Goal: Information Seeking & Learning: Learn about a topic

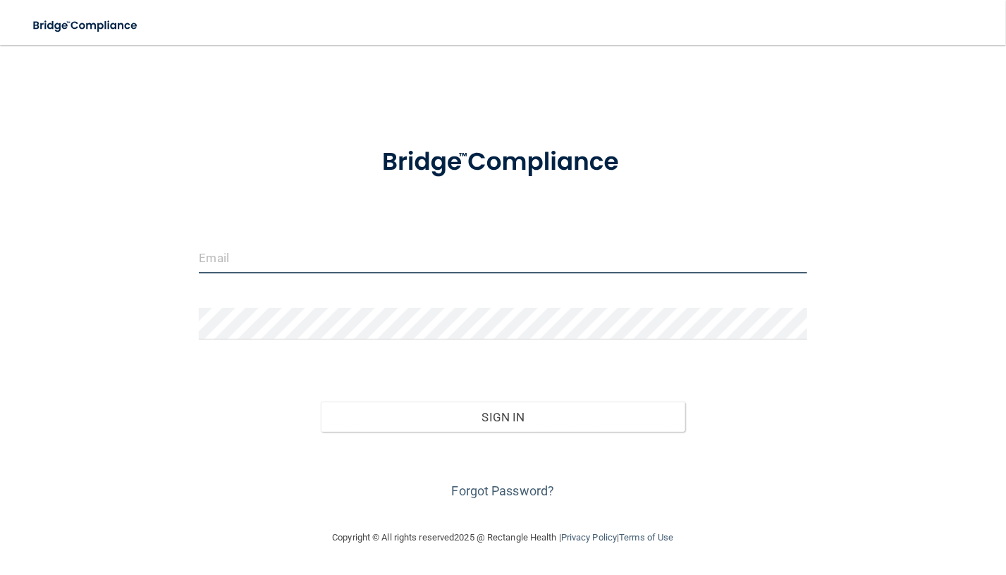
click at [291, 260] on input "email" at bounding box center [503, 258] width 608 height 32
type input "[PERSON_NAME][EMAIL_ADDRESS][PERSON_NAME][DOMAIN_NAME]"
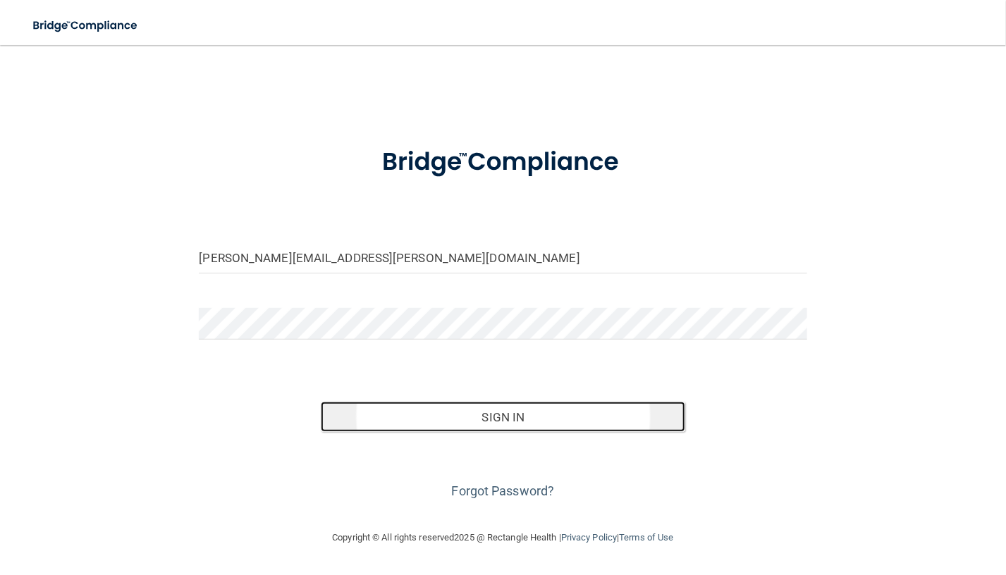
click at [489, 422] on button "Sign In" at bounding box center [503, 417] width 365 height 31
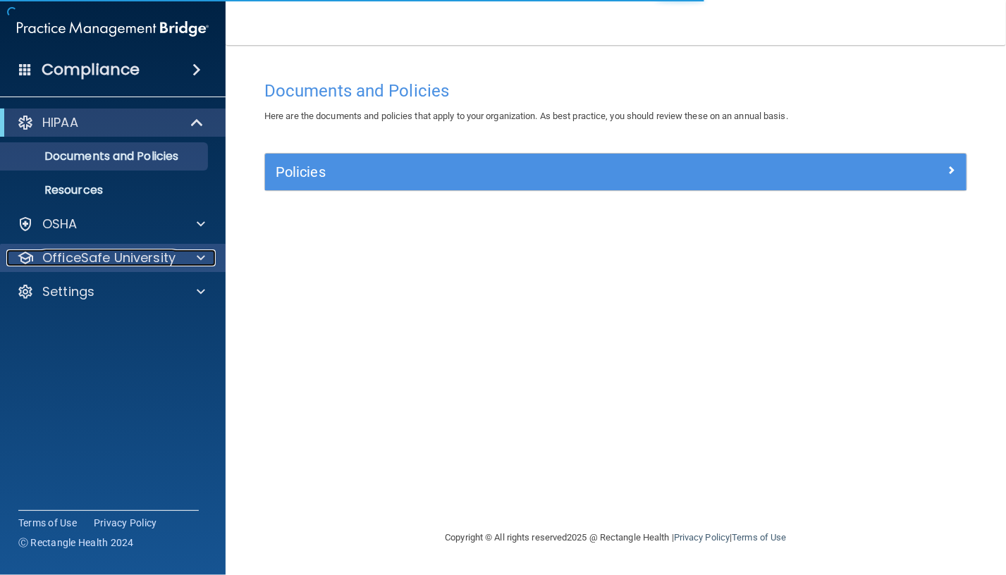
click at [103, 261] on p "OfficeSafe University" at bounding box center [108, 258] width 133 height 17
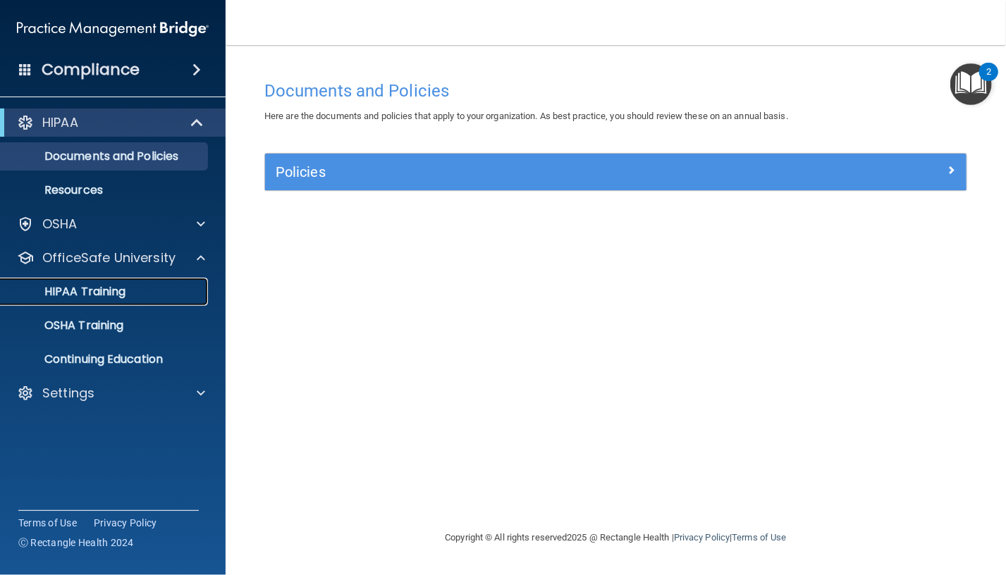
click at [106, 294] on p "HIPAA Training" at bounding box center [67, 292] width 116 height 14
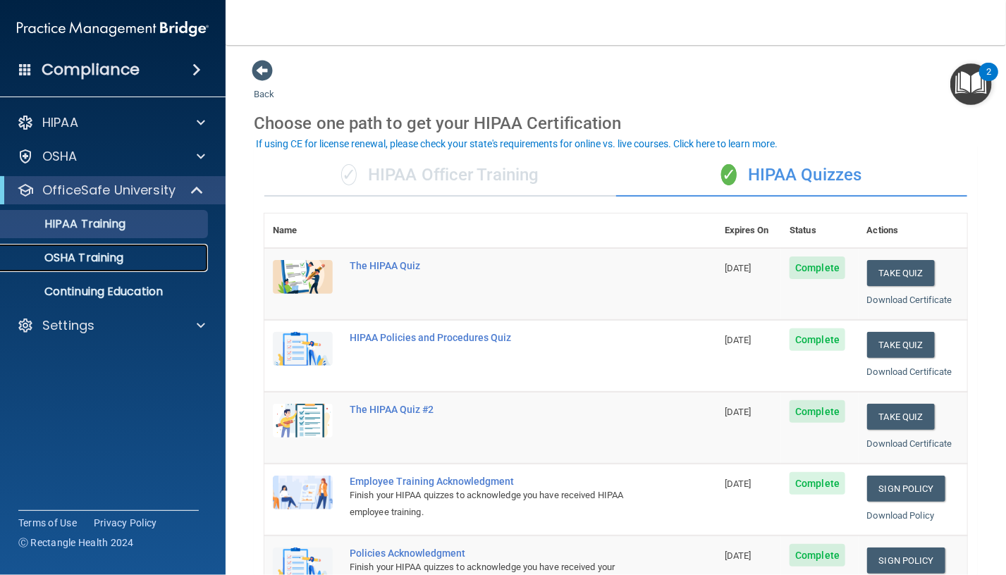
click at [78, 263] on p "OSHA Training" at bounding box center [66, 258] width 114 height 14
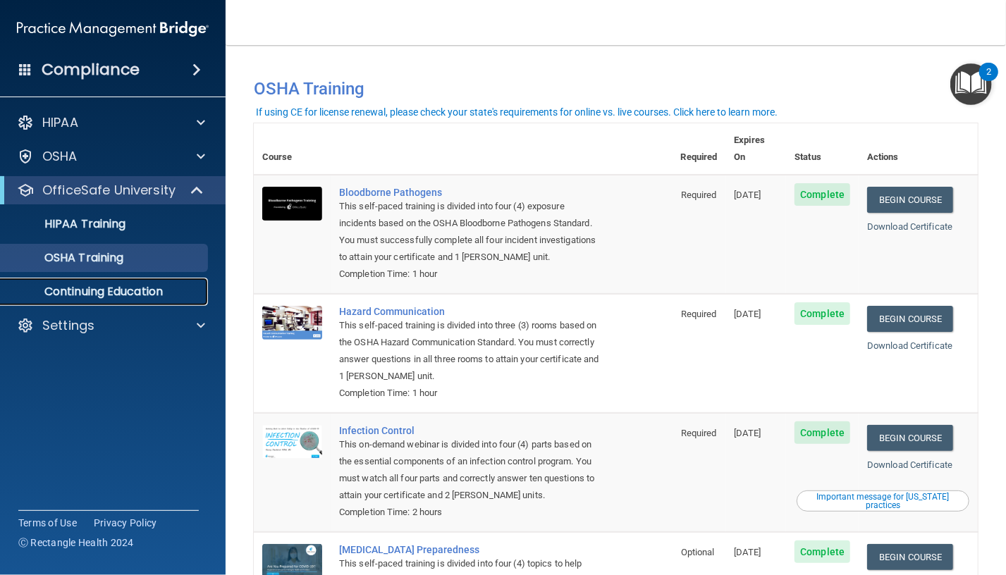
click at [114, 293] on p "Continuing Education" at bounding box center [105, 292] width 193 height 14
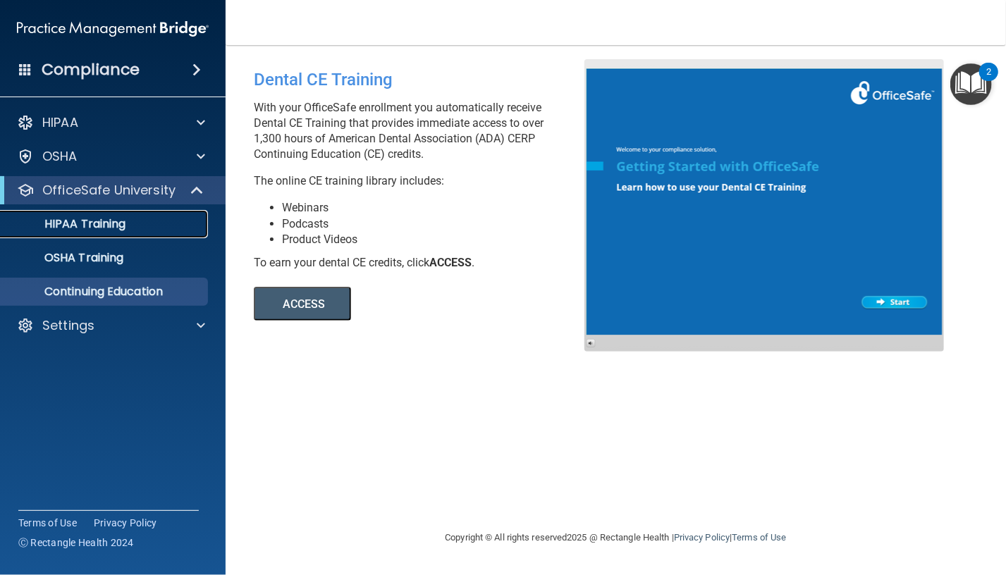
click at [108, 227] on p "HIPAA Training" at bounding box center [67, 224] width 116 height 14
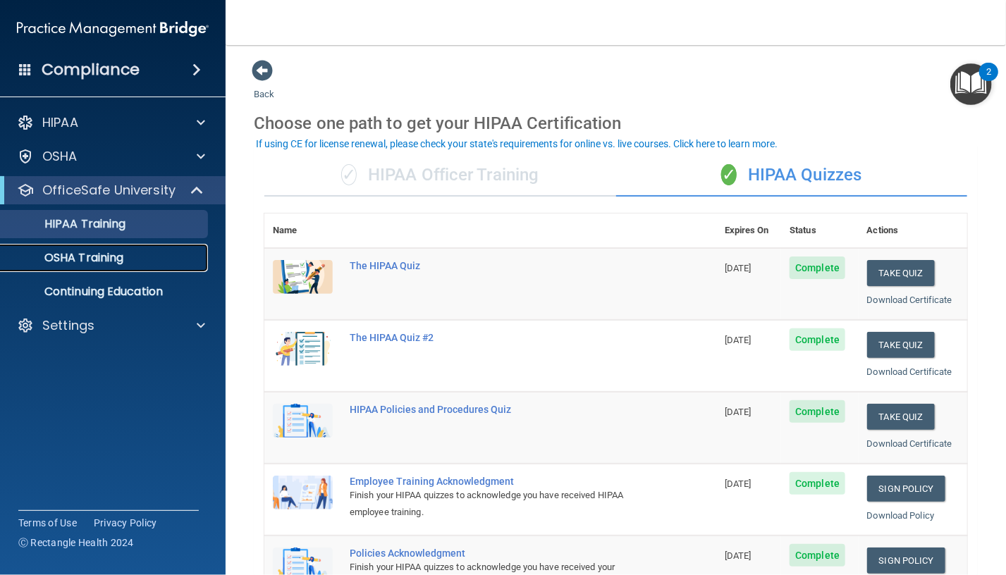
click at [74, 259] on p "OSHA Training" at bounding box center [66, 258] width 114 height 14
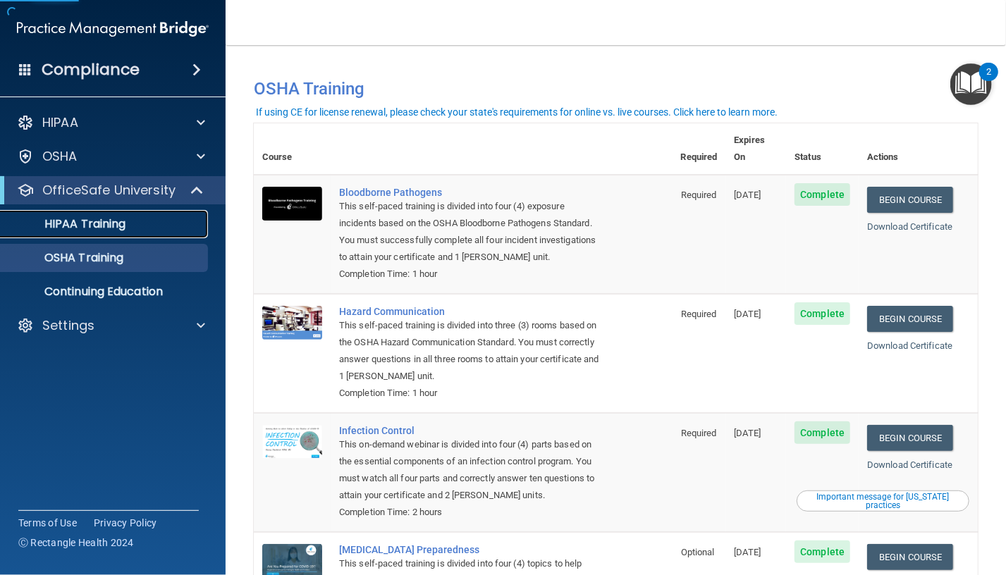
click at [94, 221] on p "HIPAA Training" at bounding box center [67, 224] width 116 height 14
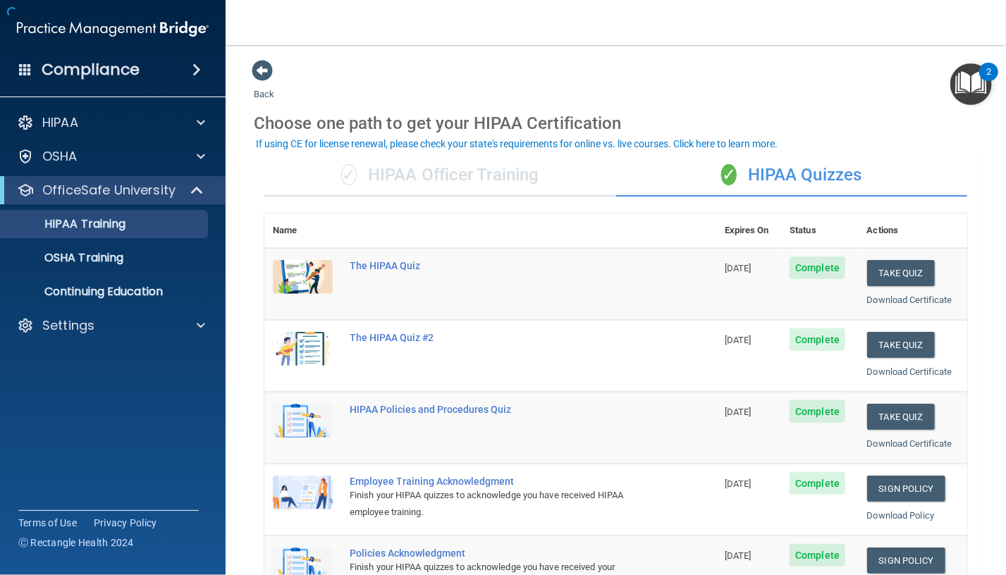
click at [448, 173] on div "✓ HIPAA Officer Training" at bounding box center [440, 175] width 352 height 42
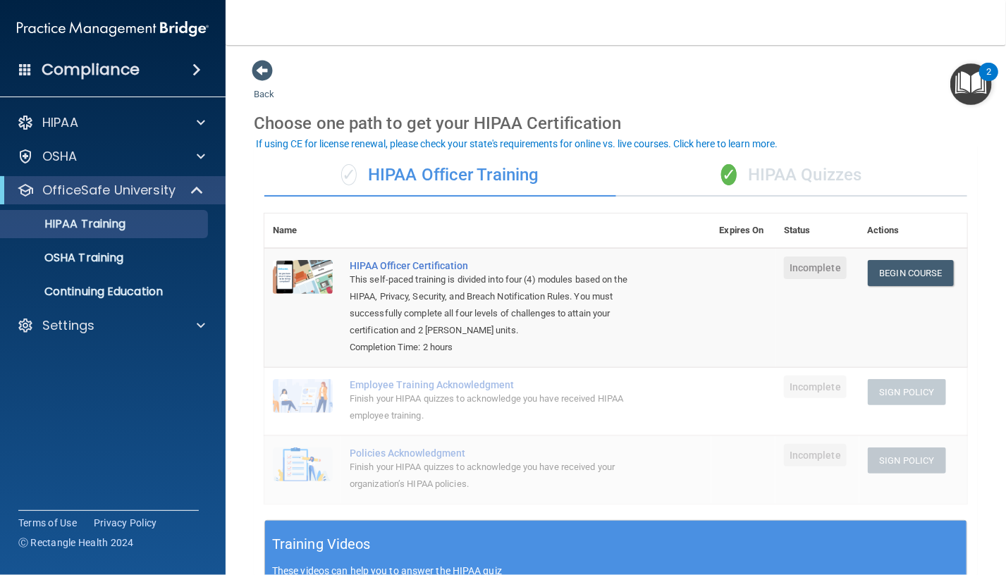
click at [801, 171] on div "✓ HIPAA Quizzes" at bounding box center [792, 175] width 352 height 42
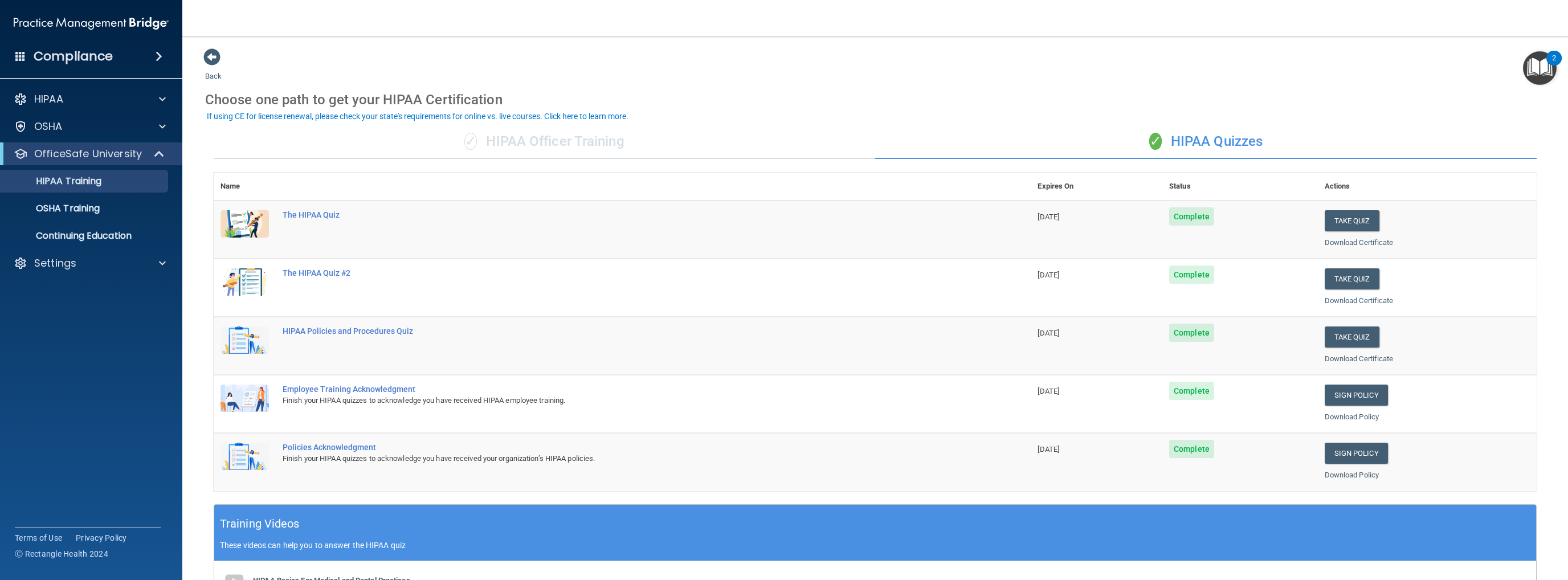
scroll to position [275, 0]
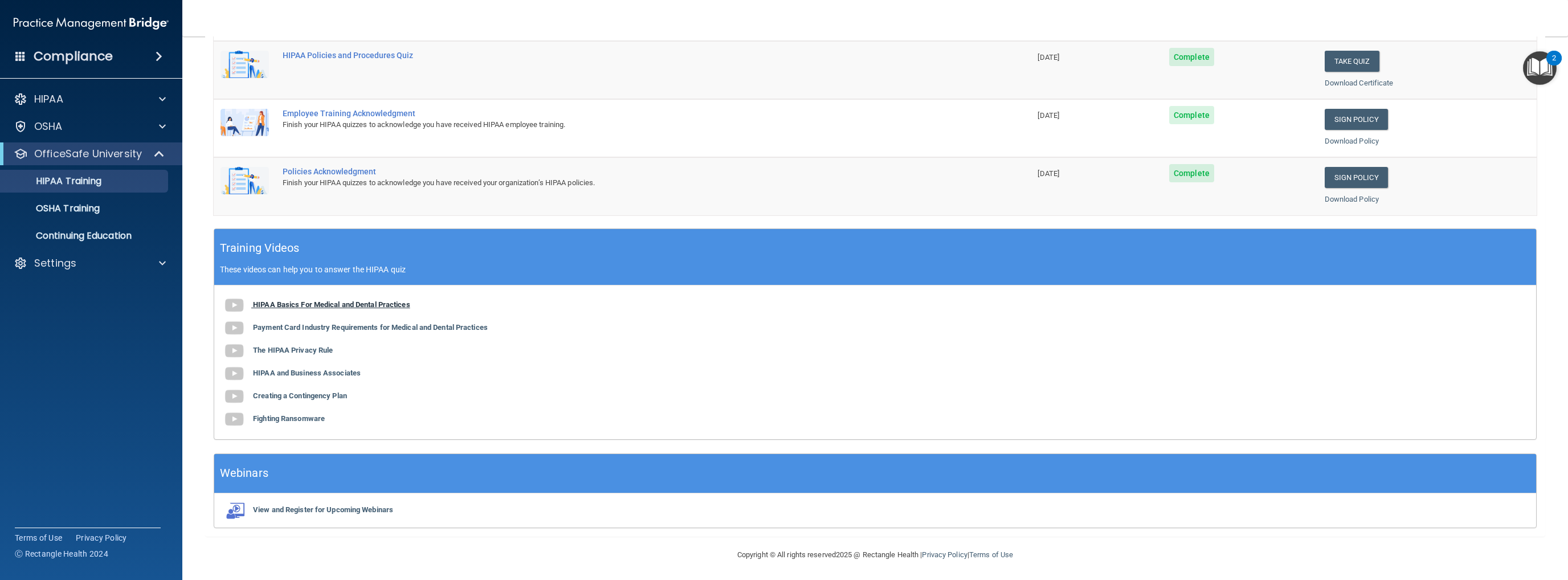
click at [354, 301] on b "HIPAA Basics For Medical and Dental Practices" at bounding box center [331, 305] width 158 height 9
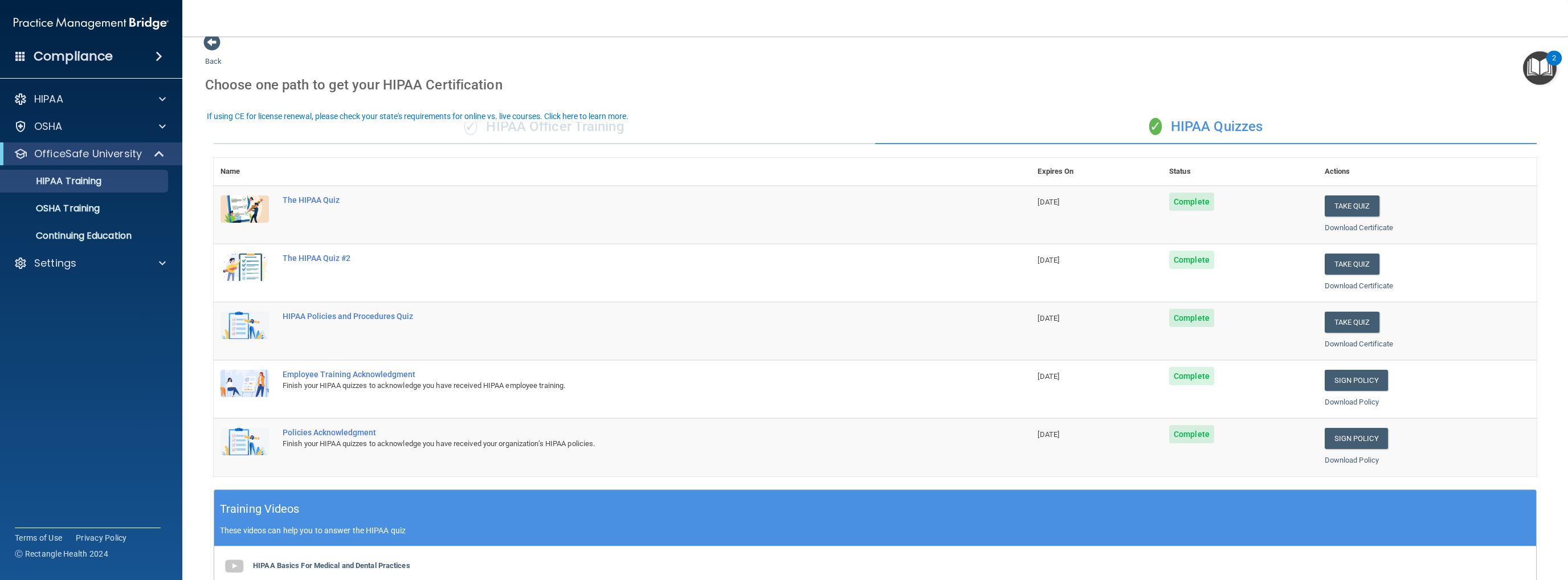
scroll to position [0, 0]
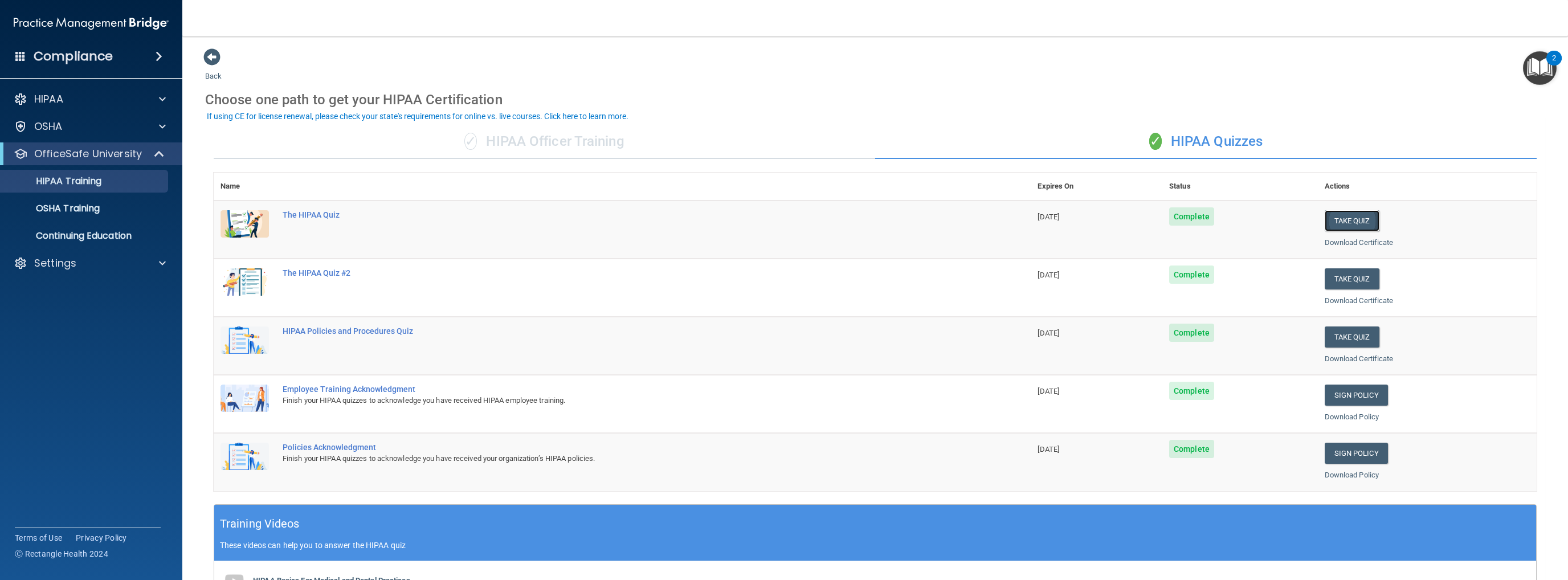
click at [813, 217] on button "Take Quiz" at bounding box center [1352, 221] width 55 height 21
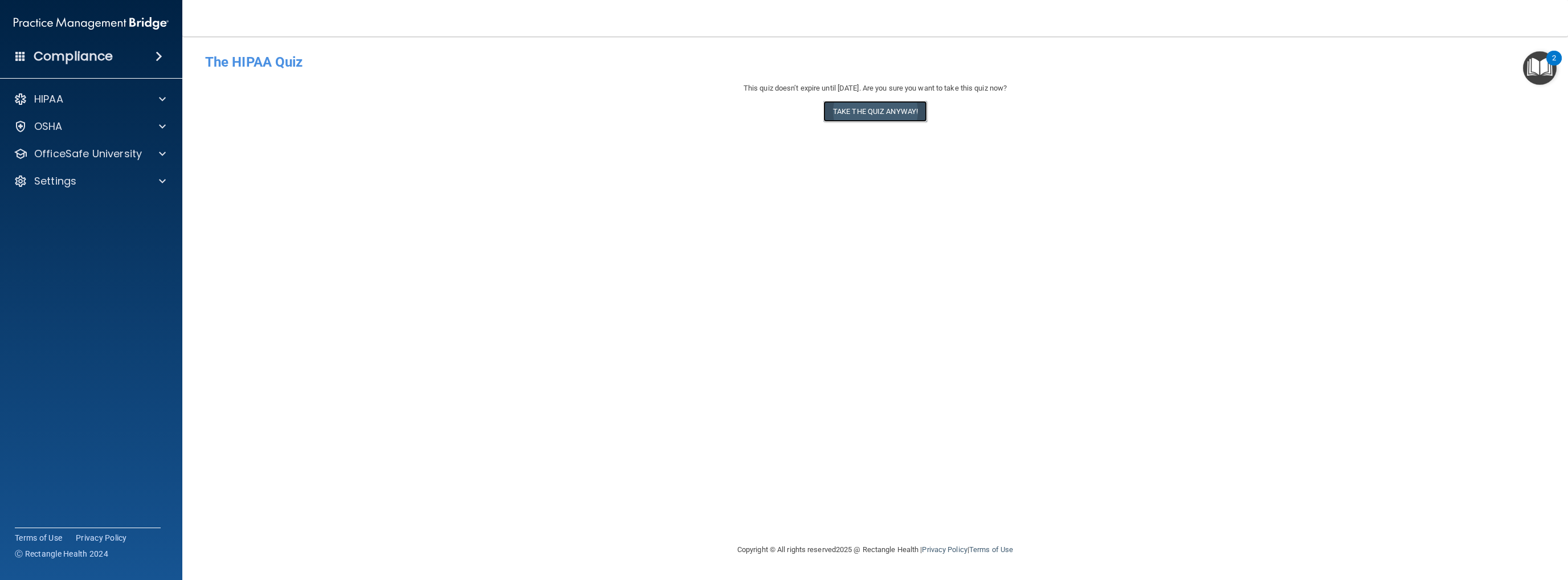
click at [813, 107] on button "Take the quiz anyway!" at bounding box center [875, 111] width 103 height 21
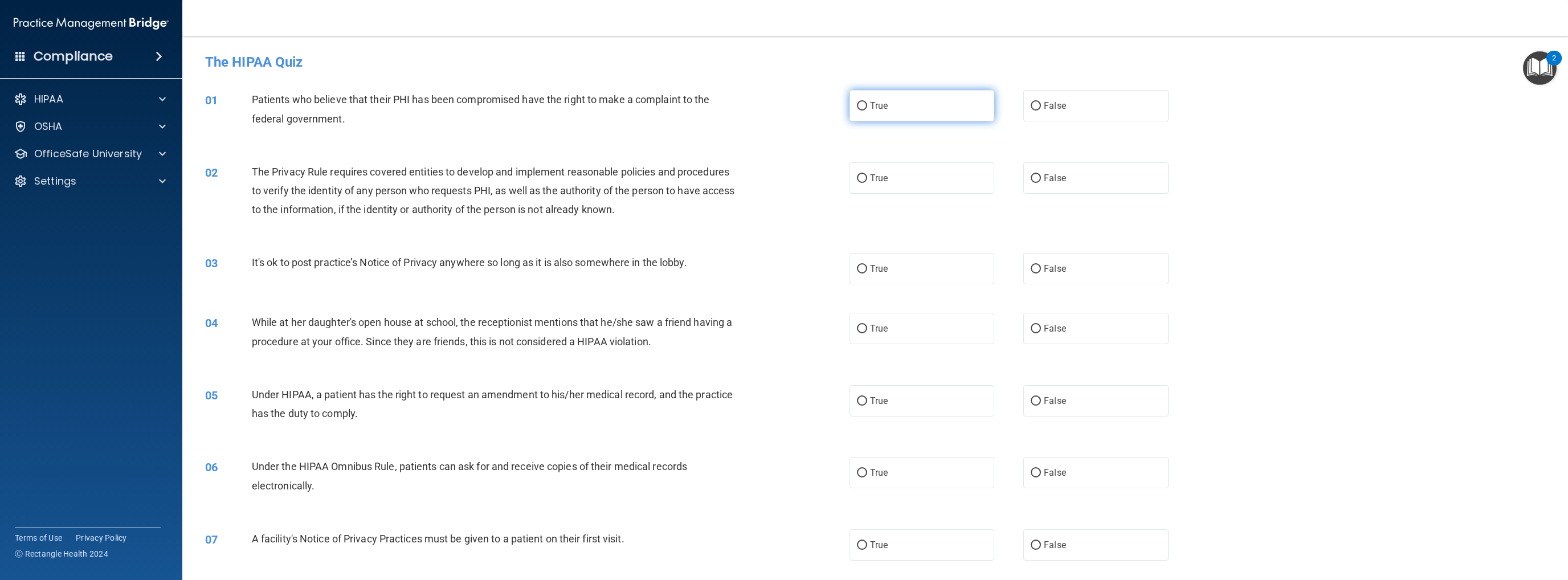
click at [813, 103] on input "True" at bounding box center [862, 106] width 11 height 9
radio input "true"
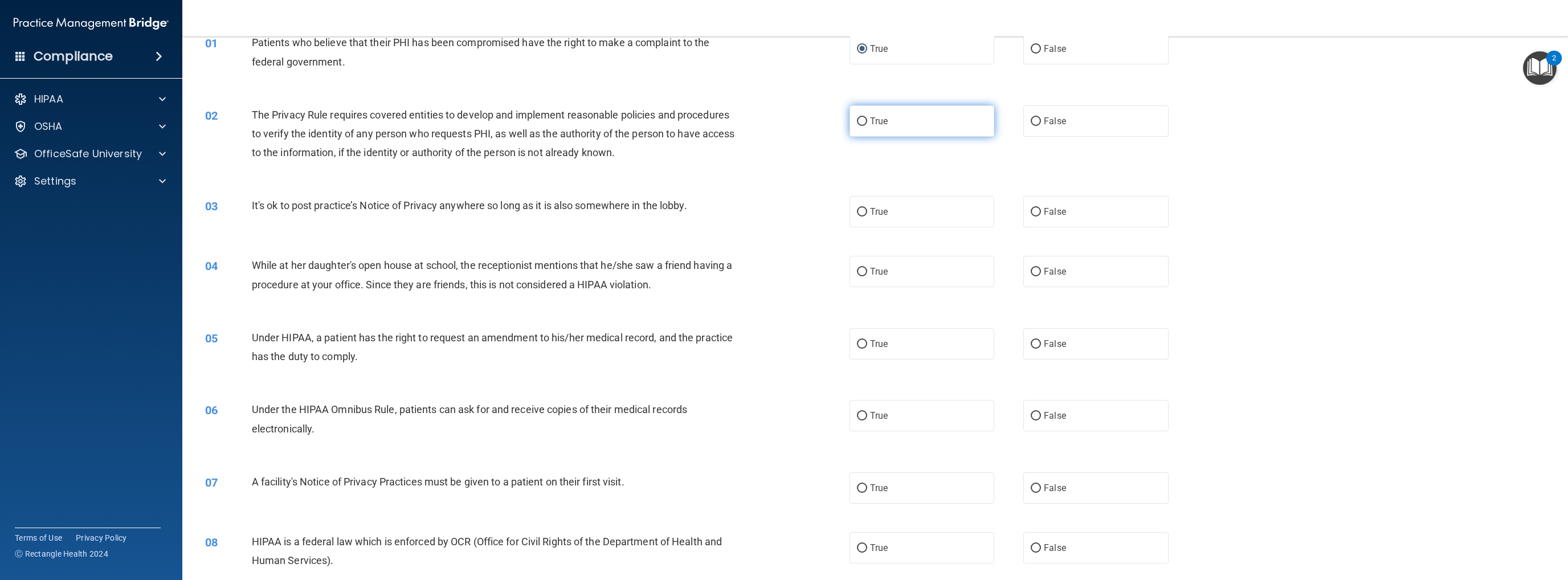
click at [813, 121] on input "True" at bounding box center [862, 121] width 11 height 9
radio input "true"
click at [813, 210] on input "True" at bounding box center [862, 212] width 11 height 9
radio input "true"
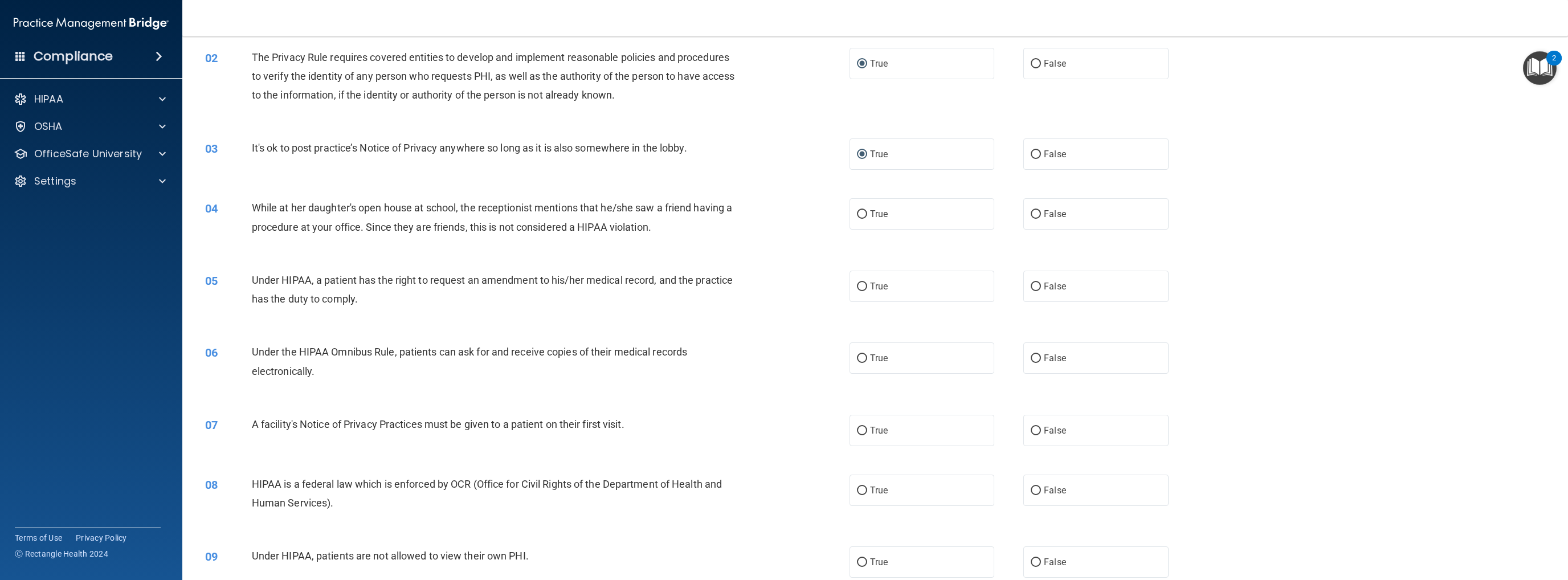
scroll to position [171, 0]
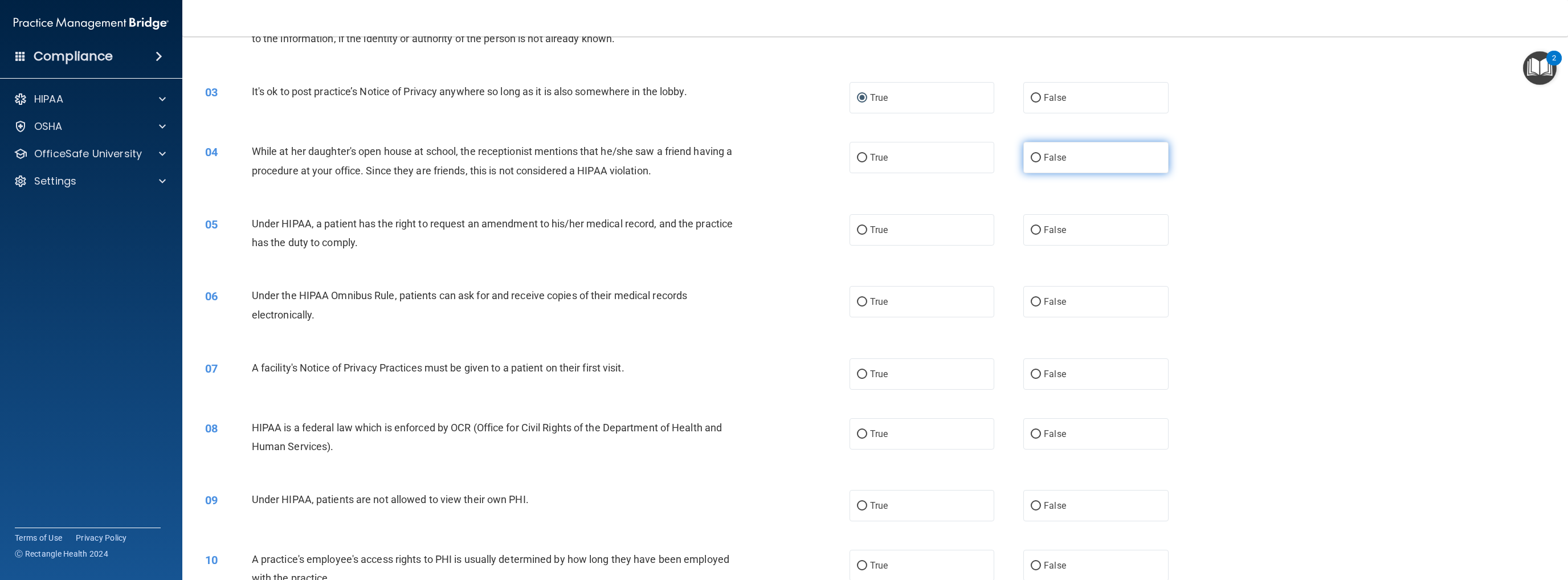
click at [813, 158] on input "False" at bounding box center [1036, 158] width 11 height 9
radio input "true"
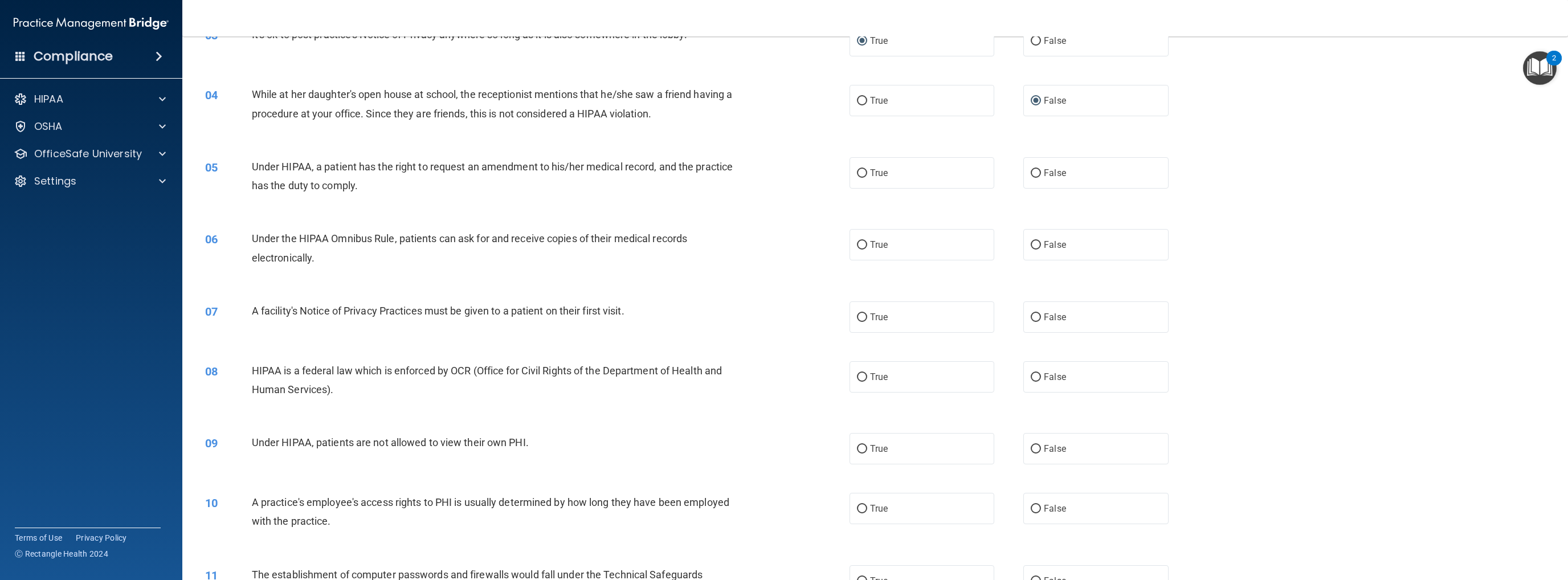
scroll to position [285, 0]
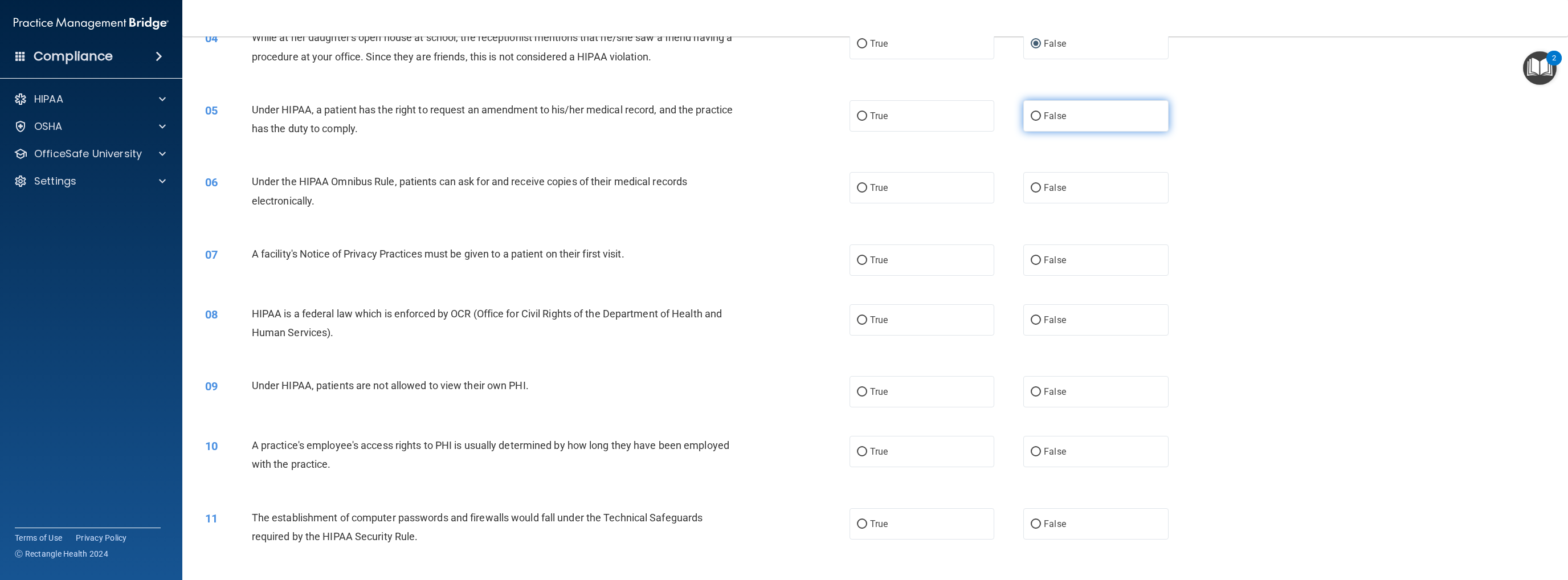
click at [813, 115] on input "False" at bounding box center [1036, 116] width 11 height 9
radio input "true"
drag, startPoint x: 859, startPoint y: 191, endPoint x: 846, endPoint y: 204, distance: 18.4
click at [813, 191] on input "True" at bounding box center [862, 188] width 11 height 9
radio input "true"
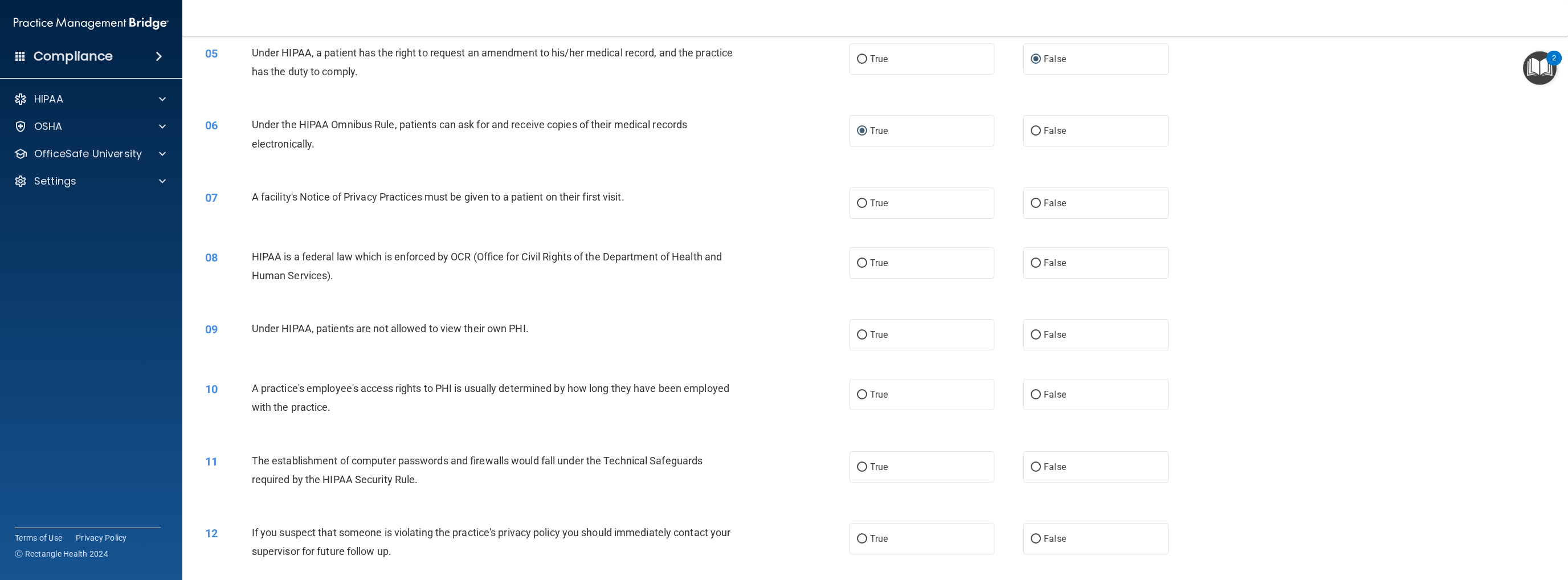
scroll to position [399, 0]
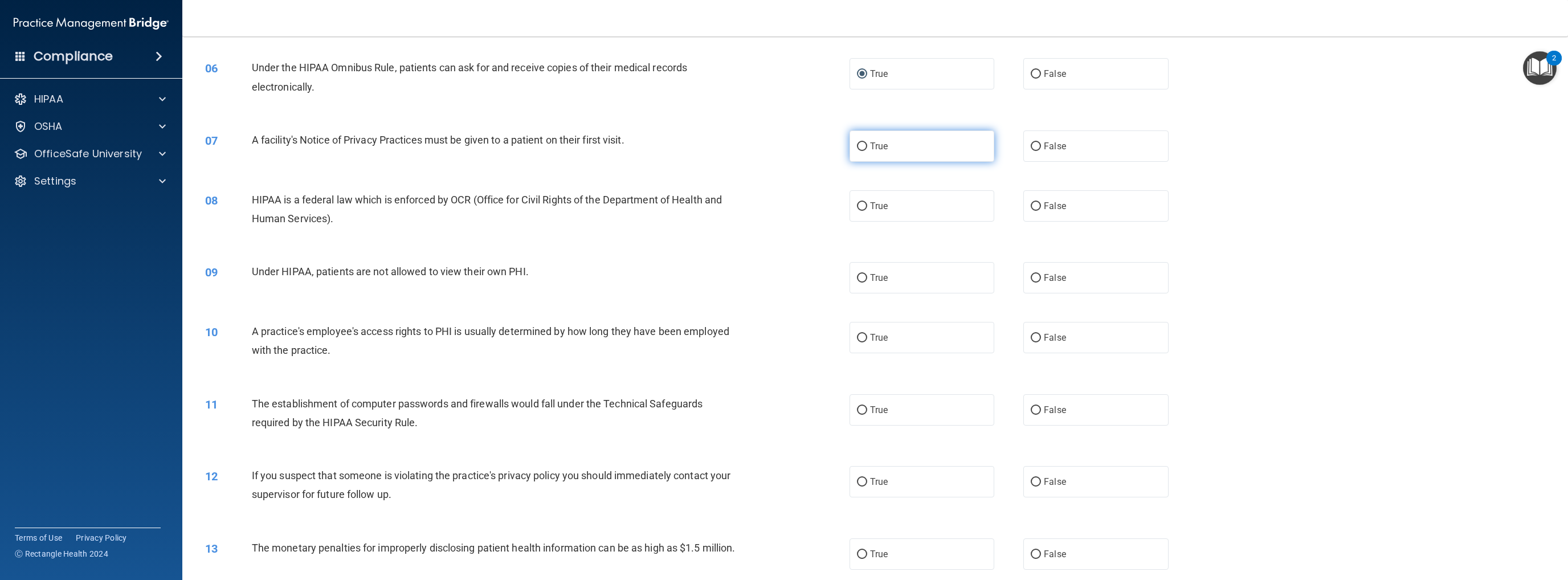
click at [813, 148] on input "True" at bounding box center [862, 146] width 11 height 9
radio input "true"
click at [813, 208] on input "True" at bounding box center [862, 206] width 11 height 9
radio input "true"
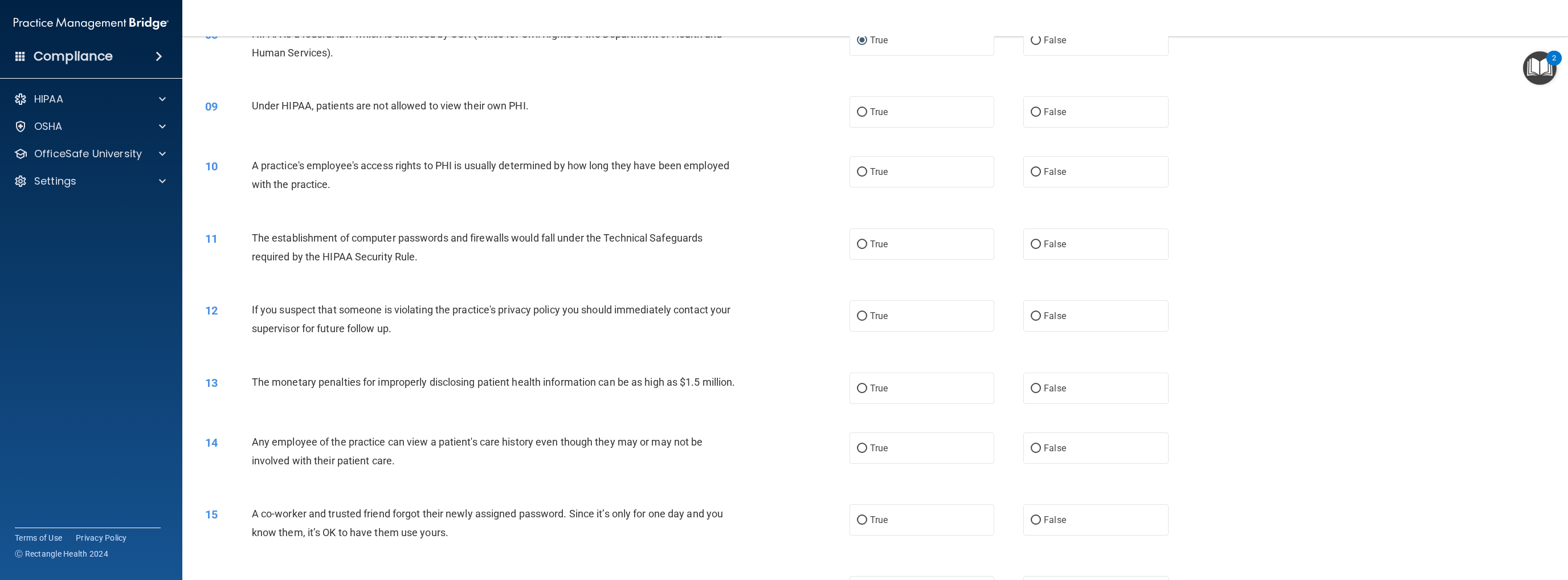
scroll to position [569, 0]
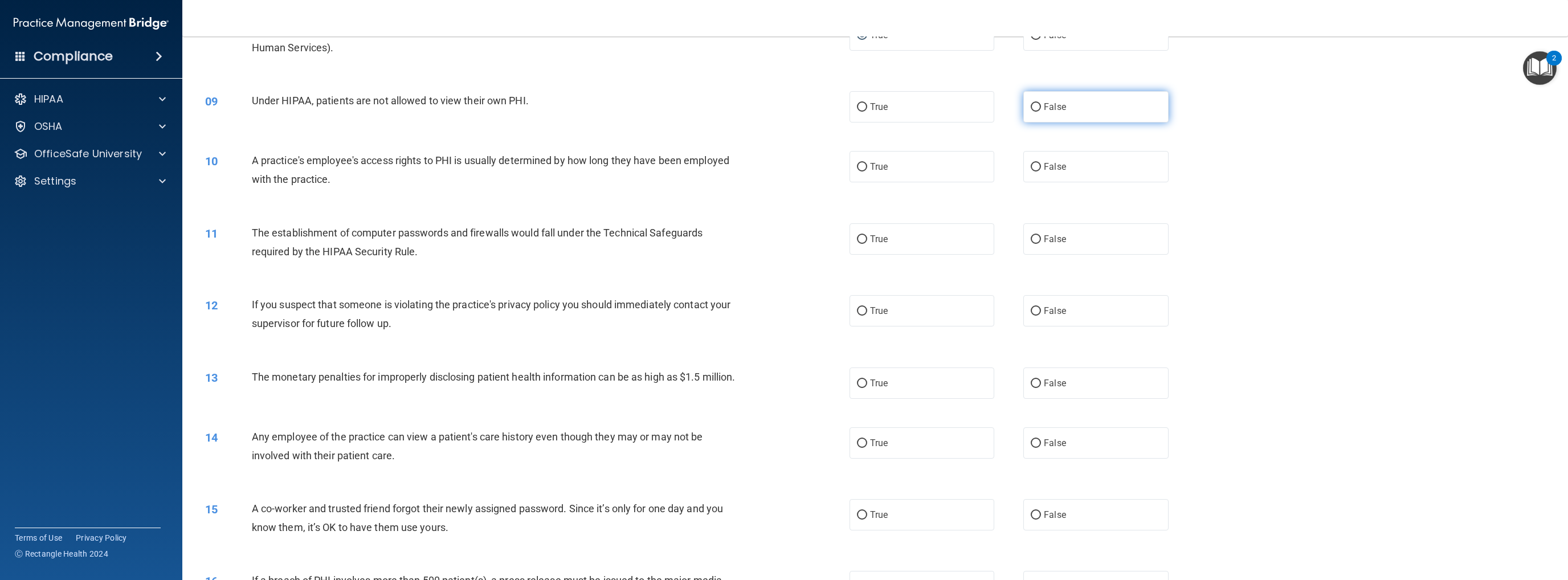
click at [813, 106] on input "False" at bounding box center [1036, 107] width 11 height 9
radio input "true"
click at [813, 166] on input "False" at bounding box center [1036, 167] width 11 height 9
radio input "true"
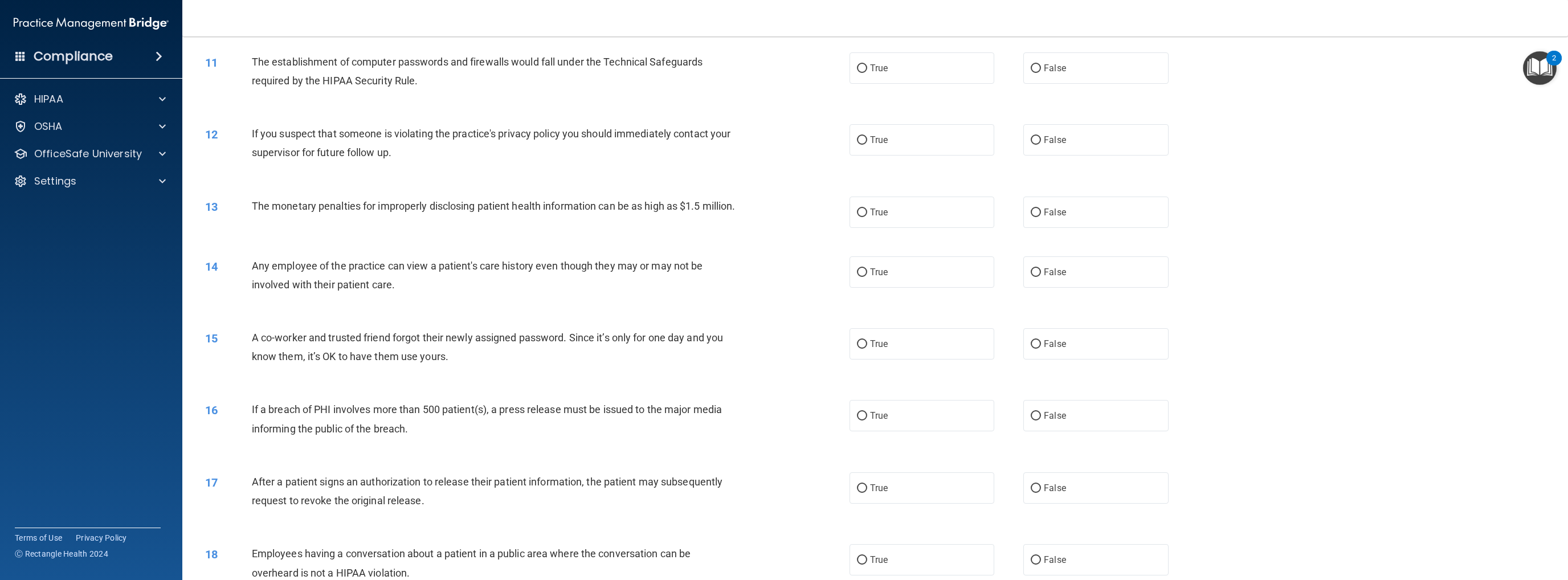
scroll to position [683, 0]
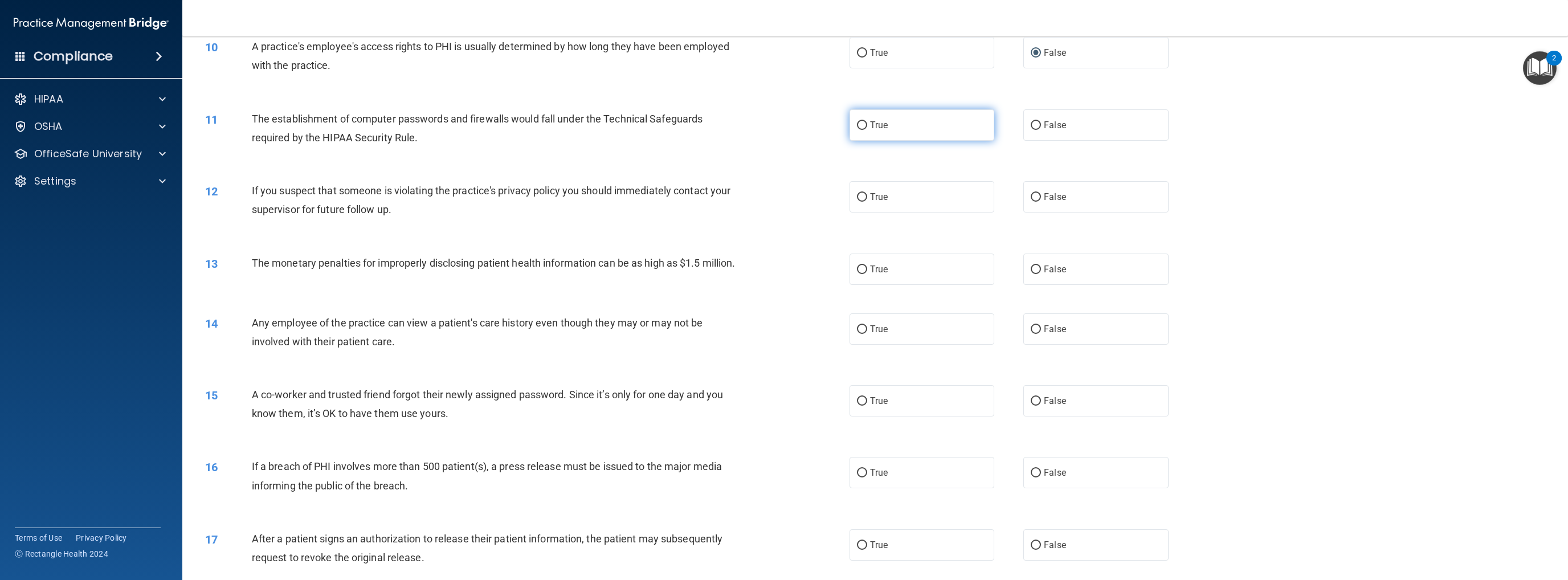
click at [813, 128] on input "True" at bounding box center [862, 125] width 11 height 9
radio input "true"
click at [813, 196] on input "True" at bounding box center [862, 197] width 11 height 9
radio input "true"
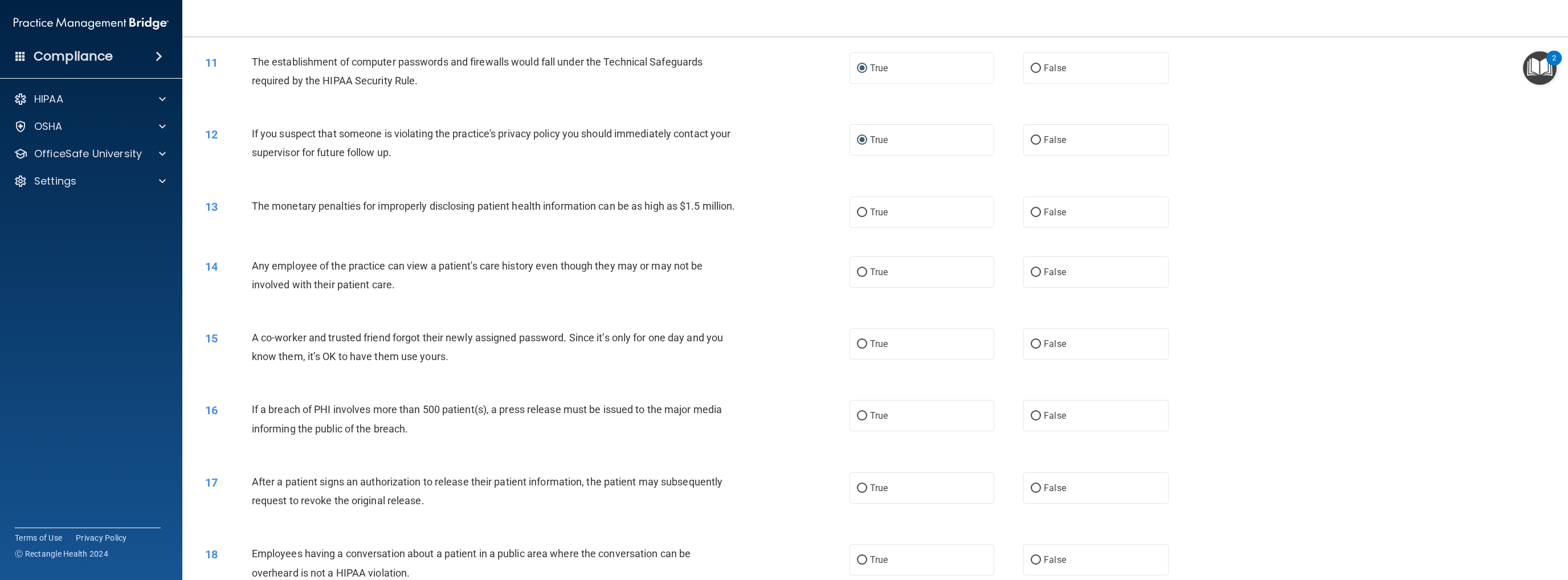
scroll to position [797, 0]
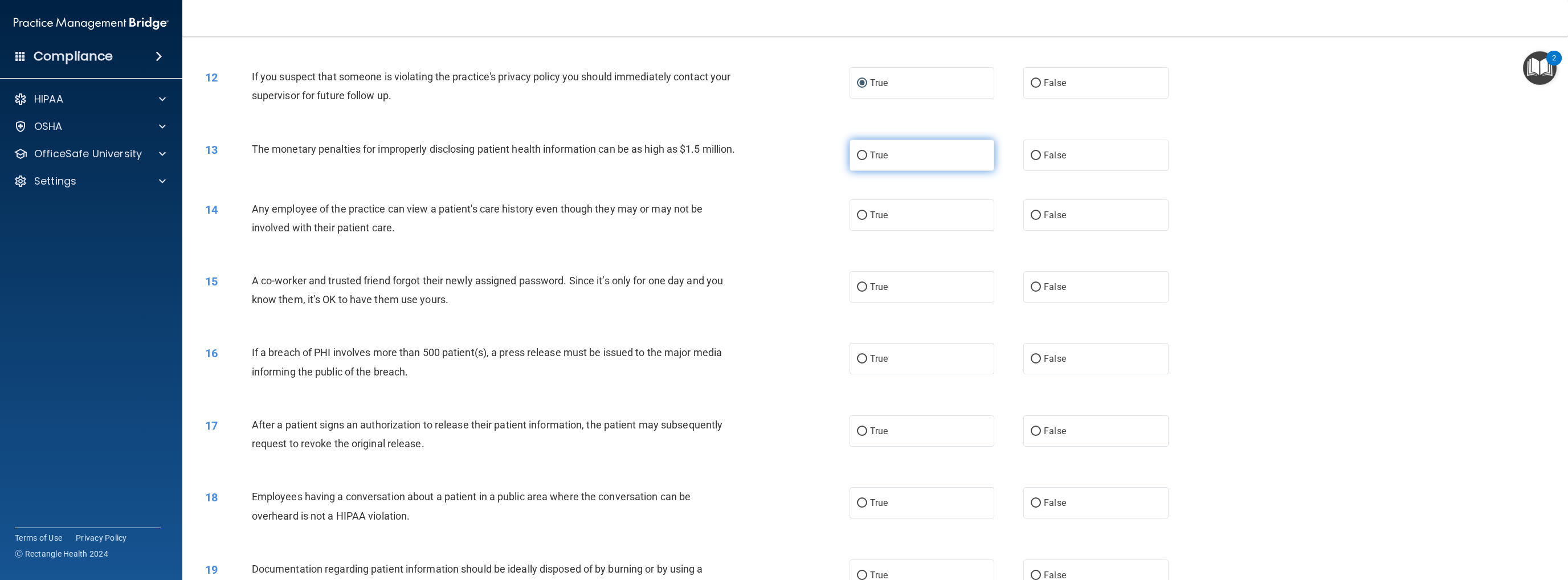
click at [813, 152] on input "True" at bounding box center [862, 156] width 11 height 9
radio input "true"
click at [813, 220] on input "False" at bounding box center [1036, 216] width 11 height 9
radio input "true"
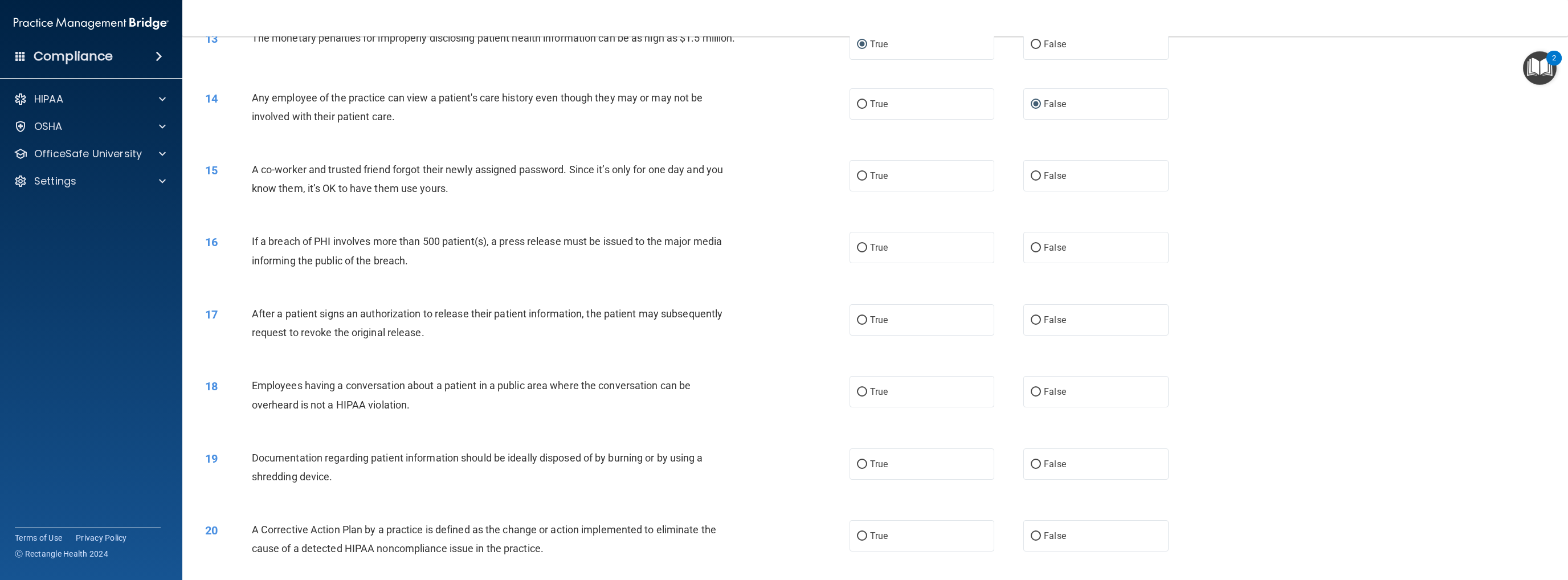
scroll to position [911, 0]
click at [813, 178] on input "False" at bounding box center [1036, 173] width 11 height 9
radio input "true"
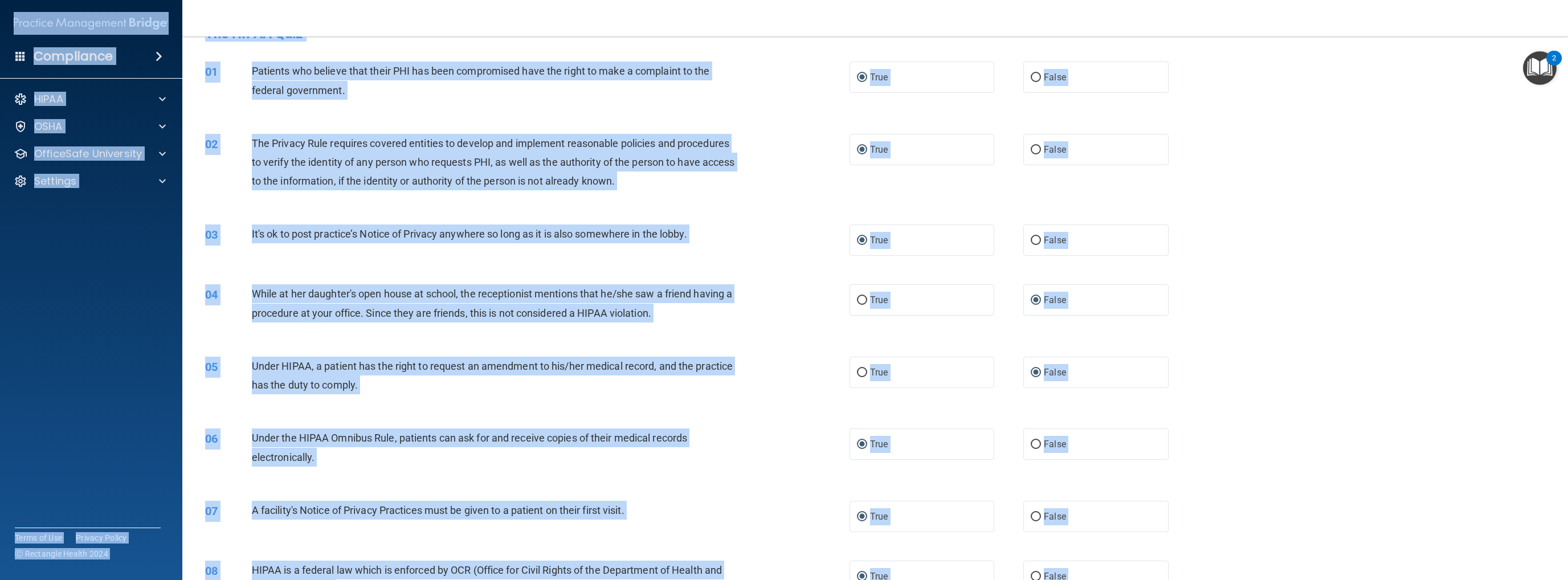
scroll to position [0, 0]
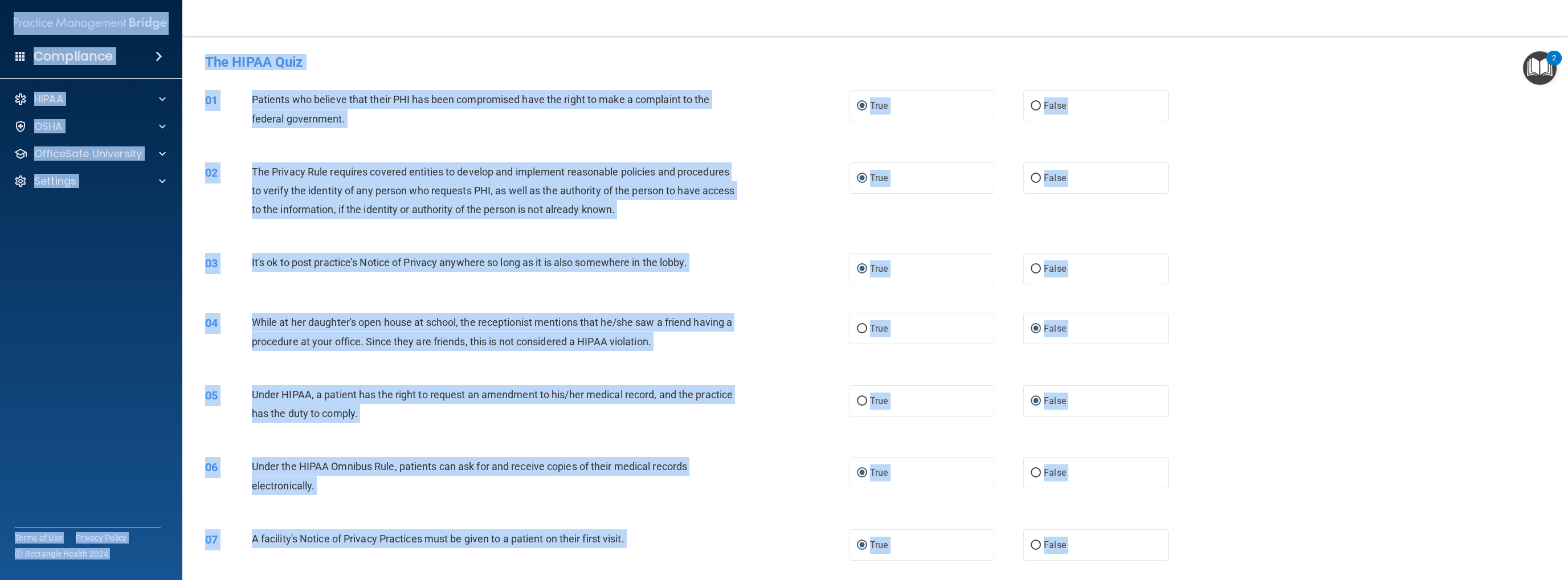
drag, startPoint x: 249, startPoint y: 192, endPoint x: 44, endPoint y: 6, distance: 276.8
click at [44, 0] on html "Compliance HIPAA Documents and Policies Report an Incident Business Associates …" at bounding box center [784, 290] width 1568 height 580
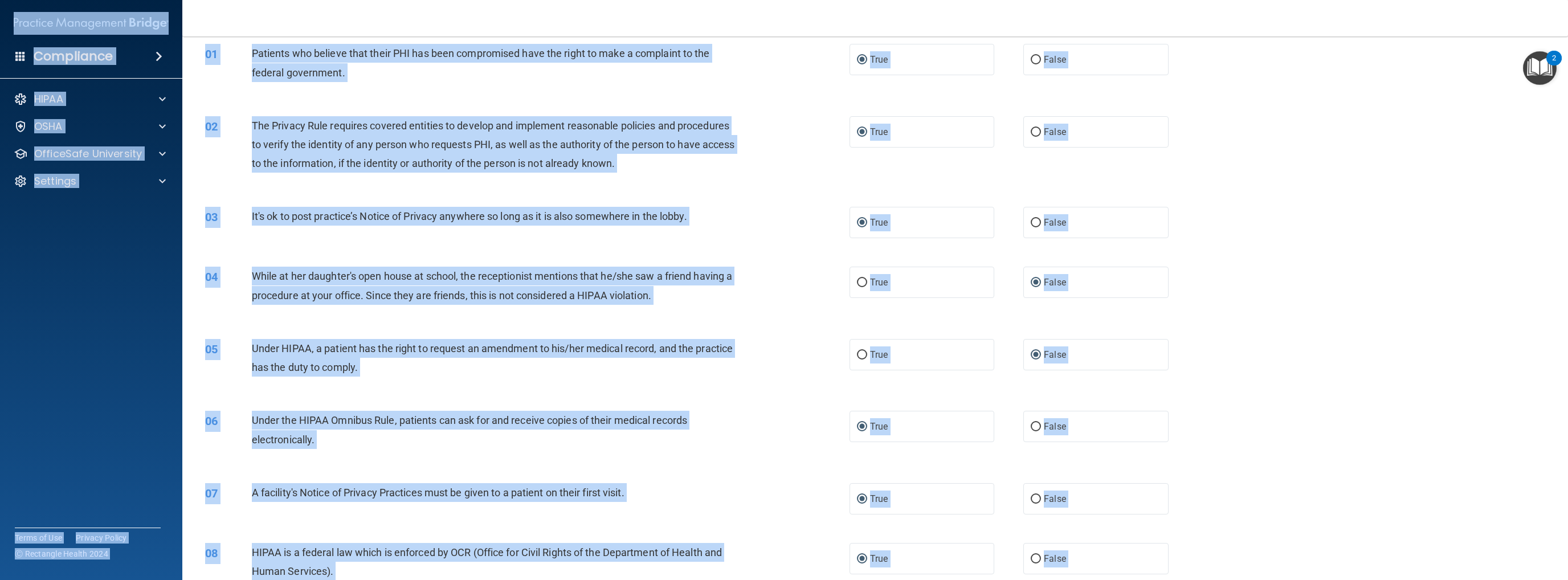
scroll to position [171, 0]
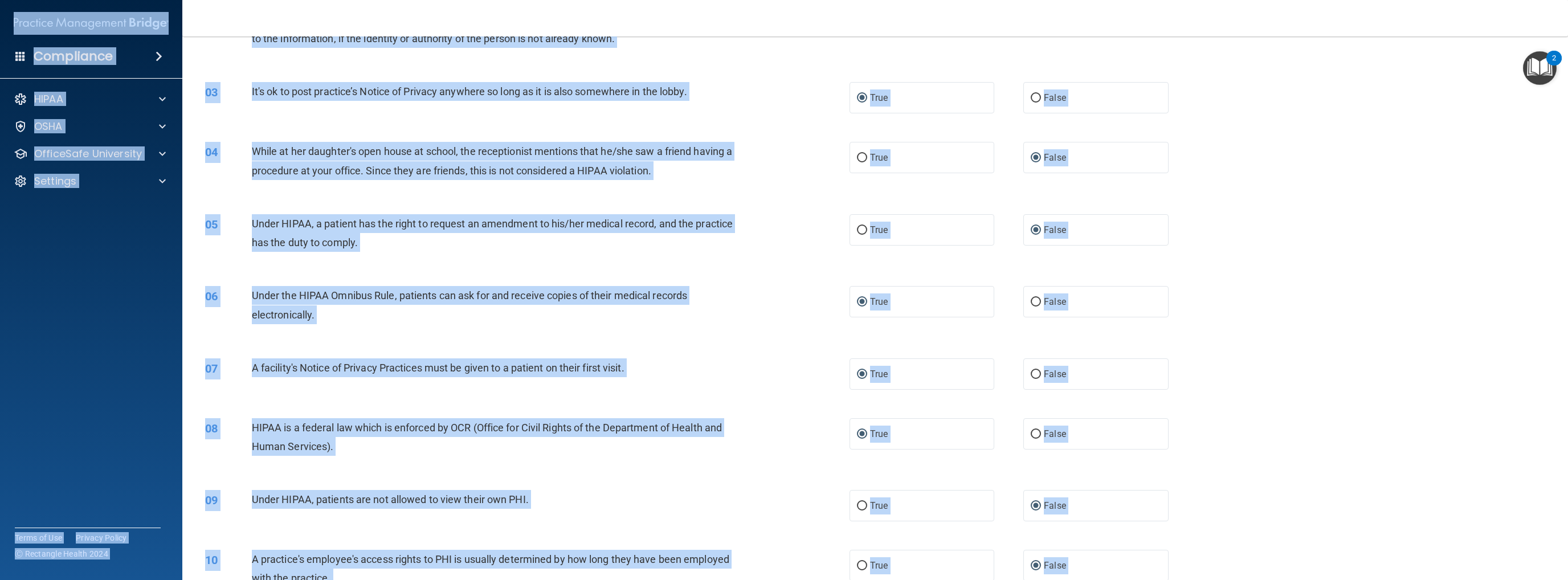
click at [595, 271] on div "05 Under HIPAA, a patient has the right to request an amendment to his/her medi…" at bounding box center [875, 236] width 1357 height 72
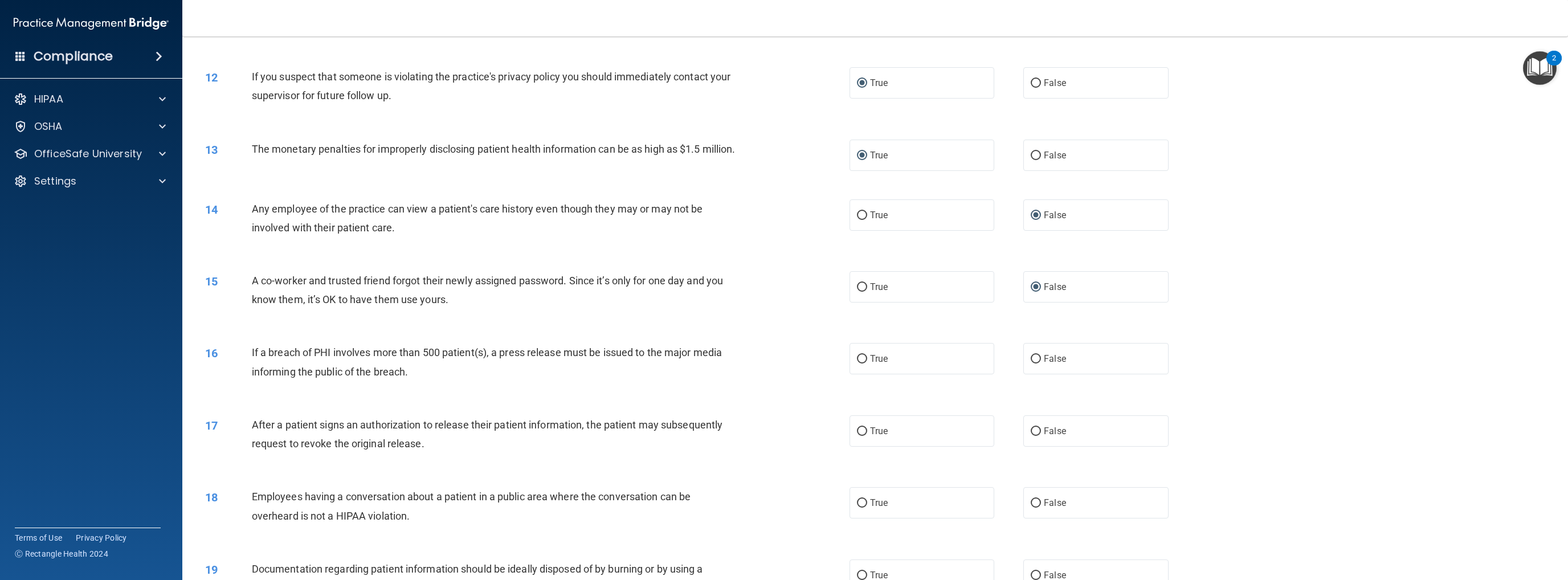
scroll to position [969, 0]
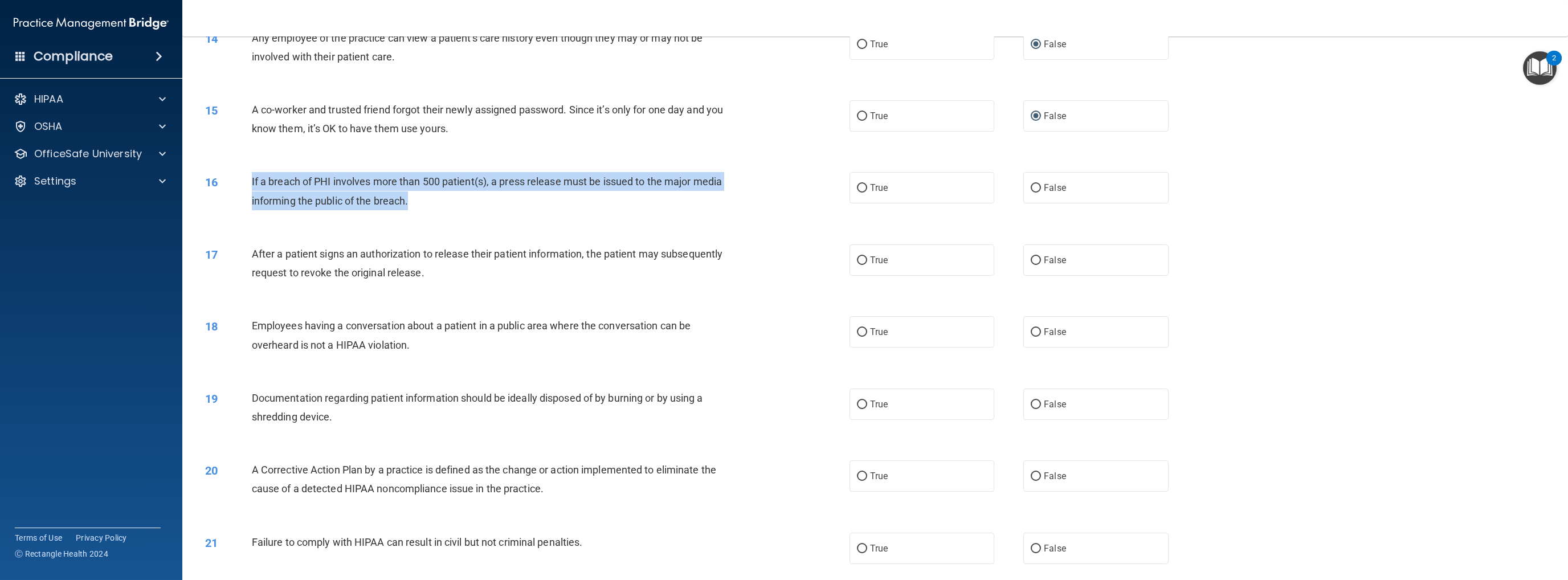
drag, startPoint x: 411, startPoint y: 212, endPoint x: 250, endPoint y: 196, distance: 161.8
click at [250, 196] on div "16 If a breach of PHI involves more than 500 patient(s), a press release must b…" at bounding box center [528, 194] width 679 height 44
copy div "If a breach of PHI involves more than 500 patient(s), a press release must be i…"
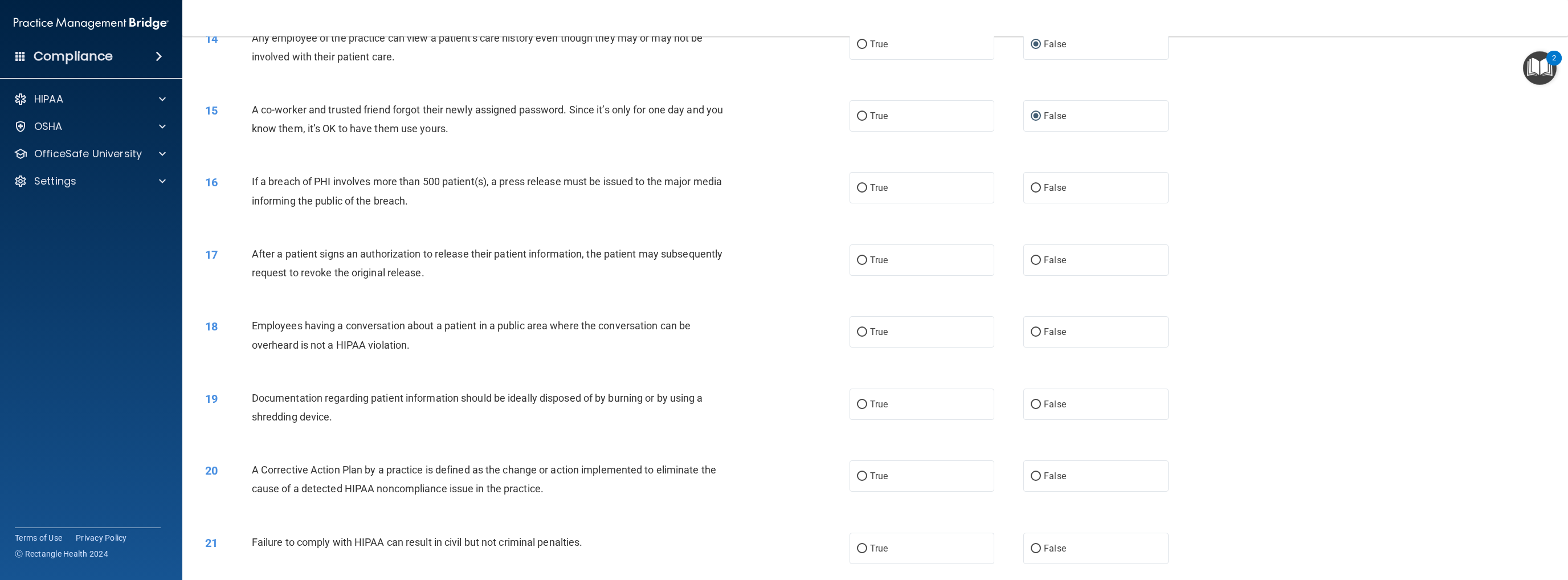
drag, startPoint x: 634, startPoint y: 229, endPoint x: 696, endPoint y: 221, distance: 62.5
click at [634, 229] on div "16 If a breach of PHI involves more than 500 patient(s), a press release must b…" at bounding box center [875, 193] width 1357 height 72
click at [813, 192] on input "True" at bounding box center [862, 188] width 11 height 9
radio input "true"
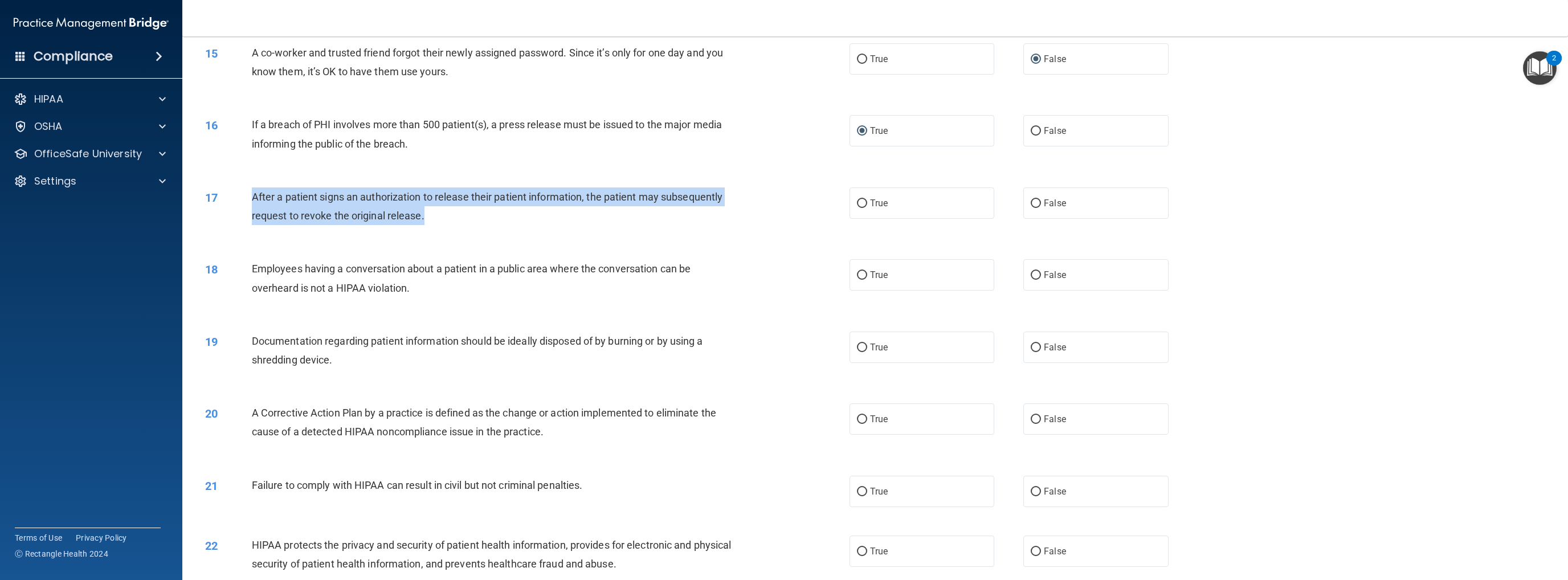
drag, startPoint x: 425, startPoint y: 228, endPoint x: 253, endPoint y: 206, distance: 173.4
click at [253, 206] on div "After a patient signs an authorization to release their patient information, th…" at bounding box center [500, 206] width 496 height 38
copy span "After a patient signs an authorization to release their patient information, th…"
click at [813, 208] on input "True" at bounding box center [862, 204] width 11 height 9
radio input "true"
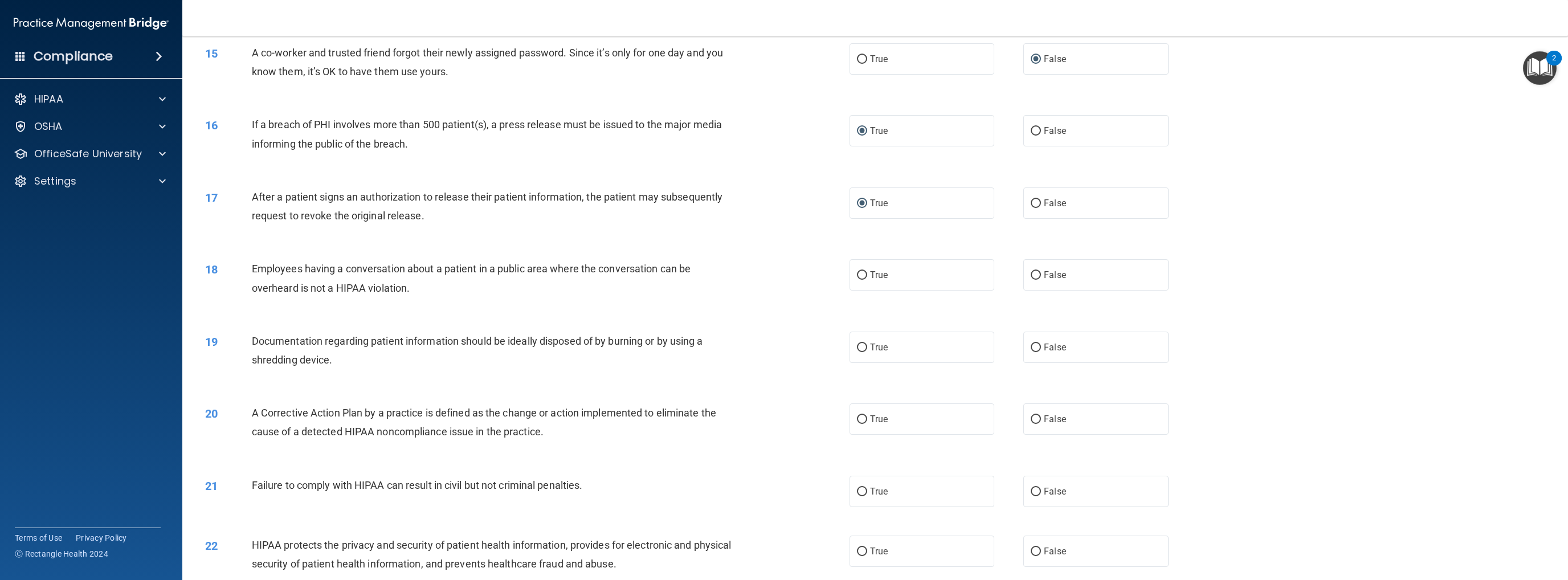
click at [681, 281] on span "Employees having a conversation about a patient in a public area where the conv…" at bounding box center [471, 278] width 439 height 31
click at [813, 279] on input "False" at bounding box center [1036, 275] width 11 height 9
radio input "true"
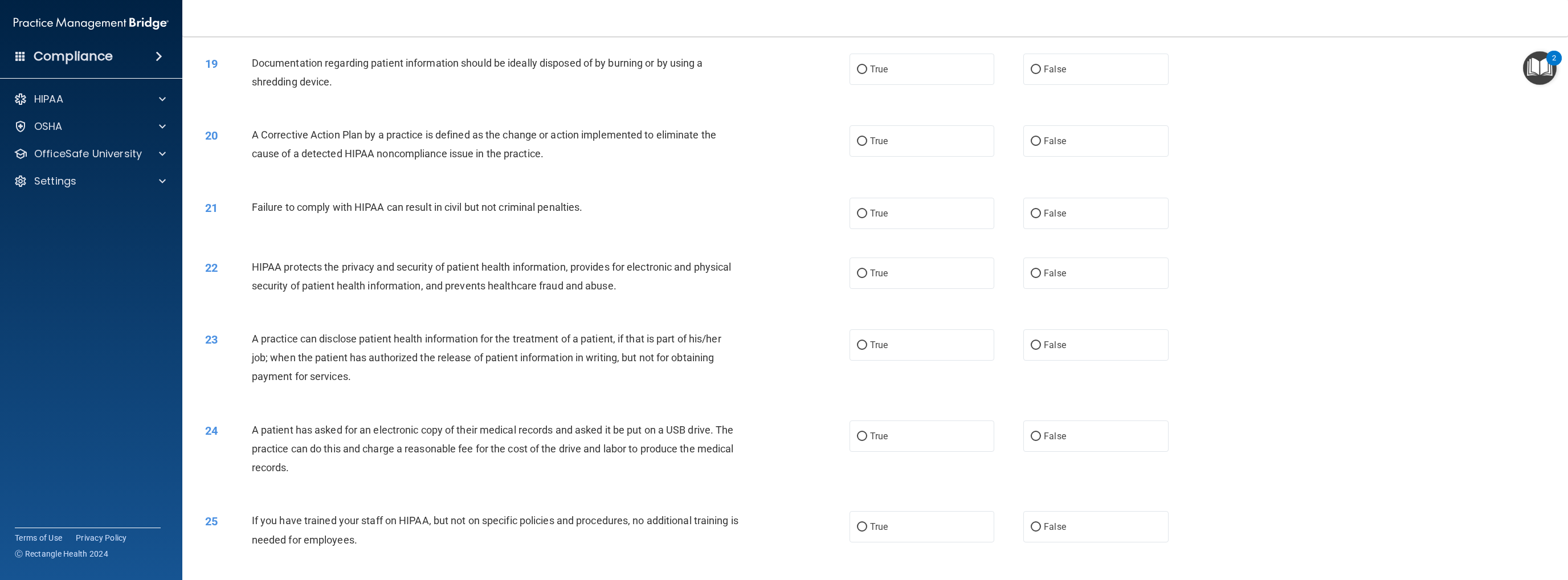
scroll to position [1305, 0]
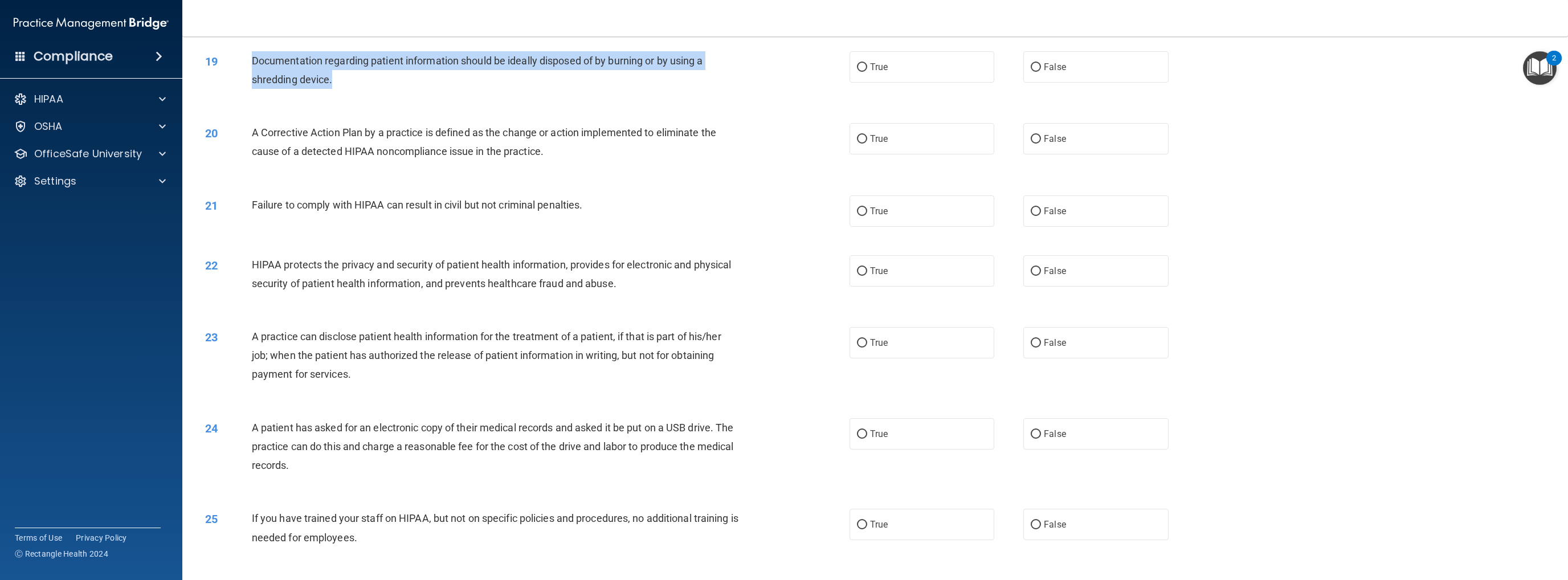
drag, startPoint x: 270, startPoint y: 74, endPoint x: 333, endPoint y: 91, distance: 65.3
click at [333, 89] on div "Documentation regarding patient information should be ideally disposed of by bu…" at bounding box center [500, 69] width 496 height 38
copy span "Documentation regarding patient information should be ideally disposed of by bu…"
click at [813, 72] on input "True" at bounding box center [862, 67] width 11 height 9
radio input "true"
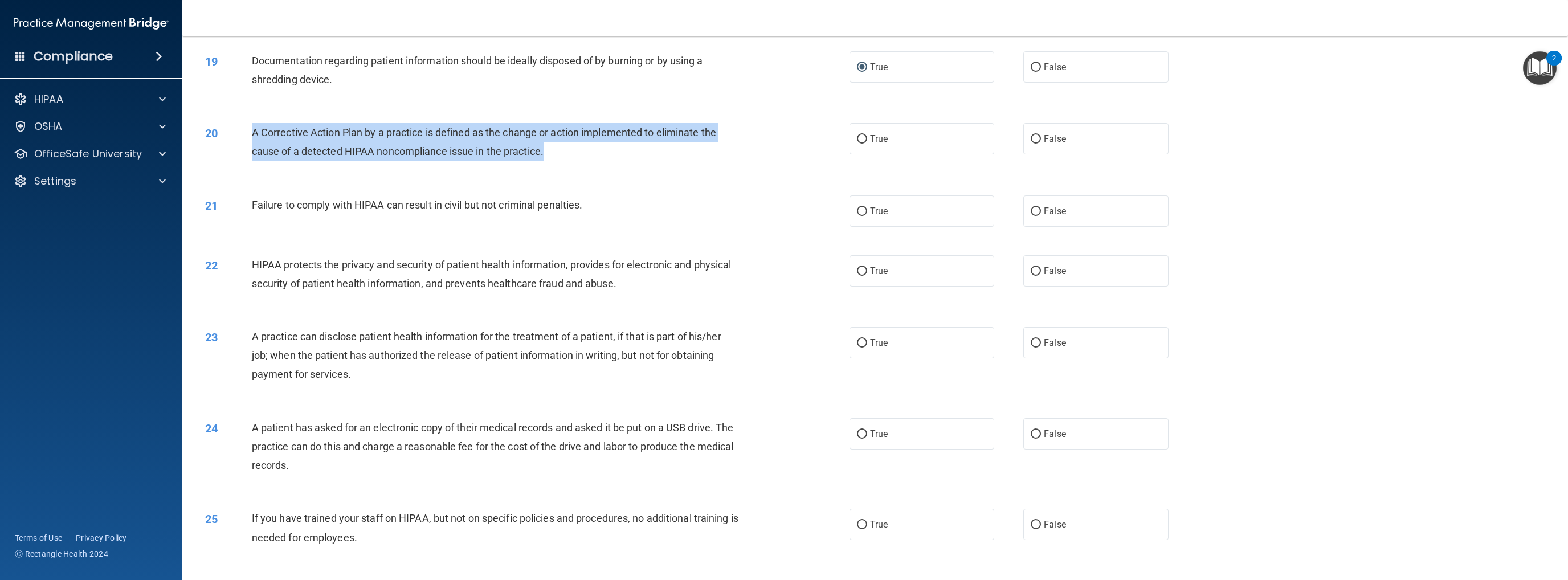
drag, startPoint x: 252, startPoint y: 142, endPoint x: 570, endPoint y: 166, distance: 318.9
click at [570, 161] on div "A Corrective Action Plan by a practice is defined as the change or action imple…" at bounding box center [500, 141] width 496 height 38
copy span "A Corrective Action Plan by a practice is defined as the change or action imple…"
click at [813, 144] on input "True" at bounding box center [862, 139] width 11 height 9
radio input "true"
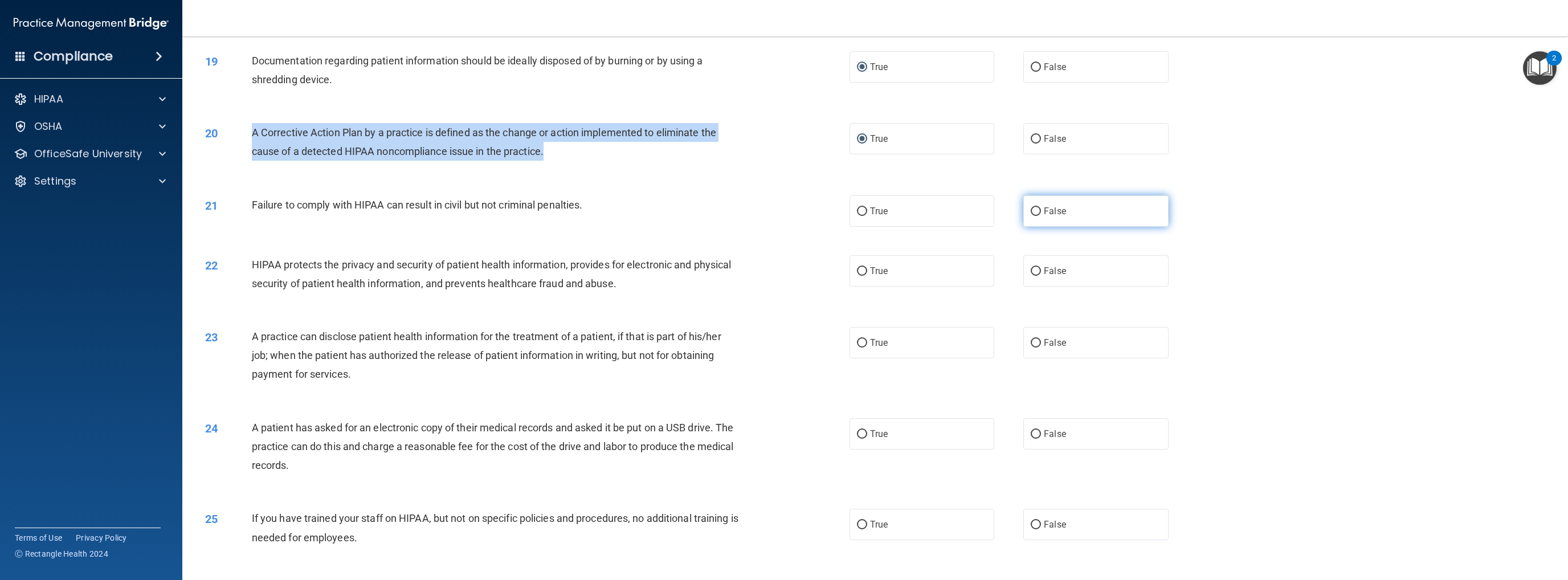
click at [813, 216] on input "False" at bounding box center [1036, 212] width 11 height 9
radio input "true"
click at [756, 313] on div "22 HIPAA protects the privacy and security of patient health information, provi…" at bounding box center [875, 276] width 1357 height 72
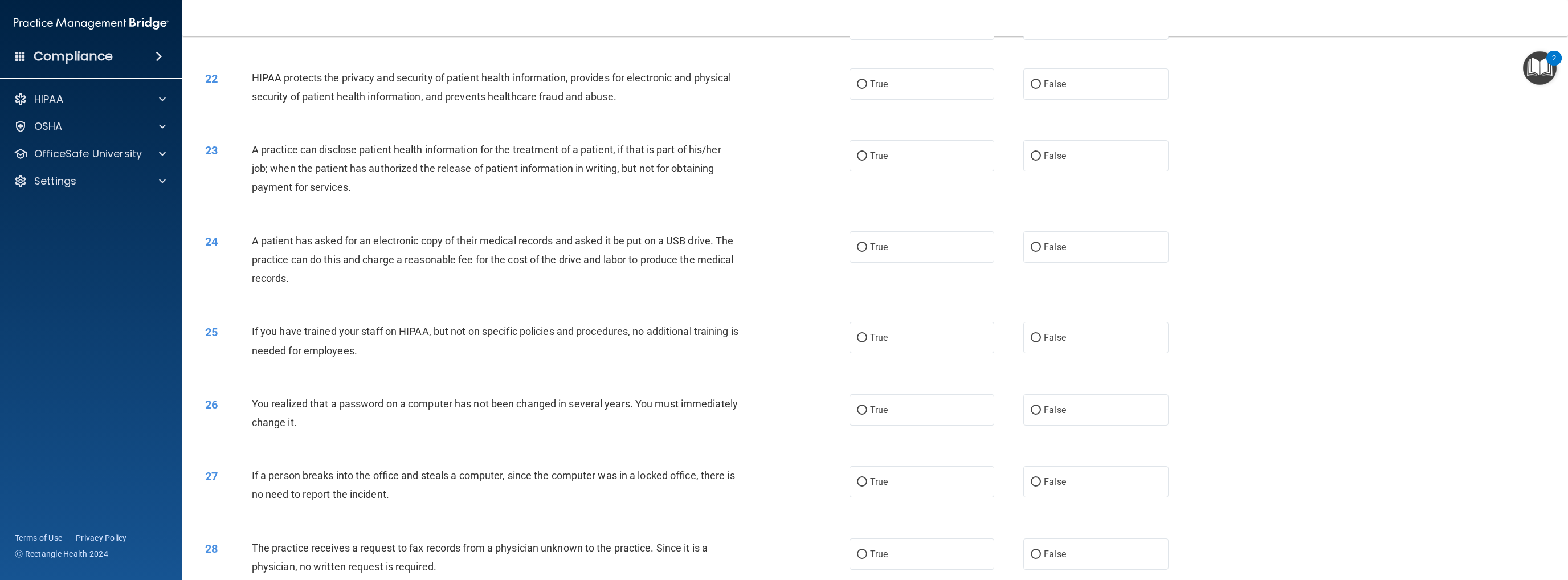
scroll to position [1507, 0]
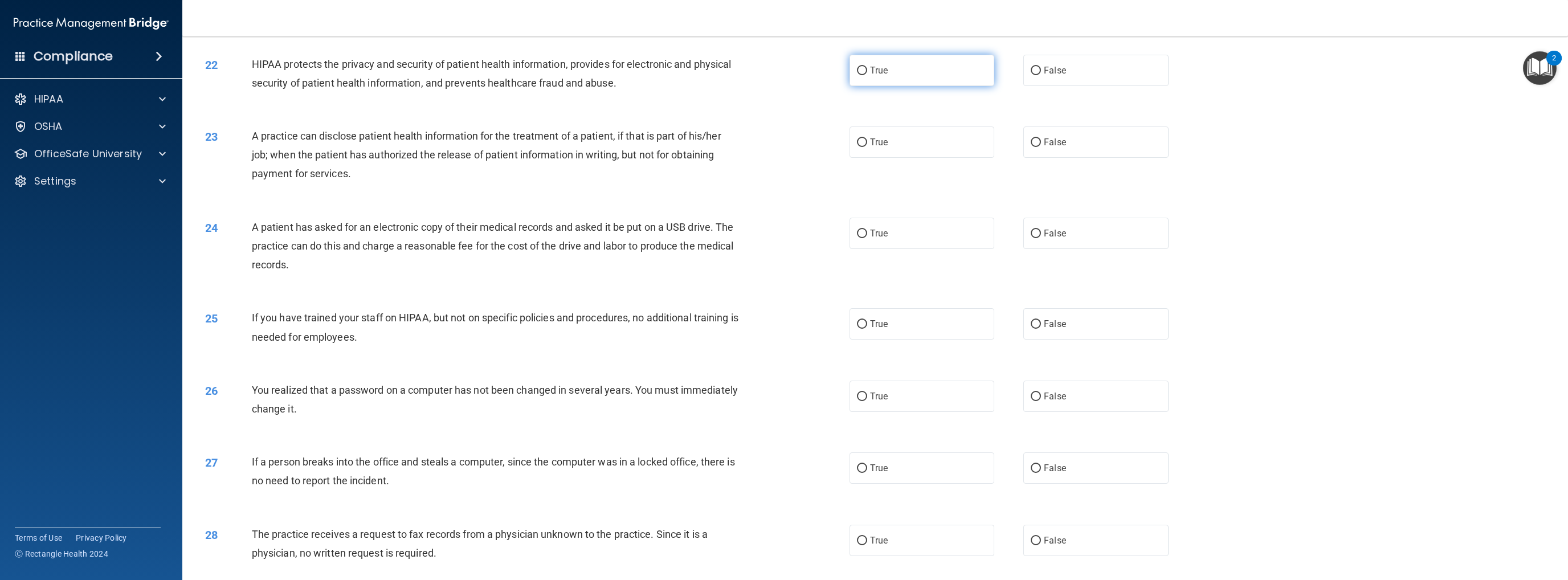
click at [813, 75] on input "True" at bounding box center [862, 71] width 11 height 9
radio input "true"
click at [813, 147] on input "False" at bounding box center [1036, 142] width 11 height 9
radio input "true"
click at [813, 238] on input "True" at bounding box center [862, 233] width 11 height 9
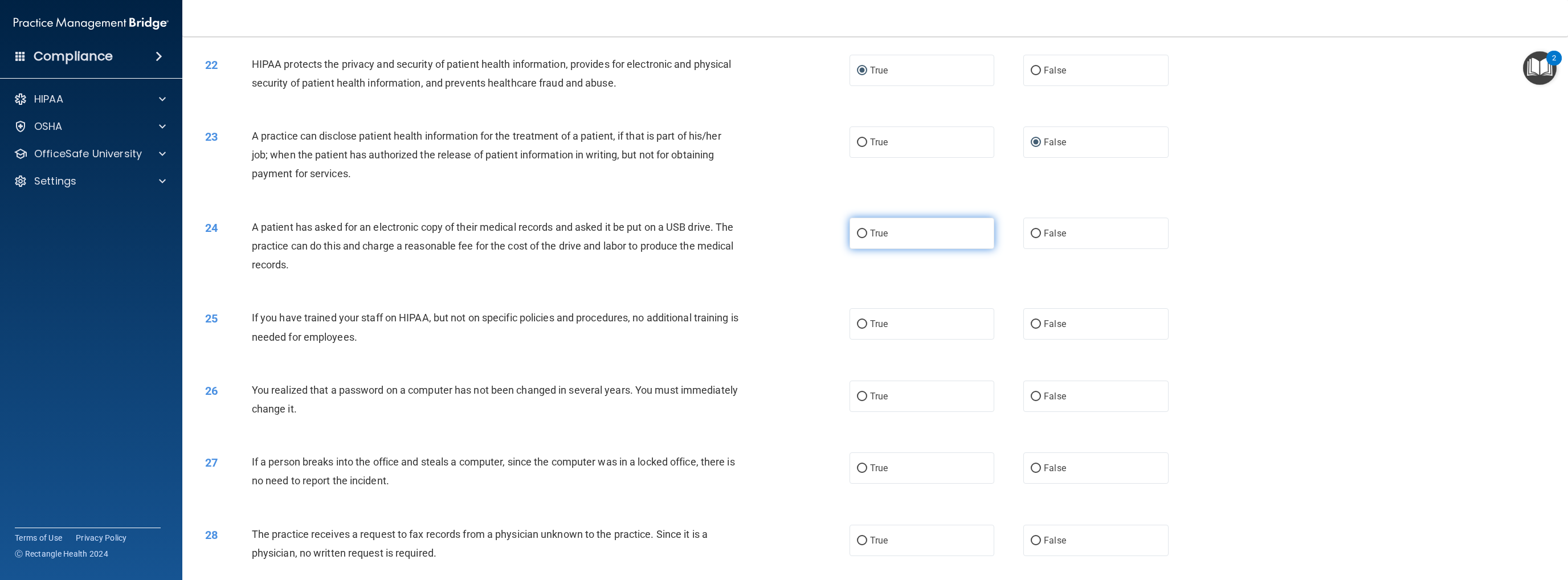
radio input "true"
click at [813, 329] on input "False" at bounding box center [1036, 324] width 11 height 9
radio input "true"
click at [813, 401] on input "True" at bounding box center [862, 397] width 11 height 9
radio input "true"
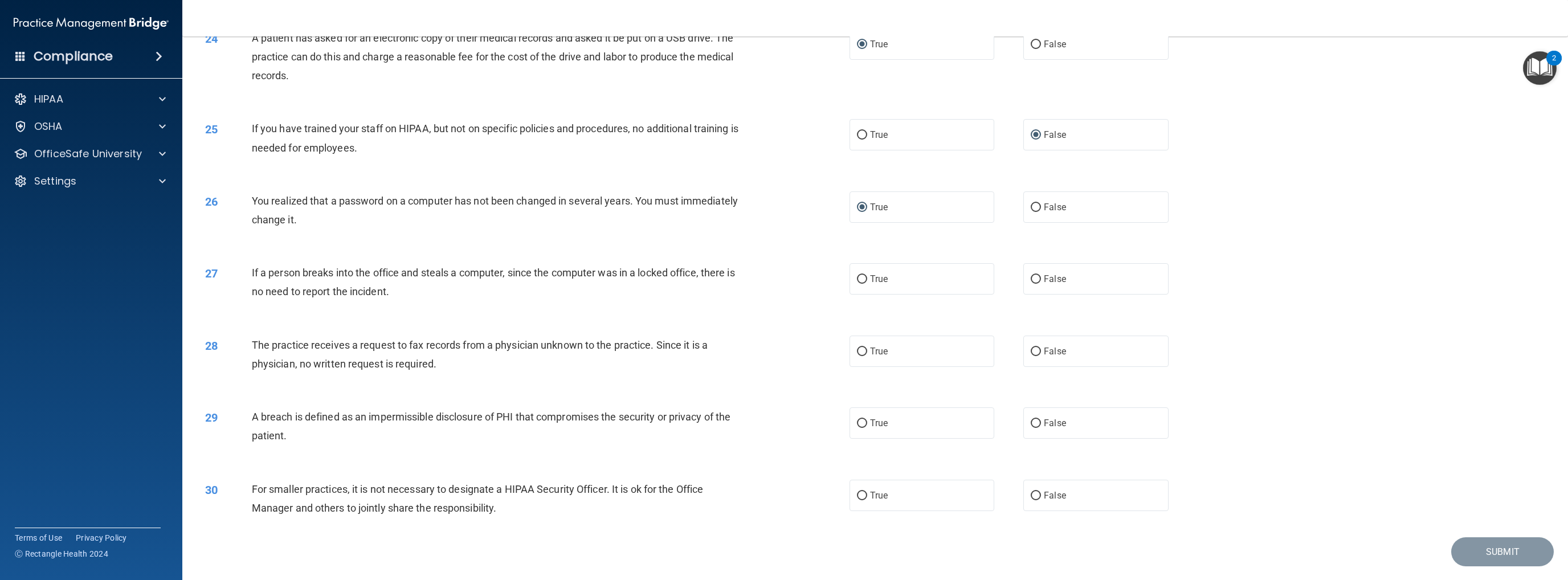
scroll to position [1739, 0]
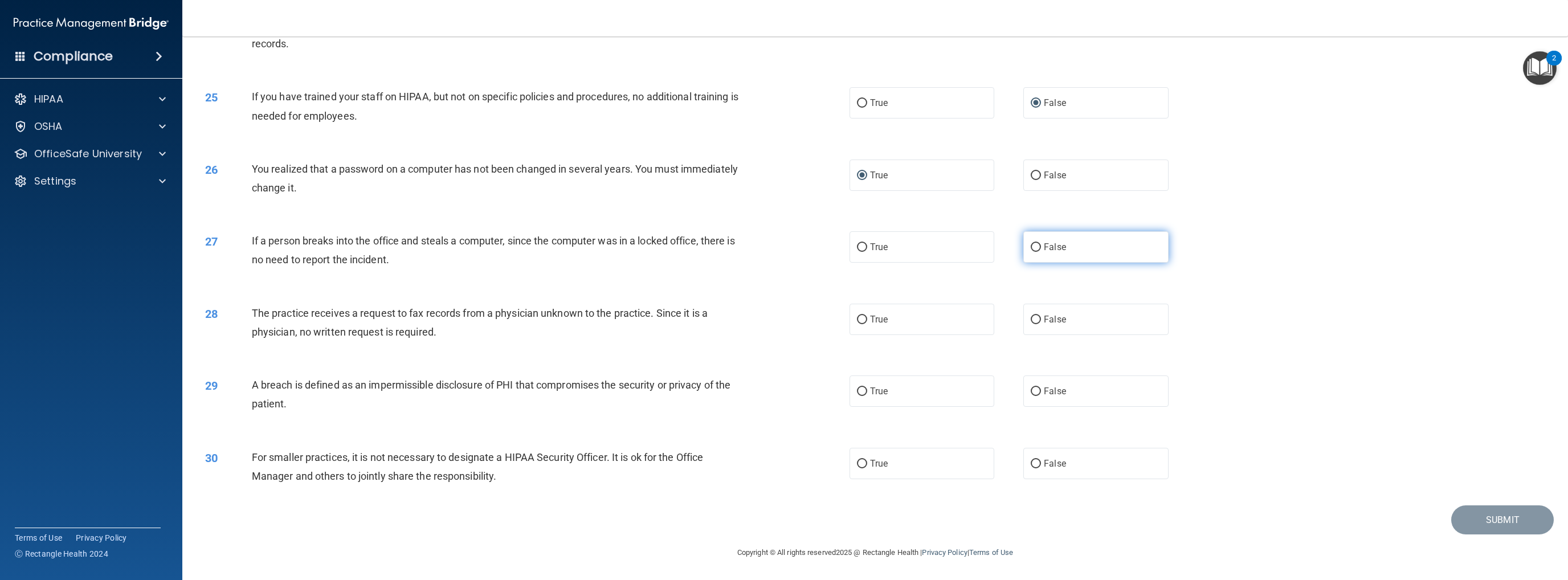
click at [813, 248] on input "False" at bounding box center [1036, 247] width 11 height 9
radio input "true"
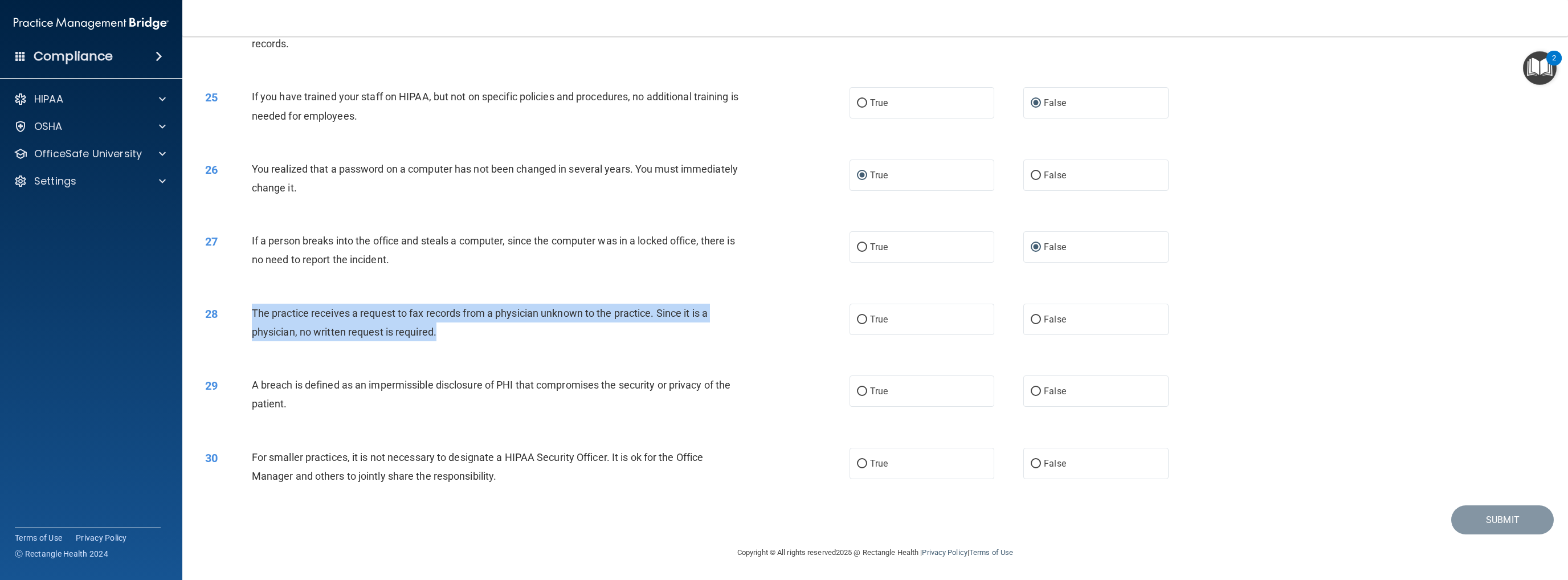
drag, startPoint x: 252, startPoint y: 309, endPoint x: 453, endPoint y: 334, distance: 202.5
click at [453, 334] on div "The practice receives a request to fax records from a physician unknown to the …" at bounding box center [500, 322] width 496 height 38
copy span "The practice receives a request to fax records from a physician unknown to the …"
click at [813, 317] on input "False" at bounding box center [1036, 320] width 11 height 9
radio input "true"
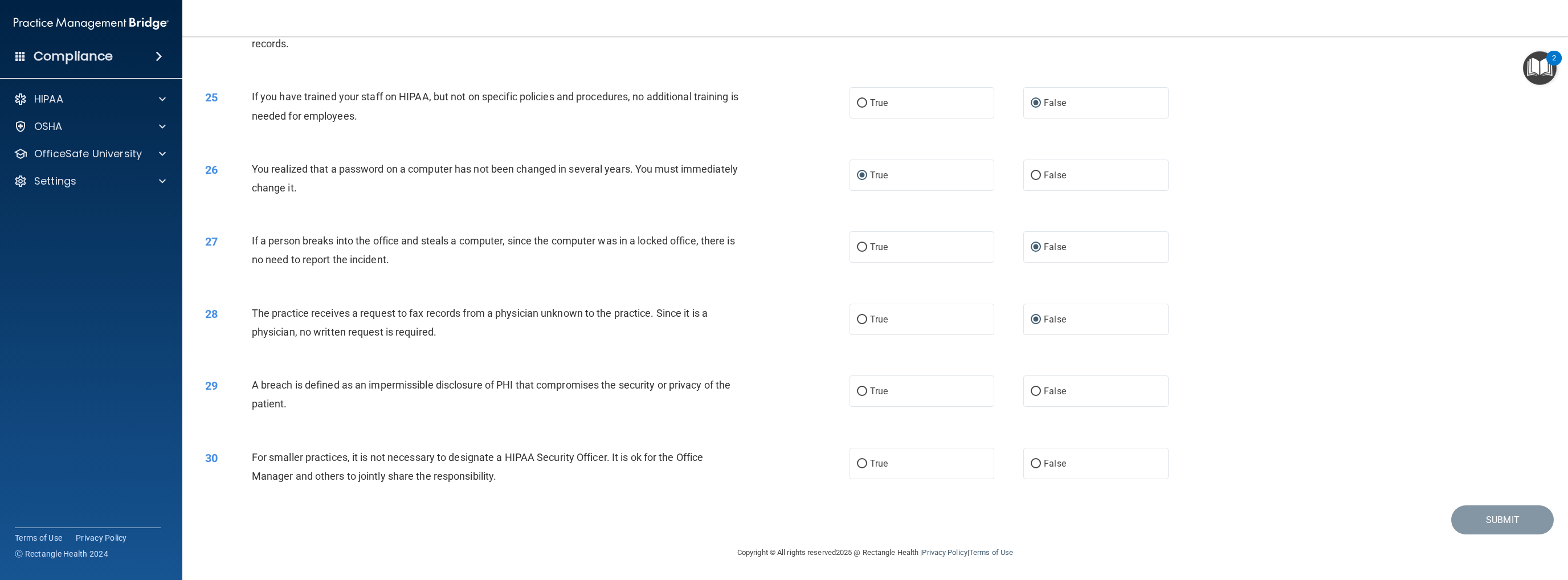
click at [682, 347] on div "28 The practice receives a request to fax records from a physician unknown to t…" at bounding box center [875, 325] width 1357 height 72
click at [813, 395] on input "True" at bounding box center [862, 392] width 11 height 9
radio input "true"
click at [813, 463] on input "False" at bounding box center [1036, 464] width 11 height 9
radio input "true"
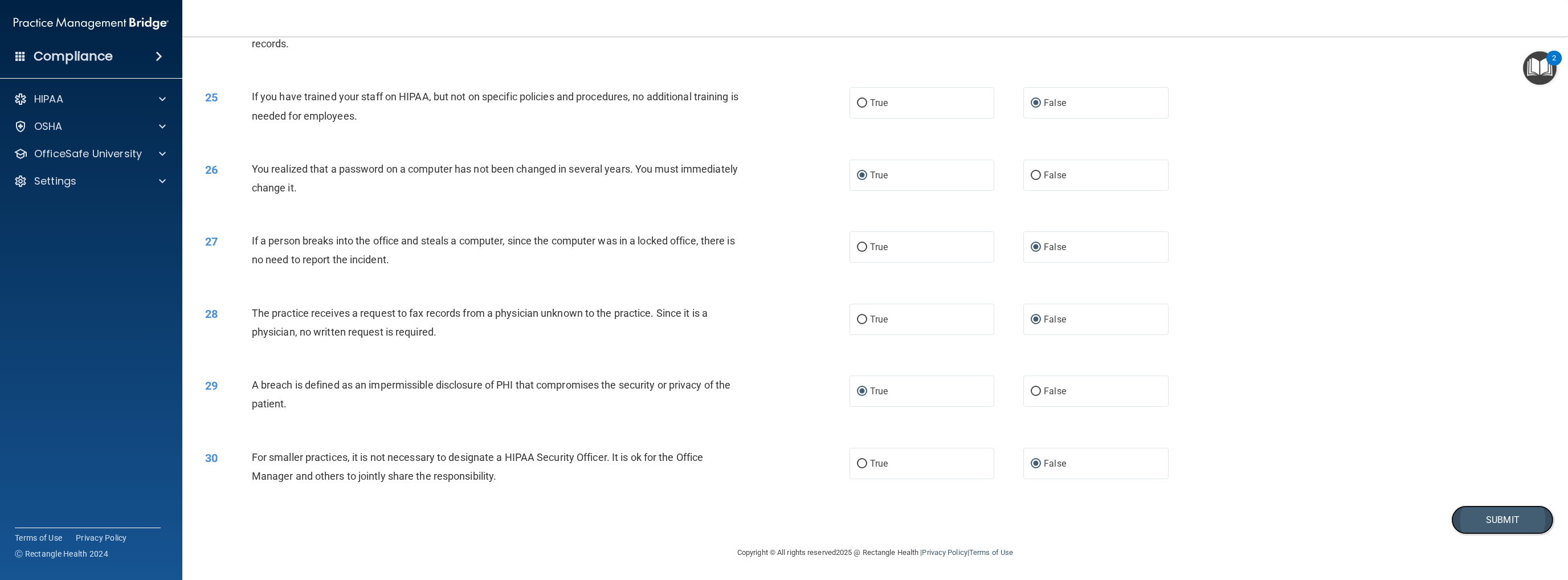
click at [813, 464] on button "Submit" at bounding box center [1502, 520] width 103 height 29
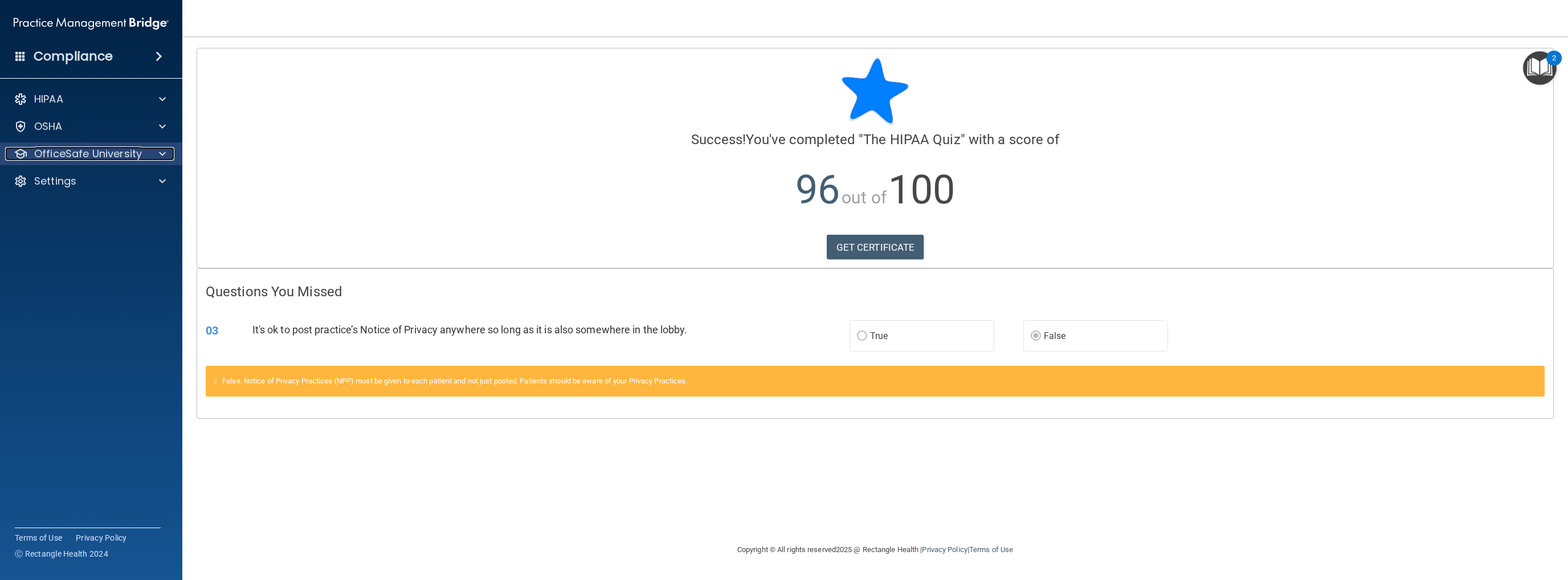
click at [122, 158] on p "OfficeSafe University" at bounding box center [87, 153] width 107 height 14
click at [80, 191] on link "HIPAA Training" at bounding box center [78, 181] width 179 height 23
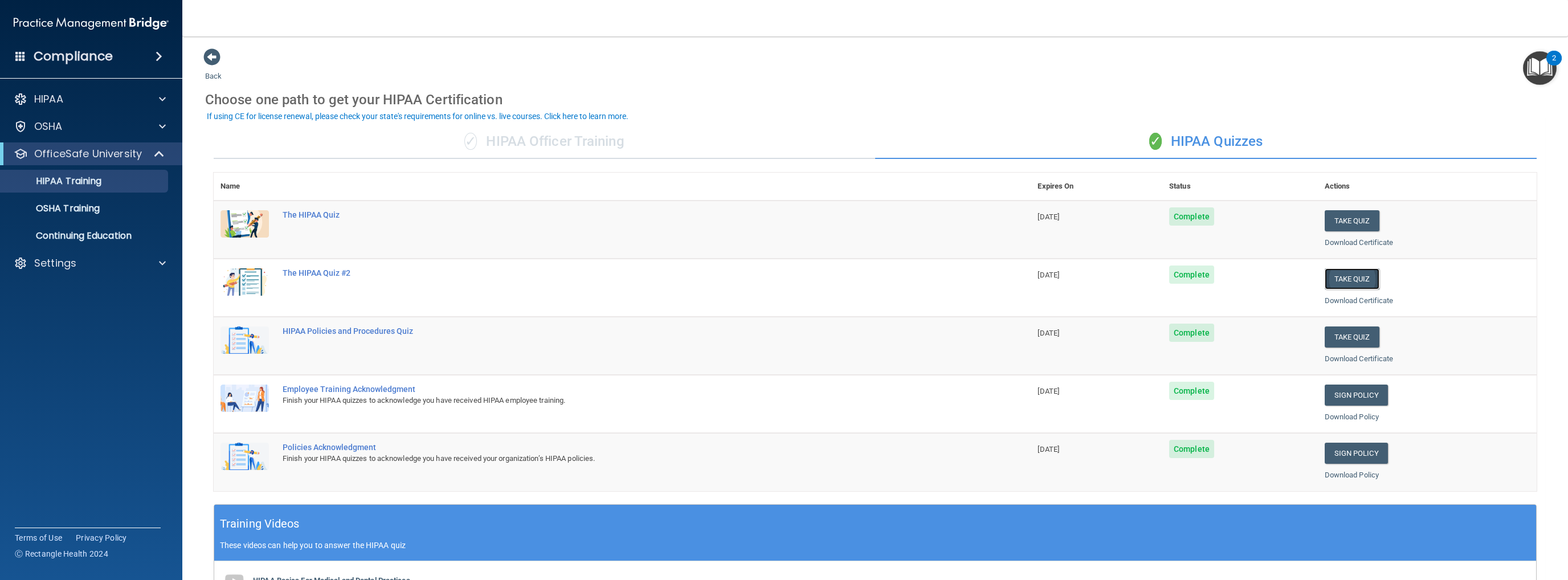
click at [813, 275] on button "Take Quiz" at bounding box center [1352, 279] width 55 height 21
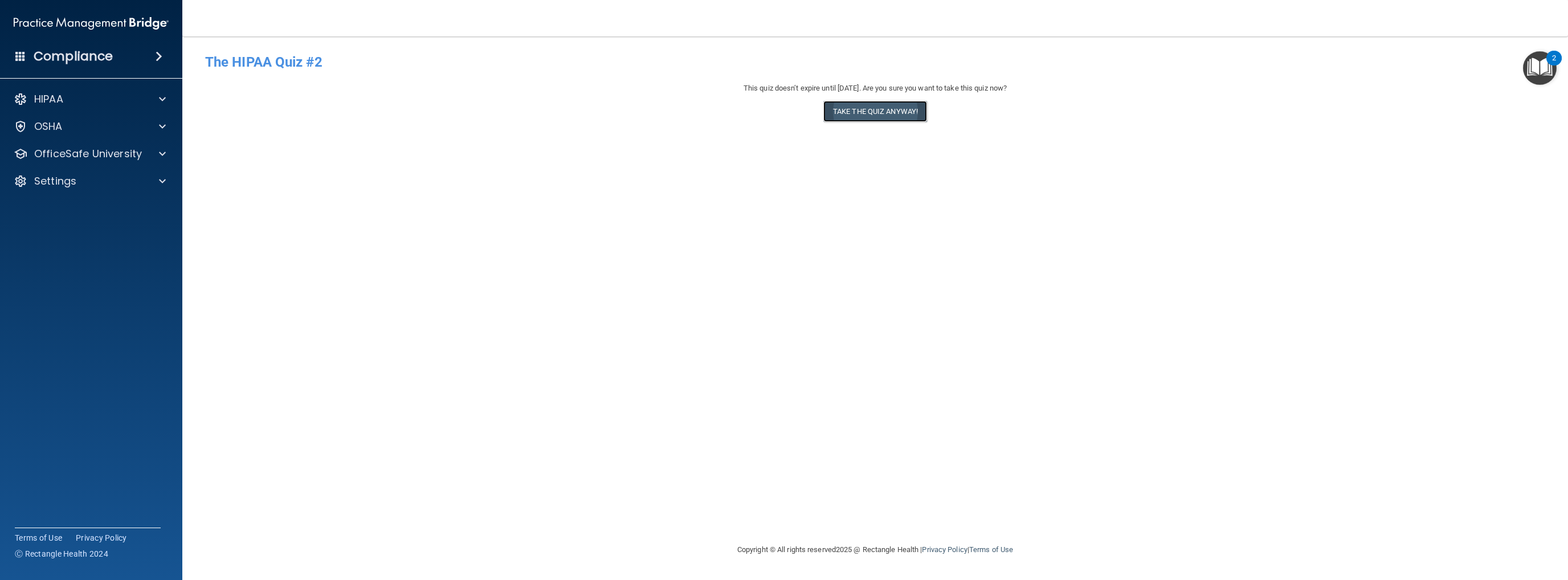
click at [813, 111] on button "Take the quiz anyway!" at bounding box center [875, 111] width 103 height 21
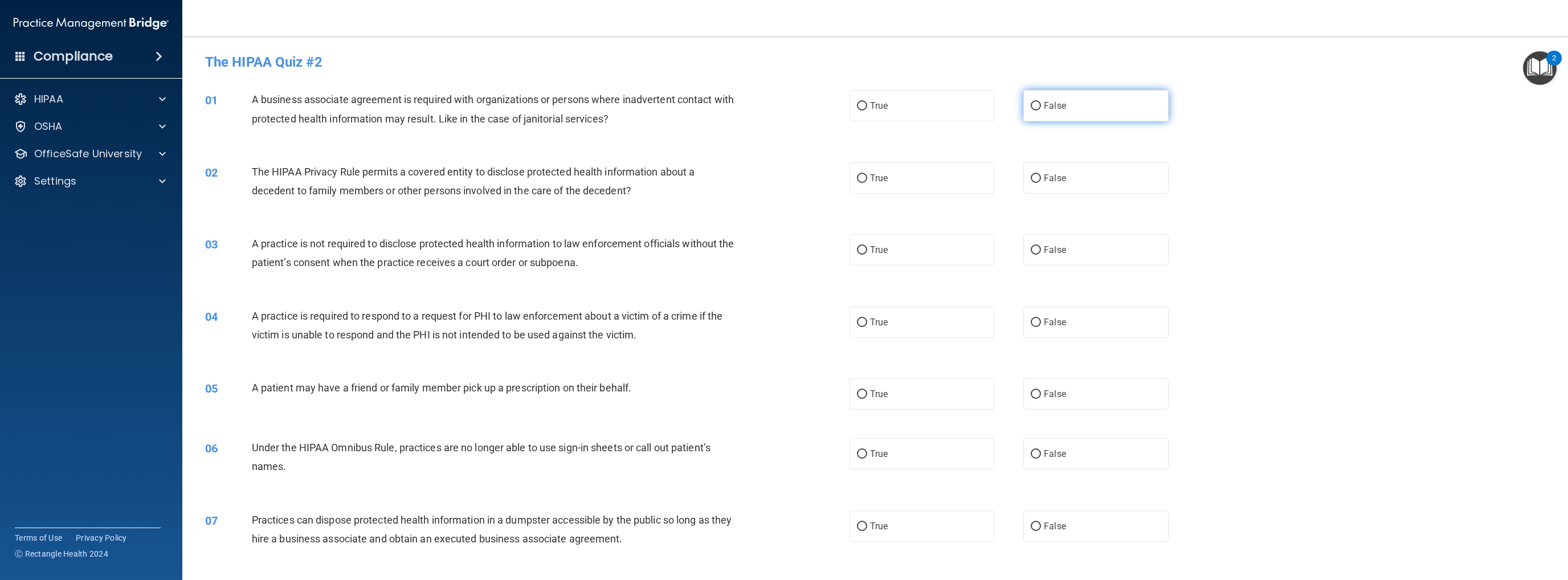
click at [813, 103] on input "False" at bounding box center [1036, 106] width 11 height 9
radio input "true"
click at [477, 111] on div "A business associate agreement is required with organizations or persons where …" at bounding box center [500, 108] width 496 height 38
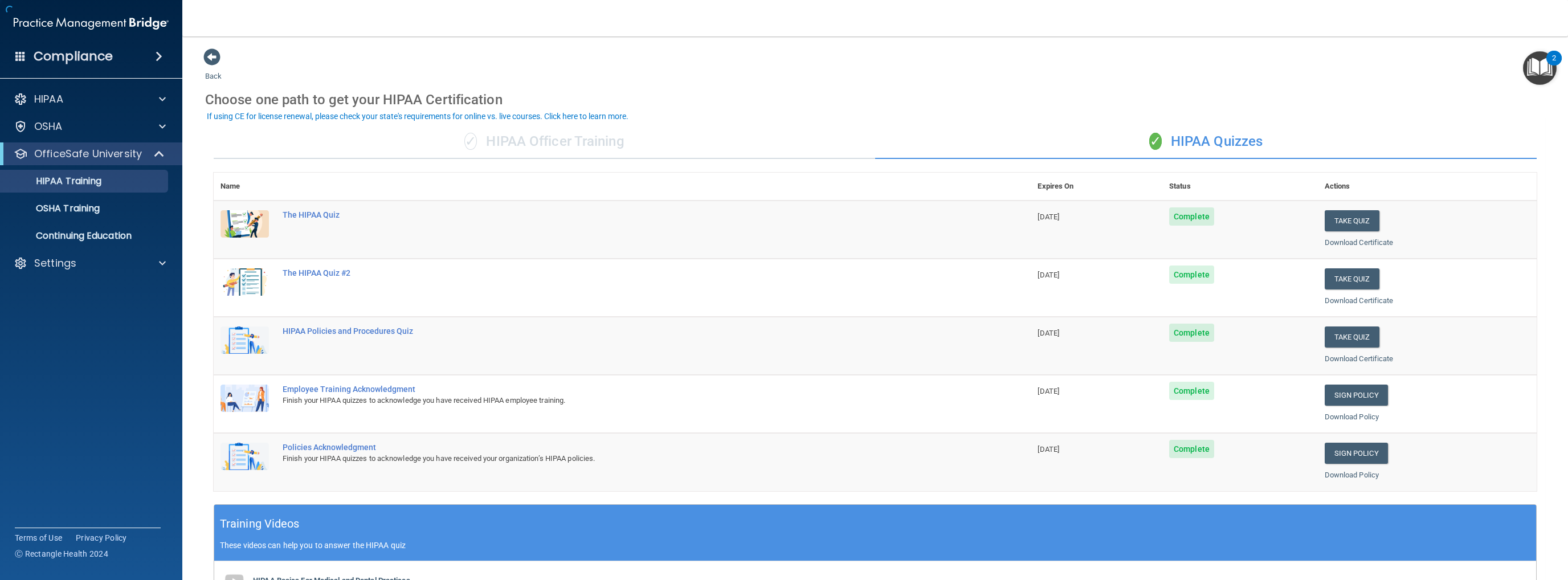
drag, startPoint x: 252, startPoint y: 100, endPoint x: 578, endPoint y: 120, distance: 326.6
click at [813, 283] on button "Take Quiz" at bounding box center [1352, 279] width 55 height 21
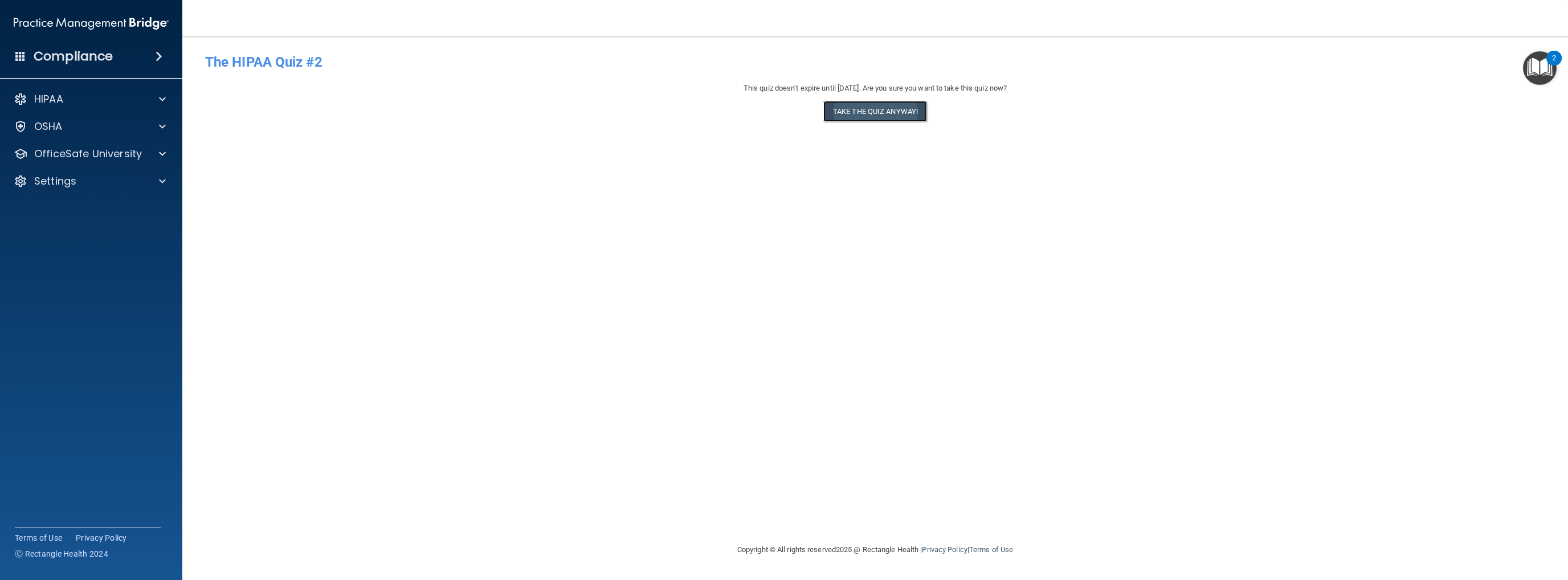
click at [813, 116] on button "Take the quiz anyway!" at bounding box center [875, 111] width 103 height 21
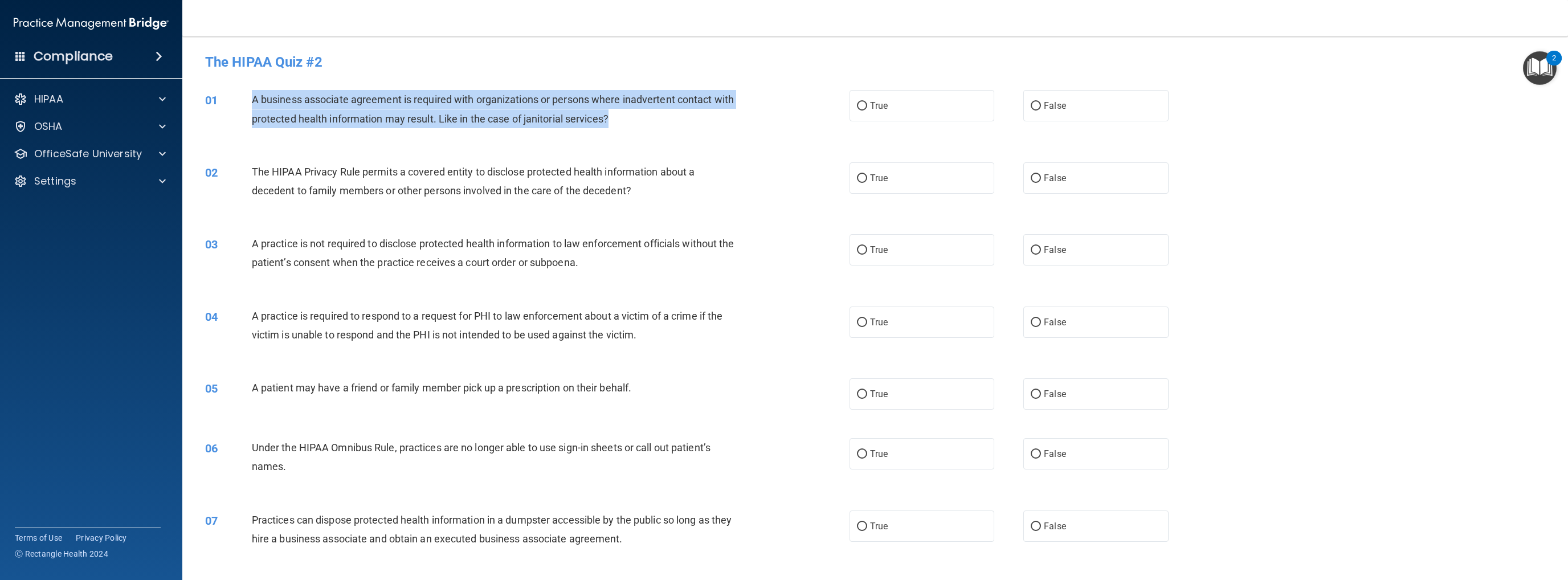
drag, startPoint x: 252, startPoint y: 102, endPoint x: 660, endPoint y: 112, distance: 408.1
click at [660, 112] on div "A business associate agreement is required with organizations or persons where …" at bounding box center [500, 108] width 496 height 38
copy span "A business associate agreement is required with organizations or persons where …"
click at [813, 106] on input "False" at bounding box center [1036, 106] width 11 height 9
radio input "true"
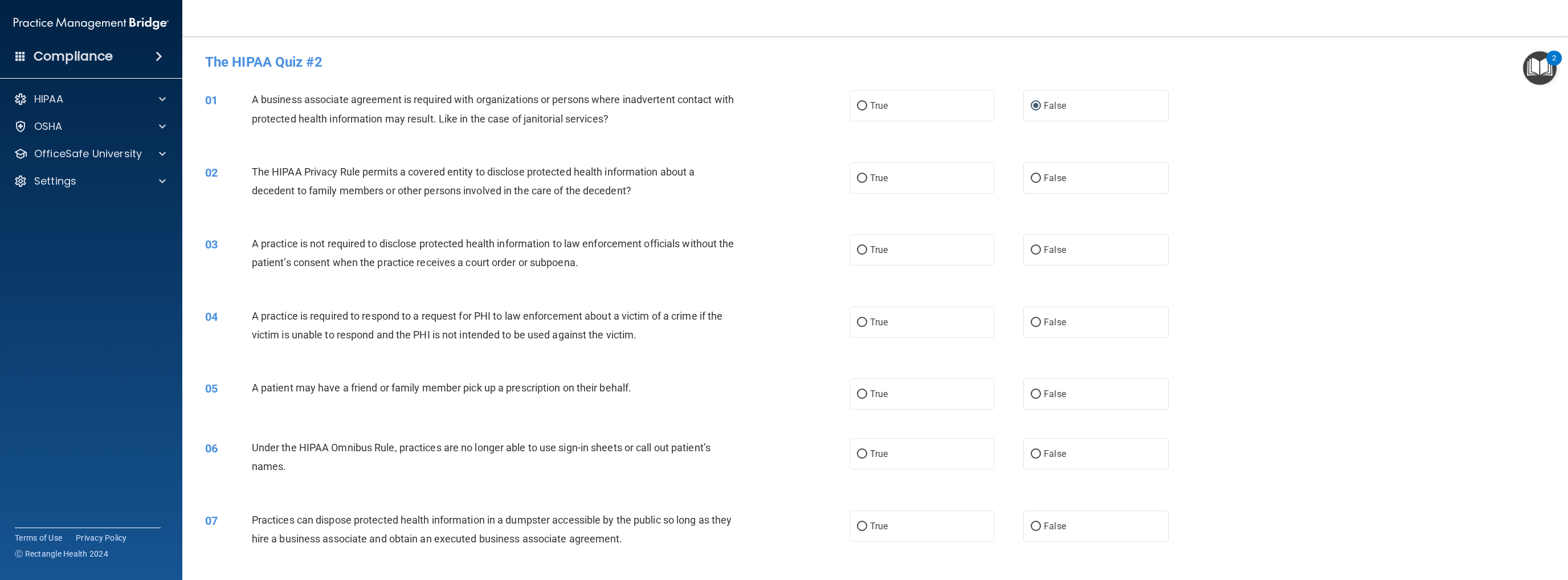
click at [813, 185] on div "02 The HIPAA Privacy Rule permits a covered entity to disclose protected health…" at bounding box center [875, 183] width 1357 height 72
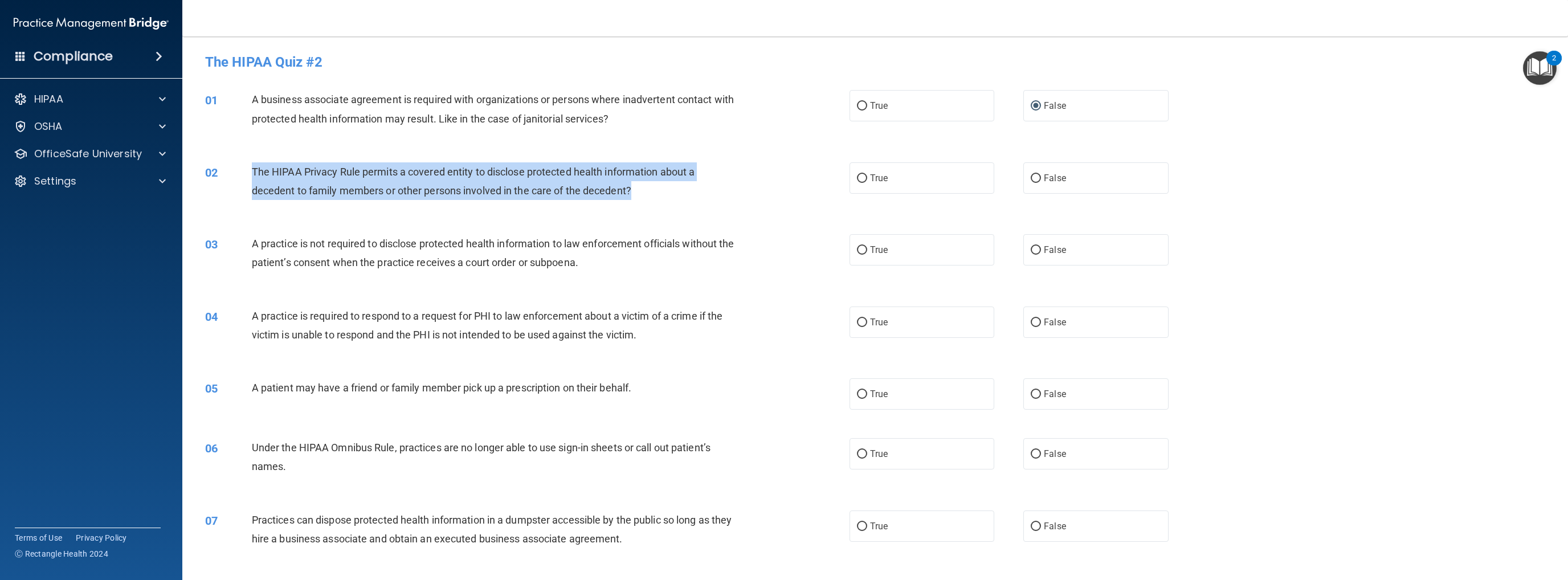
drag, startPoint x: 253, startPoint y: 169, endPoint x: 638, endPoint y: 185, distance: 385.3
click at [638, 185] on div "The HIPAA Privacy Rule permits a covered entity to disclose protected health in…" at bounding box center [500, 181] width 496 height 38
copy span "The HIPAA Privacy Rule permits a covered entity to disclose protected health in…"
click at [813, 180] on input "True" at bounding box center [862, 179] width 11 height 9
radio input "true"
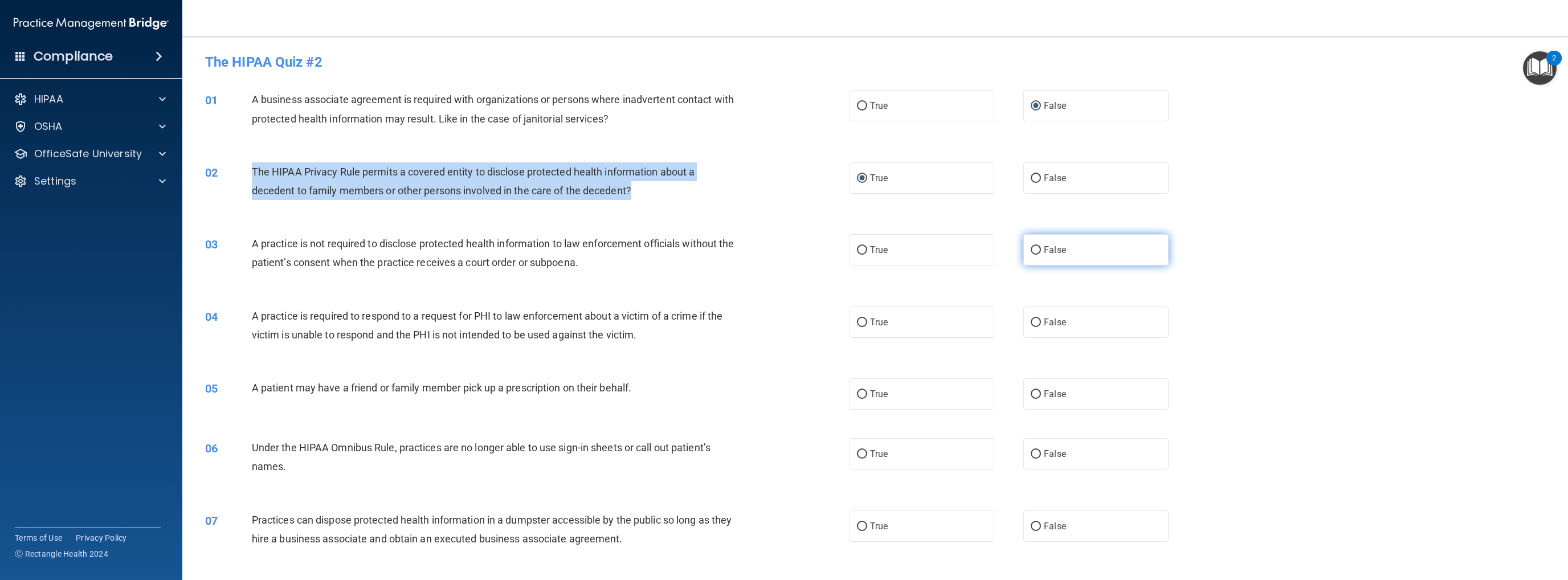
click at [813, 250] on input "False" at bounding box center [1036, 250] width 11 height 9
radio input "true"
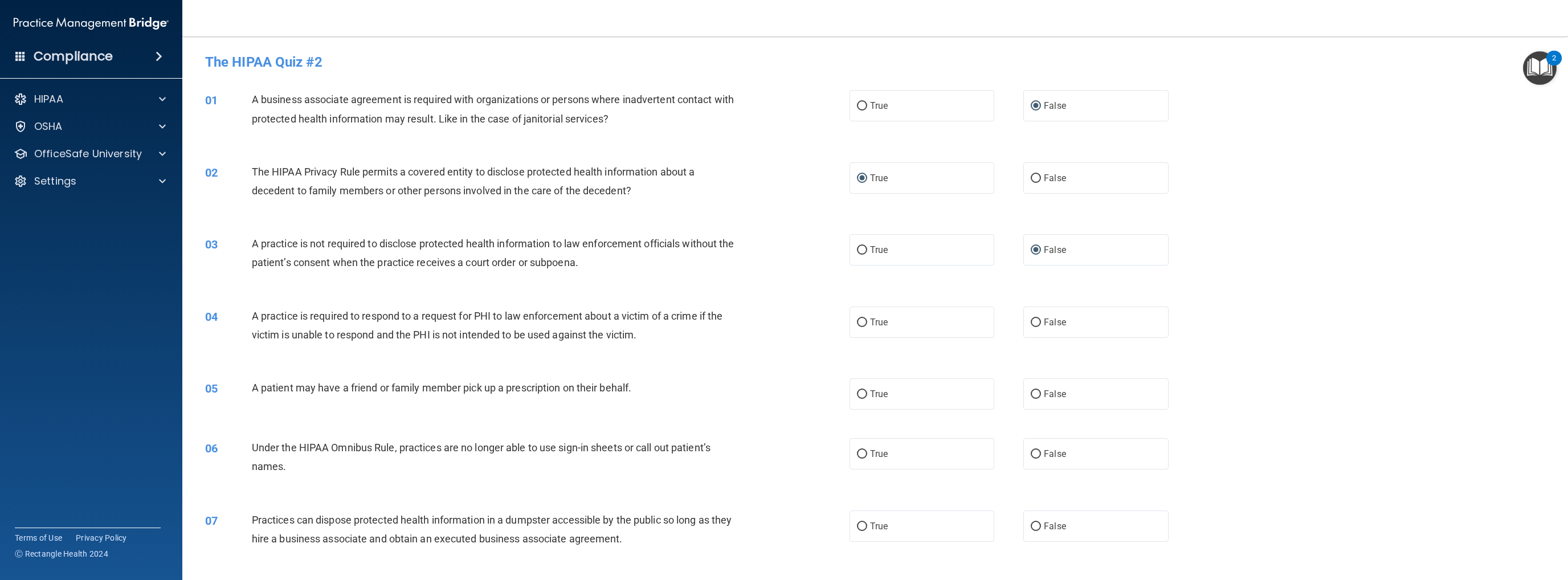
click at [697, 355] on div "04 A practice is required to respond to a request for PHI to law enforcement ab…" at bounding box center [875, 328] width 1357 height 72
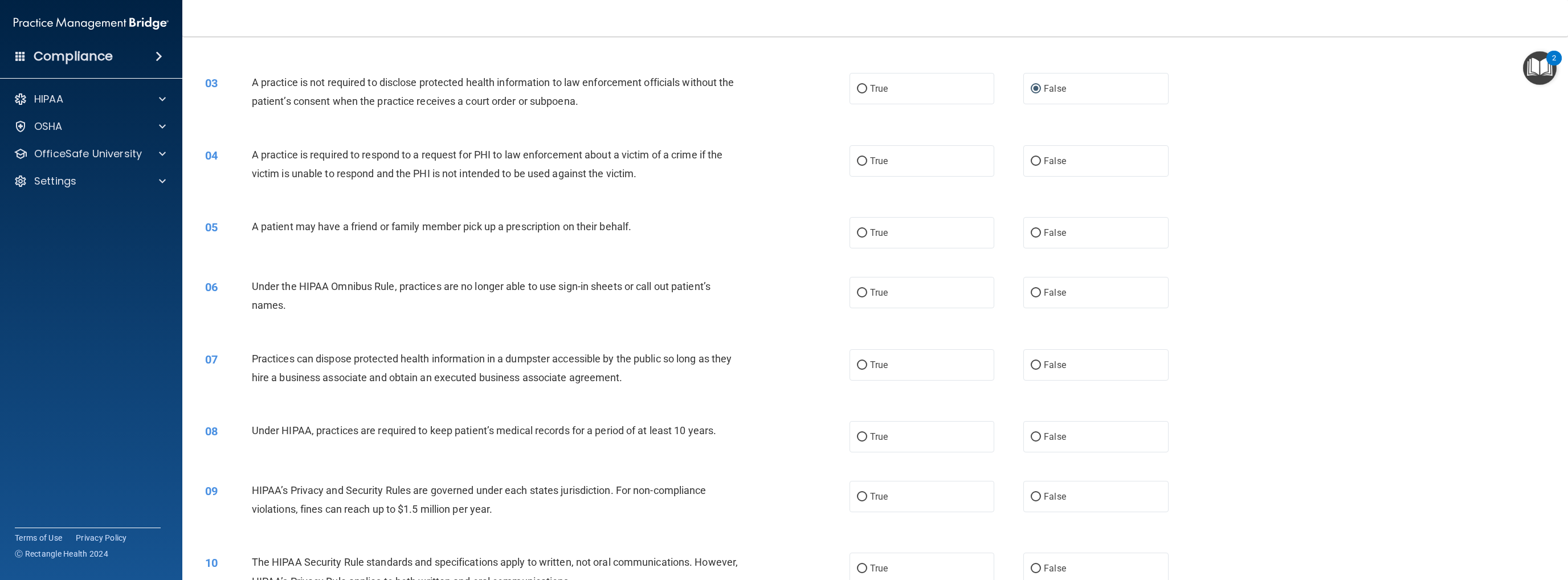
scroll to position [228, 0]
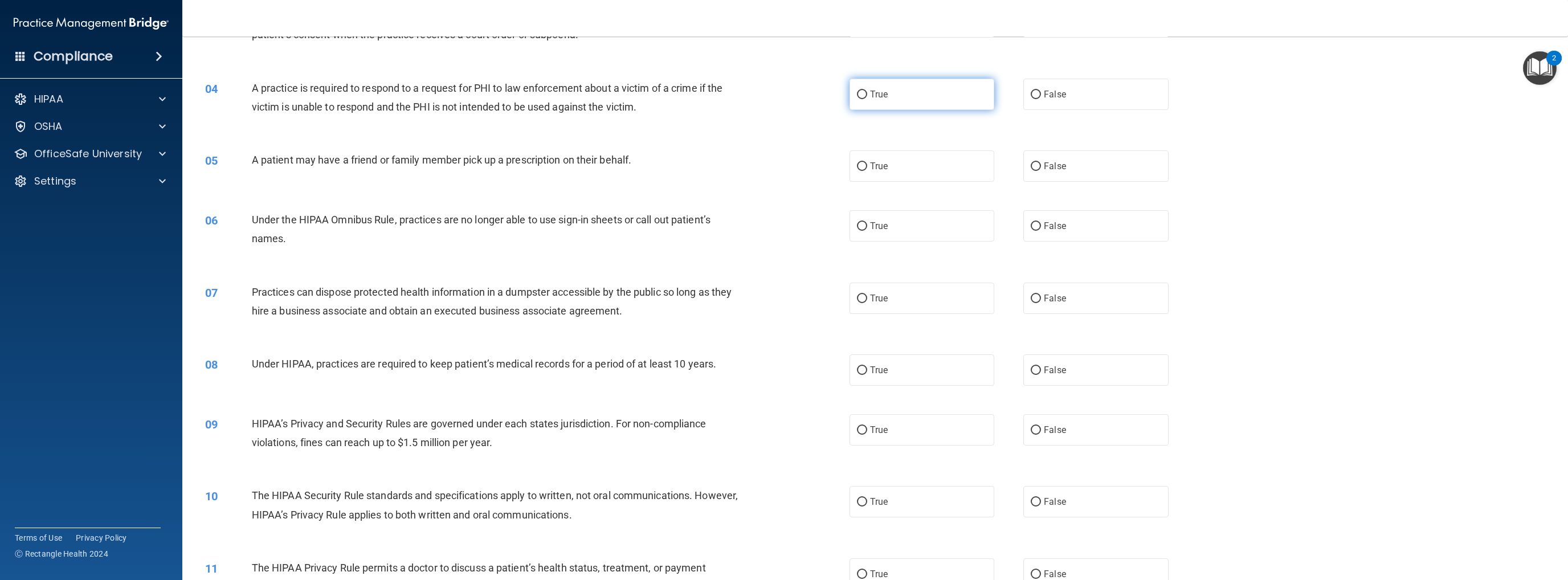
click at [813, 95] on input "True" at bounding box center [862, 95] width 11 height 9
radio input "true"
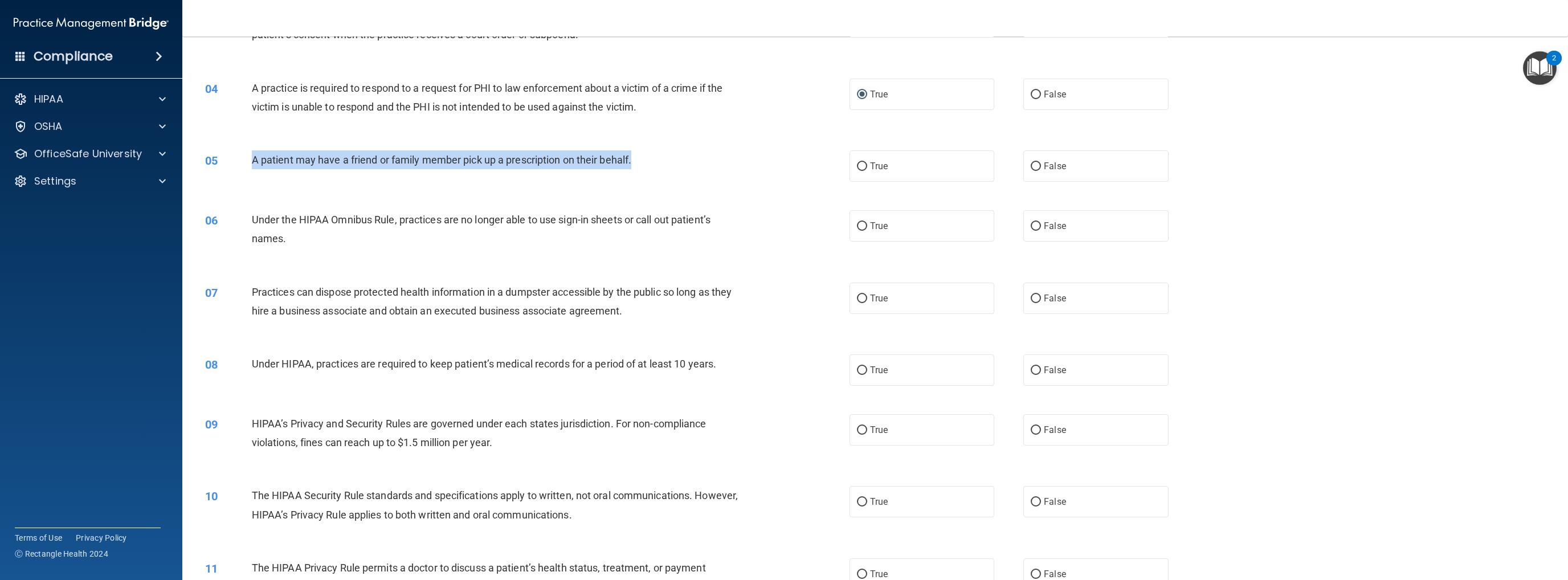
drag, startPoint x: 253, startPoint y: 160, endPoint x: 663, endPoint y: 158, distance: 410.0
click at [663, 158] on div "A patient may have a friend or family member pick up a prescription on their be…" at bounding box center [500, 159] width 496 height 19
copy span "A patient may have a friend or family member pick up a prescription on their be…"
click at [813, 168] on input "True" at bounding box center [862, 166] width 11 height 9
radio input "true"
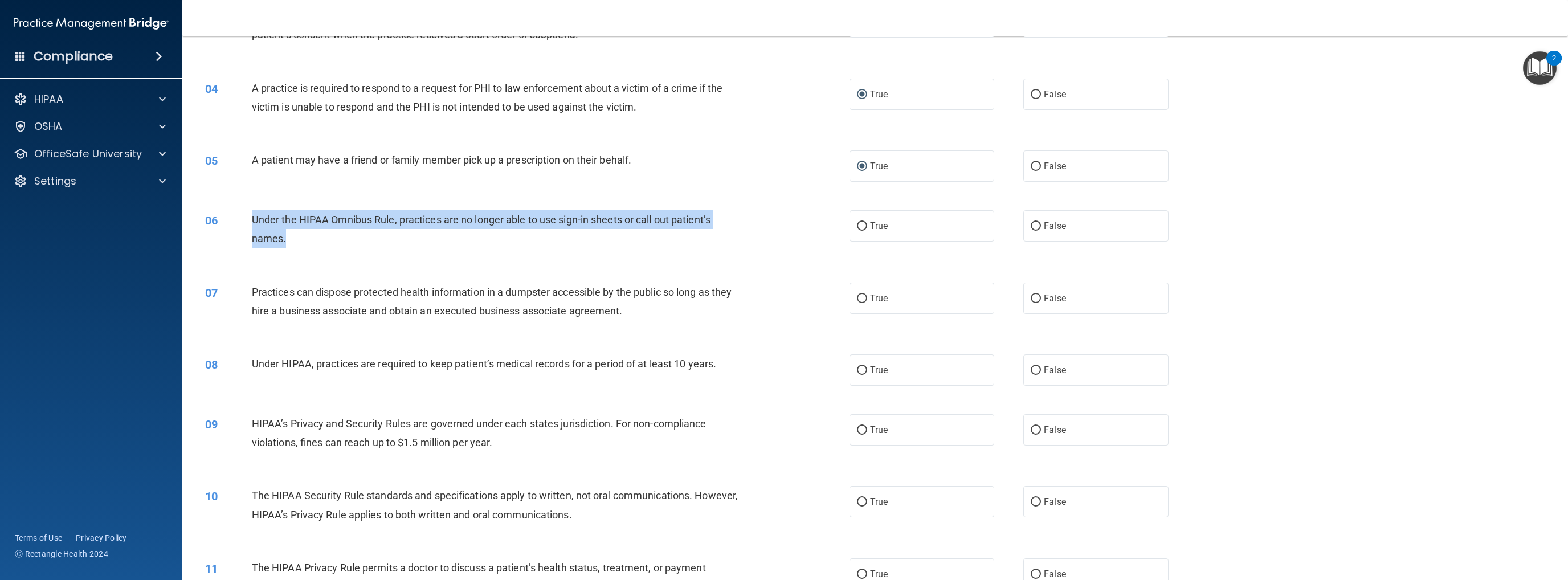
drag, startPoint x: 252, startPoint y: 218, endPoint x: 311, endPoint y: 242, distance: 63.7
click at [311, 242] on div "Under the HIPAA Omnibus Rule, practices are no longer able to use sign-in sheet…" at bounding box center [500, 229] width 496 height 38
copy span "Under the HIPAA Omnibus Rule, practices are no longer able to use sign-in sheet…"
click at [813, 225] on input "False" at bounding box center [1036, 226] width 11 height 9
radio input "true"
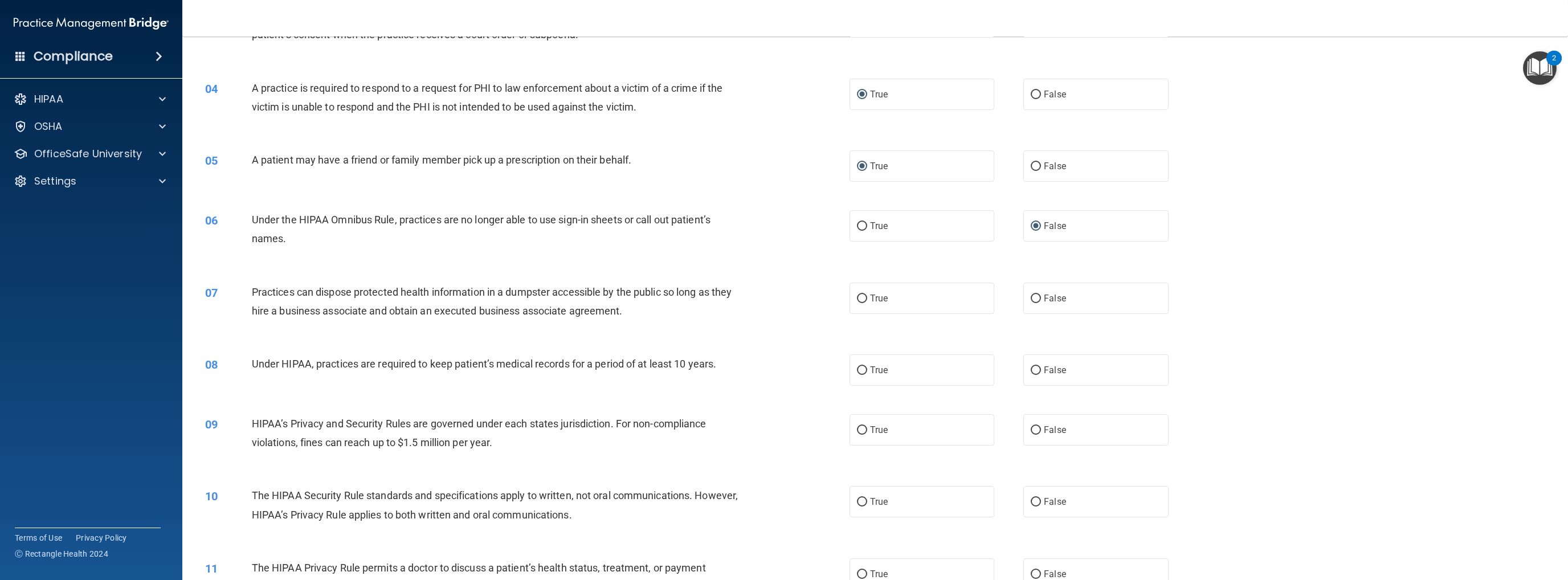
click at [784, 287] on div "07 Practices can dispose protected health information in a dumpster accessible …" at bounding box center [528, 305] width 679 height 44
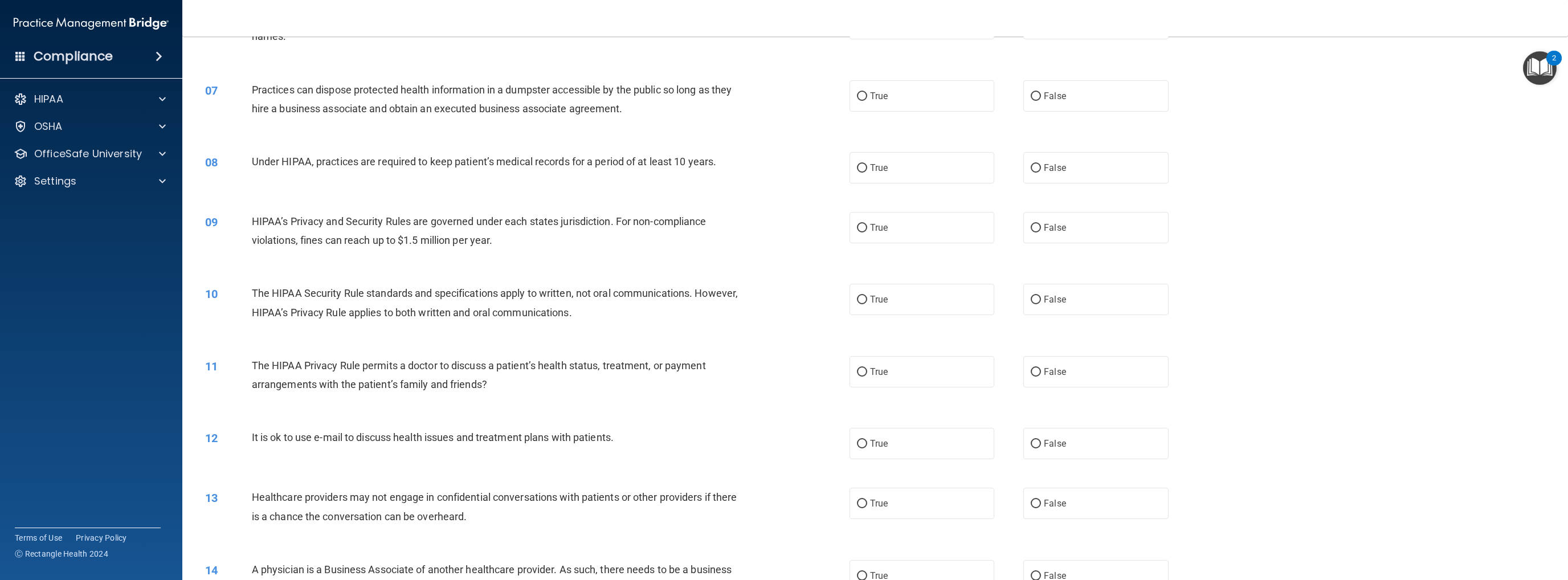
scroll to position [456, 0]
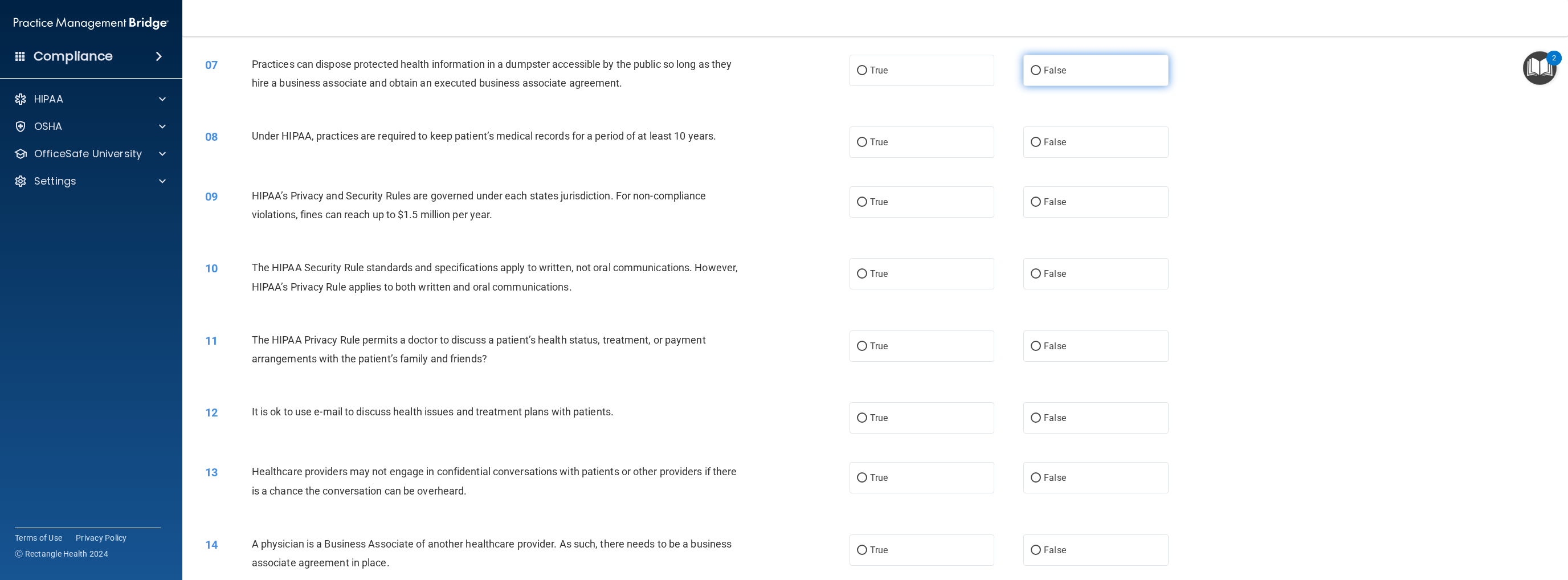
click at [813, 69] on input "False" at bounding box center [1036, 71] width 11 height 9
radio input "true"
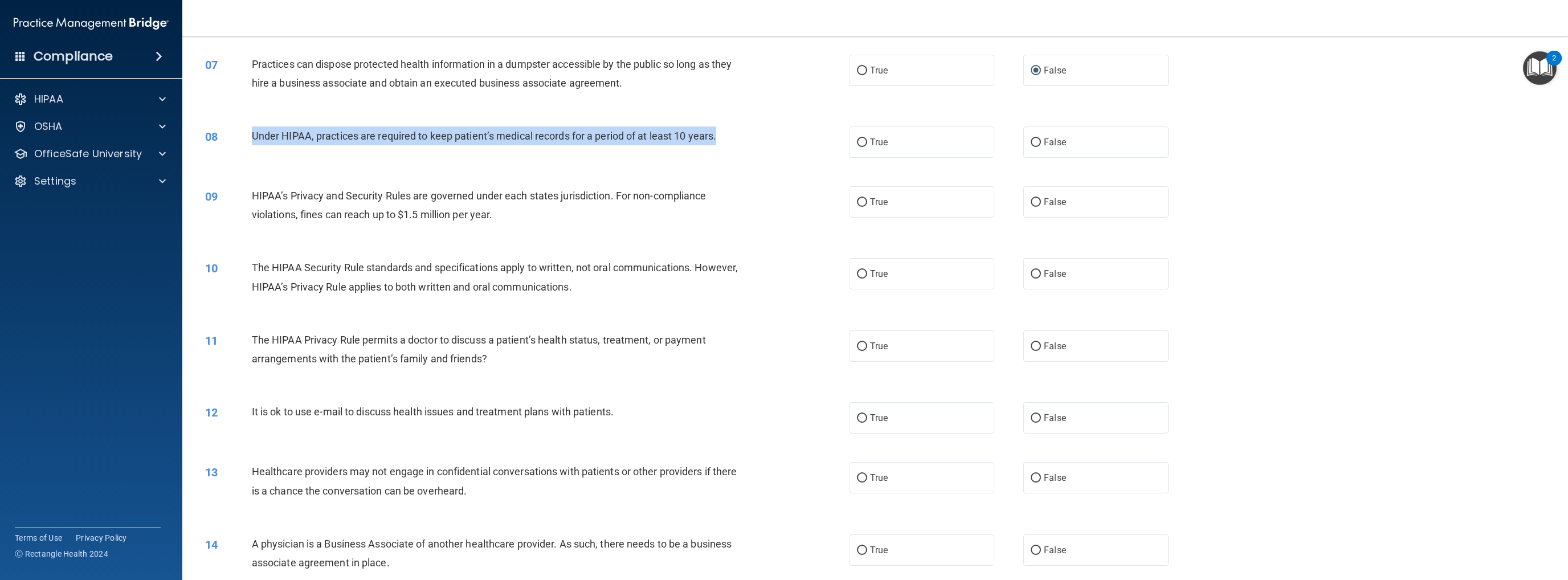
drag, startPoint x: 244, startPoint y: 134, endPoint x: 725, endPoint y: 137, distance: 481.0
click at [725, 137] on div "08 Under HIPAA, practices are required to keep patient’s medical records for a …" at bounding box center [528, 139] width 679 height 24
copy div "Under HIPAA, practices are required to keep patient’s medical records for a per…"
click at [813, 142] on input "False" at bounding box center [1036, 142] width 11 height 9
radio input "true"
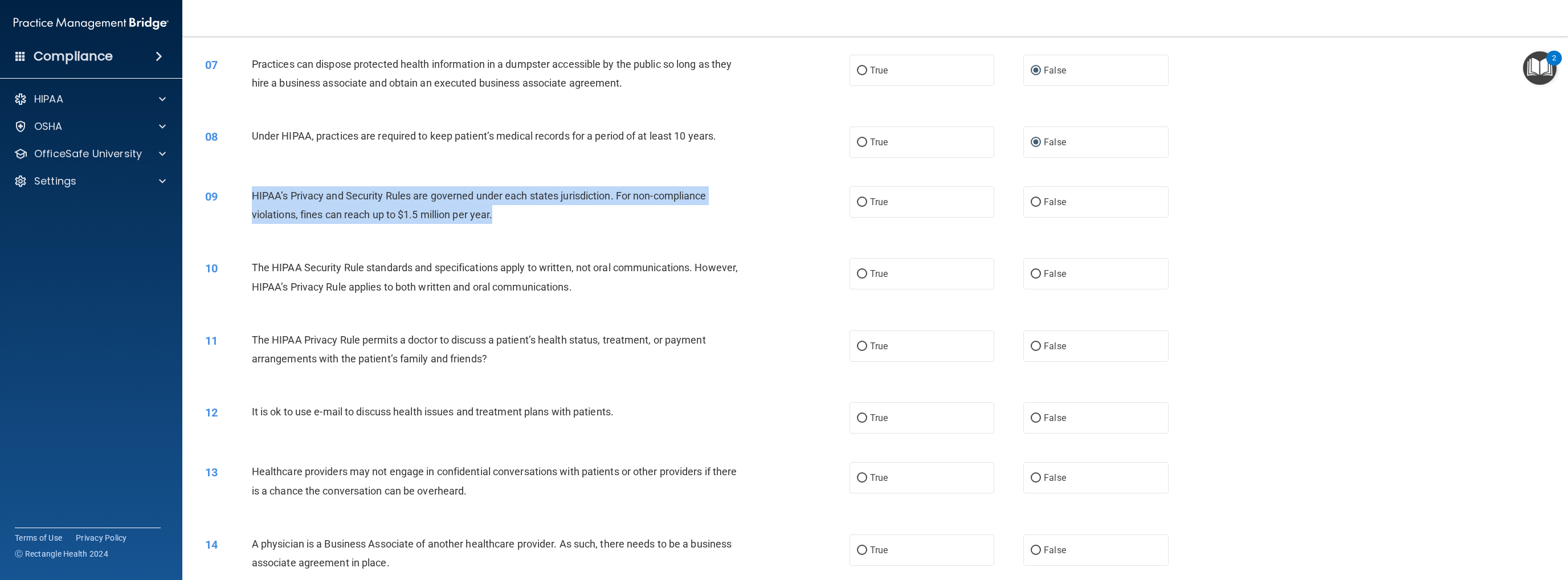
drag, startPoint x: 253, startPoint y: 192, endPoint x: 552, endPoint y: 207, distance: 299.4
click at [552, 207] on div "HIPAA’s Privacy and Security Rules are governed under each states jurisdiction.…" at bounding box center [500, 205] width 496 height 38
click at [813, 204] on input "False" at bounding box center [1036, 202] width 11 height 9
radio input "true"
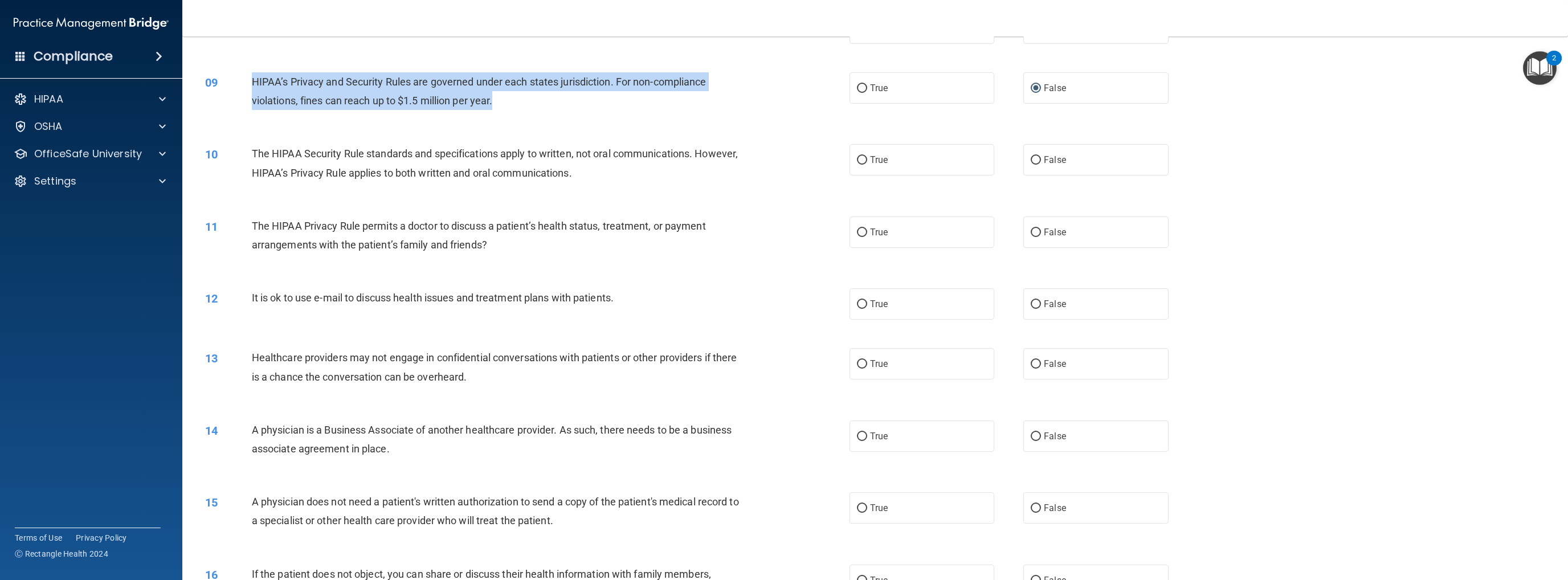
scroll to position [627, 0]
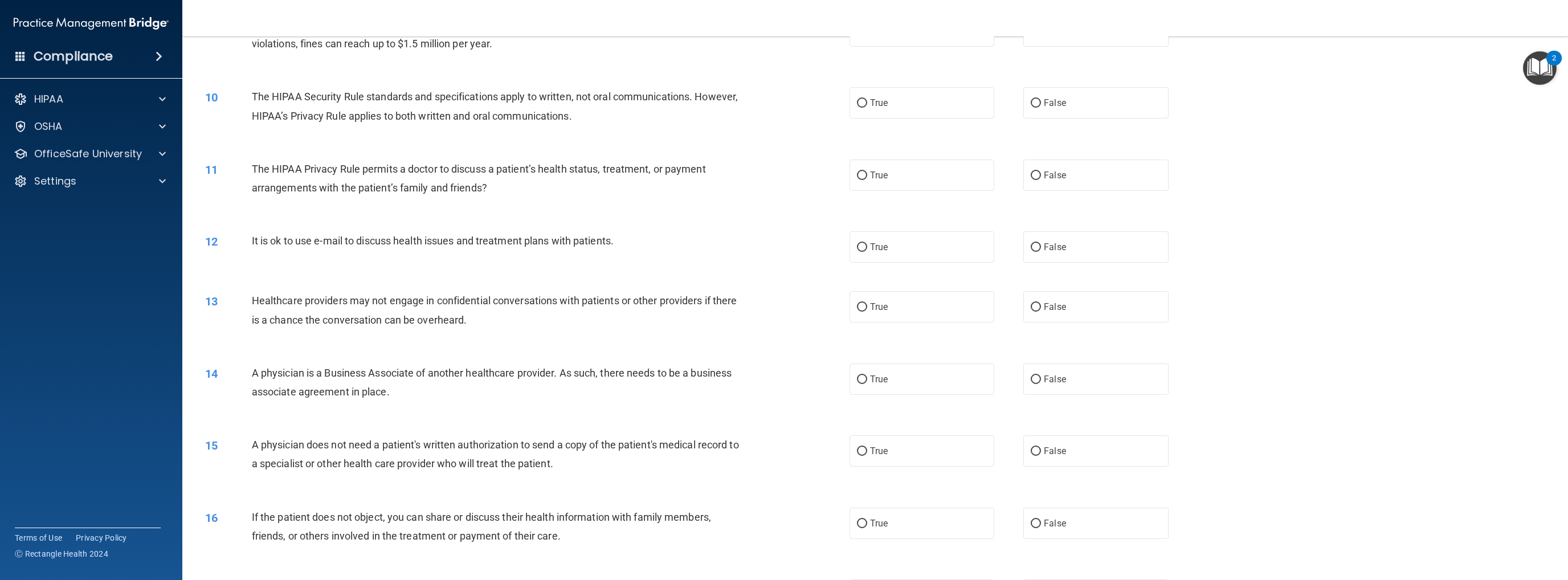
click at [250, 96] on div "10" at bounding box center [224, 98] width 55 height 21
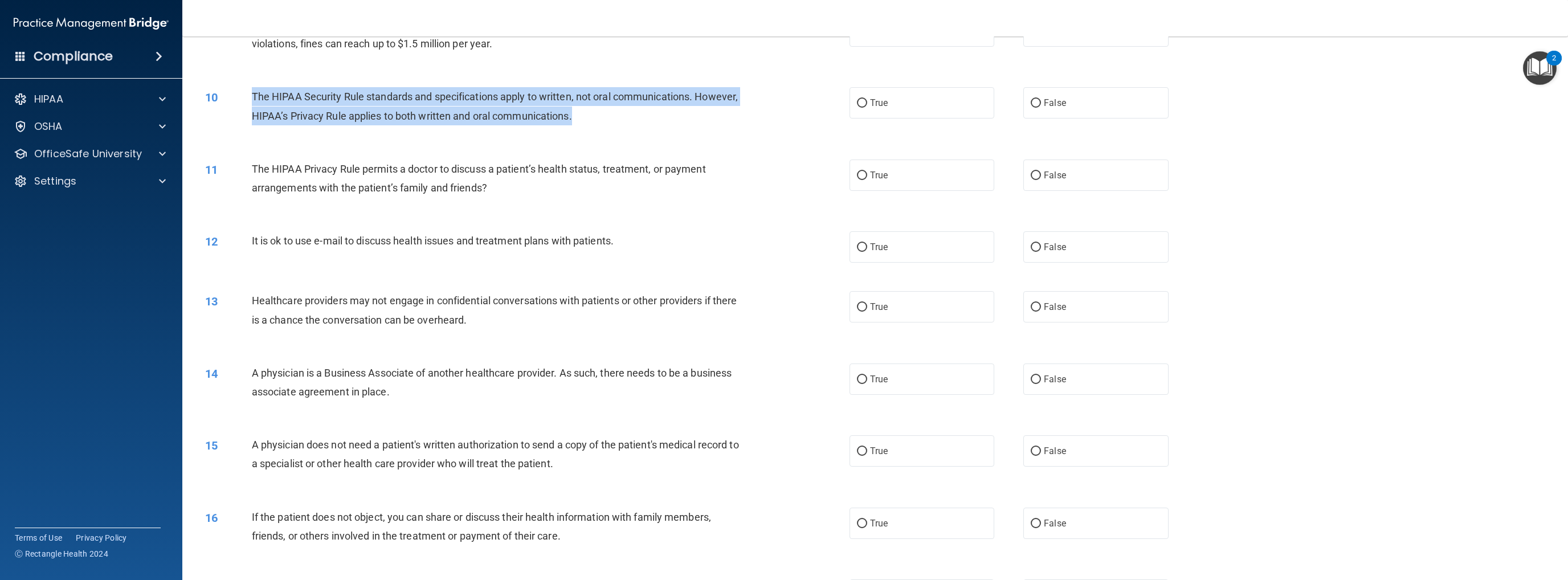
drag, startPoint x: 254, startPoint y: 96, endPoint x: 638, endPoint y: 116, distance: 384.5
click at [638, 116] on div "The HIPAA Security Rule standards and specifications apply to written, not oral…" at bounding box center [500, 106] width 496 height 38
click at [813, 103] on input "True" at bounding box center [862, 103] width 11 height 9
radio input "true"
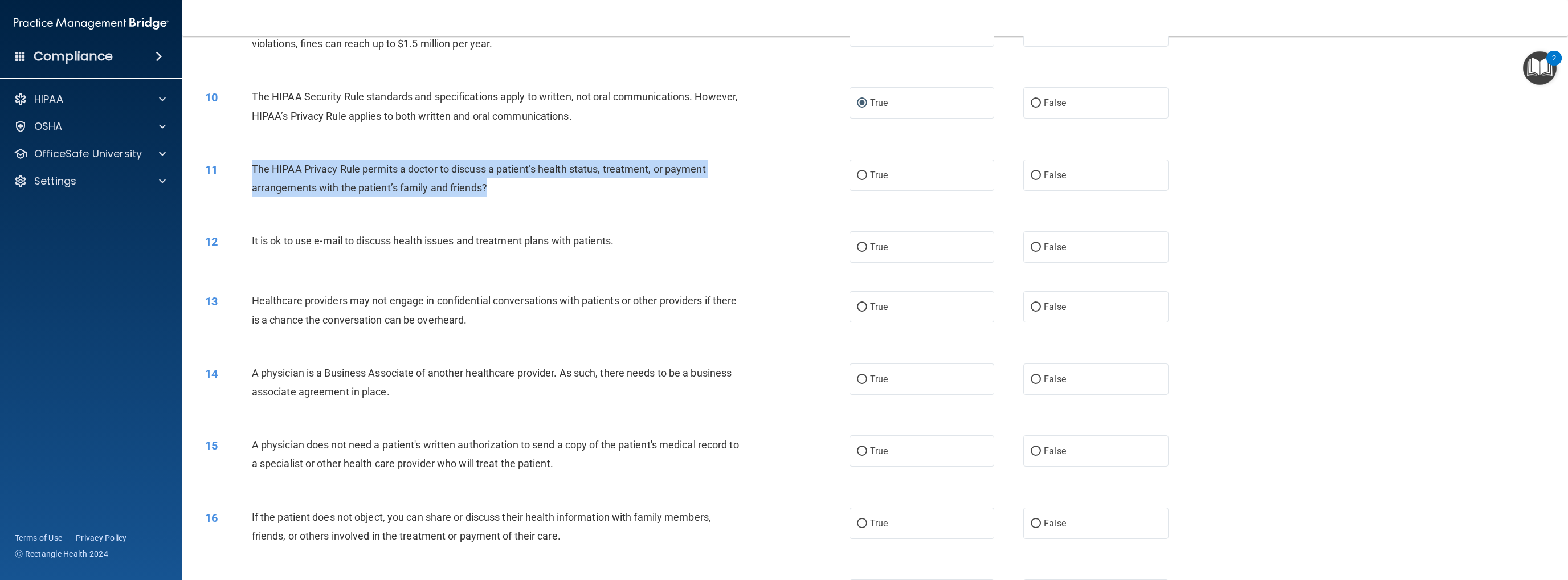
drag, startPoint x: 251, startPoint y: 167, endPoint x: 496, endPoint y: 187, distance: 245.8
click at [496, 187] on div "The HIPAA Privacy Rule permits a doctor to discuss a patient’s health status, t…" at bounding box center [500, 178] width 496 height 38
click at [813, 175] on input "True" at bounding box center [862, 175] width 11 height 9
radio input "true"
click at [813, 245] on input "False" at bounding box center [1036, 247] width 11 height 9
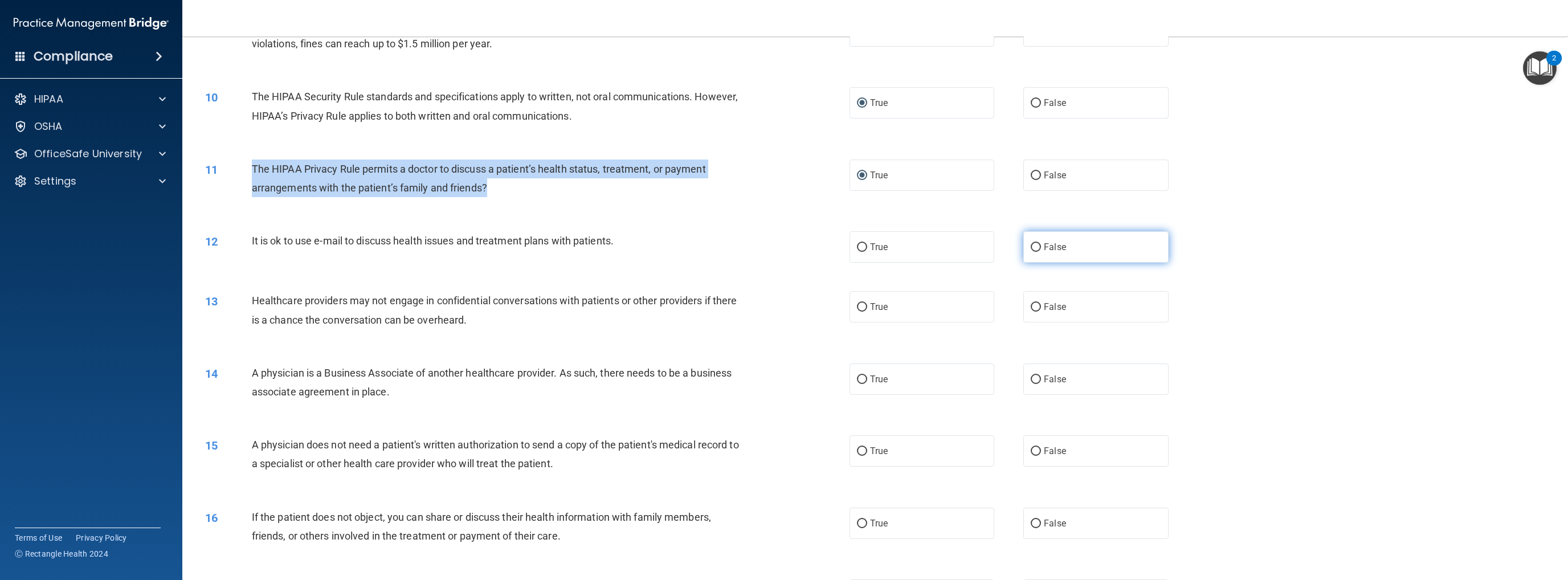
radio input "true"
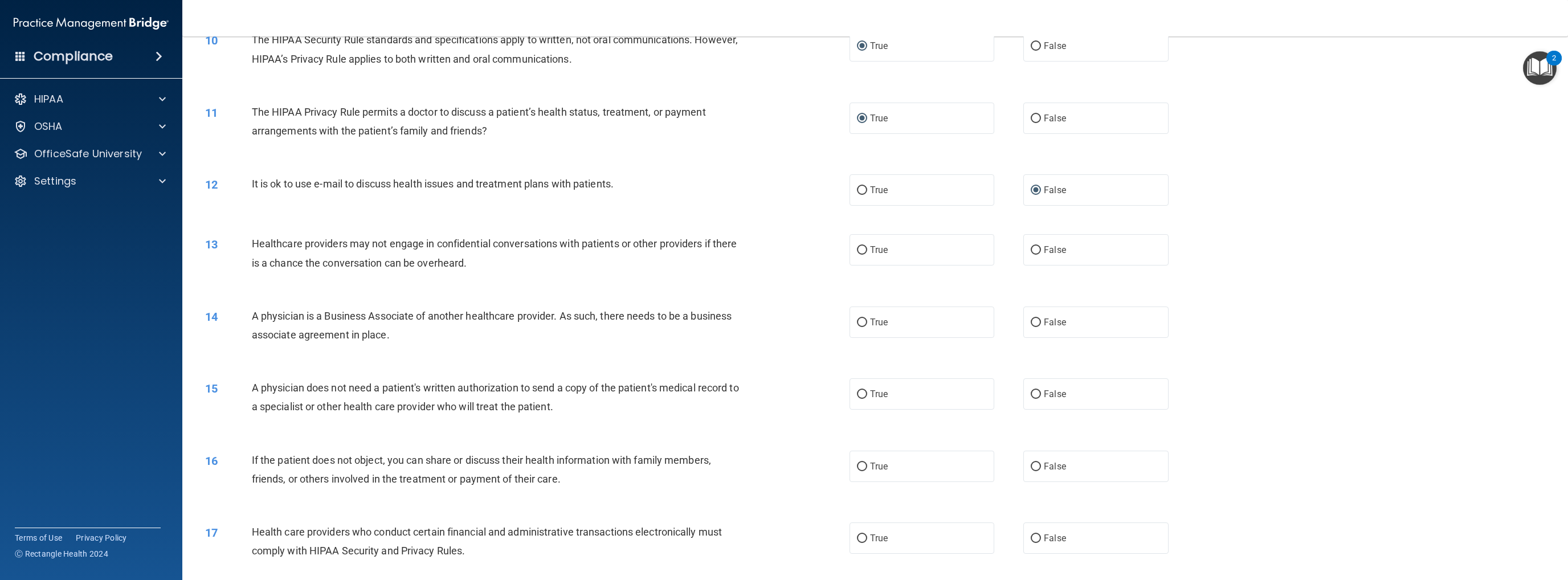
click at [559, 190] on div "It is ok to use e-mail to discuss health issues and treatment plans with patien…" at bounding box center [500, 183] width 496 height 19
drag, startPoint x: 621, startPoint y: 182, endPoint x: 245, endPoint y: 186, distance: 376.0
click at [245, 186] on div "12 It is ok to use e-mail to discuss health issues and treatment plans with pat…" at bounding box center [528, 187] width 679 height 24
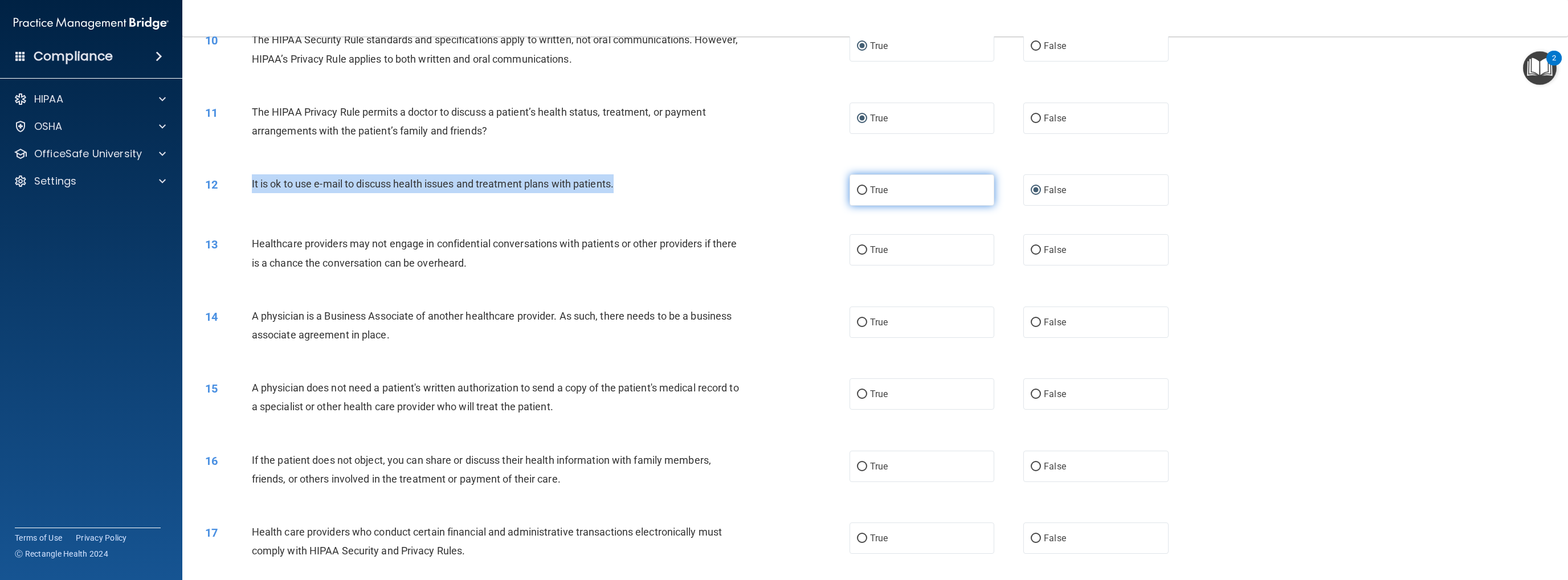
click at [813, 189] on input "True" at bounding box center [862, 191] width 11 height 9
radio input "true"
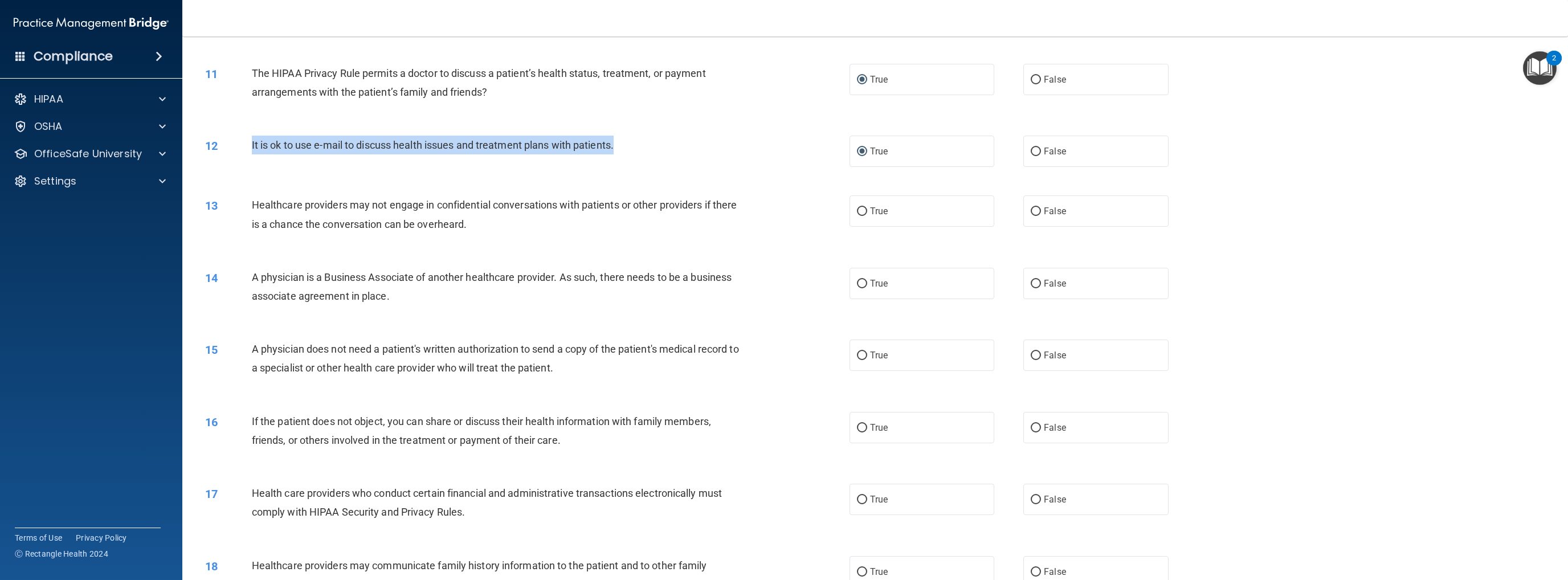
scroll to position [741, 0]
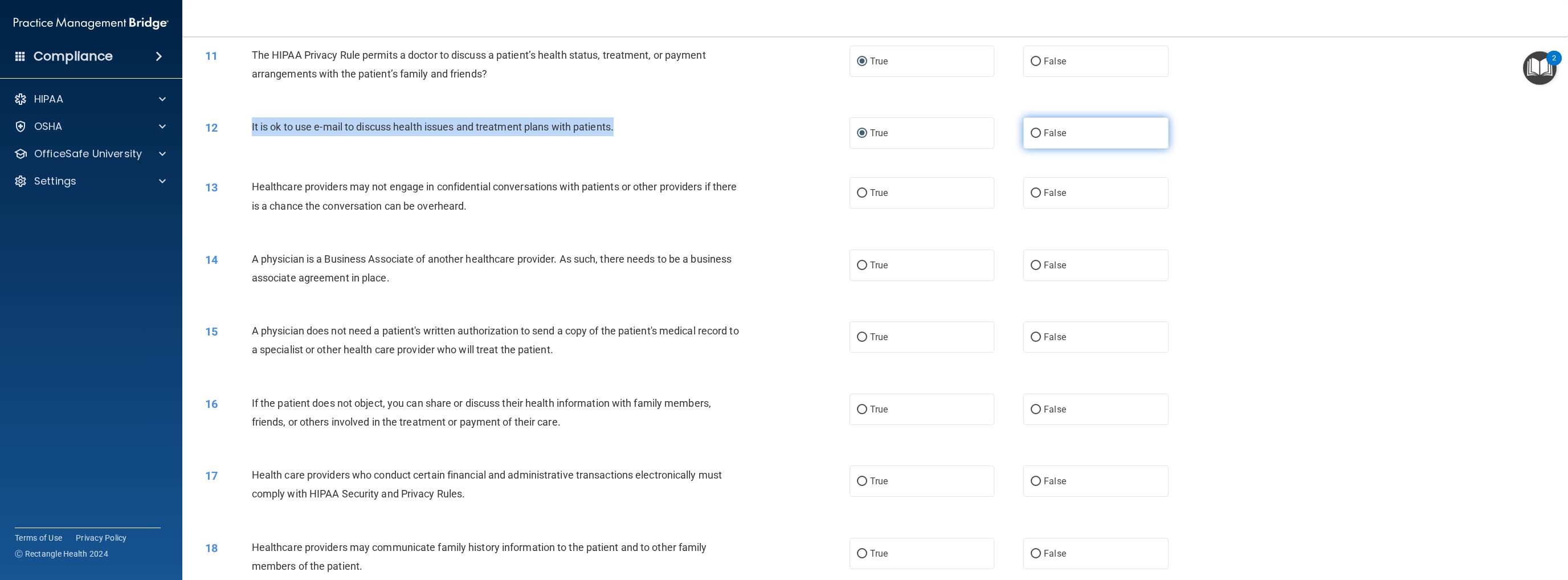
click at [813, 134] on input "False" at bounding box center [1036, 133] width 11 height 9
radio input "true"
radio input "false"
click at [813, 191] on input "False" at bounding box center [1036, 193] width 11 height 9
radio input "true"
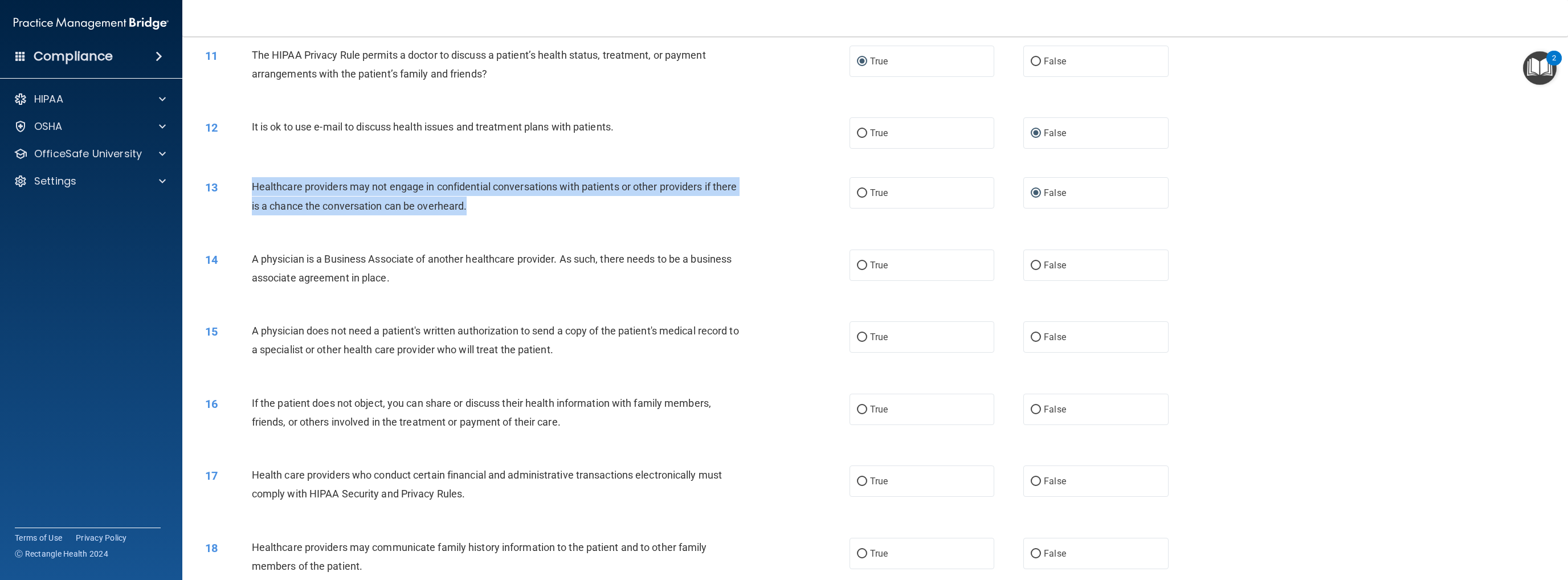
drag, startPoint x: 252, startPoint y: 185, endPoint x: 504, endPoint y: 206, distance: 252.9
click at [504, 206] on div "Healthcare providers may not engage in confidential conversations with patients…" at bounding box center [500, 195] width 496 height 38
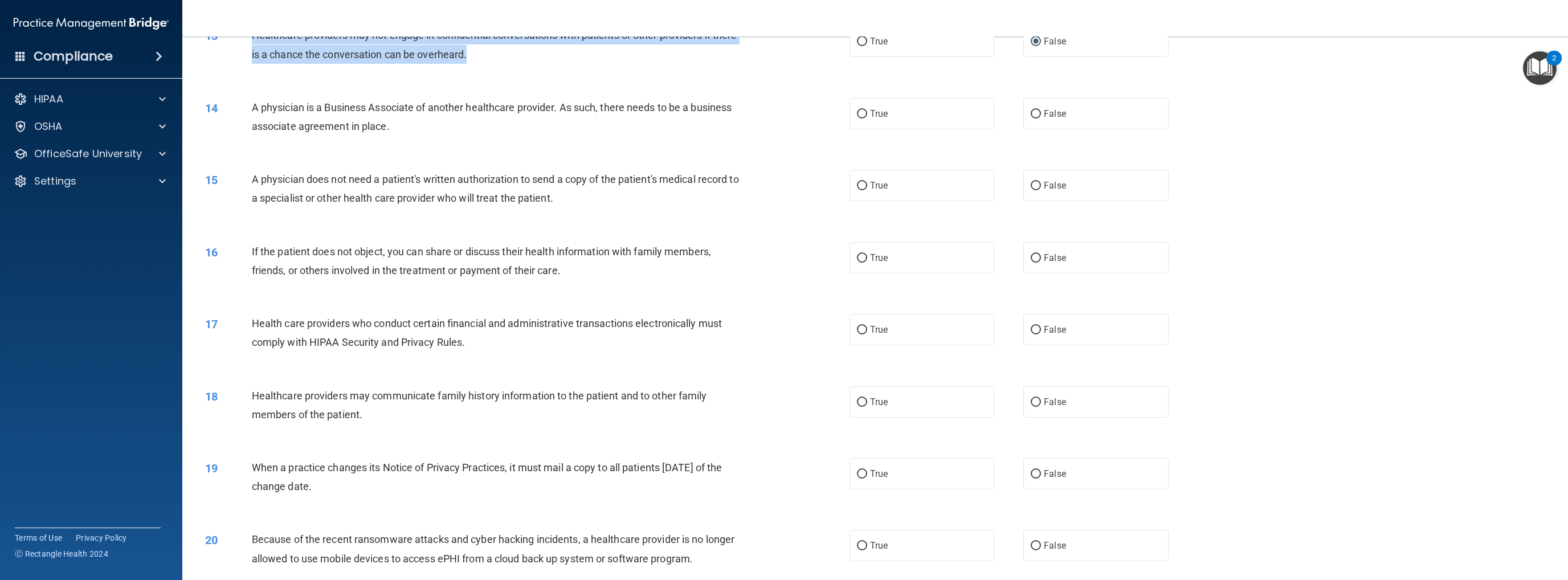
scroll to position [911, 0]
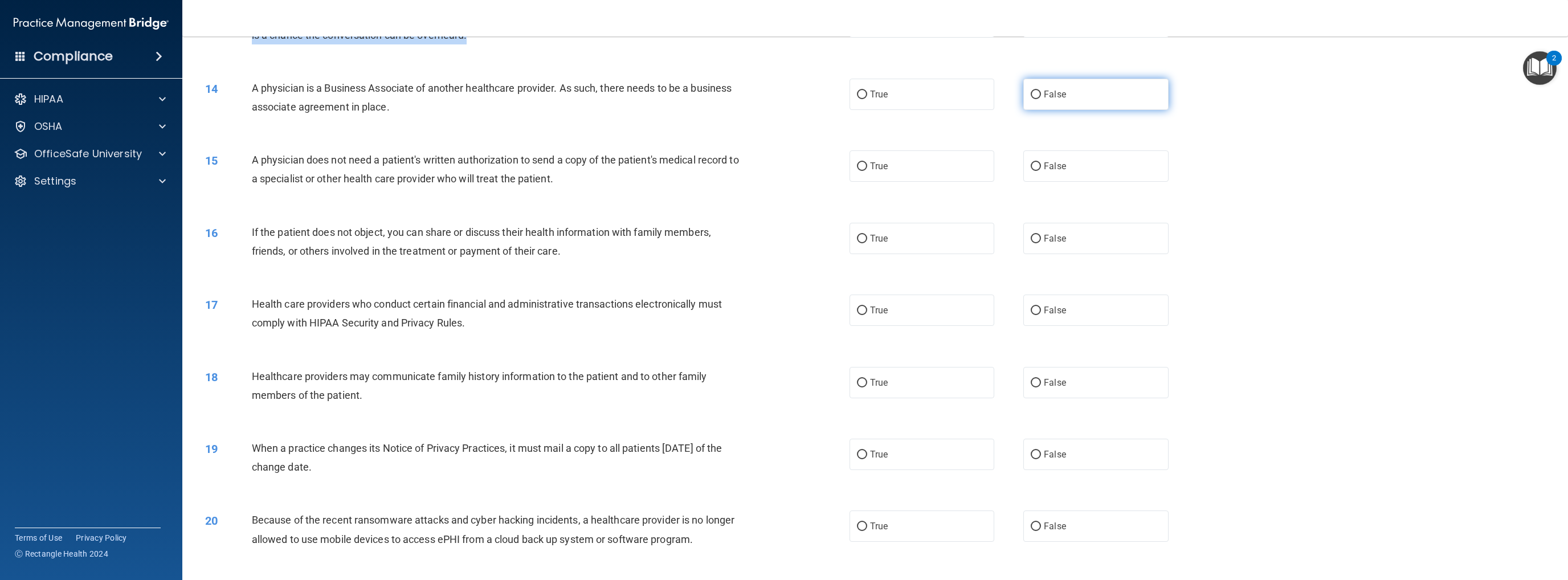
click at [813, 93] on input "False" at bounding box center [1036, 95] width 11 height 9
radio input "true"
click at [813, 166] on input "True" at bounding box center [862, 166] width 11 height 9
radio input "true"
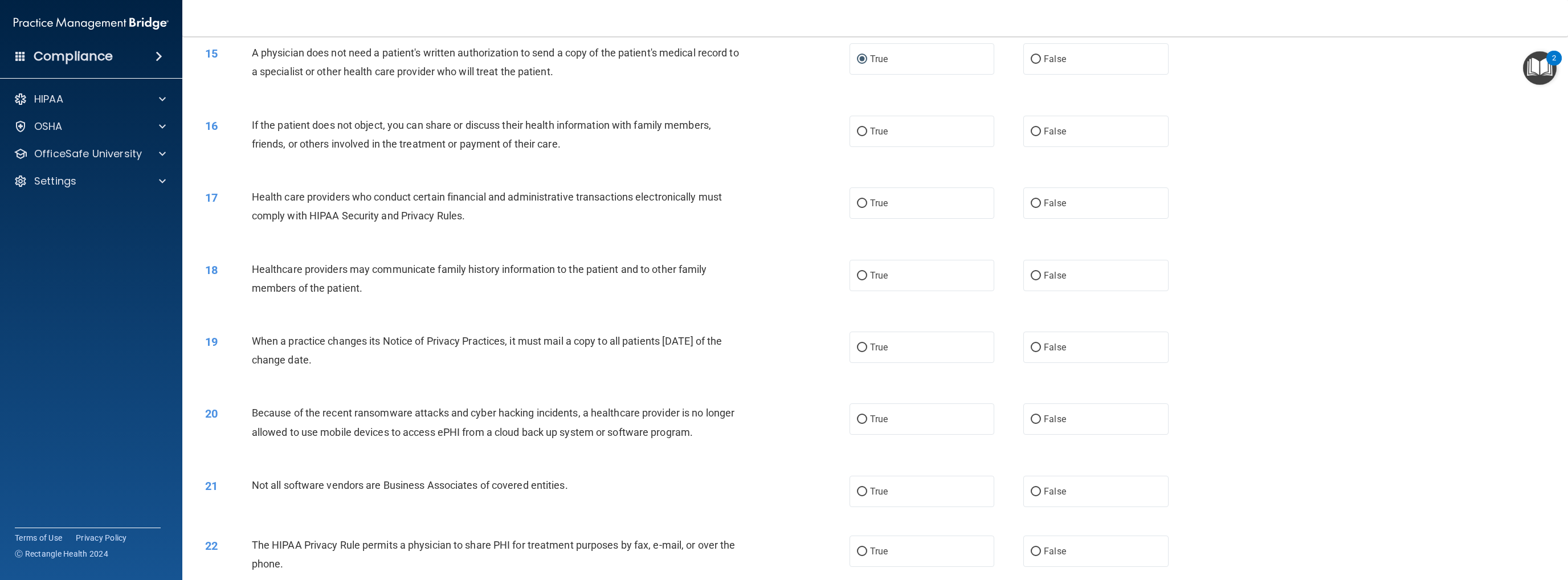
scroll to position [1025, 0]
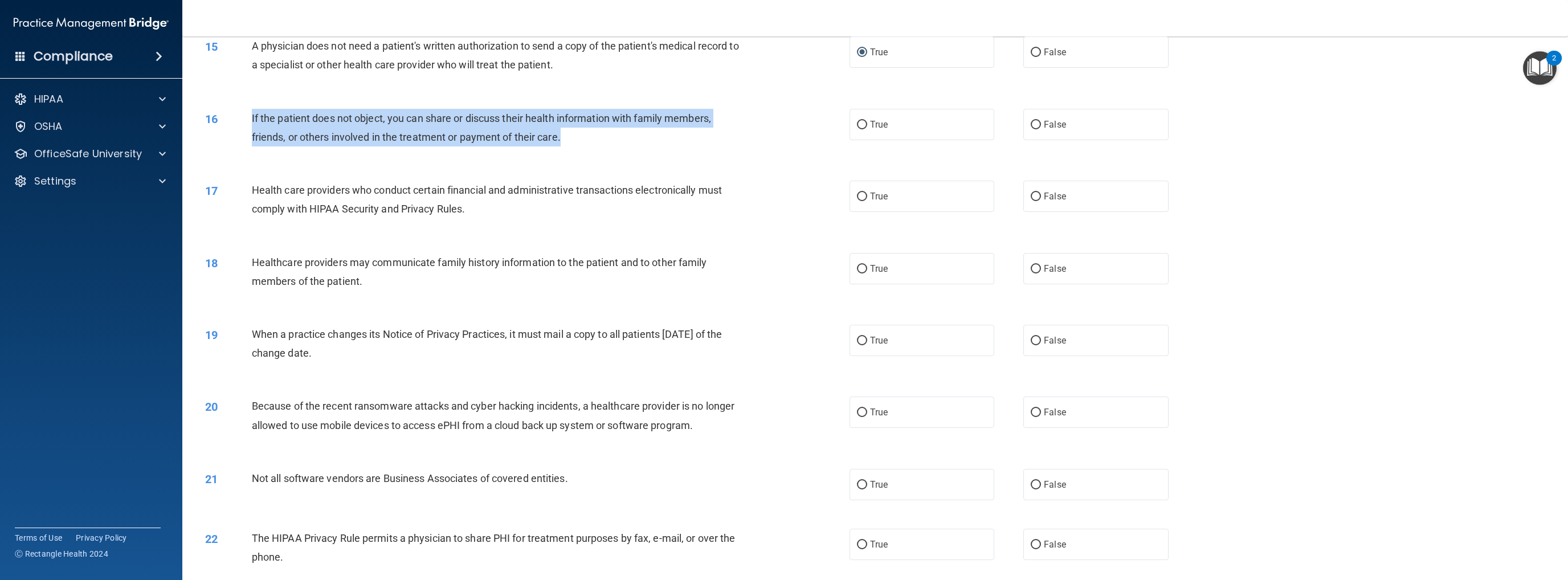
drag, startPoint x: 249, startPoint y: 114, endPoint x: 569, endPoint y: 132, distance: 320.5
click at [569, 132] on div "16 If the patient does not object, you can share or discuss their health inform…" at bounding box center [528, 131] width 679 height 44
drag, startPoint x: 859, startPoint y: 127, endPoint x: 853, endPoint y: 131, distance: 7.2
click at [813, 127] on input "True" at bounding box center [862, 124] width 11 height 9
radio input "true"
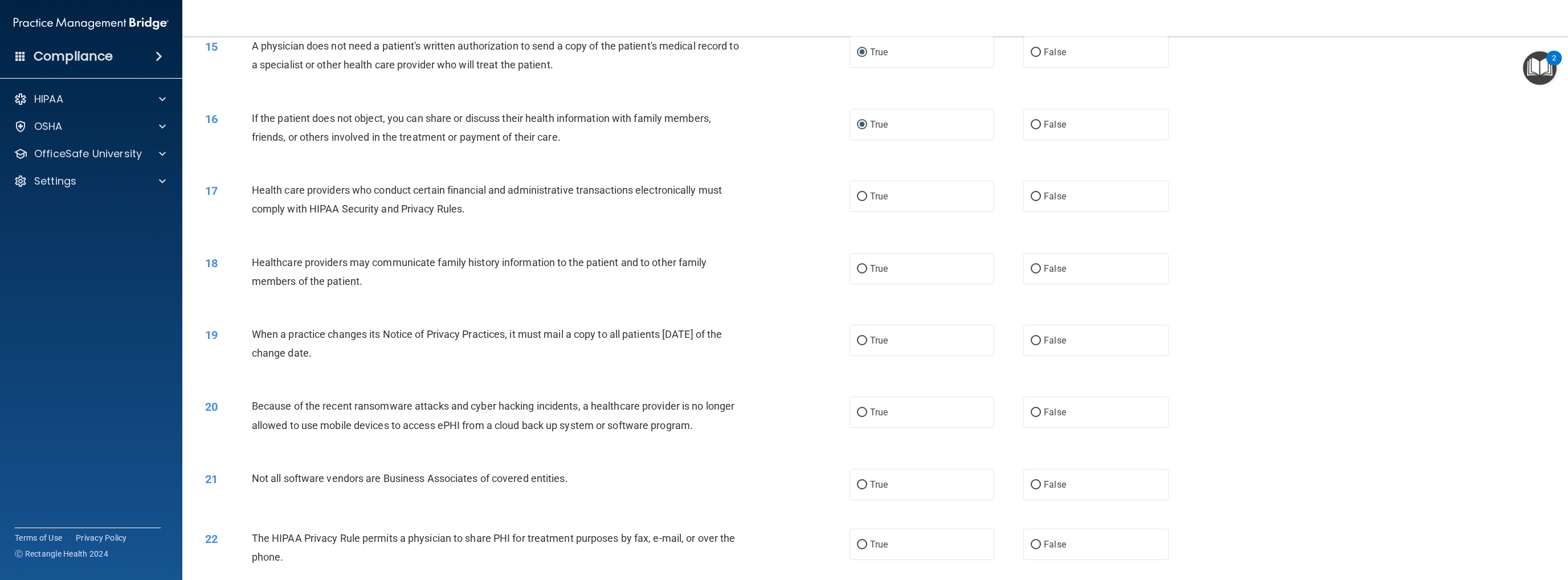
click at [506, 233] on div "17 Health care providers who conduct certain financial and administrative trans…" at bounding box center [875, 202] width 1357 height 72
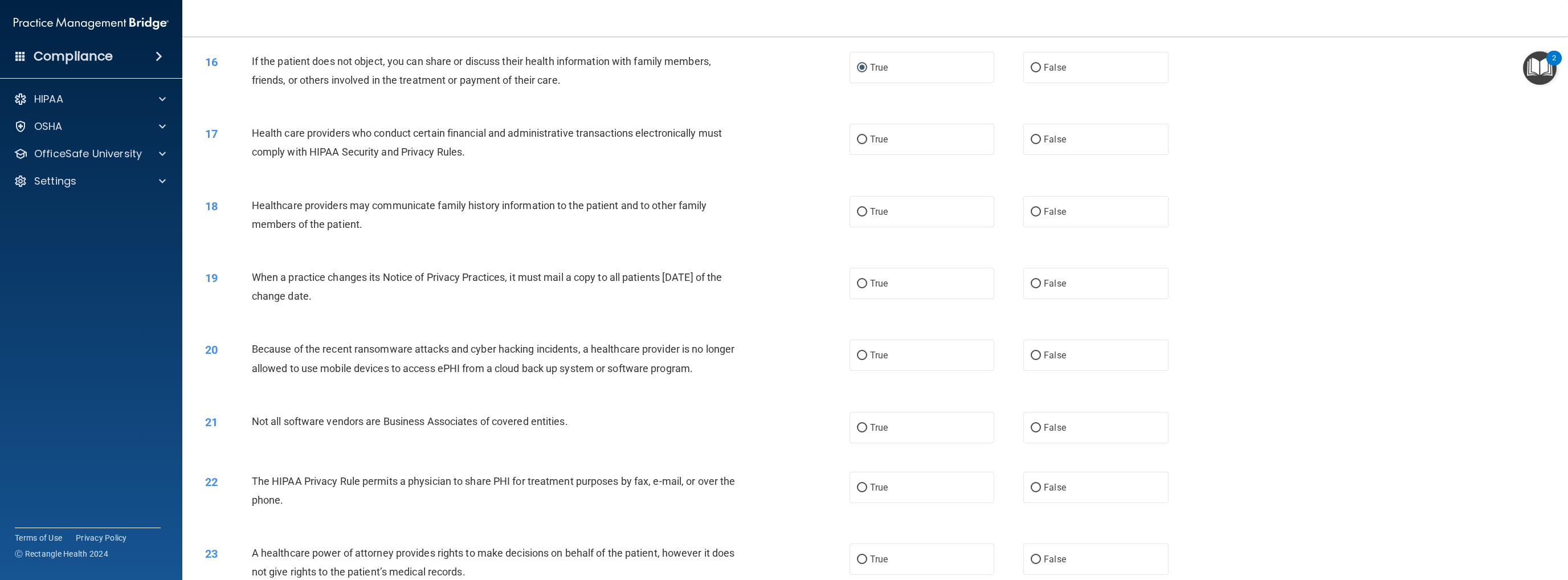
scroll to position [1139, 0]
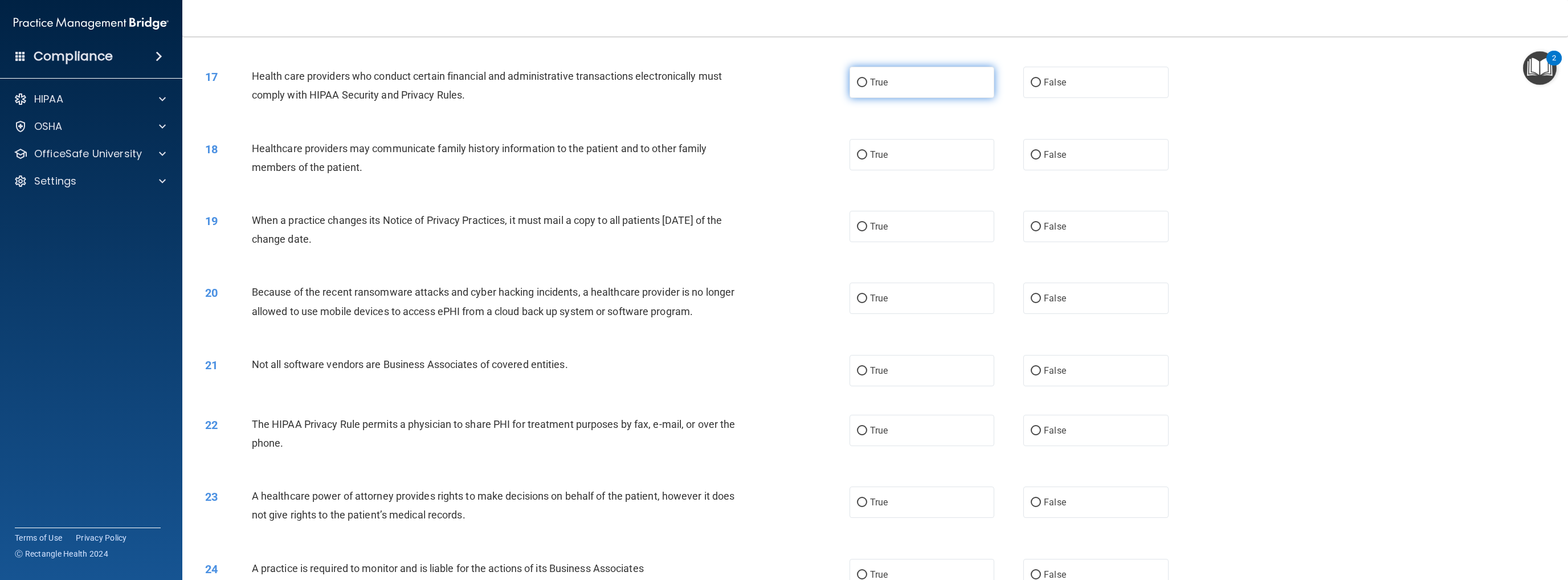
click at [813, 82] on input "True" at bounding box center [862, 82] width 11 height 9
radio input "true"
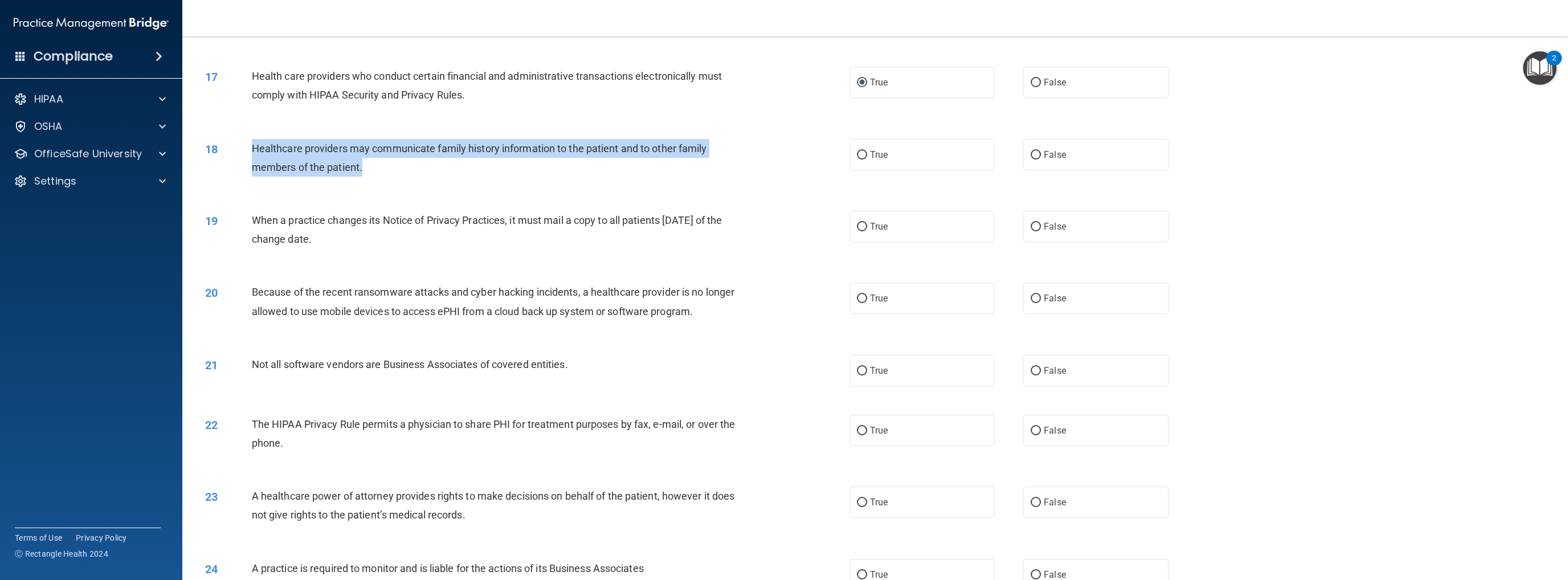
drag, startPoint x: 250, startPoint y: 149, endPoint x: 390, endPoint y: 178, distance: 143.0
click at [390, 178] on div "18 Healthcare providers may communicate family history information to the patie…" at bounding box center [528, 161] width 679 height 44
click at [813, 153] on input "True" at bounding box center [862, 155] width 11 height 9
radio input "true"
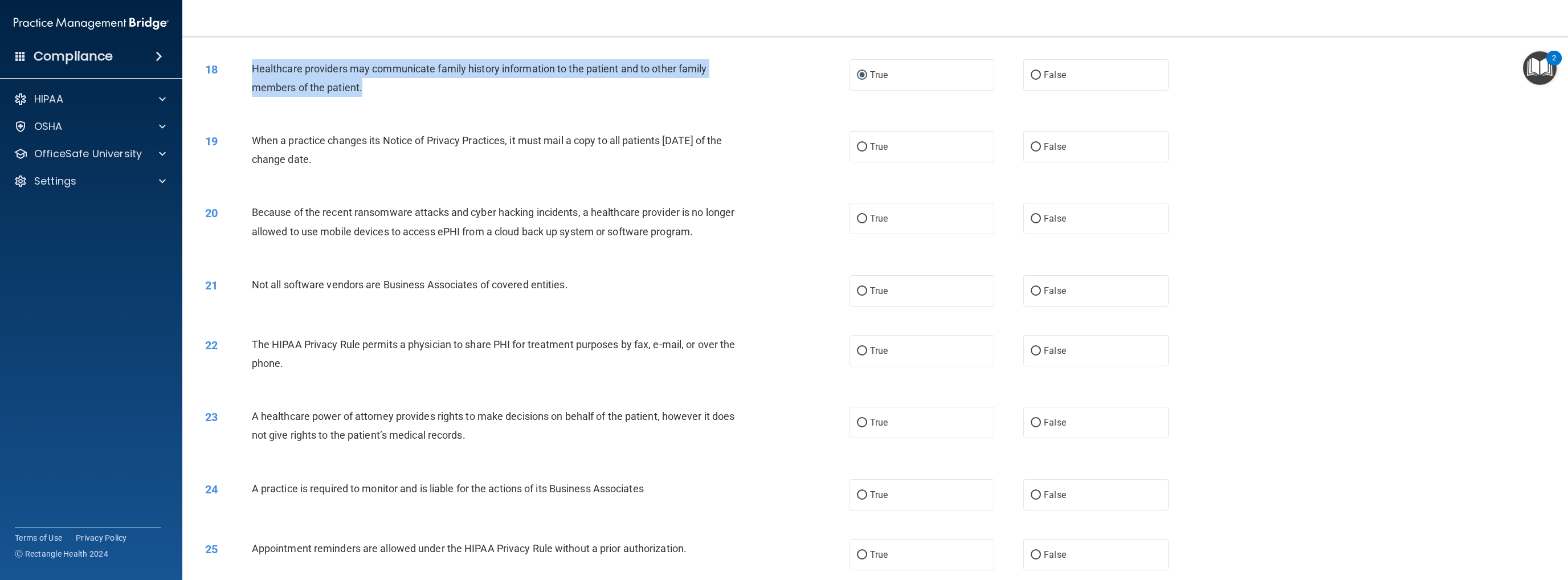
scroll to position [1253, 0]
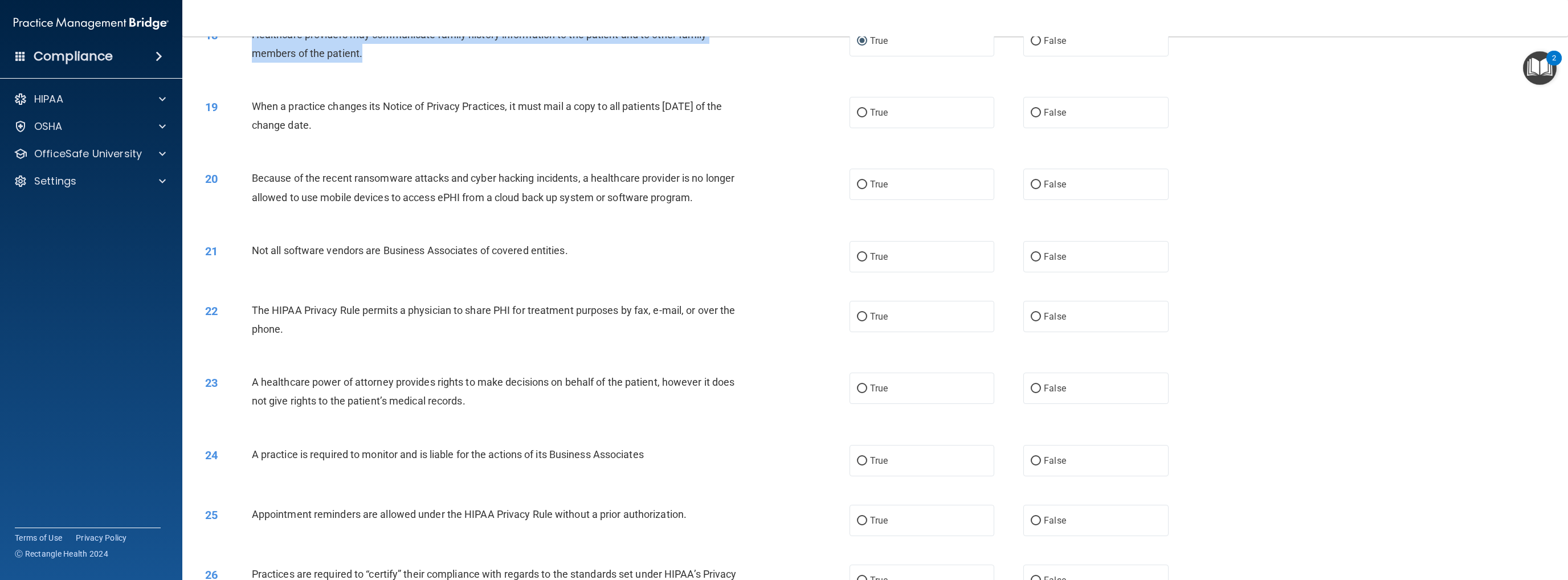
drag, startPoint x: 248, startPoint y: 105, endPoint x: 356, endPoint y: 124, distance: 109.7
click at [356, 124] on div "19 When a practice changes its Notice of Privacy Practices, it must mail a copy…" at bounding box center [528, 119] width 679 height 44
click at [813, 110] on input "False" at bounding box center [1036, 113] width 11 height 9
radio input "true"
click at [623, 195] on span "Because of the recent ransomware attacks and cyber hacking incidents, a healthc…" at bounding box center [493, 187] width 482 height 31
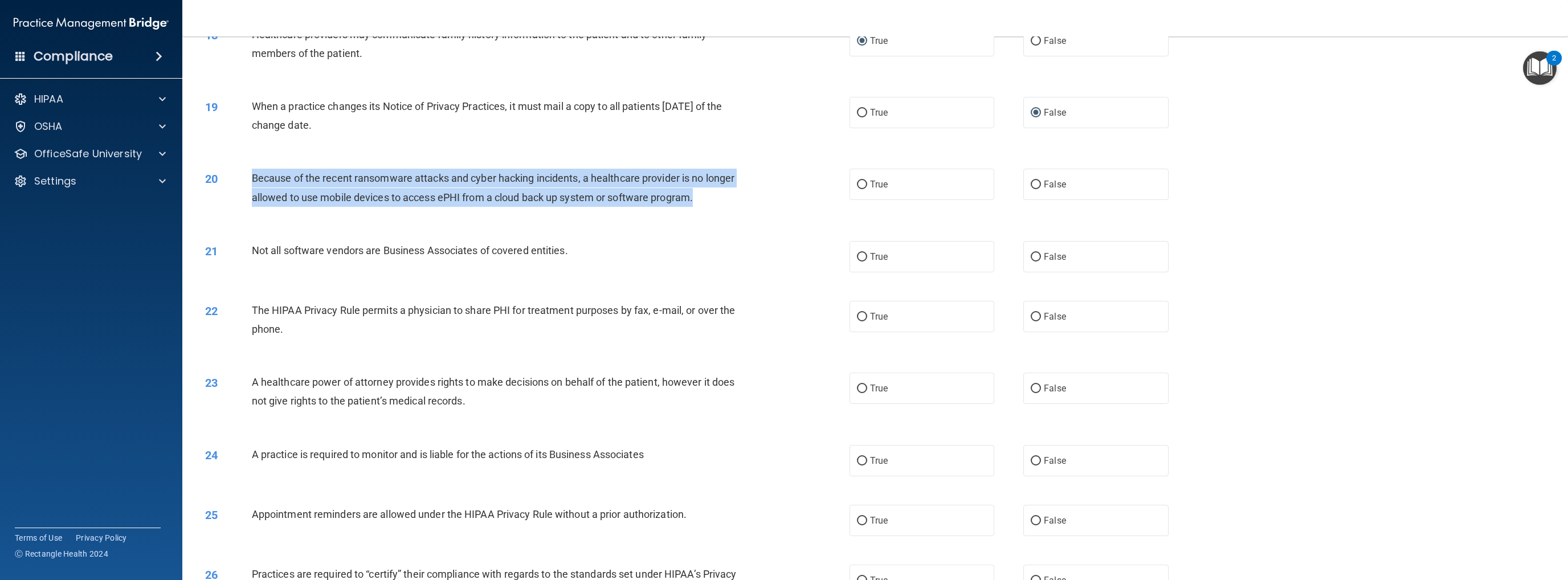
drag, startPoint x: 251, startPoint y: 177, endPoint x: 770, endPoint y: 190, distance: 519.2
click at [770, 190] on div "20 Because of the recent ransomware attacks and cyber hacking incidents, a heal…" at bounding box center [528, 191] width 679 height 44
click at [813, 185] on input "False" at bounding box center [1036, 185] width 11 height 9
radio input "true"
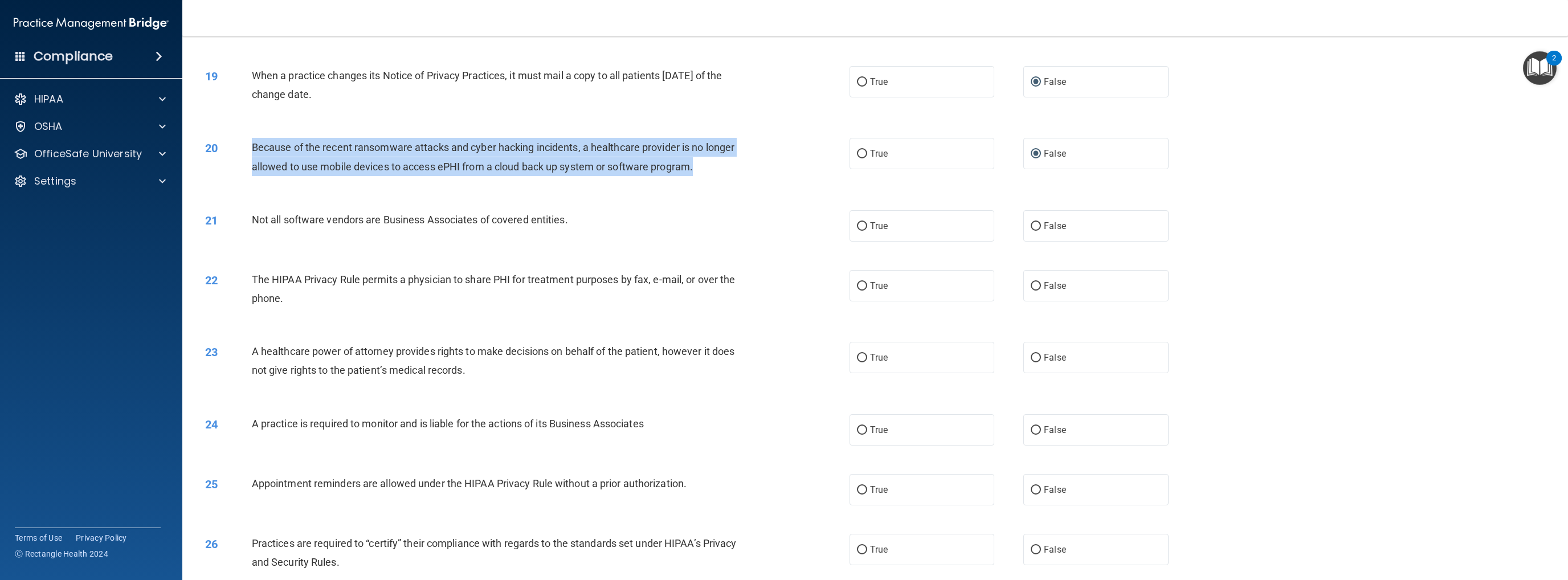
scroll to position [1367, 0]
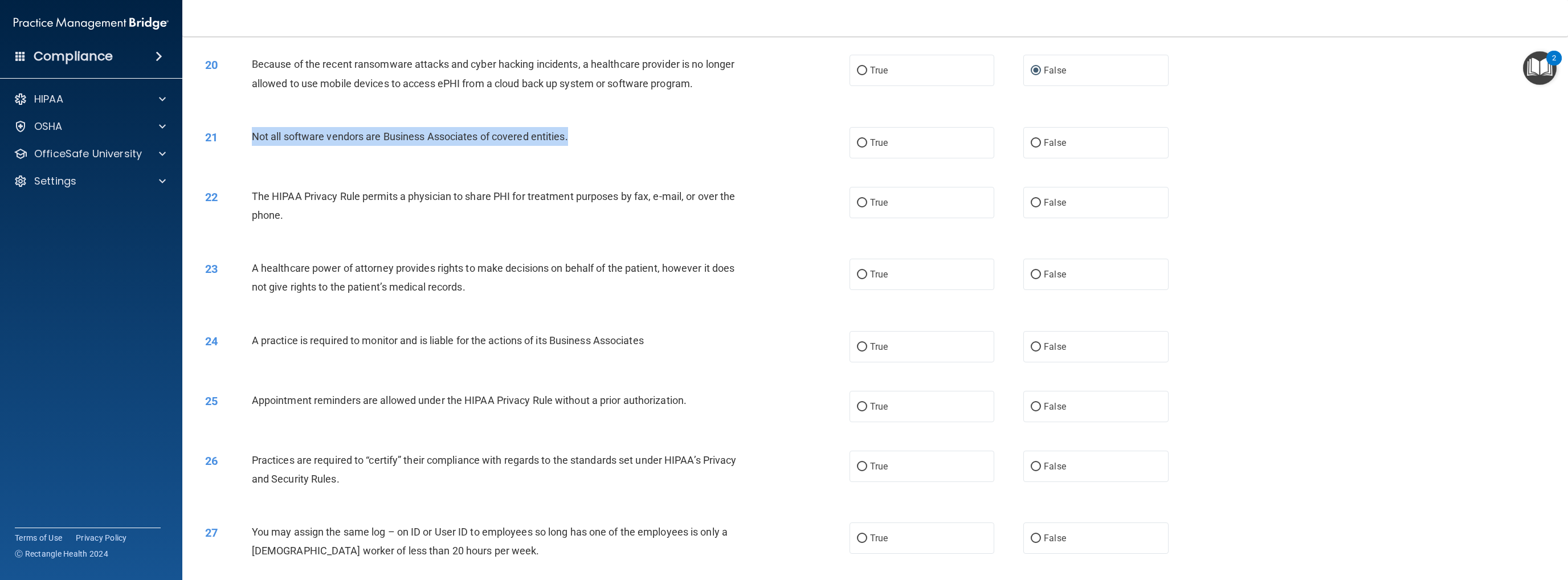
drag, startPoint x: 252, startPoint y: 134, endPoint x: 625, endPoint y: 128, distance: 373.0
click at [625, 128] on div "Not all software vendors are Business Associates of covered entities." at bounding box center [500, 136] width 496 height 19
click at [813, 144] on input "True" at bounding box center [862, 143] width 11 height 9
radio input "true"
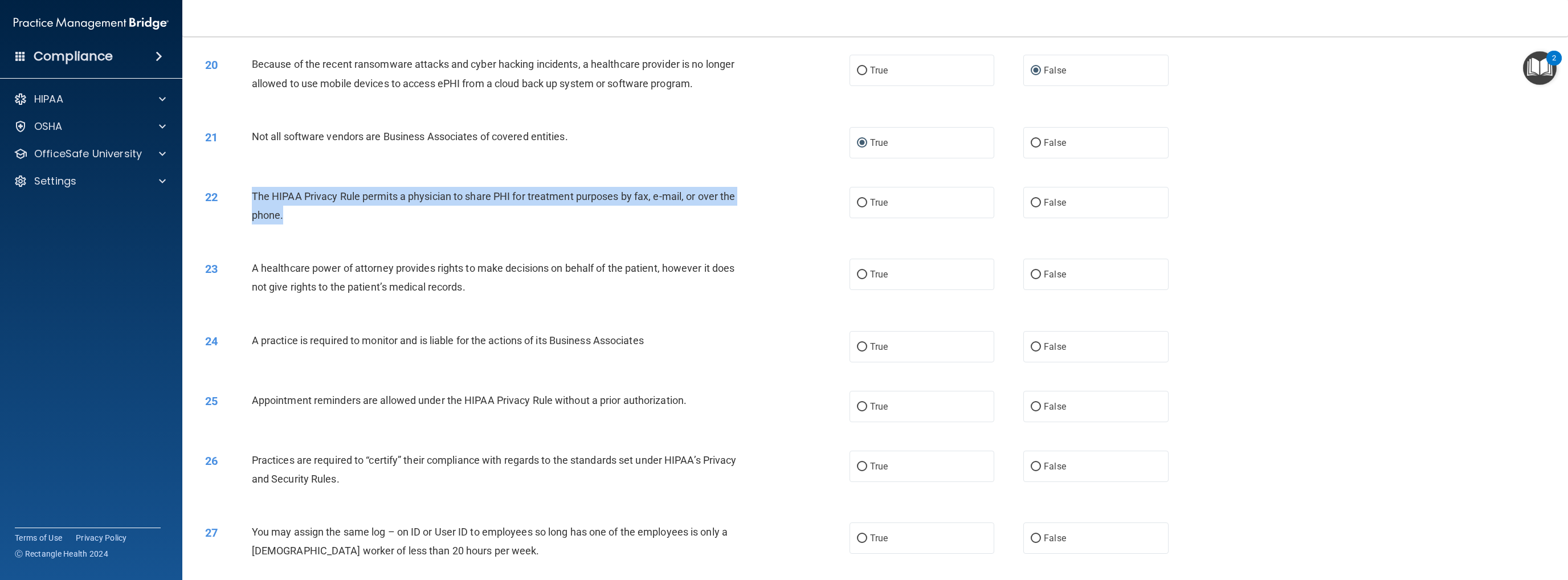
drag, startPoint x: 251, startPoint y: 196, endPoint x: 312, endPoint y: 219, distance: 65.2
click at [312, 219] on div "The HIPAA Privacy Rule permits a physician to share PHI for treatment purposes …" at bounding box center [500, 205] width 496 height 38
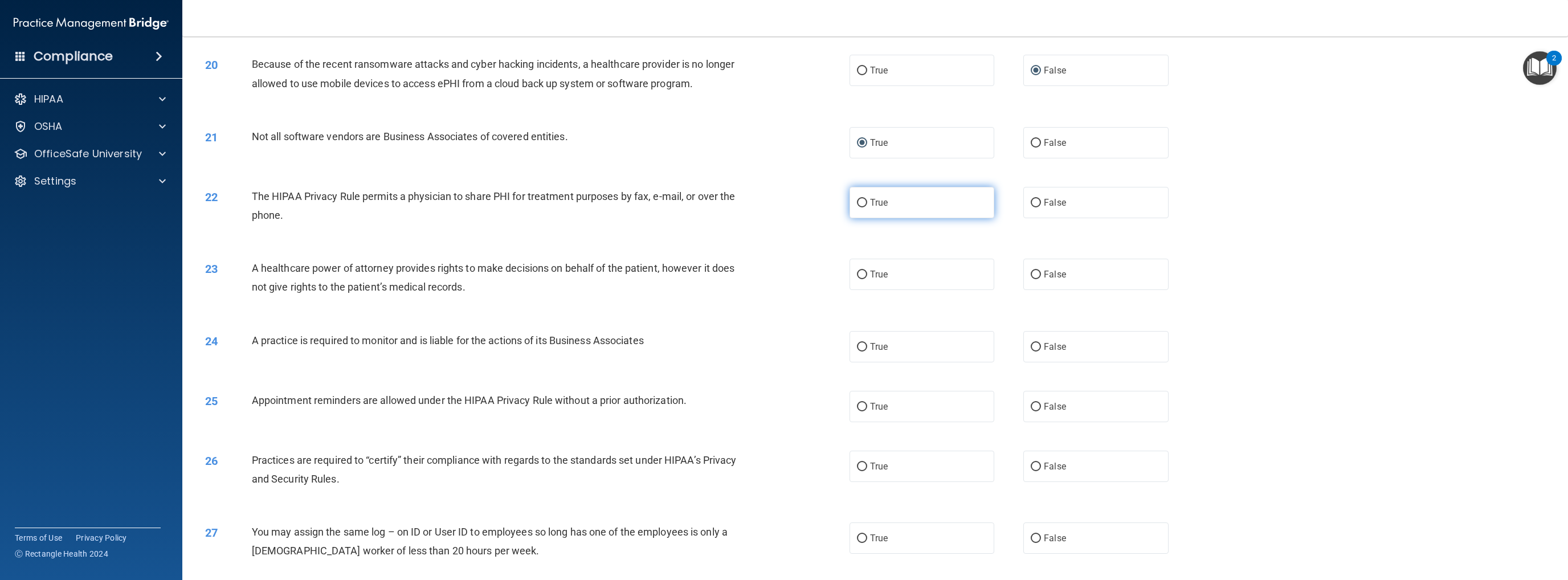
click at [813, 199] on label "True" at bounding box center [921, 202] width 145 height 32
click at [813, 199] on input "True" at bounding box center [862, 203] width 11 height 9
radio input "true"
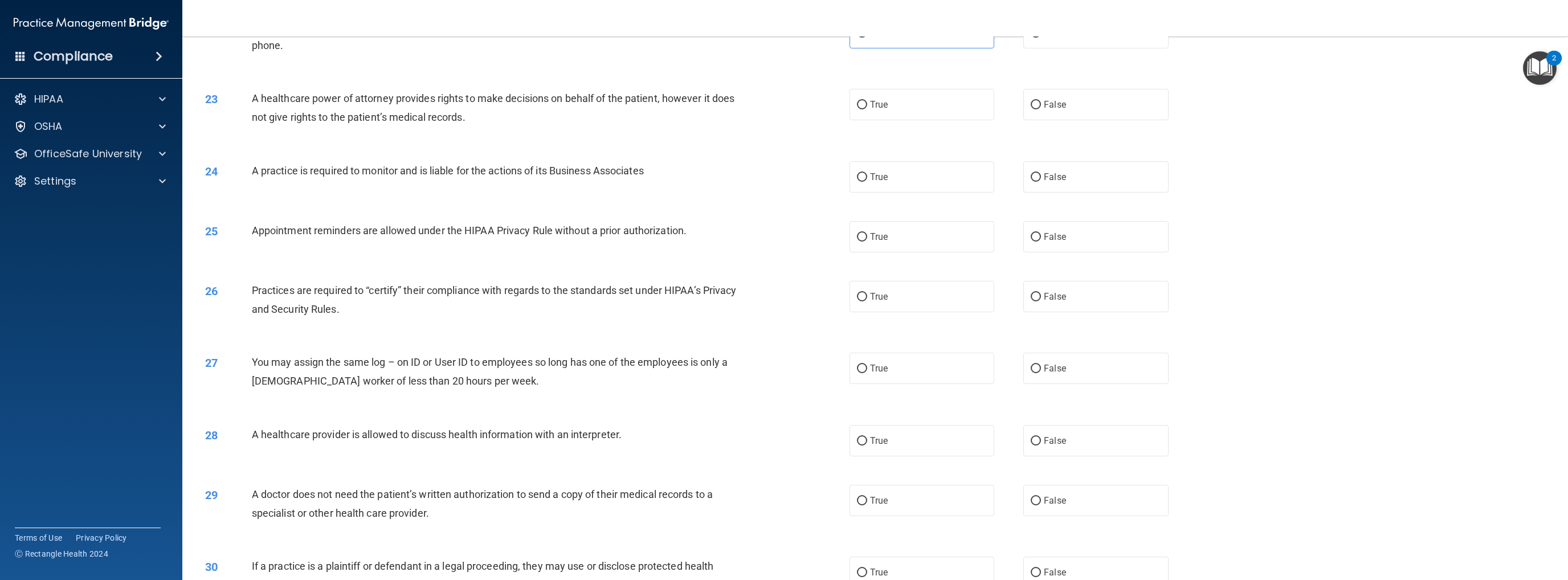
scroll to position [1538, 0]
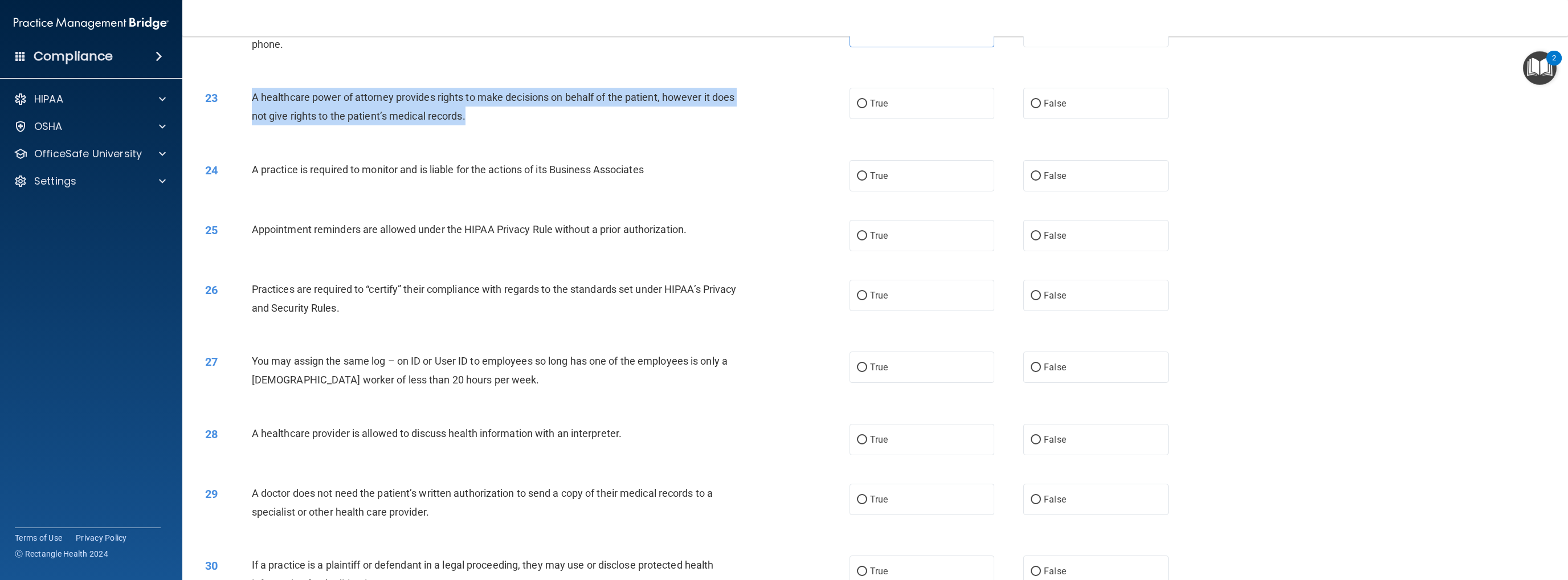
drag, startPoint x: 251, startPoint y: 95, endPoint x: 517, endPoint y: 116, distance: 266.8
click at [517, 116] on div "A healthcare power of attorney provides rights to make decisions on behalf of t…" at bounding box center [500, 107] width 496 height 38
click at [813, 102] on input "False" at bounding box center [1036, 103] width 11 height 9
radio input "true"
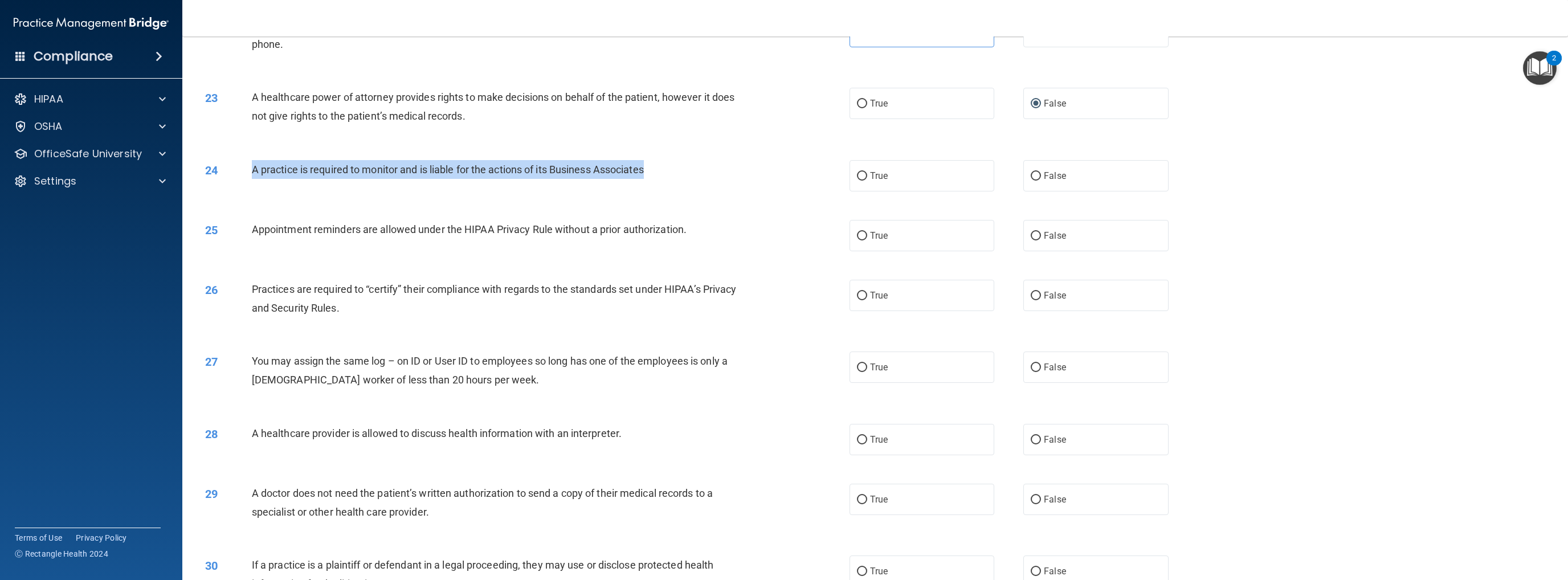
drag, startPoint x: 253, startPoint y: 169, endPoint x: 670, endPoint y: 170, distance: 417.0
click at [670, 170] on div "A practice is required to monitor and is liable for the actions of its Business…" at bounding box center [500, 169] width 496 height 19
click at [813, 177] on input "False" at bounding box center [1036, 176] width 11 height 9
radio input "true"
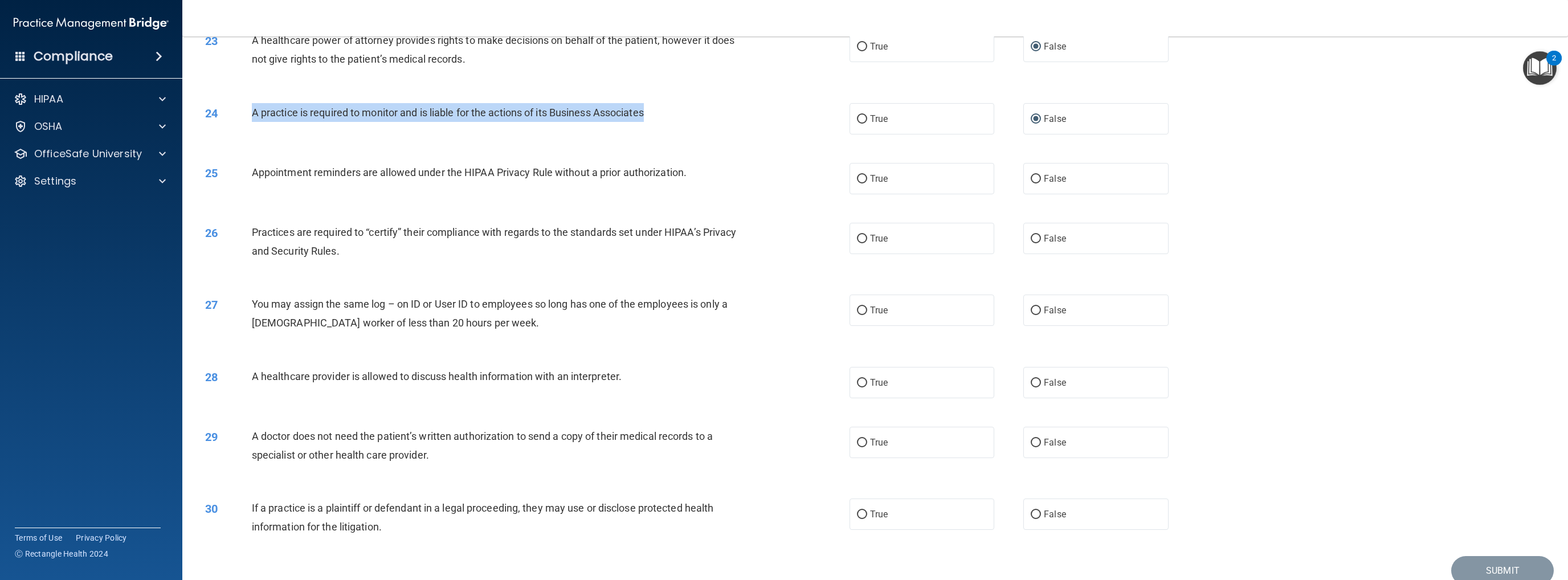
scroll to position [1645, 0]
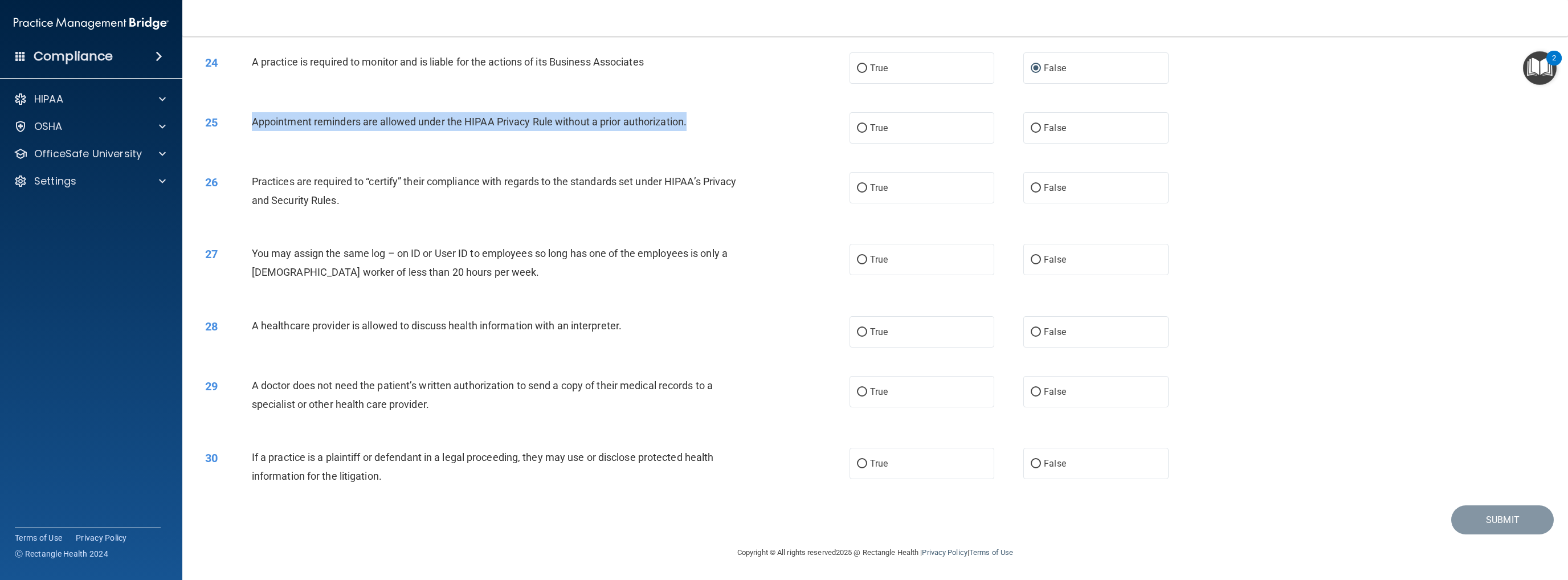
drag, startPoint x: 252, startPoint y: 119, endPoint x: 747, endPoint y: 123, distance: 495.0
click at [748, 123] on div "25 Appointment reminders are allowed under the HIPAA Privacy Rule without a pri…" at bounding box center [528, 124] width 679 height 24
click at [813, 126] on input "True" at bounding box center [862, 128] width 11 height 9
radio input "true"
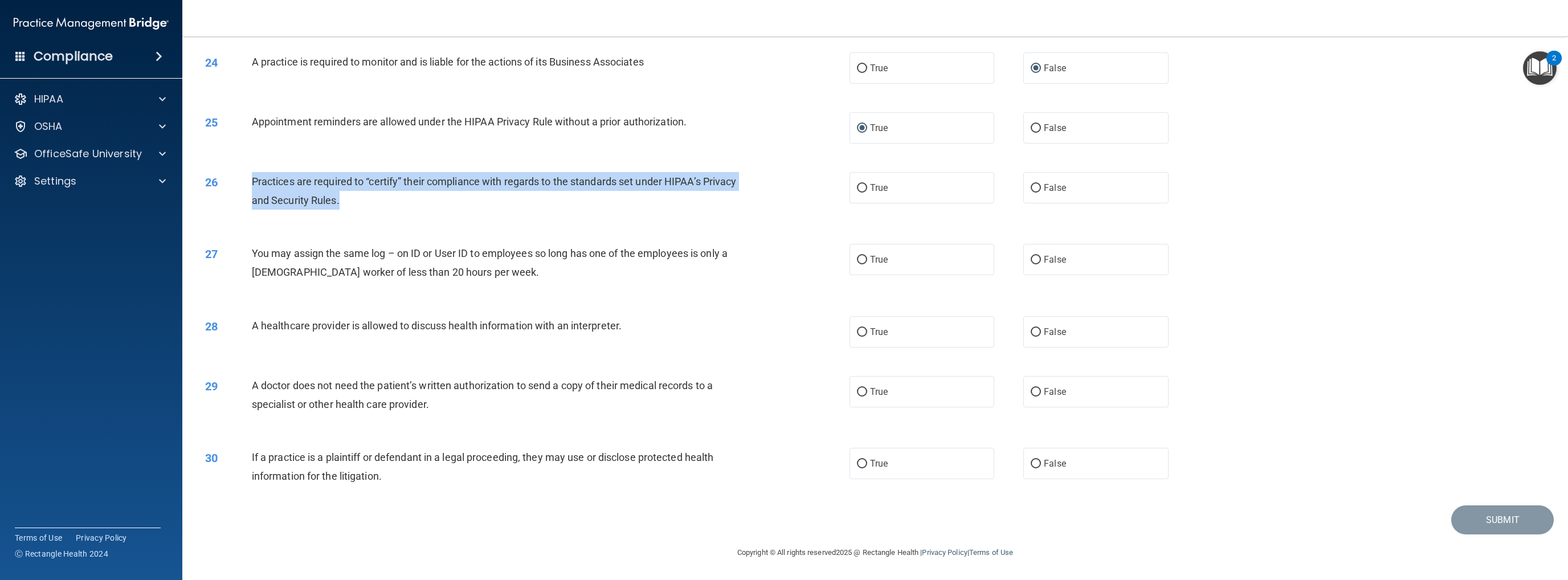
drag, startPoint x: 253, startPoint y: 179, endPoint x: 413, endPoint y: 196, distance: 160.9
click at [413, 196] on div "Practices are required to “certify” their compliance with regards to the standa…" at bounding box center [500, 191] width 496 height 38
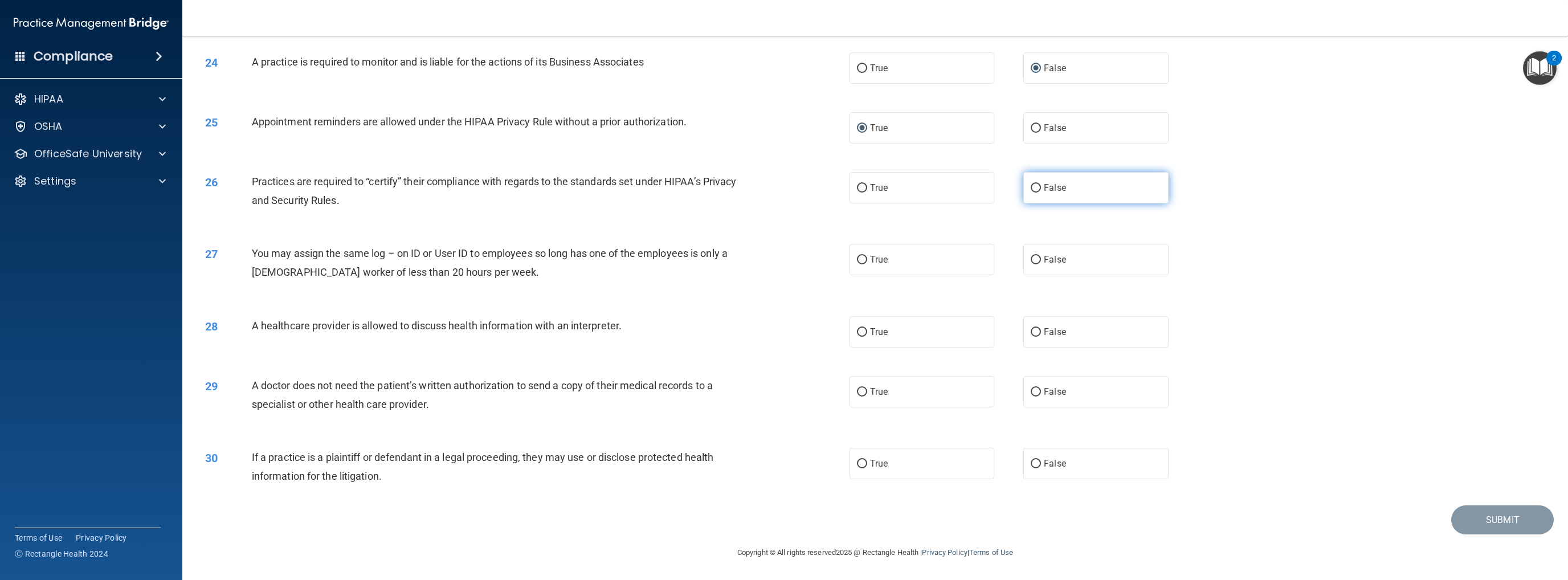
click at [813, 187] on label "False" at bounding box center [1095, 187] width 145 height 32
click at [813, 187] on input "False" at bounding box center [1036, 188] width 11 height 9
radio input "true"
click at [813, 258] on input "False" at bounding box center [1036, 260] width 11 height 9
radio input "true"
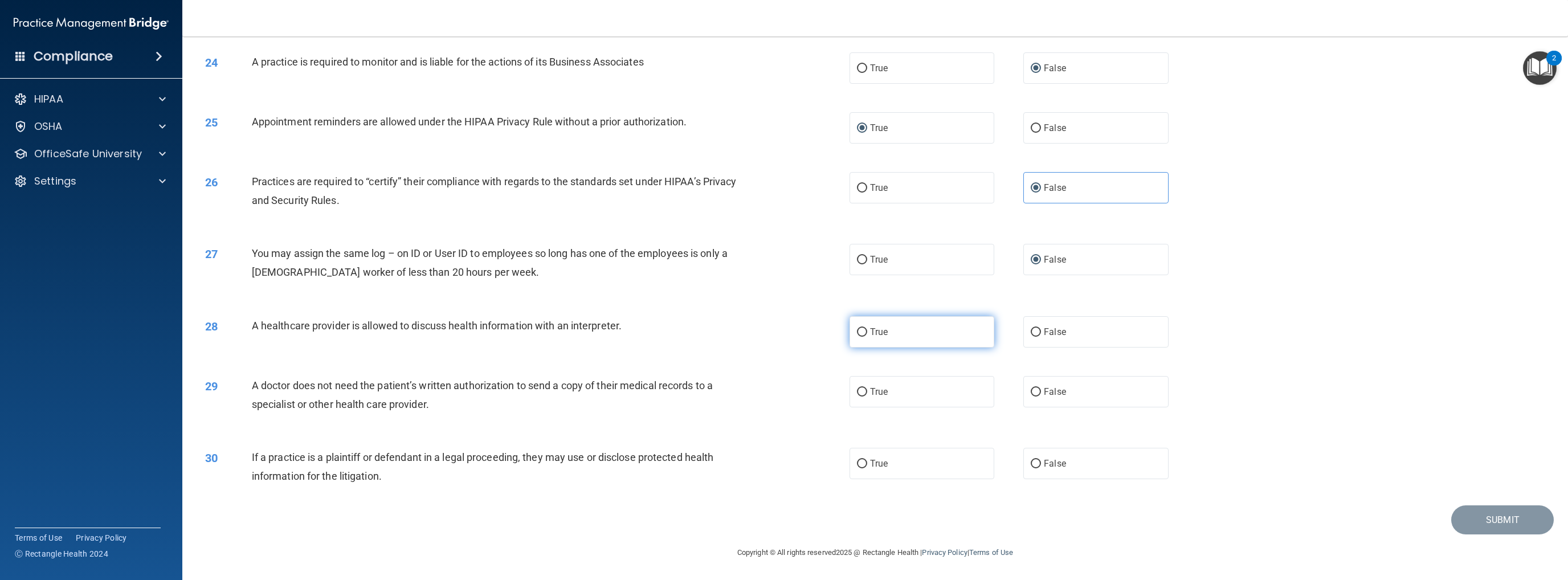
click at [813, 330] on input "True" at bounding box center [862, 332] width 11 height 9
radio input "true"
drag, startPoint x: 253, startPoint y: 384, endPoint x: 469, endPoint y: 410, distance: 217.6
click at [469, 410] on div "A doctor does not need the patient’s written authorization to send a copy of th…" at bounding box center [500, 394] width 496 height 38
click at [813, 389] on input "True" at bounding box center [862, 392] width 11 height 9
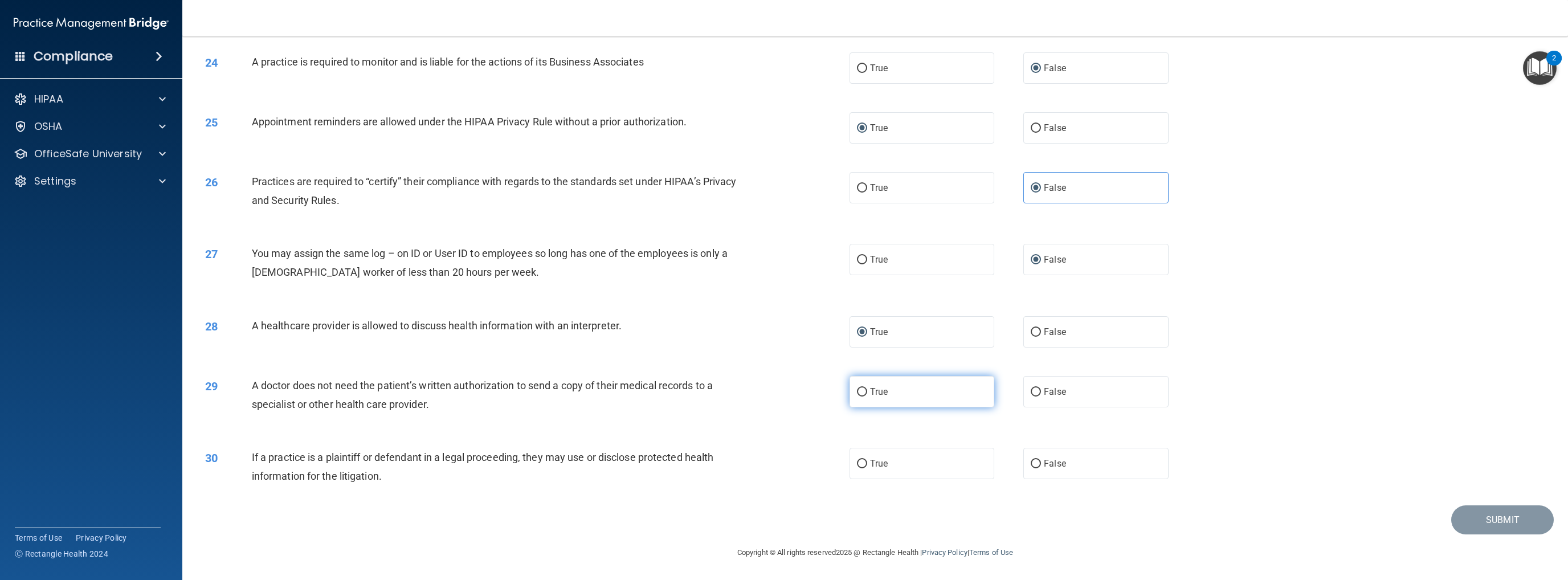
radio input "true"
click at [759, 464] on div "Copyright © All rights reserved 2025 @ Rectangle Health | Privacy Policy | Term…" at bounding box center [875, 552] width 416 height 36
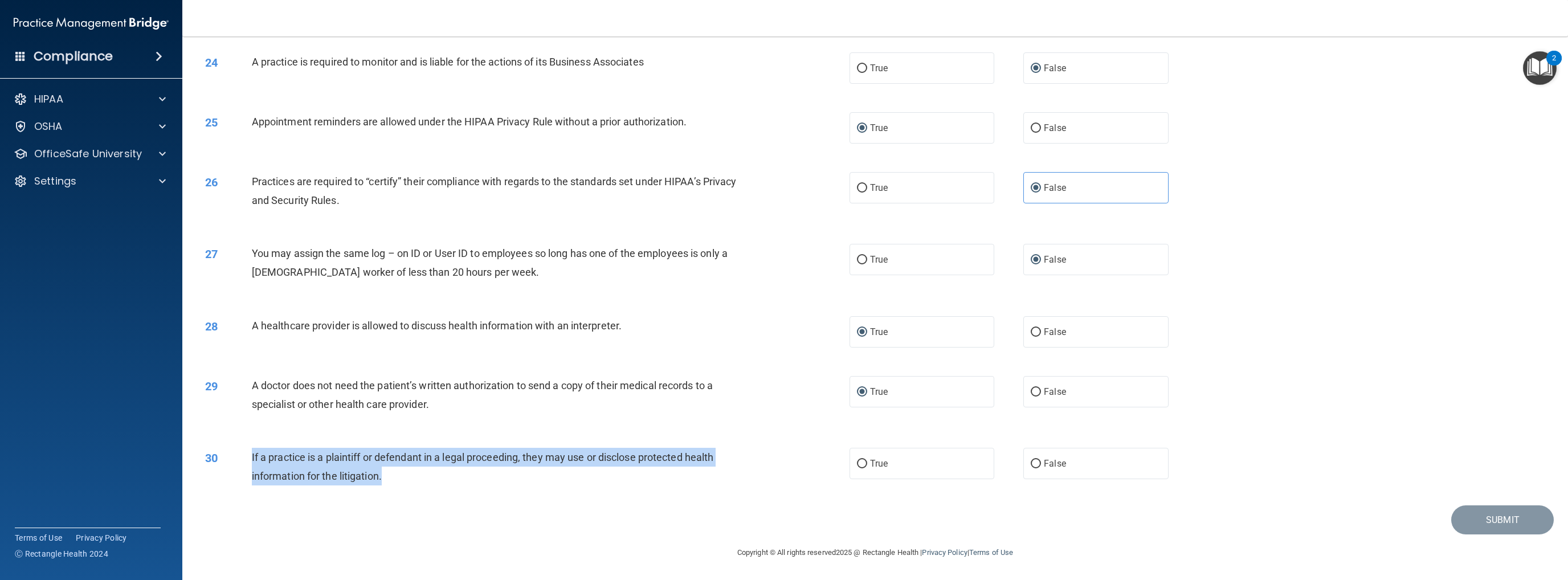
drag, startPoint x: 250, startPoint y: 456, endPoint x: 443, endPoint y: 471, distance: 193.6
click at [443, 464] on div "If a practice is a plaintiff or defendant in a legal proceeding, they may use o…" at bounding box center [500, 466] width 496 height 38
click at [813, 464] on input "True" at bounding box center [862, 464] width 11 height 9
radio input "true"
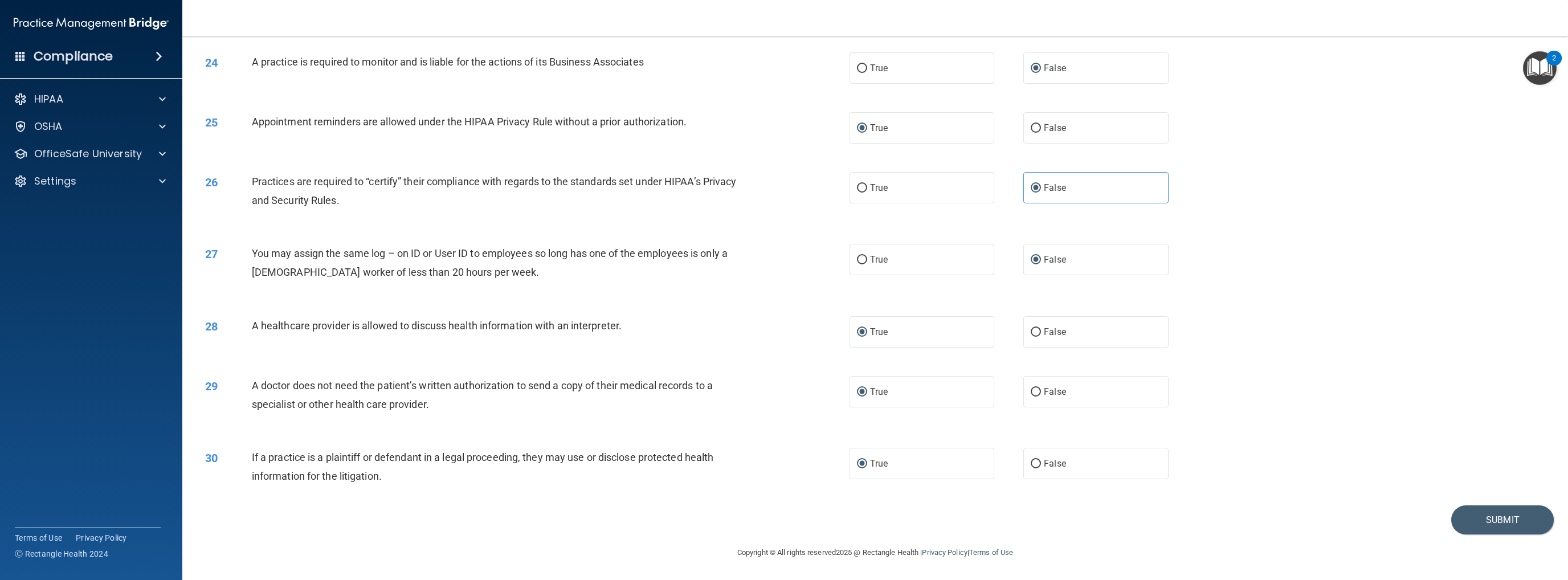
click at [813, 362] on div "29 A doctor does not need the patient’s written authorization to send a copy of…" at bounding box center [875, 397] width 1357 height 72
click at [813, 464] on button "Submit" at bounding box center [1502, 520] width 103 height 29
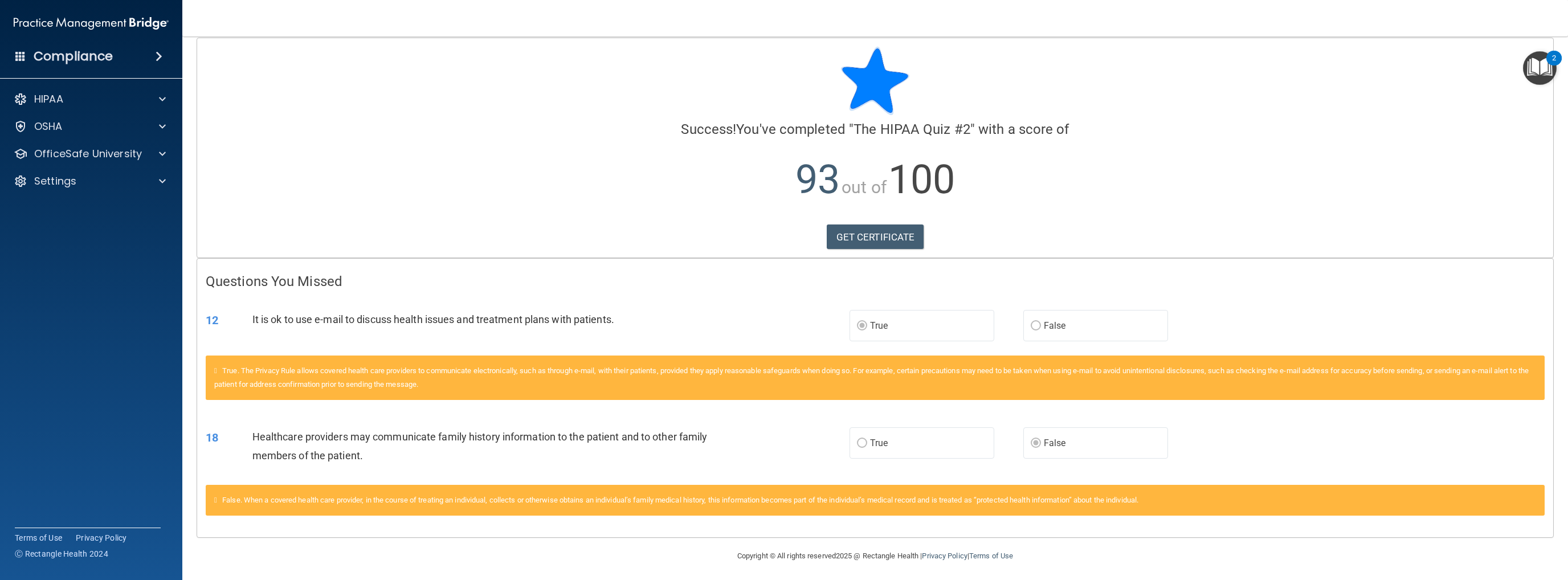
scroll to position [13, 0]
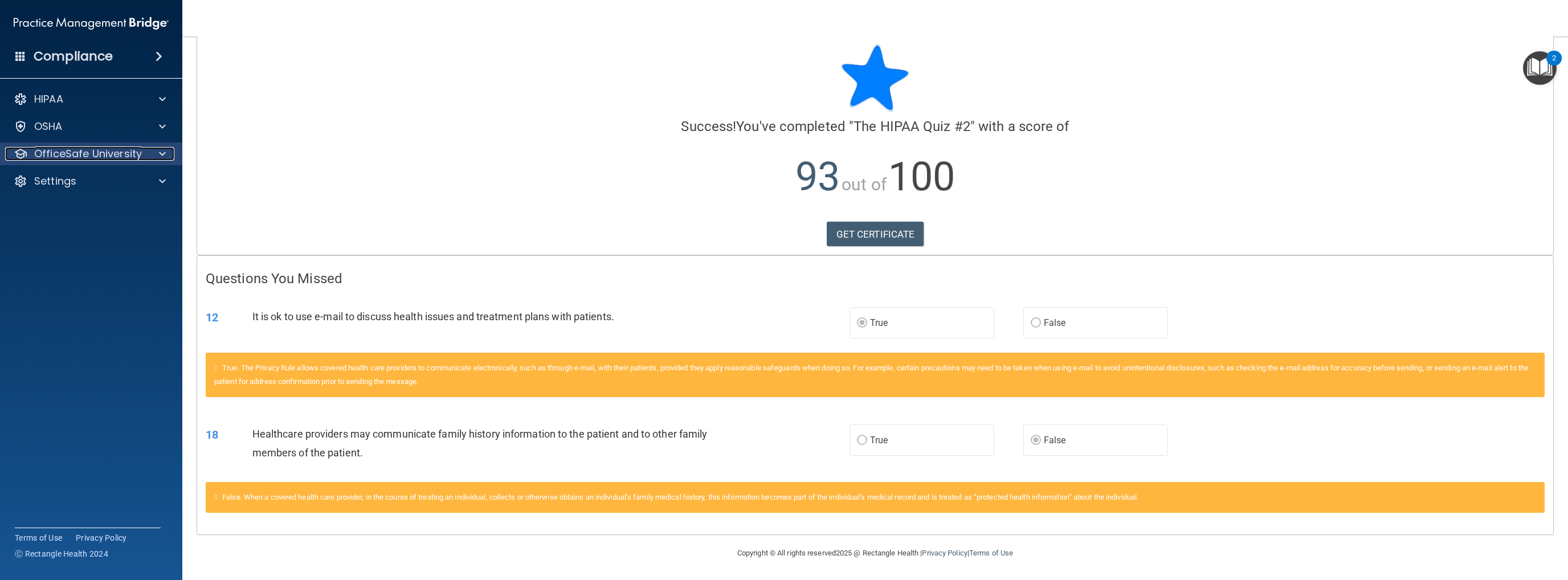
click at [145, 152] on div "OfficeSafe University" at bounding box center [75, 153] width 141 height 14
click at [111, 181] on div "HIPAA Training" at bounding box center [85, 181] width 156 height 11
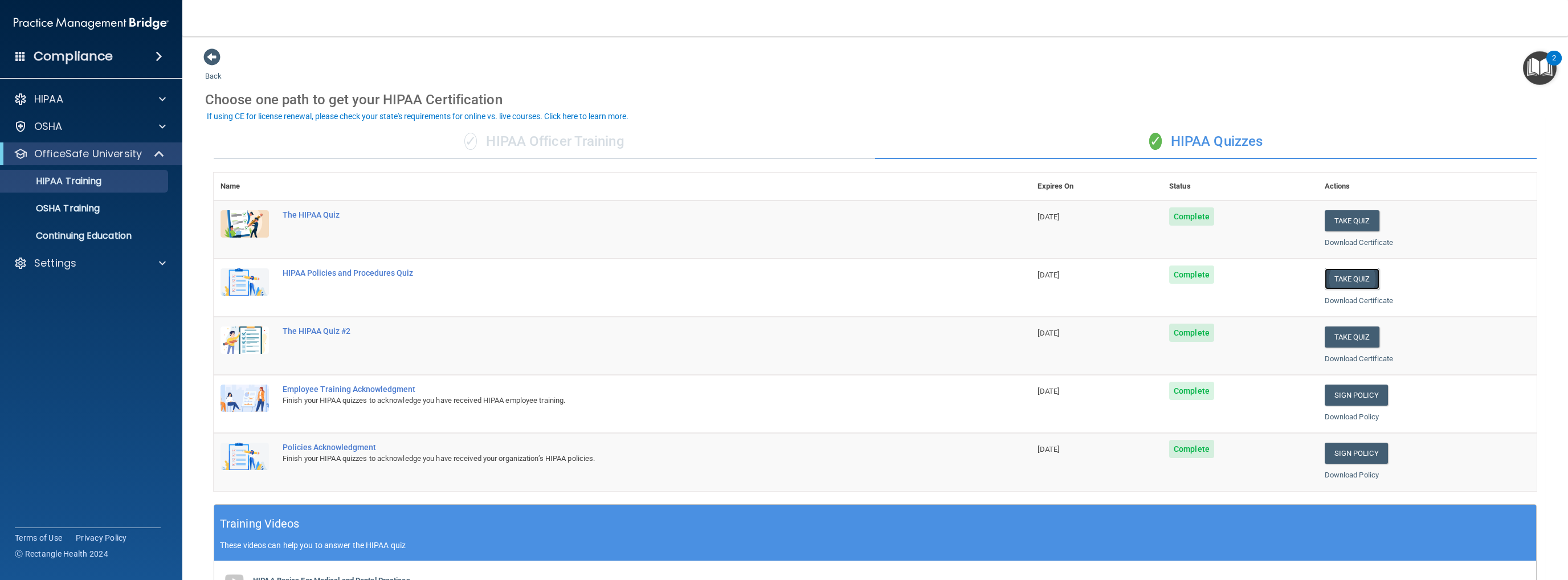
click at [813, 279] on button "Take Quiz" at bounding box center [1352, 279] width 55 height 21
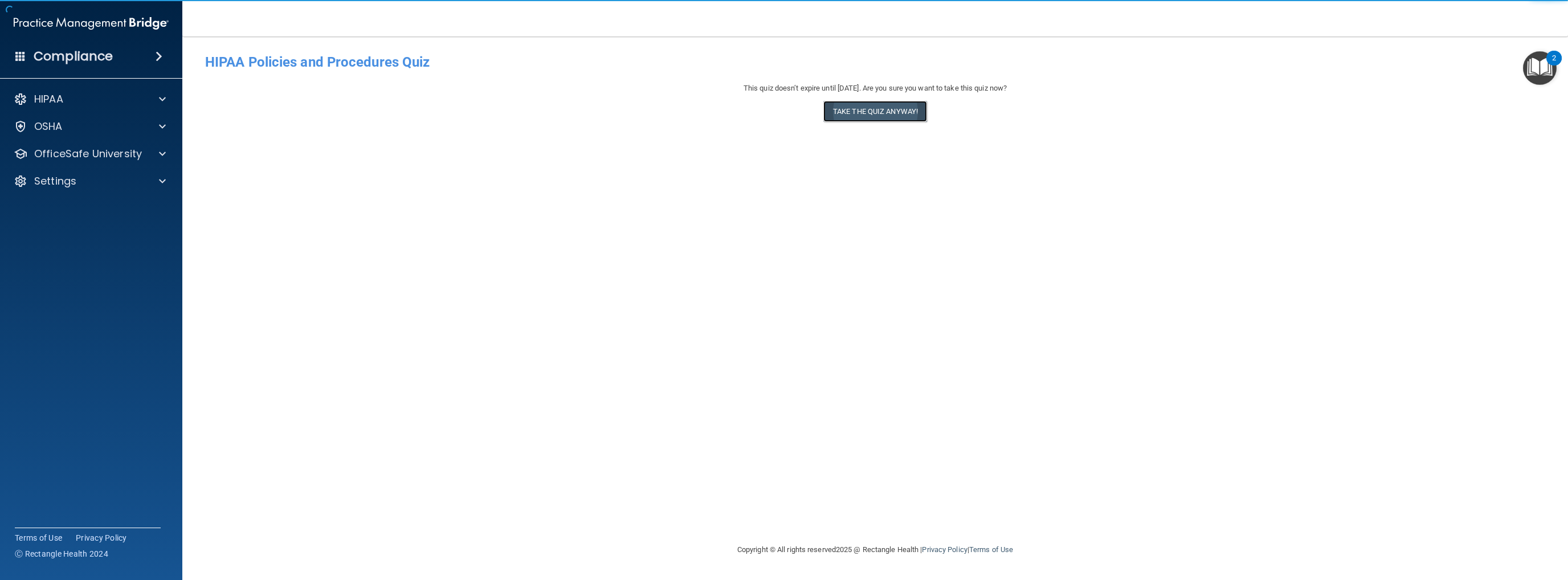
click at [813, 113] on button "Take the quiz anyway!" at bounding box center [875, 111] width 103 height 21
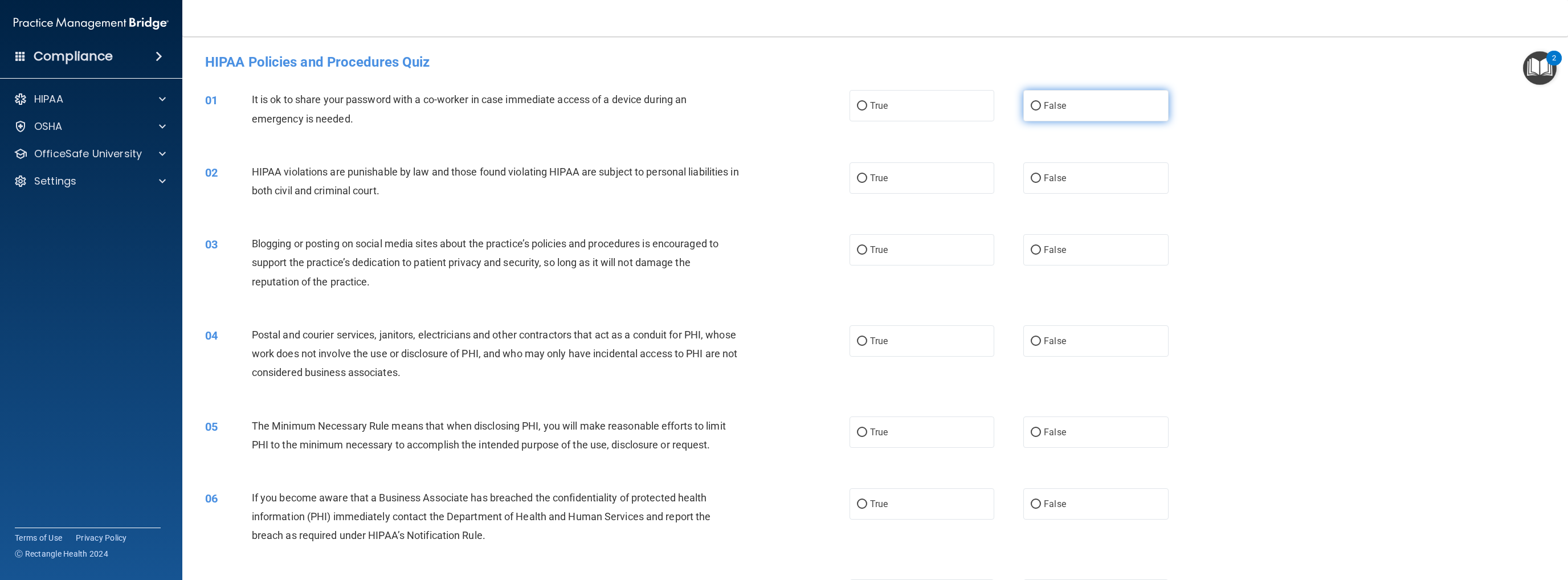
click at [813, 104] on input "False" at bounding box center [1036, 106] width 11 height 9
radio input "true"
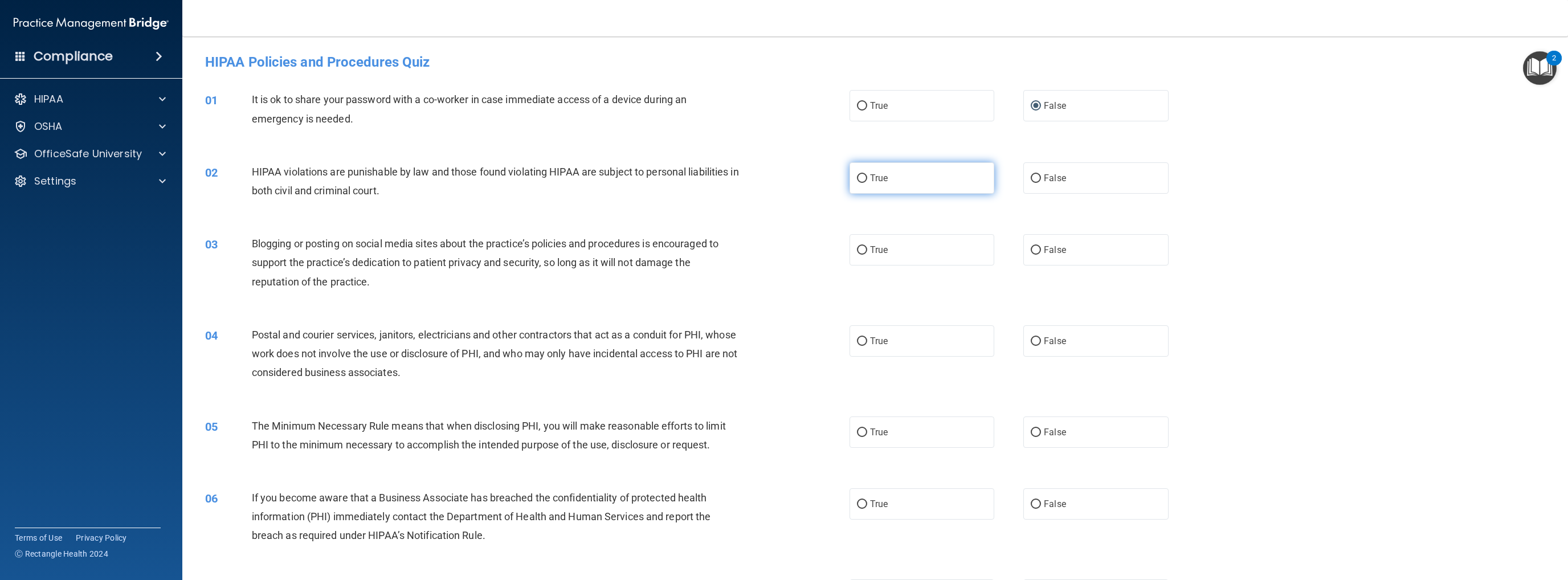
click at [813, 179] on input "True" at bounding box center [862, 179] width 11 height 9
radio input "true"
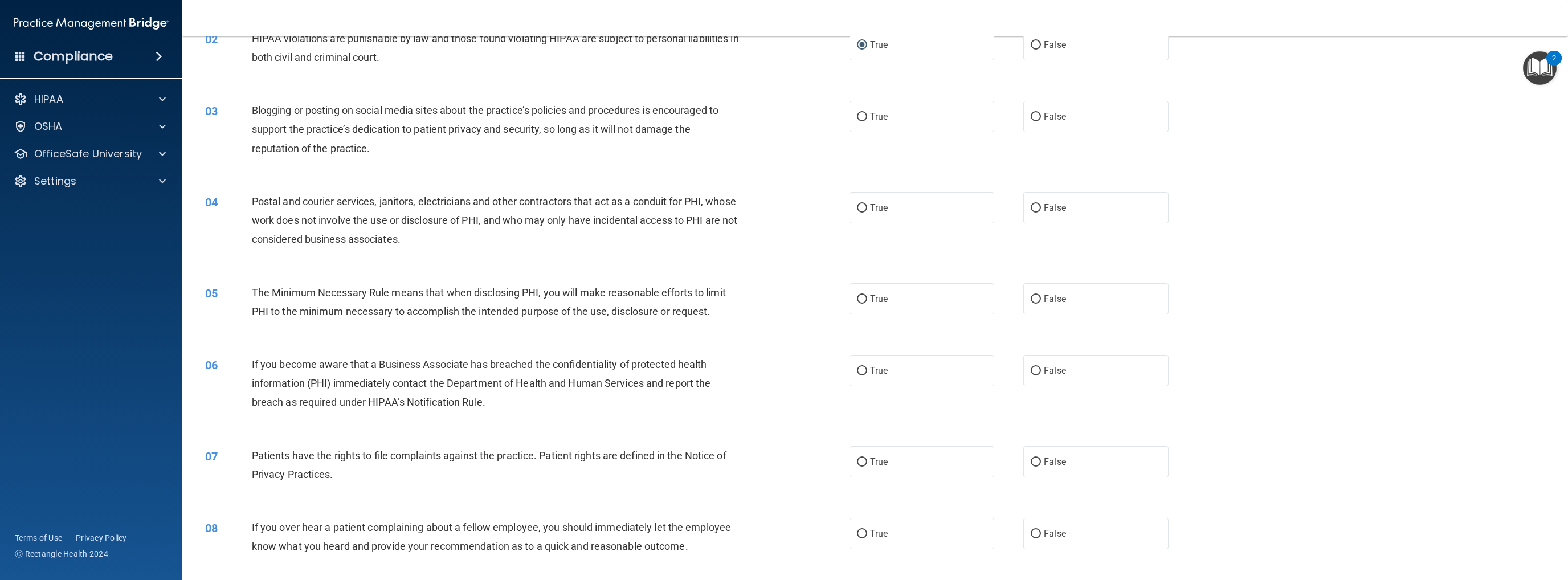
scroll to position [114, 0]
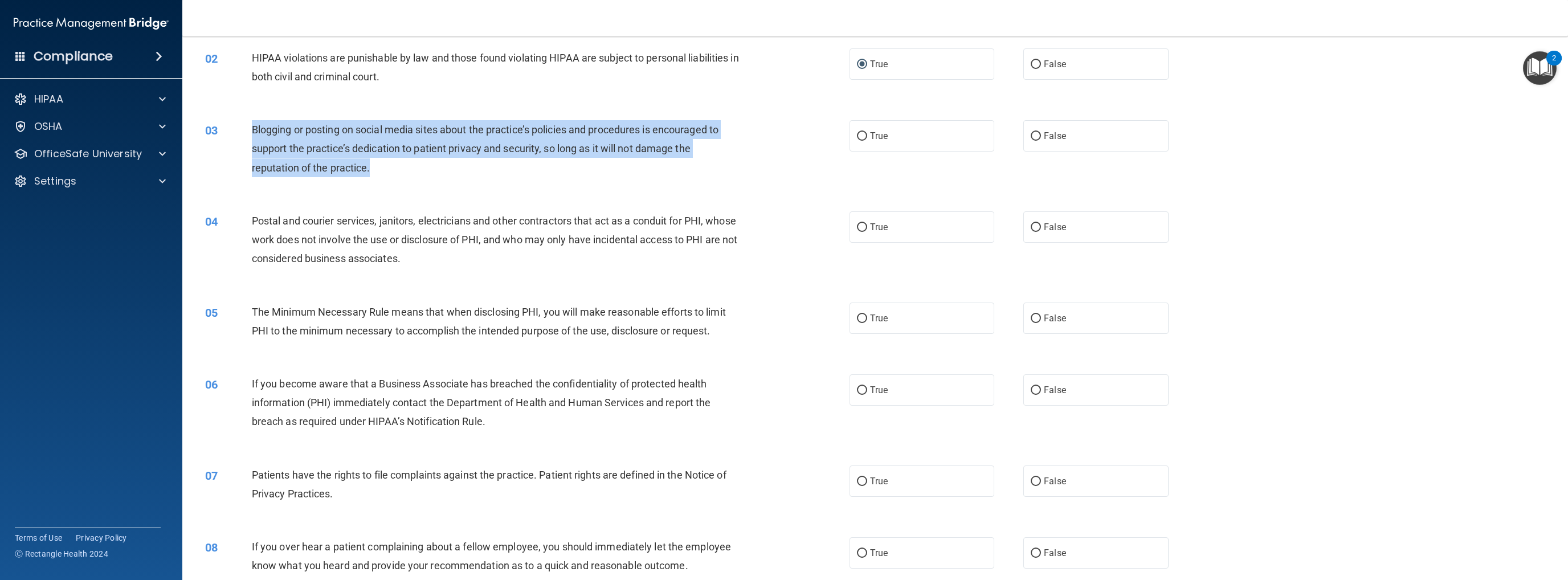
drag, startPoint x: 252, startPoint y: 127, endPoint x: 410, endPoint y: 164, distance: 162.3
click at [410, 164] on div "Blogging or posting on social media sites about the practice’s policies and pro…" at bounding box center [500, 149] width 496 height 57
click at [813, 136] on input "True" at bounding box center [862, 137] width 11 height 9
radio input "true"
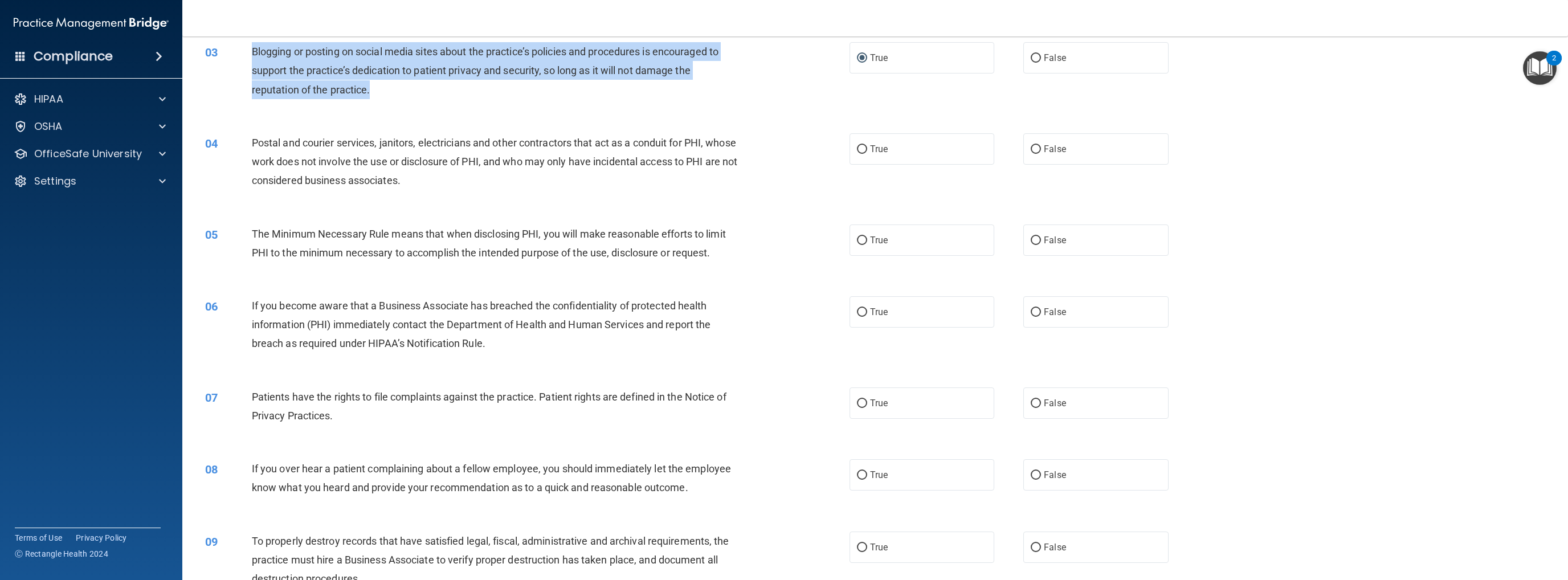
scroll to position [228, 0]
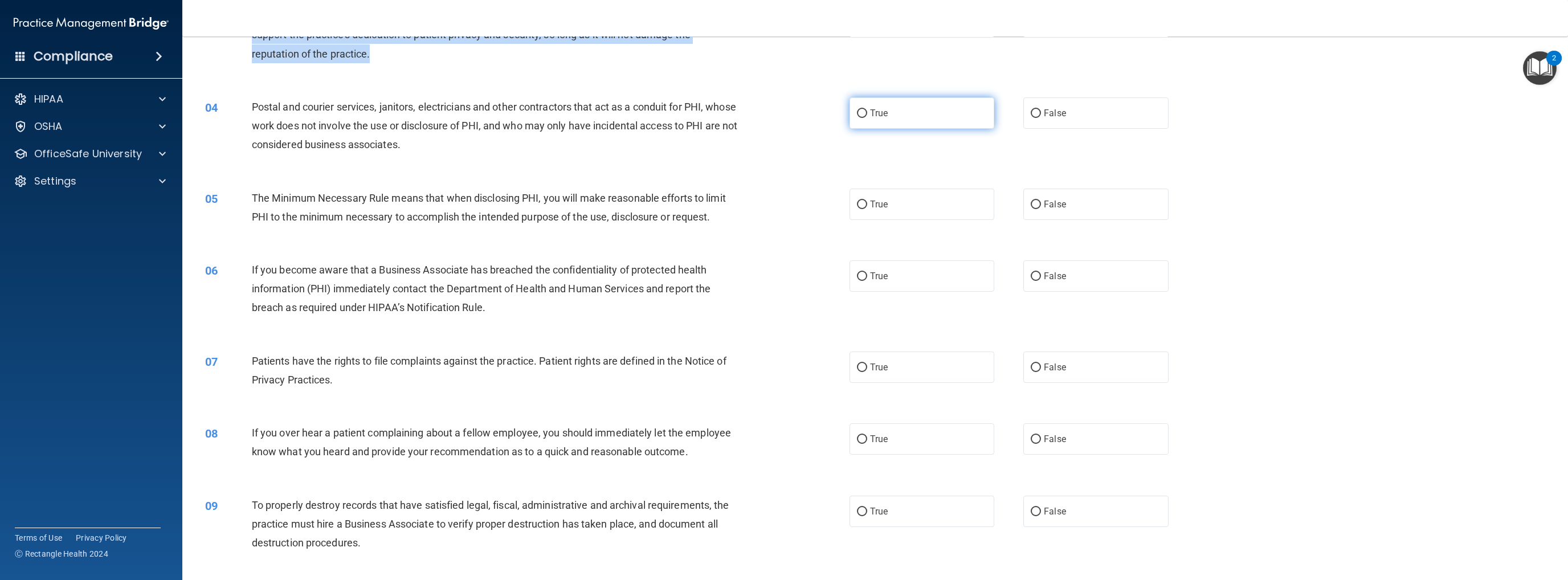
drag, startPoint x: 860, startPoint y: 115, endPoint x: 868, endPoint y: 126, distance: 13.6
click at [813, 116] on input "True" at bounding box center [862, 113] width 11 height 9
radio input "true"
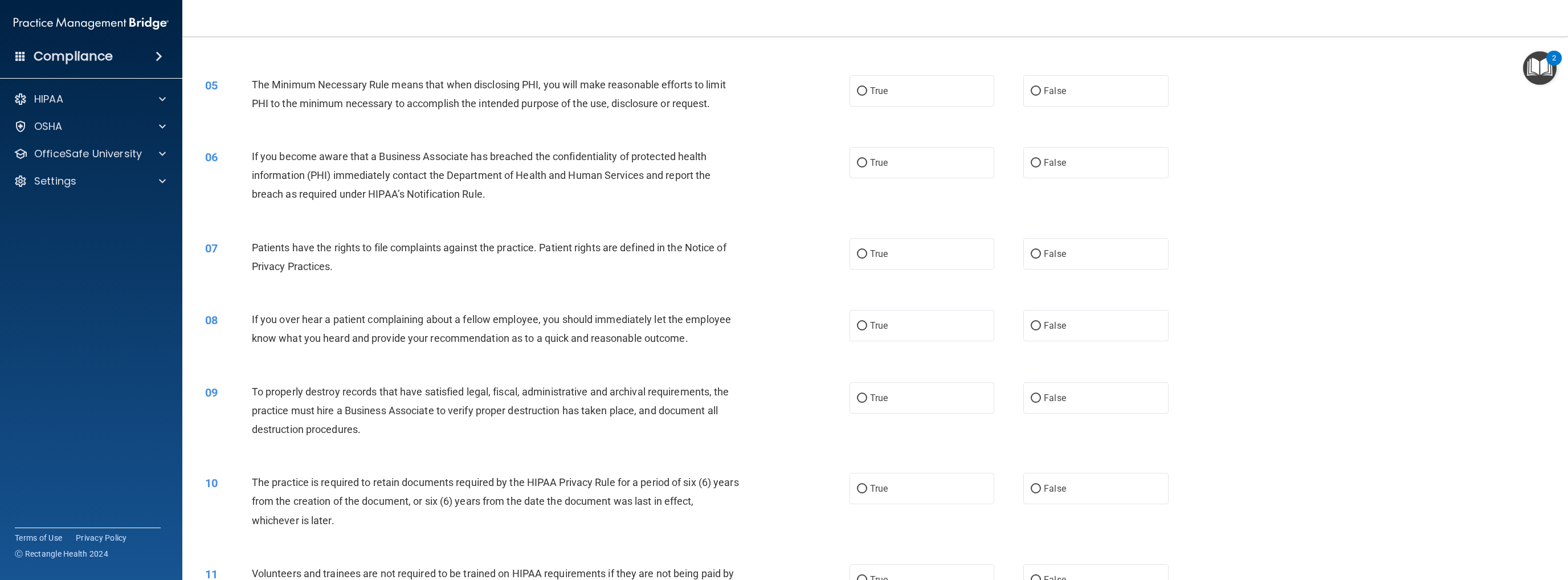
scroll to position [342, 0]
click at [813, 92] on input "True" at bounding box center [862, 90] width 11 height 9
radio input "true"
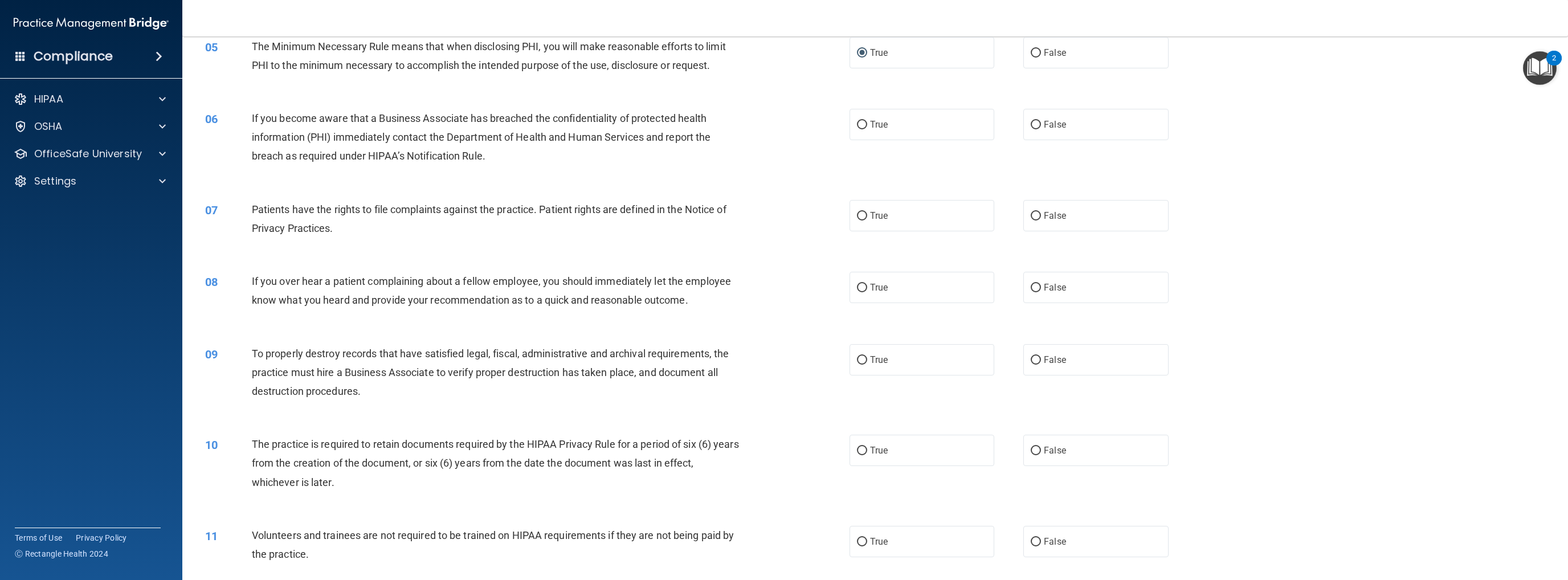
scroll to position [399, 0]
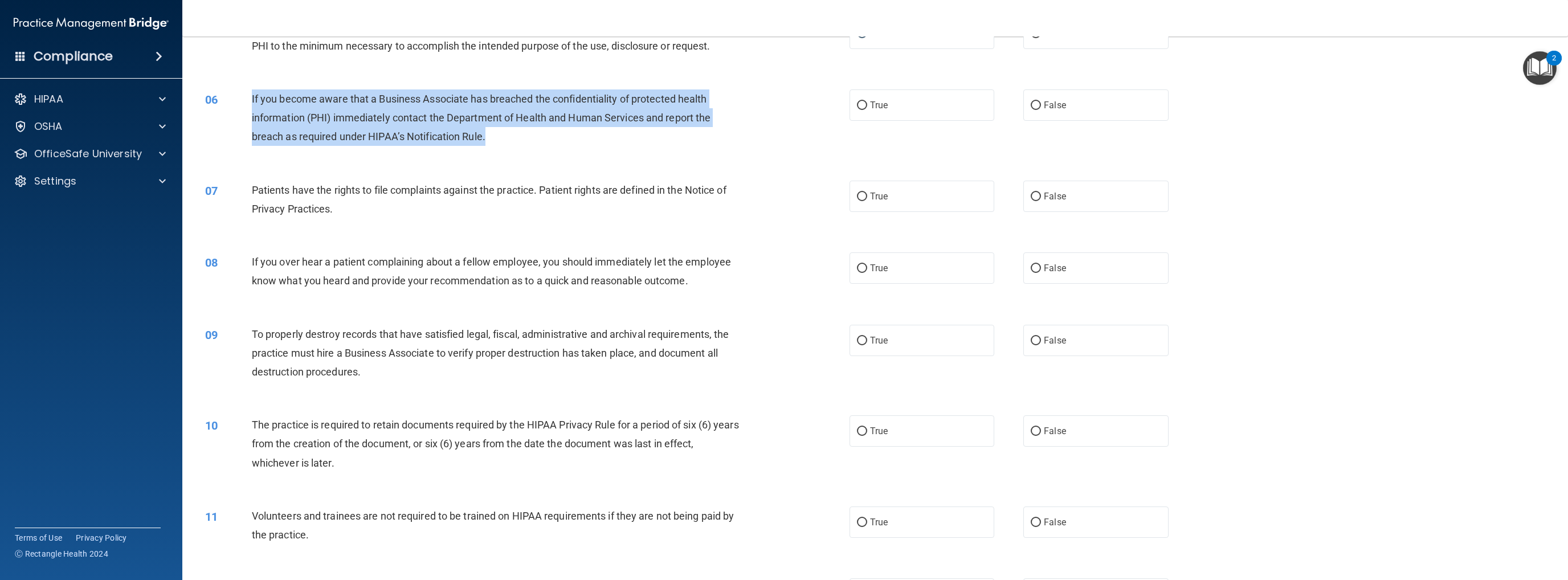
drag, startPoint x: 248, startPoint y: 95, endPoint x: 517, endPoint y: 140, distance: 272.7
click at [517, 140] on div "06 If you become aware that a Business Associate has breached the confidentiali…" at bounding box center [528, 121] width 679 height 63
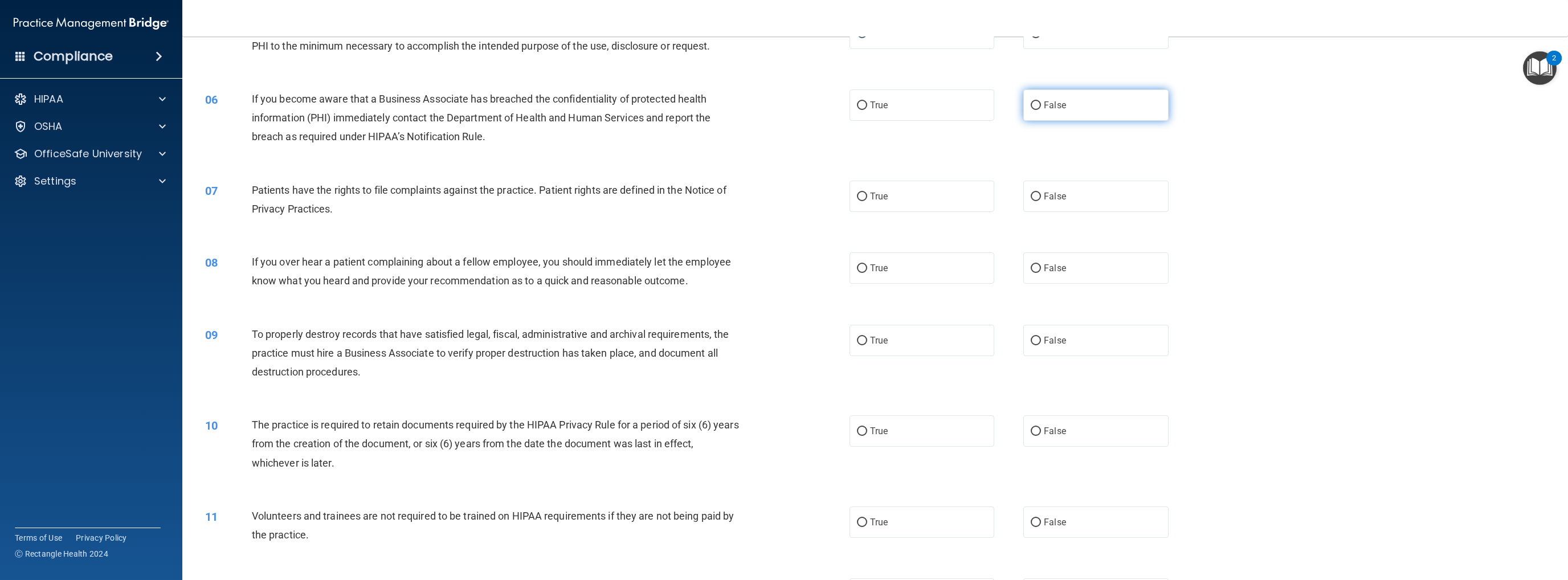
click at [813, 99] on label "False" at bounding box center [1095, 105] width 145 height 32
click at [813, 102] on input "False" at bounding box center [1036, 106] width 11 height 9
radio input "true"
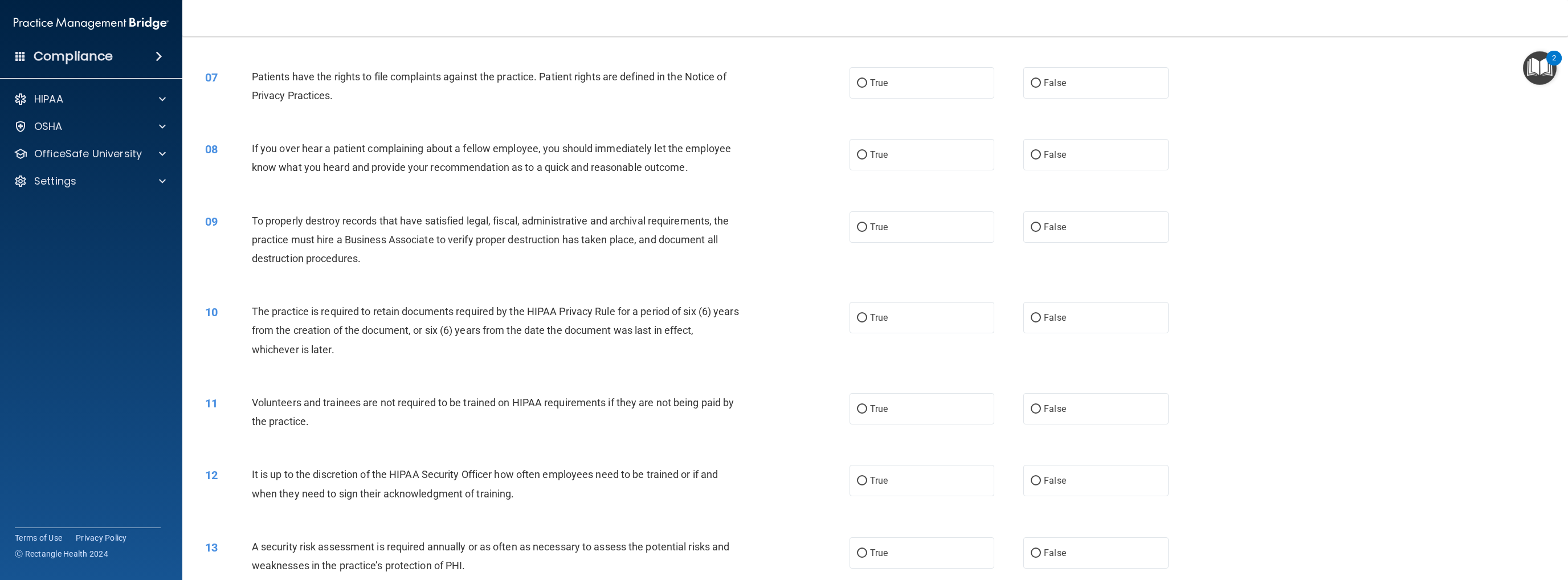
scroll to position [513, 0]
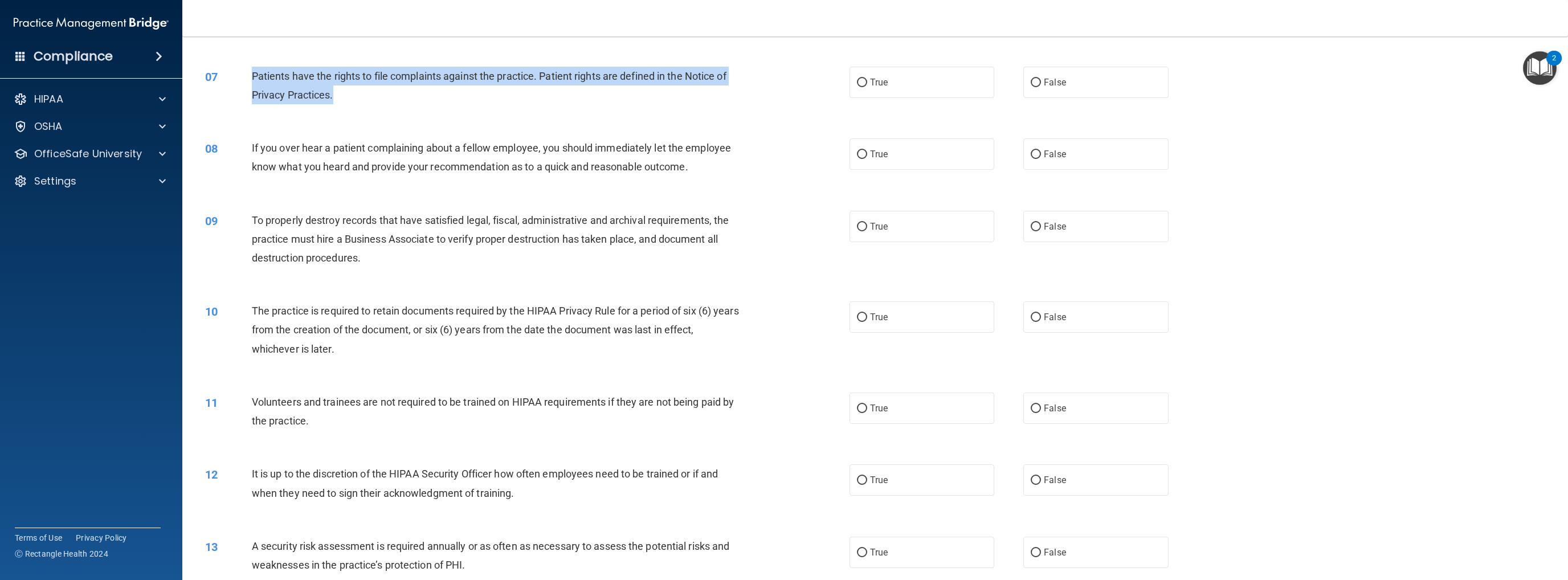
drag, startPoint x: 253, startPoint y: 74, endPoint x: 348, endPoint y: 92, distance: 96.7
click at [348, 92] on div "Patients have the rights to file complaints against the practice. Patient right…" at bounding box center [500, 86] width 496 height 38
click at [813, 82] on input "True" at bounding box center [862, 82] width 11 height 9
radio input "true"
click at [813, 155] on input "False" at bounding box center [1036, 154] width 11 height 9
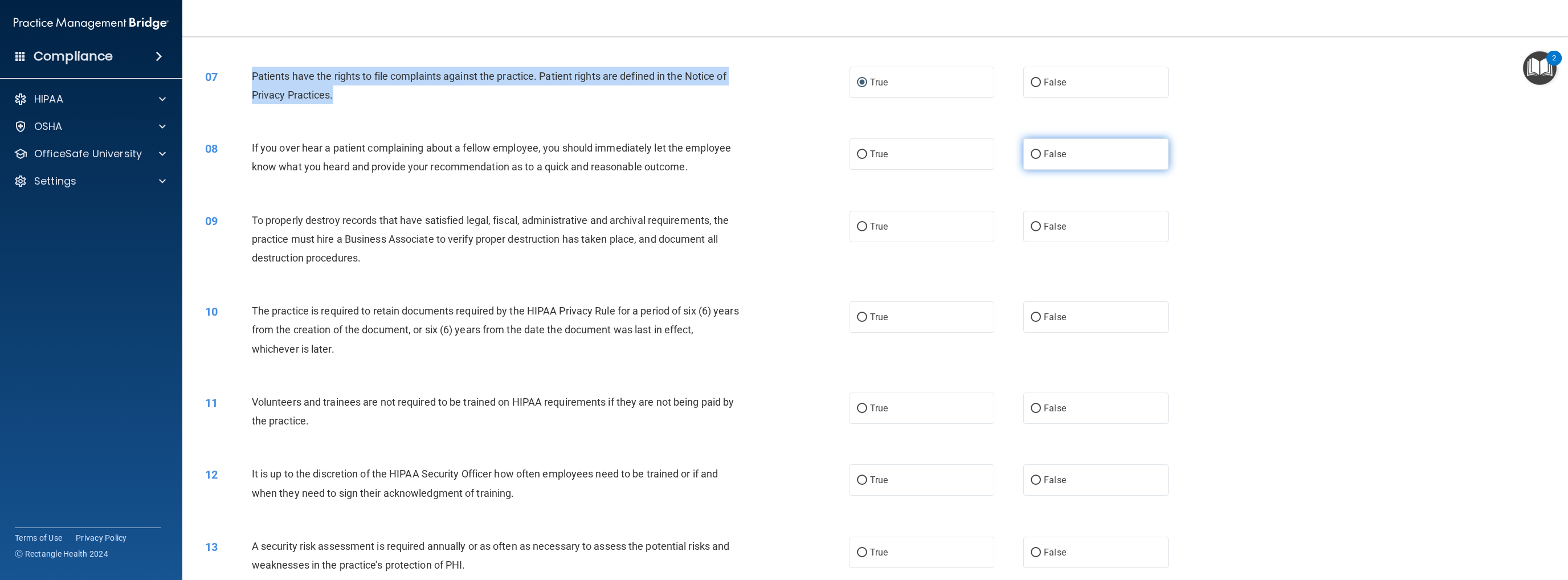
radio input "true"
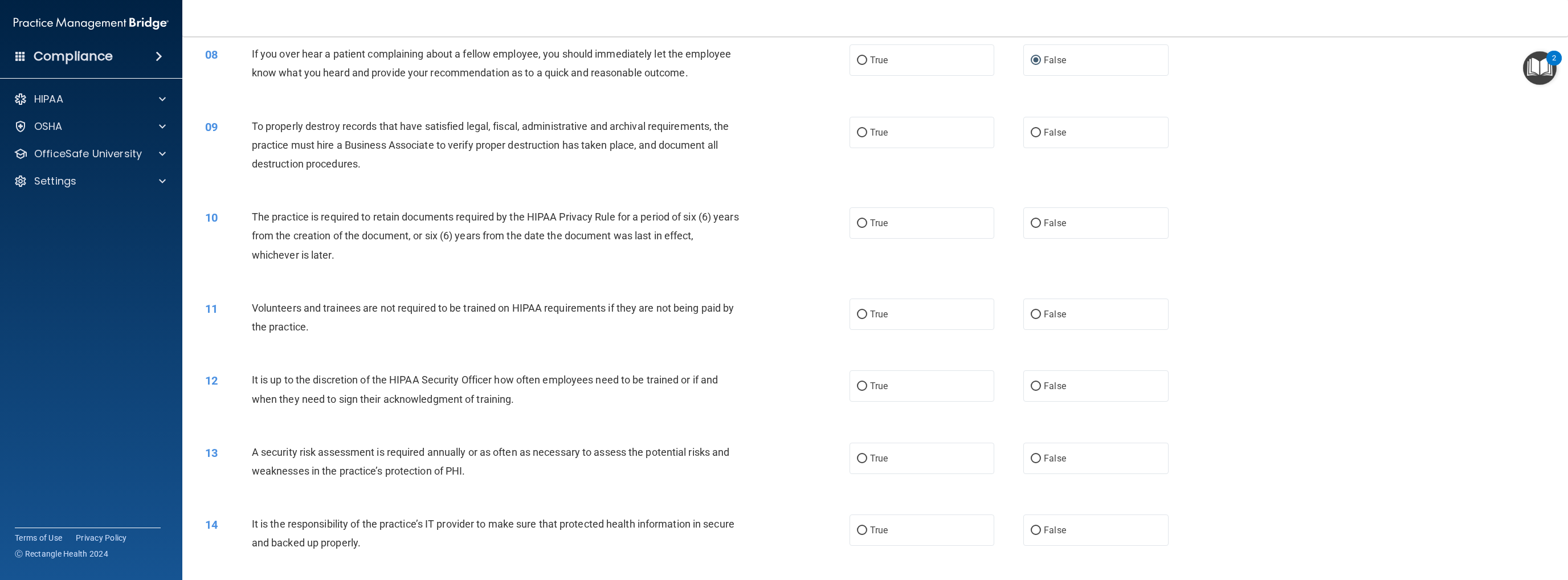
scroll to position [627, 0]
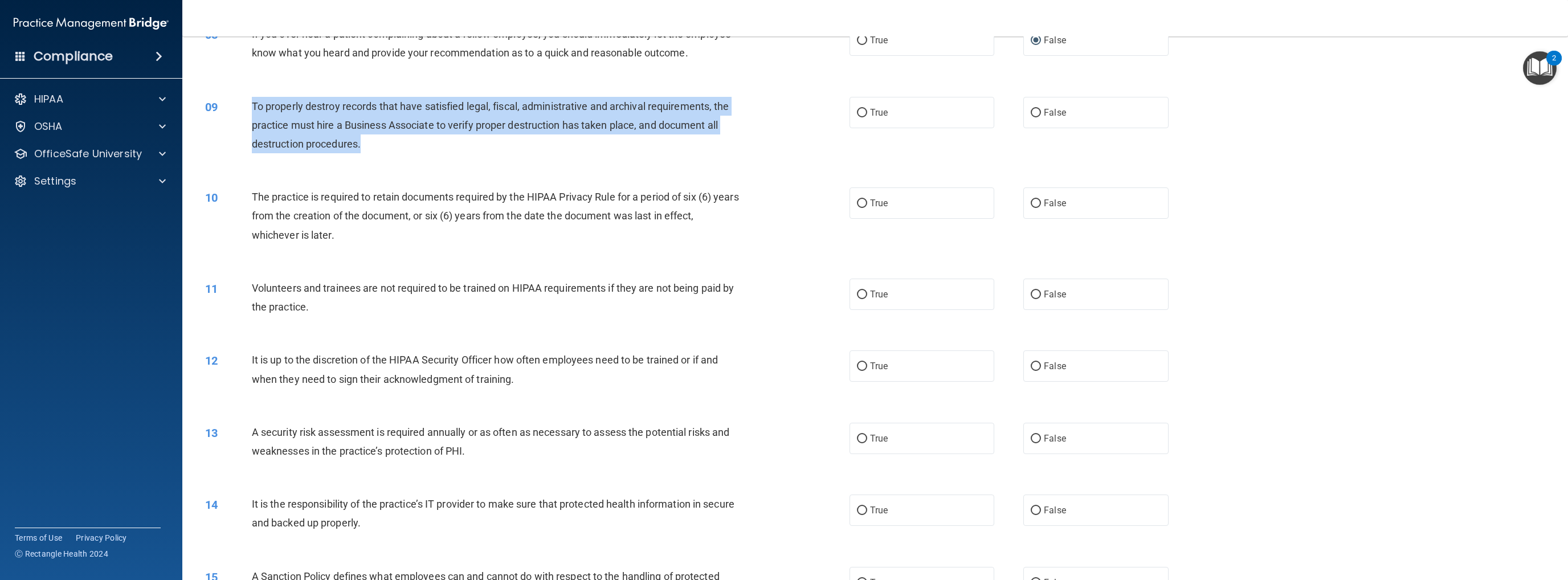
drag, startPoint x: 250, startPoint y: 103, endPoint x: 393, endPoint y: 144, distance: 148.8
click at [393, 144] on div "09 To properly destroy records that have satisfied legal, fiscal, administrativ…" at bounding box center [528, 128] width 679 height 63
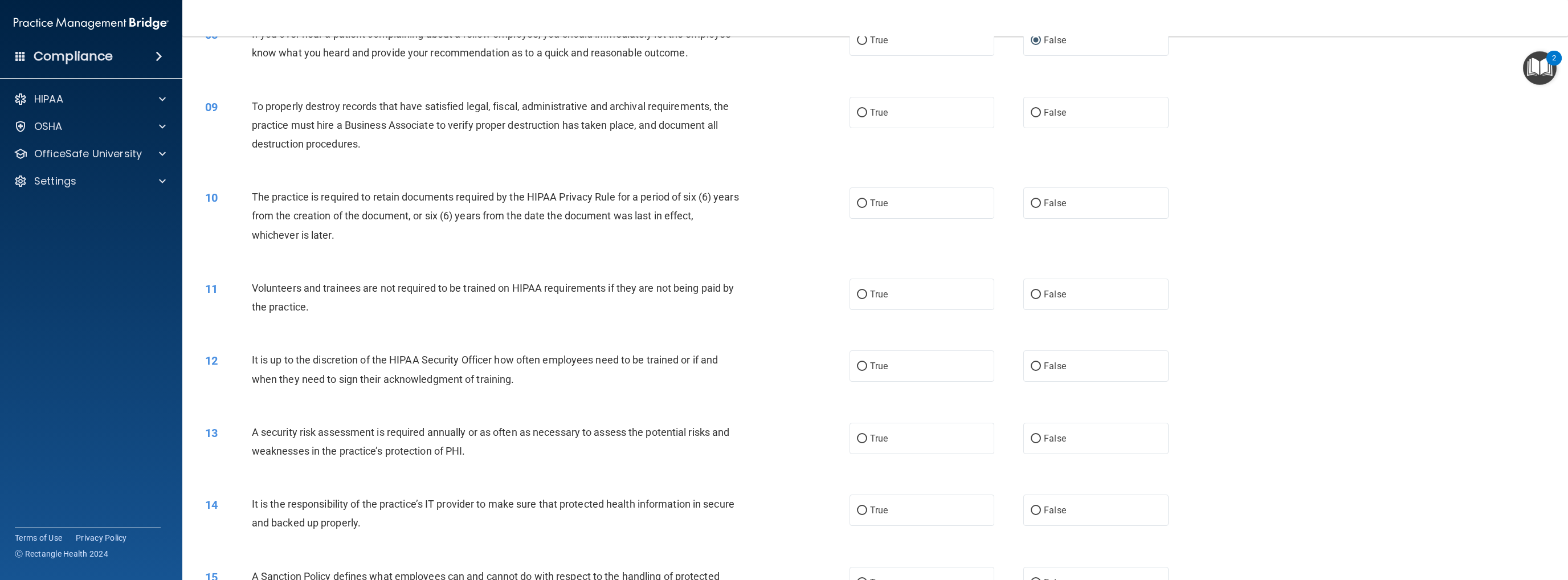
click at [813, 149] on div "09 To properly destroy records that have satisfied legal, fiscal, administrativ…" at bounding box center [875, 128] width 1357 height 91
click at [813, 113] on input "False" at bounding box center [1036, 113] width 11 height 9
radio input "true"
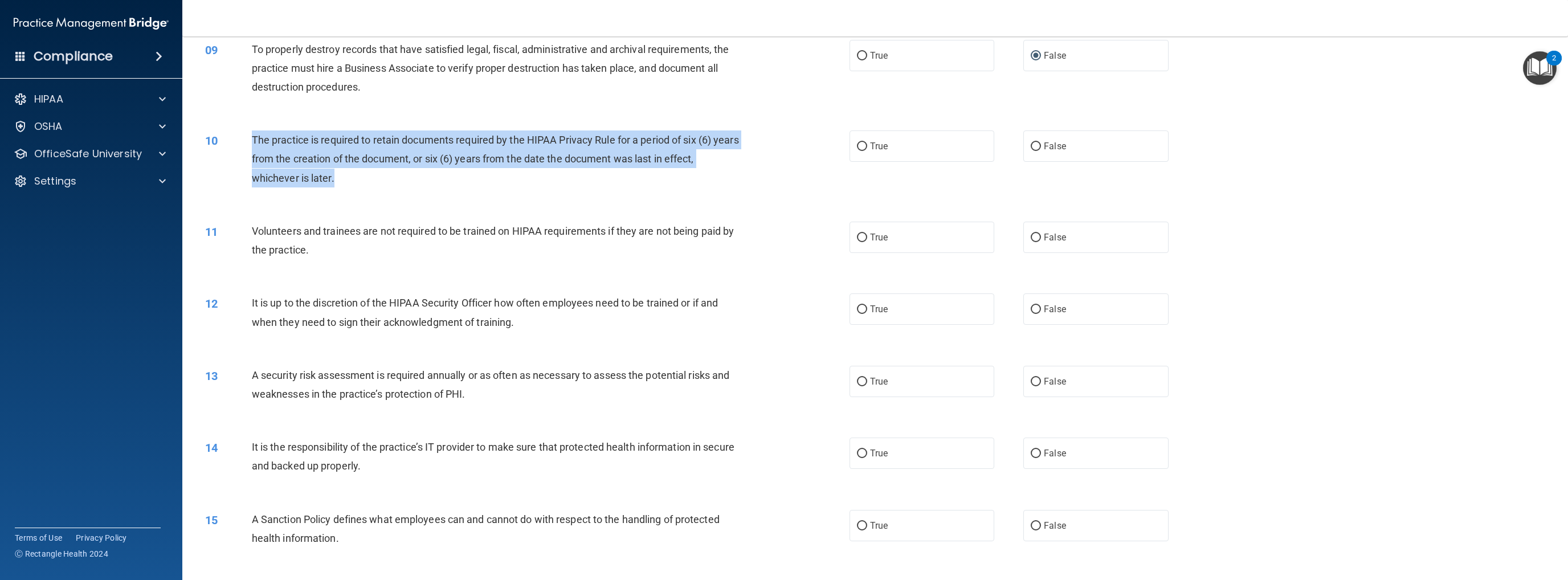
drag, startPoint x: 248, startPoint y: 134, endPoint x: 344, endPoint y: 177, distance: 105.2
click at [344, 177] on div "10 The practice is required to retain documents required by the HIPAA Privacy R…" at bounding box center [528, 162] width 679 height 63
click at [813, 143] on input "True" at bounding box center [862, 146] width 11 height 9
radio input "true"
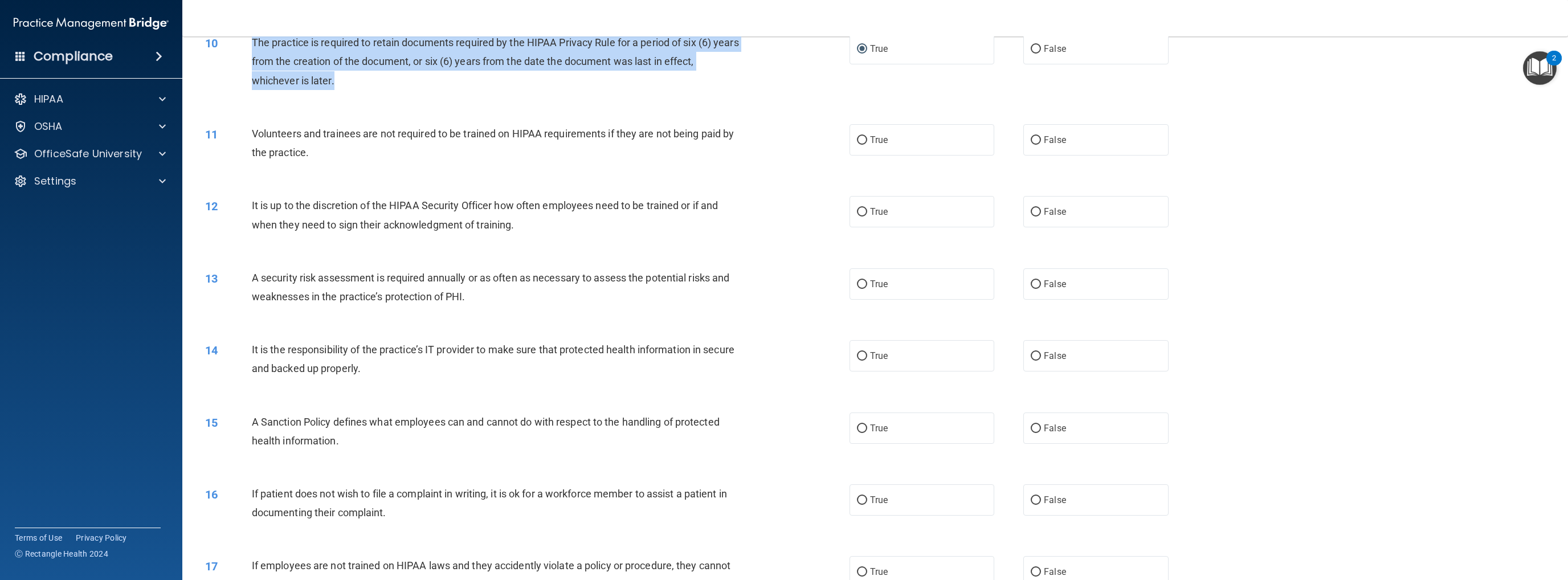
scroll to position [797, 0]
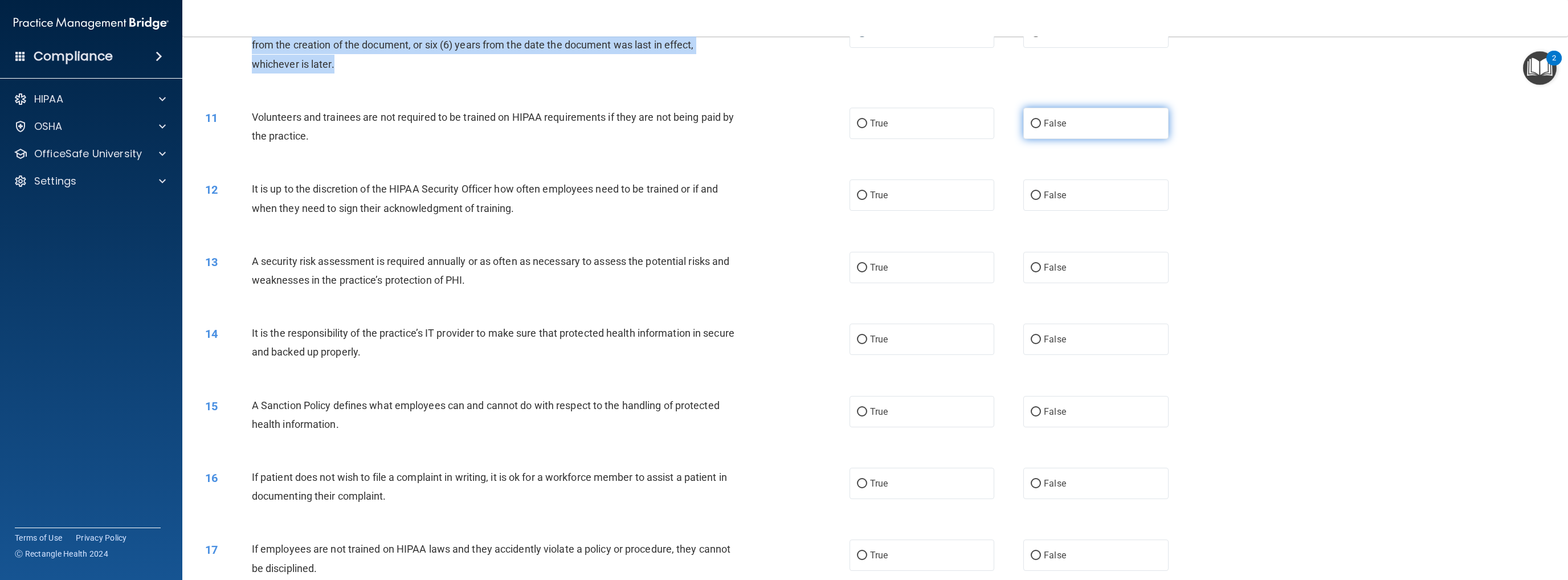
click at [813, 122] on input "False" at bounding box center [1036, 124] width 11 height 9
radio input "true"
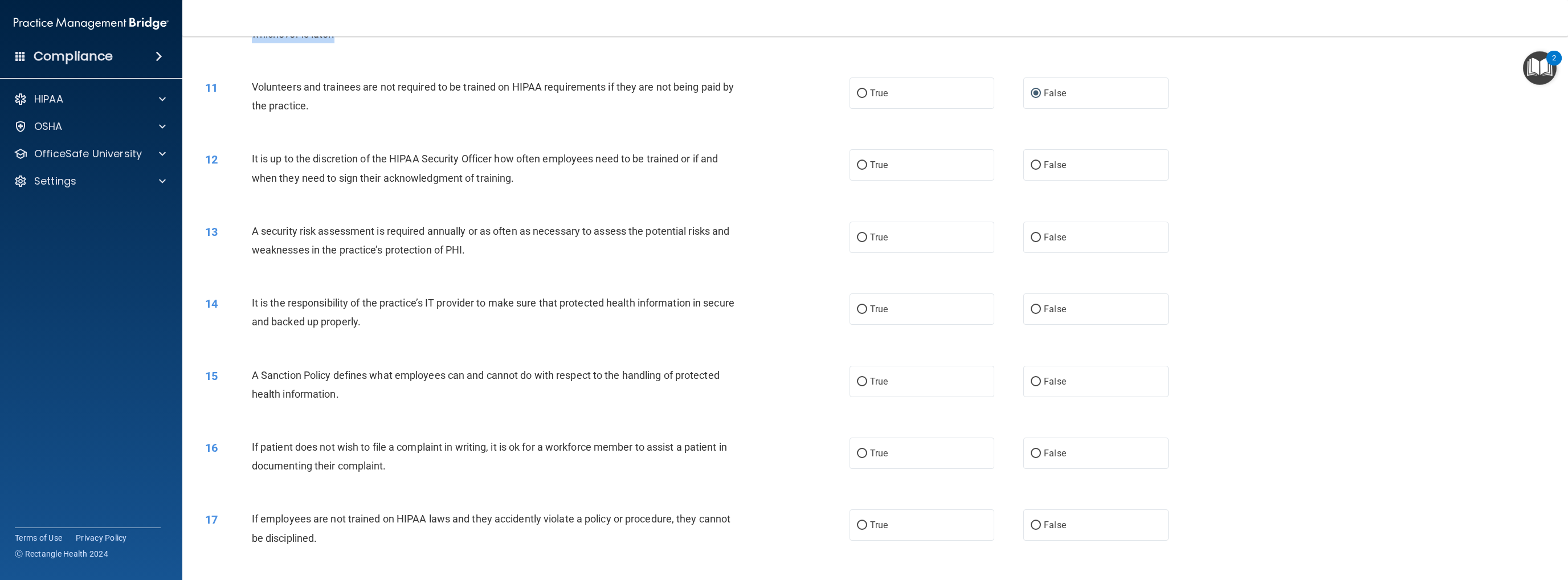
scroll to position [855, 0]
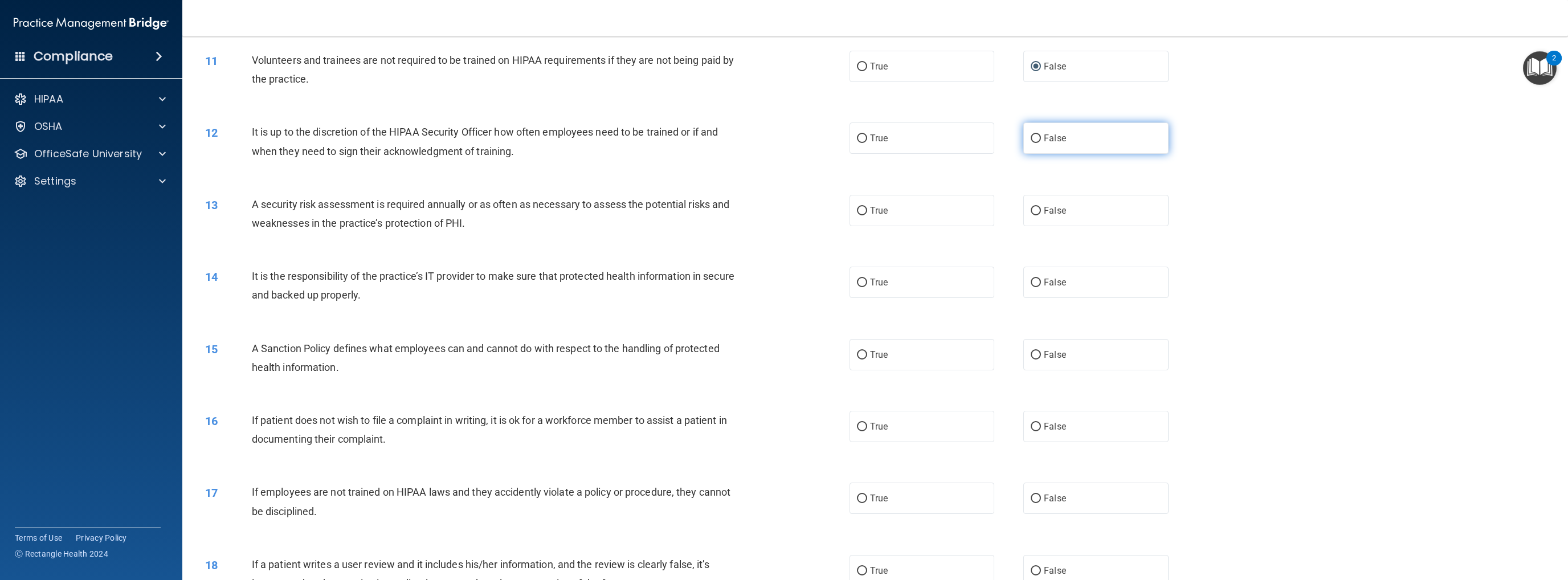
click at [813, 137] on input "False" at bounding box center [1036, 138] width 11 height 9
radio input "true"
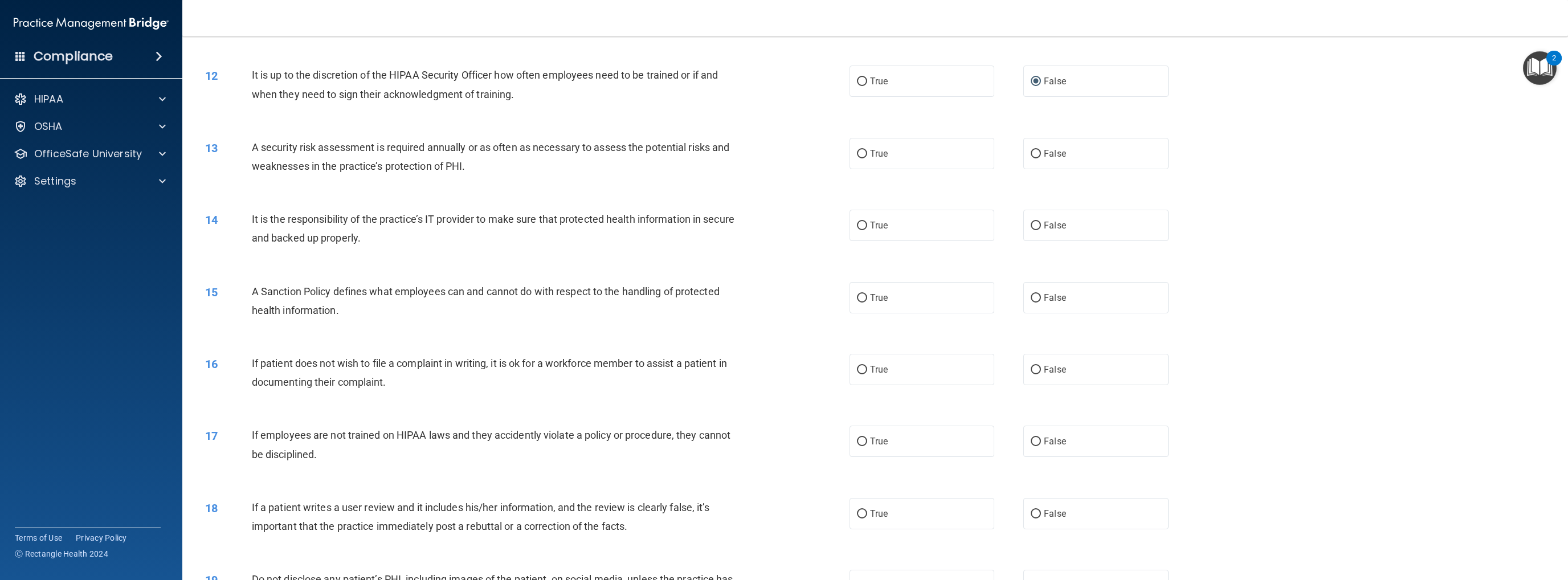
scroll to position [969, 0]
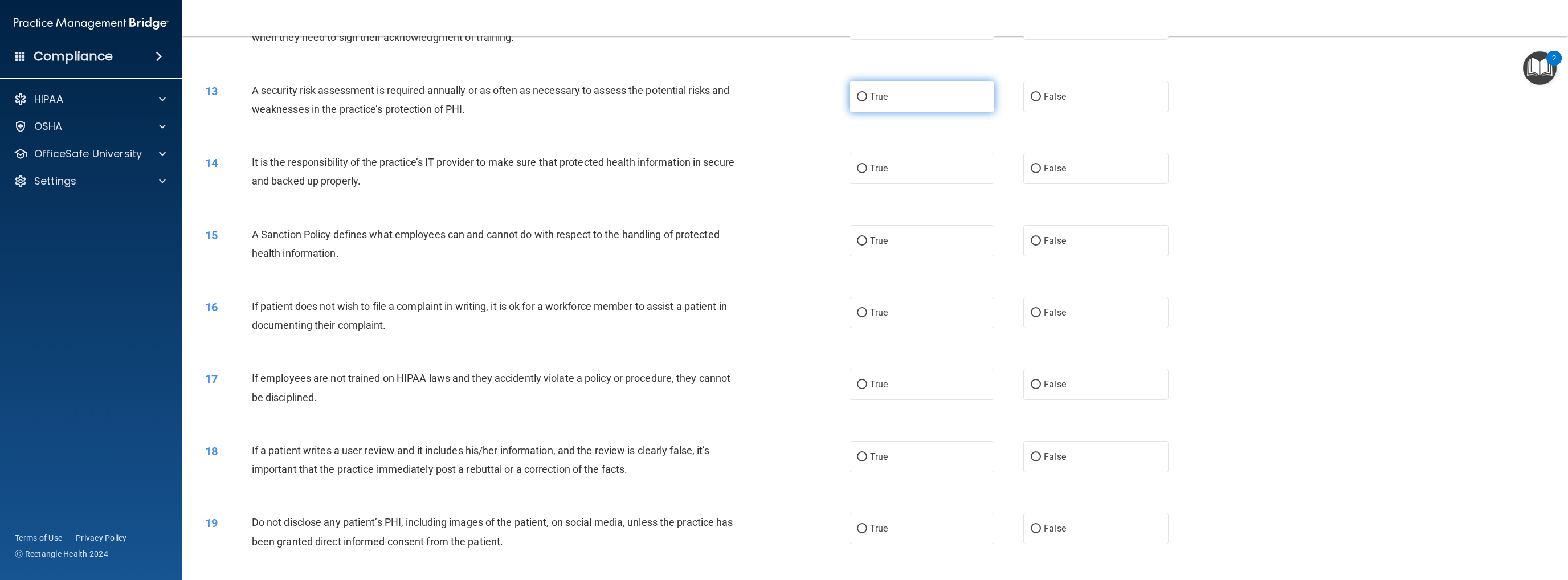
click at [813, 95] on input "True" at bounding box center [862, 97] width 11 height 9
radio input "true"
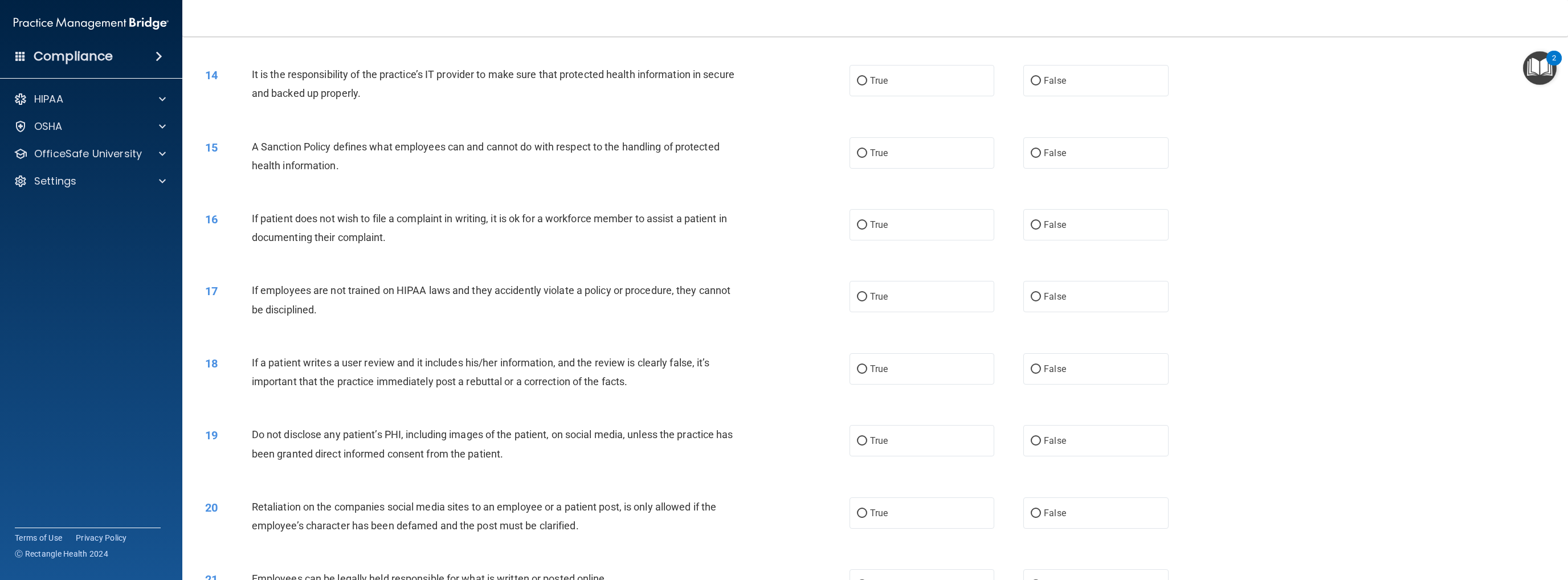
scroll to position [1082, 0]
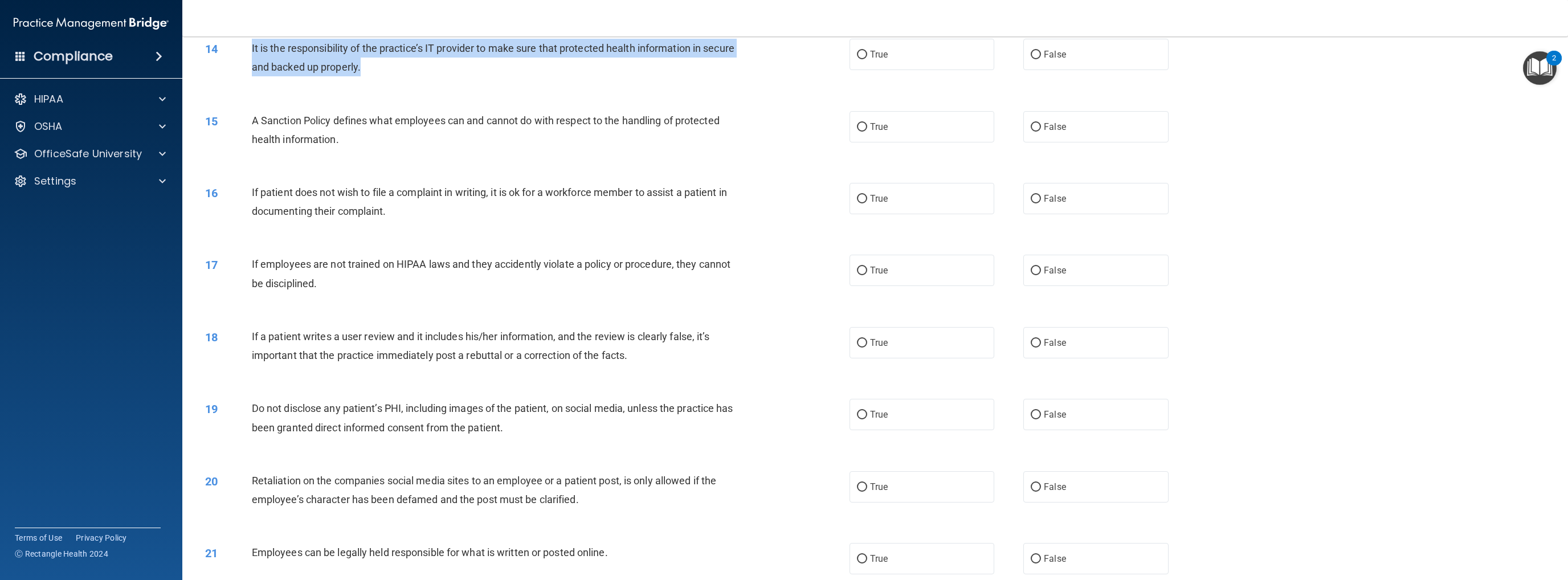
drag, startPoint x: 251, startPoint y: 46, endPoint x: 423, endPoint y: 74, distance: 174.3
click at [424, 74] on div "It is the responsibility of the practice’s IT provider to make sure that protec…" at bounding box center [500, 57] width 496 height 38
click at [813, 57] on input "True" at bounding box center [862, 55] width 11 height 9
radio input "true"
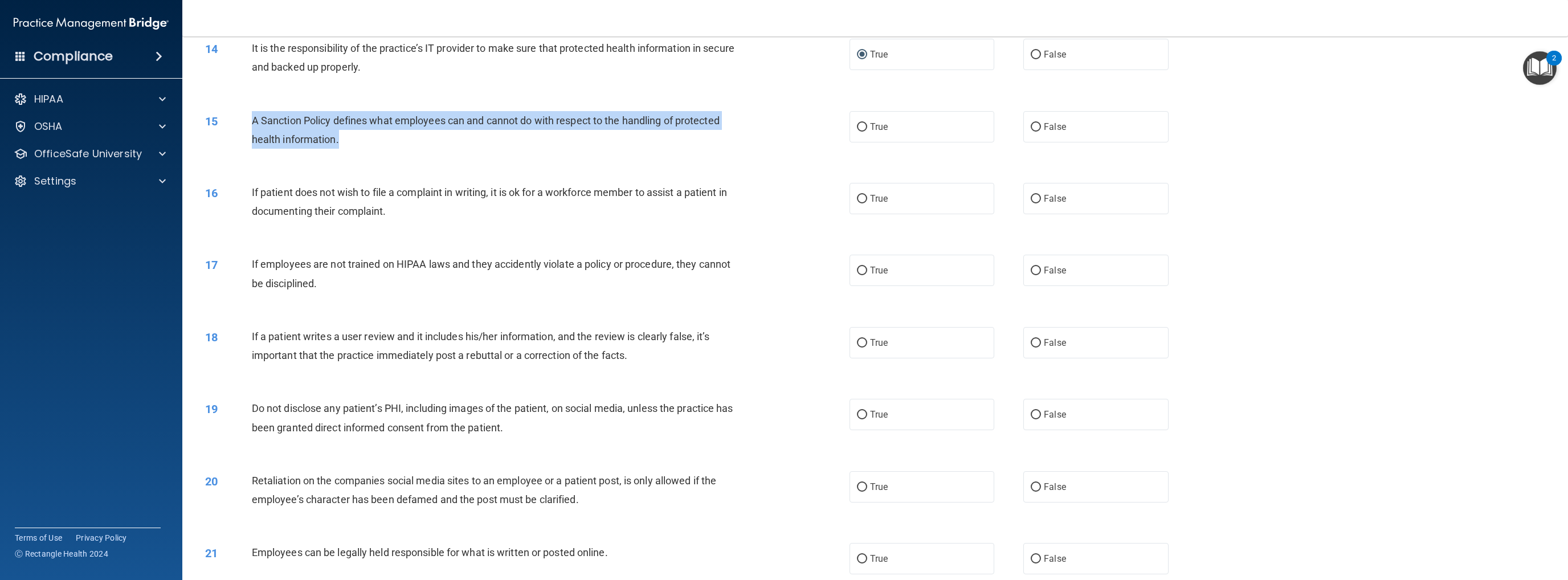
drag, startPoint x: 248, startPoint y: 117, endPoint x: 359, endPoint y: 135, distance: 112.4
click at [359, 135] on div "15 A Sanction Policy defines what employees can and cannot do with respect to t…" at bounding box center [528, 133] width 679 height 44
click at [813, 127] on input "True" at bounding box center [862, 127] width 11 height 9
radio input "true"
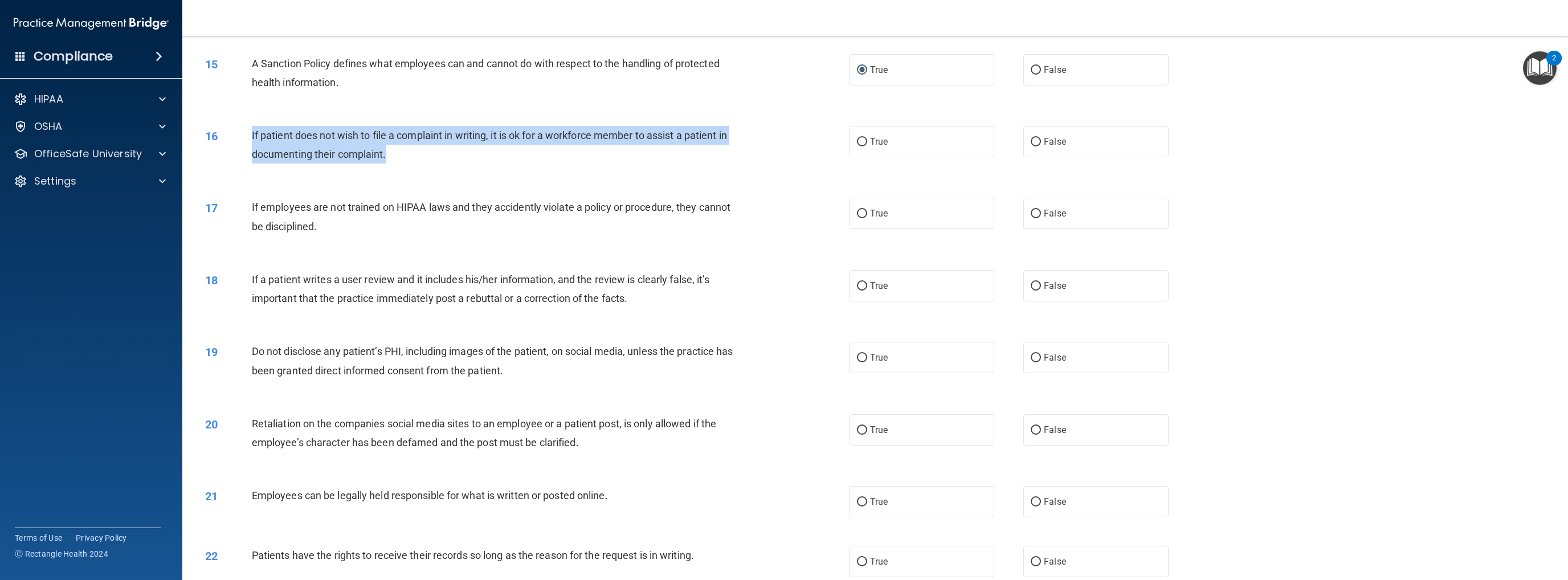
drag, startPoint x: 249, startPoint y: 135, endPoint x: 418, endPoint y: 162, distance: 171.1
click at [418, 162] on div "16 If patient does not wish to file a complaint in writing, it is ok for a work…" at bounding box center [528, 148] width 679 height 44
click at [813, 140] on input "True" at bounding box center [862, 142] width 11 height 9
radio input "true"
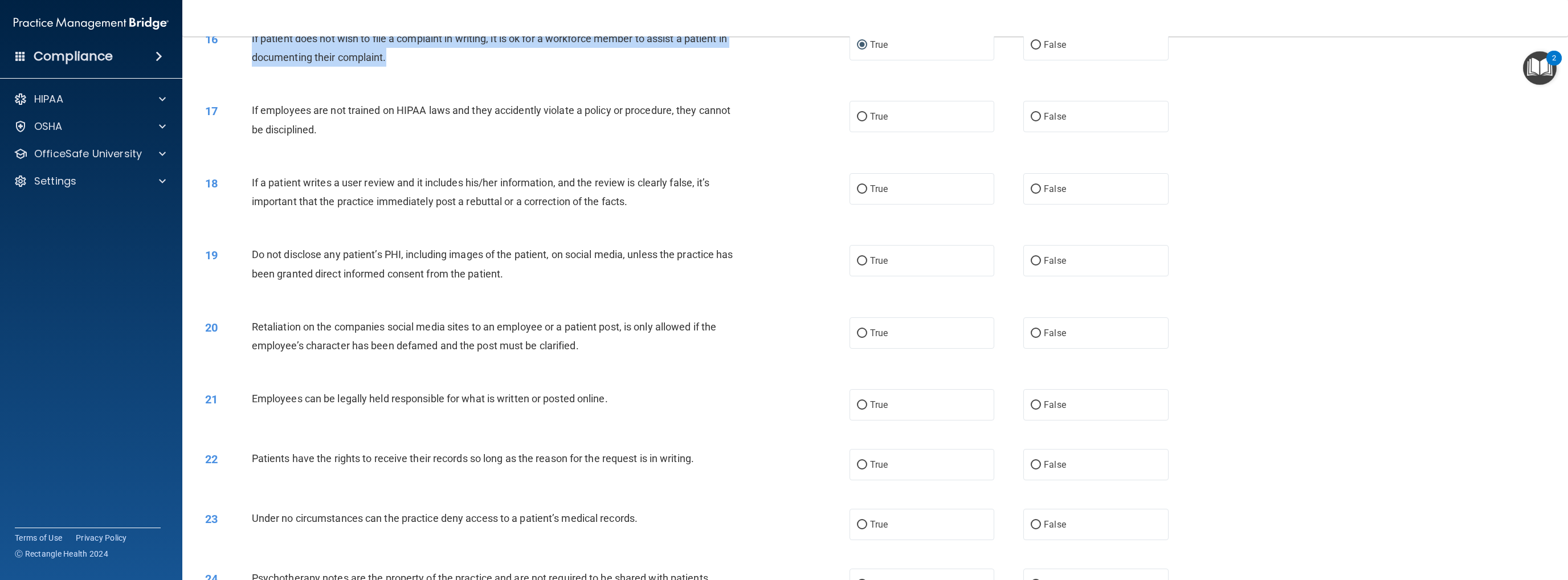
scroll to position [1253, 0]
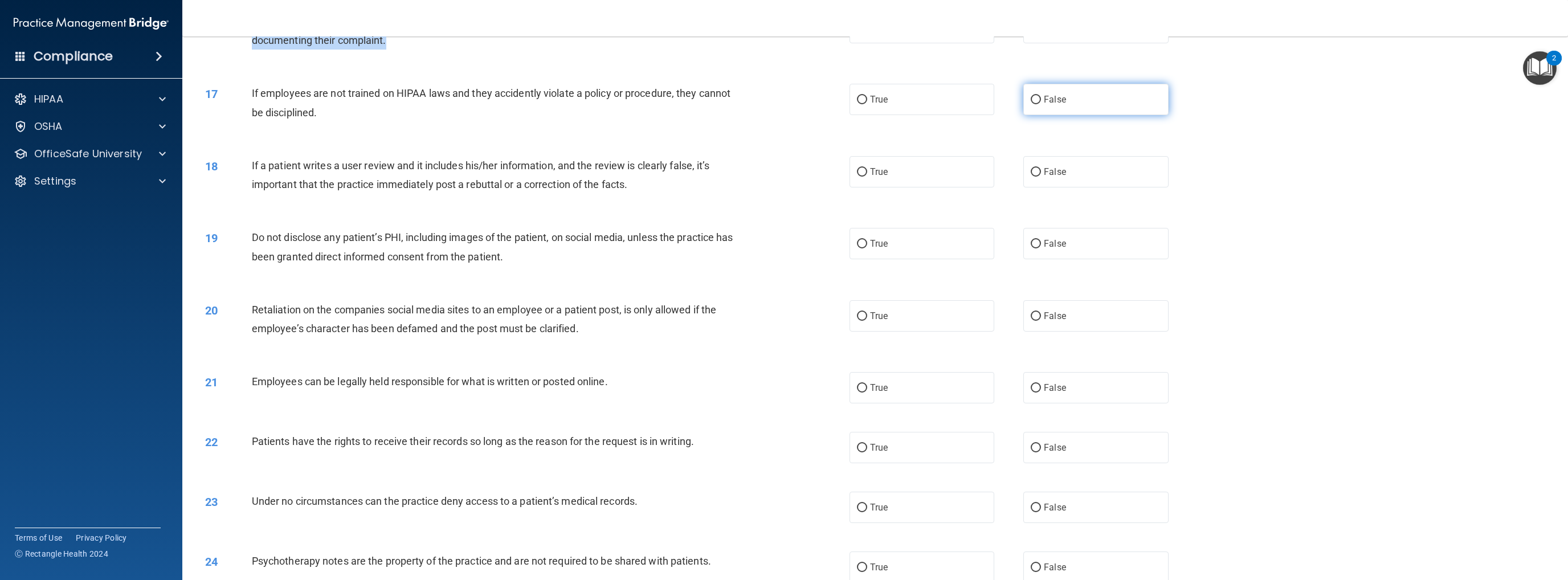
click at [813, 99] on input "False" at bounding box center [1036, 99] width 11 height 9
radio input "true"
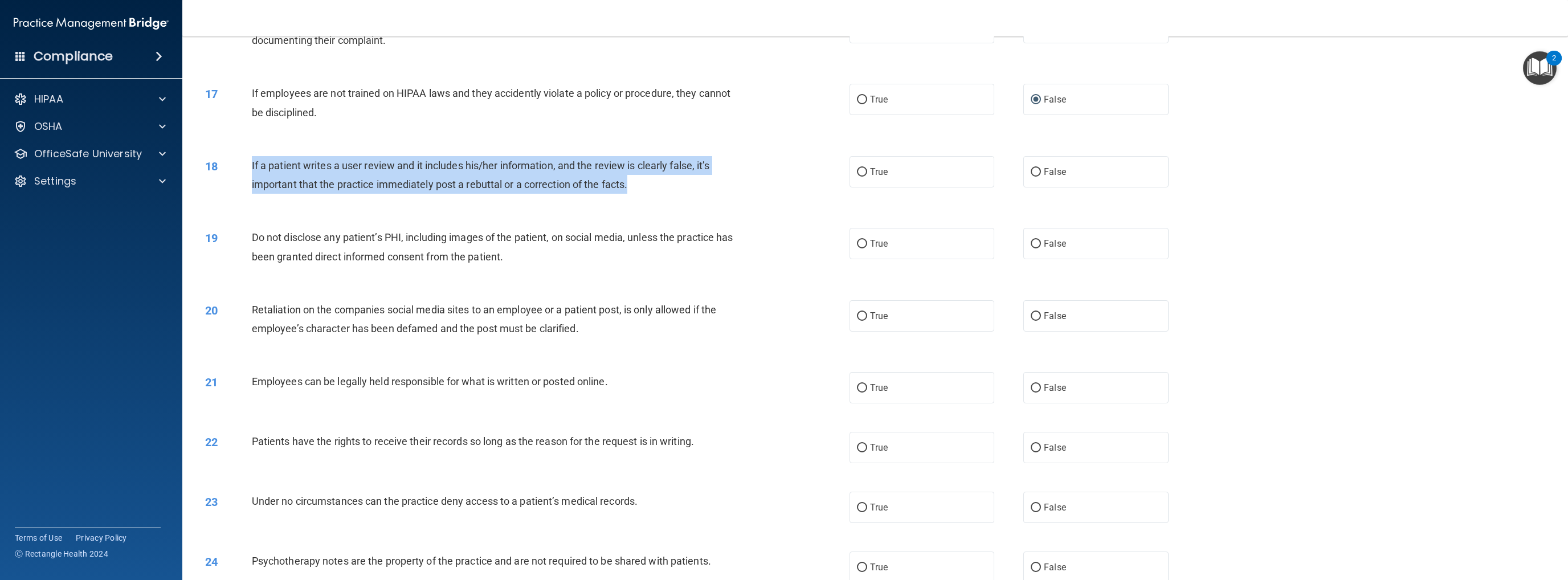
drag, startPoint x: 247, startPoint y: 166, endPoint x: 679, endPoint y: 187, distance: 432.5
click at [679, 187] on div "18 If a patient writes a user review and it includes his/her information, and t…" at bounding box center [528, 178] width 679 height 44
click at [813, 174] on input "False" at bounding box center [1036, 172] width 11 height 9
radio input "true"
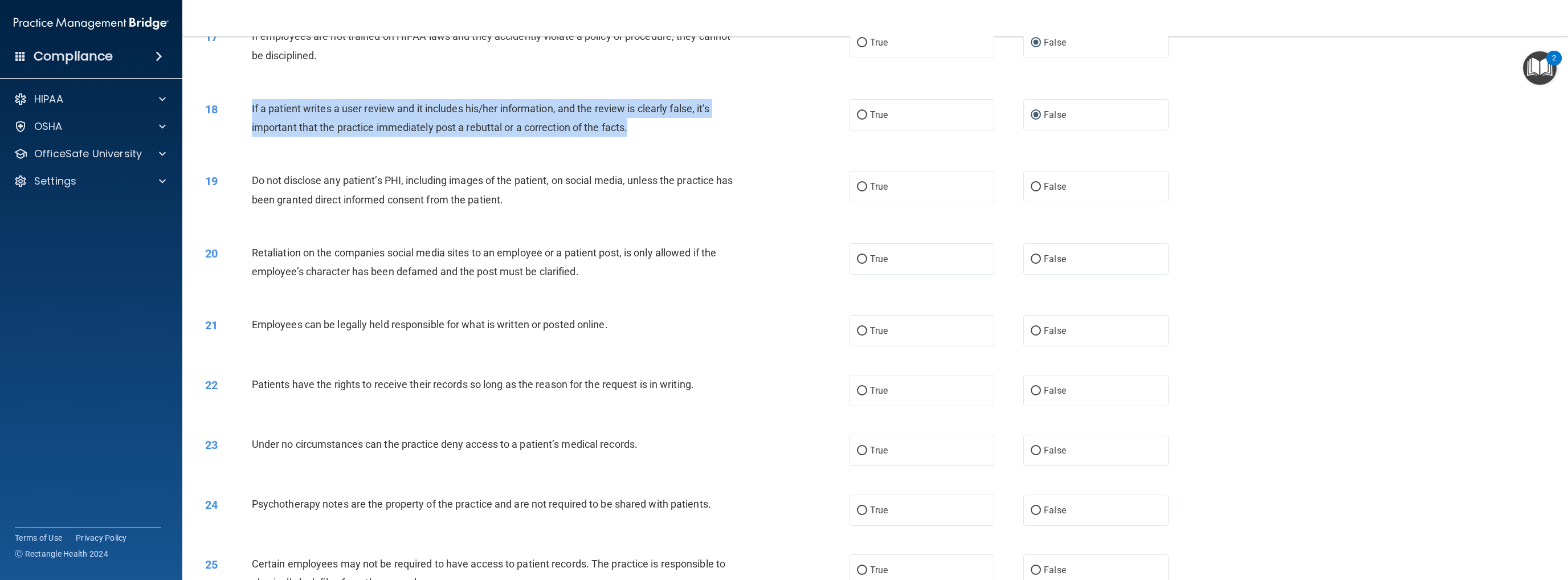
scroll to position [1367, 0]
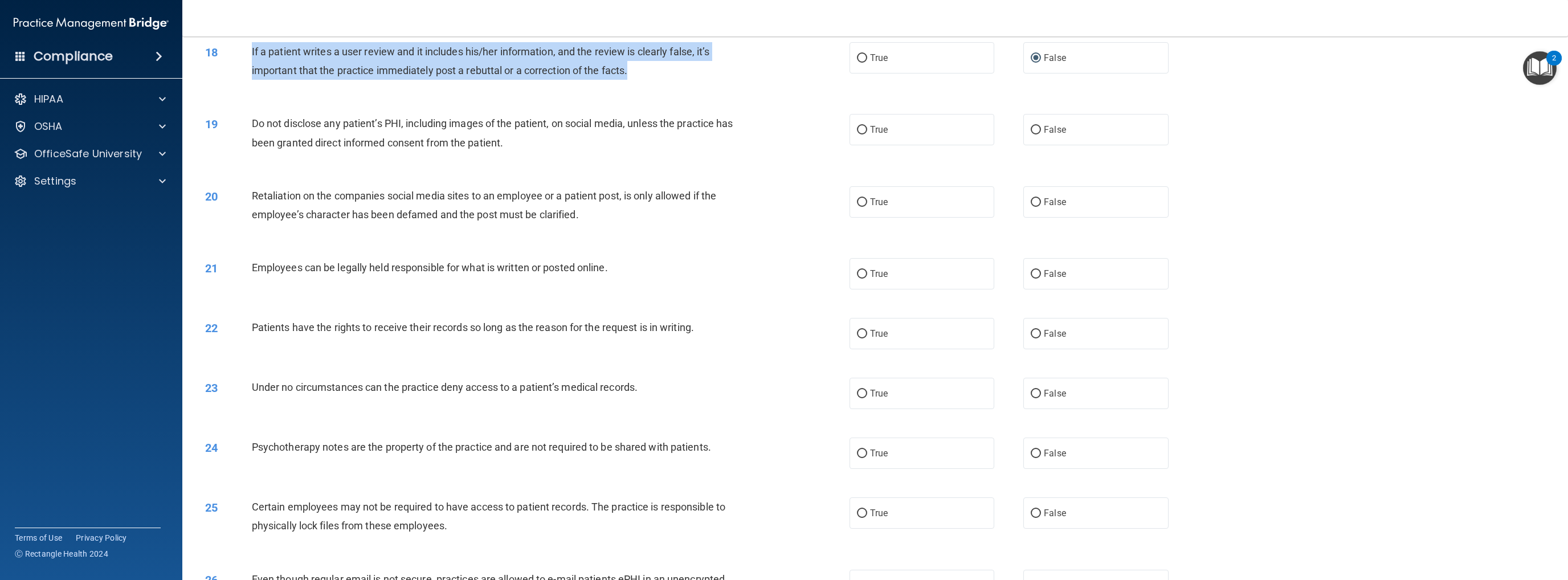
drag, startPoint x: 859, startPoint y: 128, endPoint x: 769, endPoint y: 212, distance: 123.1
click at [813, 129] on input "True" at bounding box center [862, 130] width 11 height 9
radio input "true"
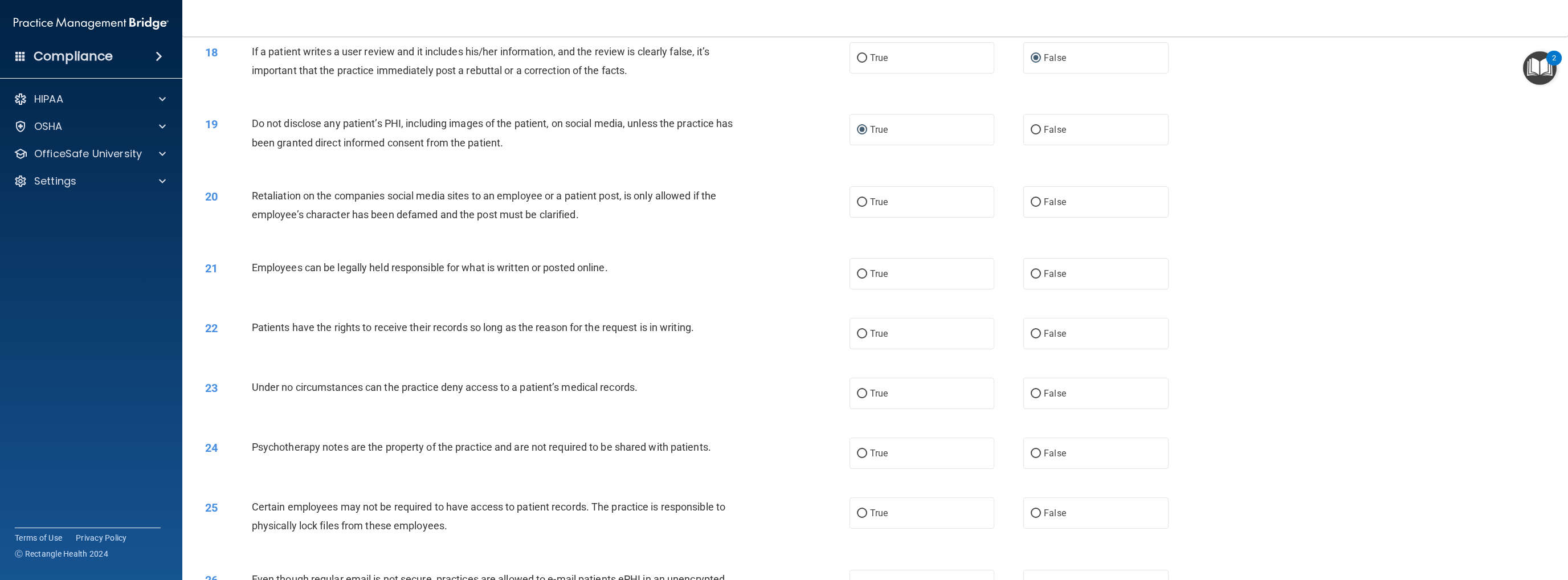
click at [720, 254] on div "21 Employees can be legally held responsible for what is written or posted onli…" at bounding box center [875, 274] width 1357 height 60
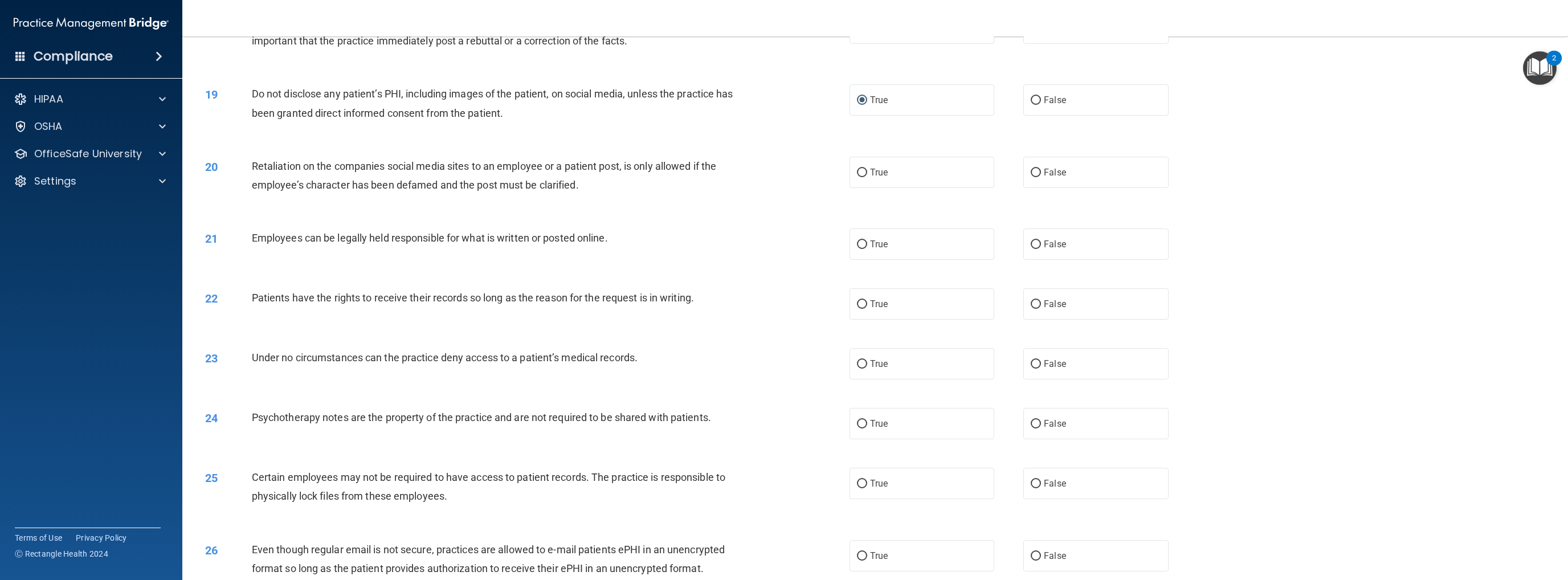
scroll to position [1424, 0]
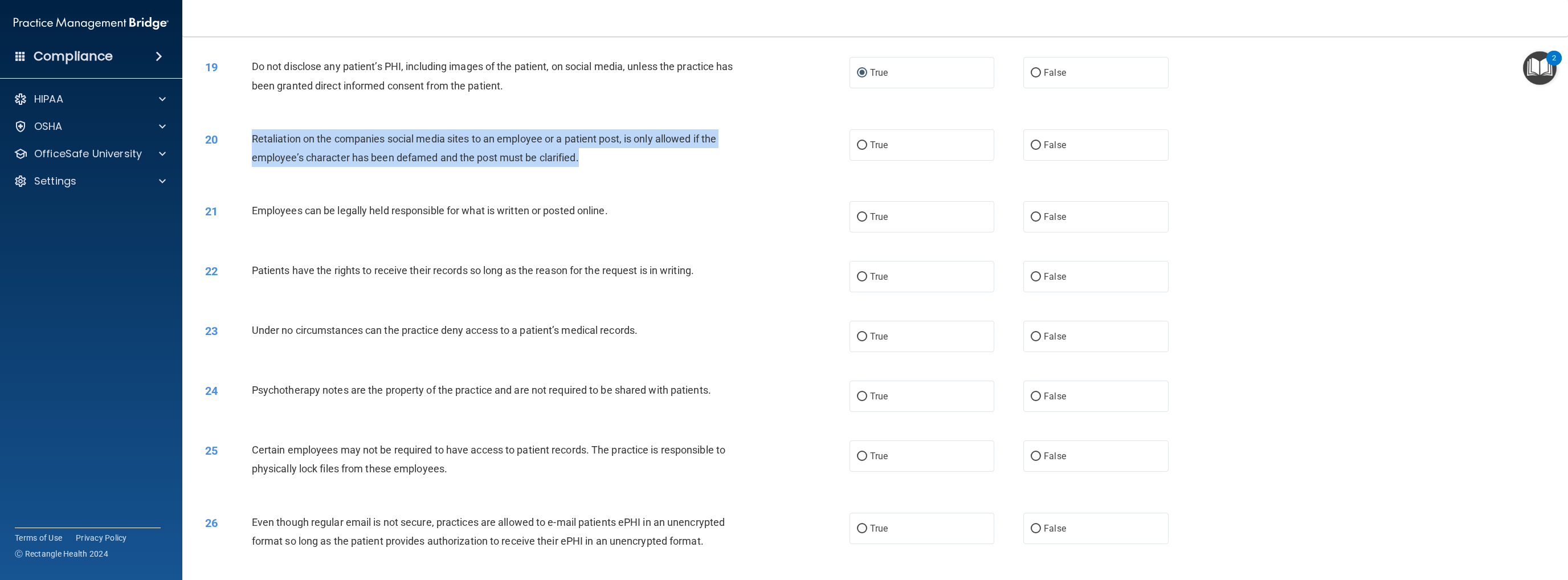
drag, startPoint x: 250, startPoint y: 135, endPoint x: 615, endPoint y: 158, distance: 365.7
click at [615, 158] on div "20 Retaliation on the companies social media sites to an employee or a patient …" at bounding box center [528, 151] width 679 height 44
click at [813, 146] on input "False" at bounding box center [1036, 145] width 11 height 9
radio input "true"
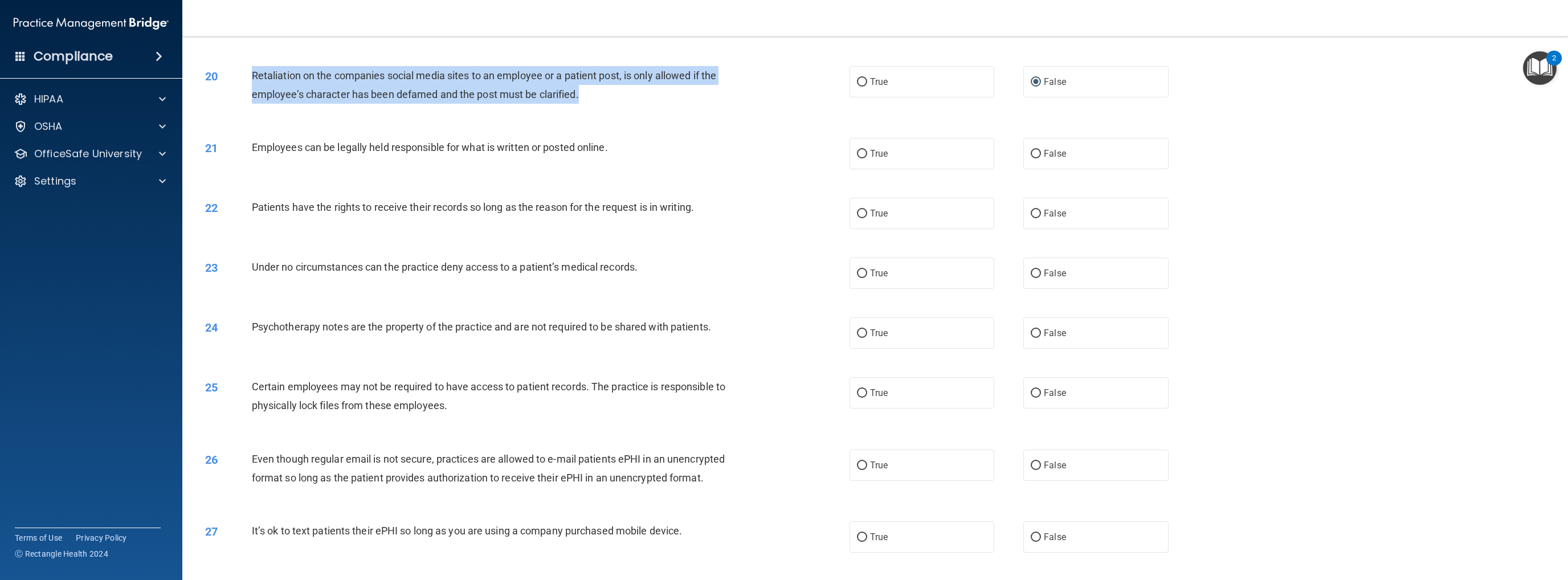
scroll to position [1538, 0]
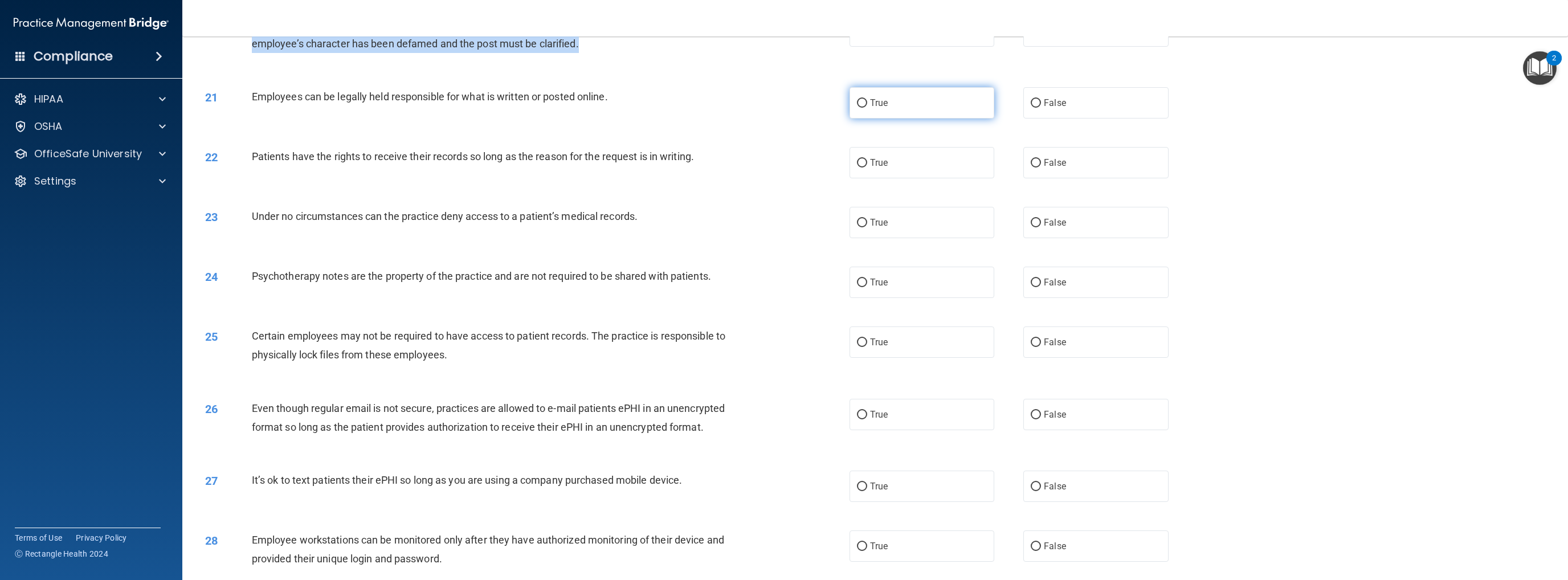
click at [813, 102] on input "True" at bounding box center [862, 103] width 11 height 9
radio input "true"
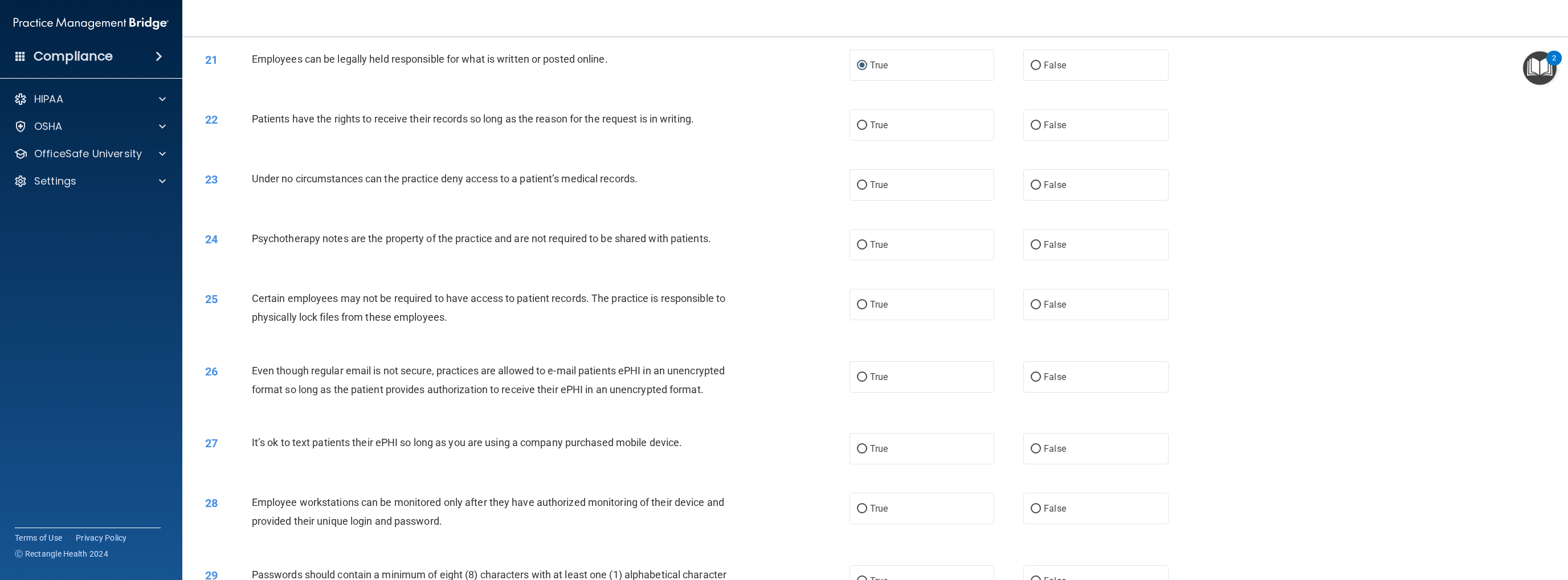
scroll to position [1595, 0]
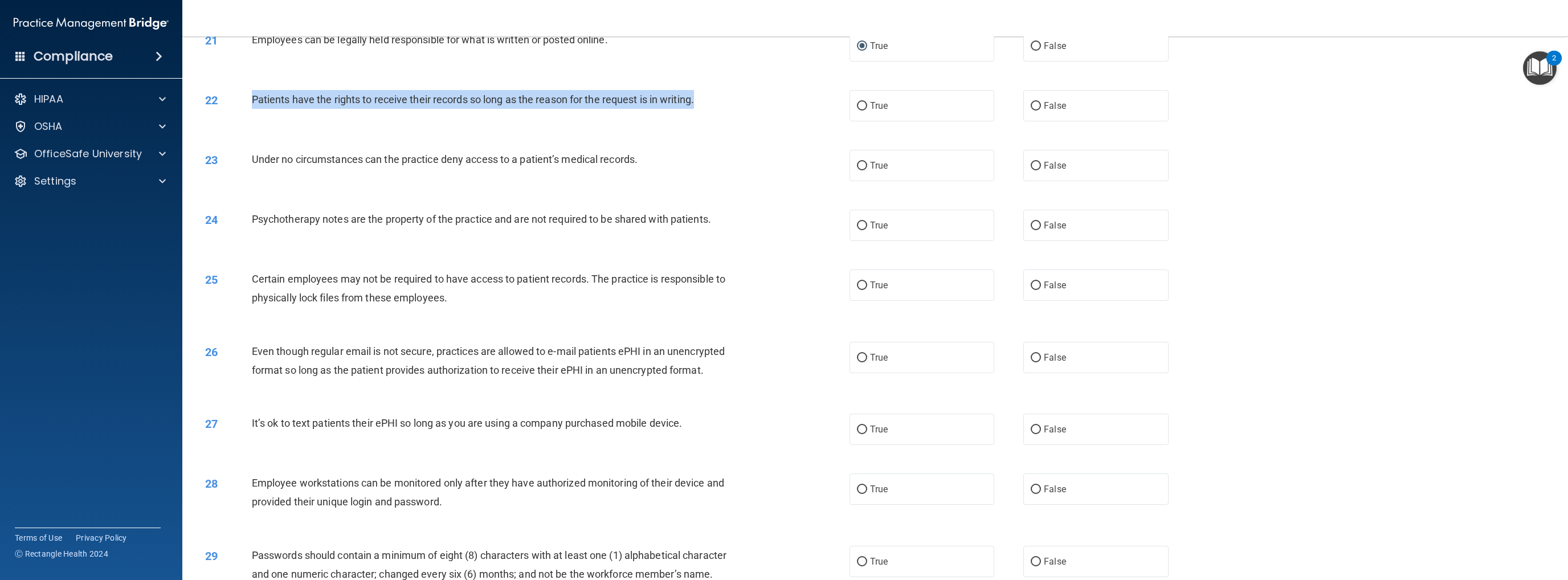
drag, startPoint x: 250, startPoint y: 100, endPoint x: 764, endPoint y: 95, distance: 514.0
click at [764, 95] on div "22 Patients have the rights to receive their records so long as the reason for …" at bounding box center [528, 102] width 679 height 24
click at [813, 103] on input "False" at bounding box center [1036, 106] width 11 height 9
radio input "true"
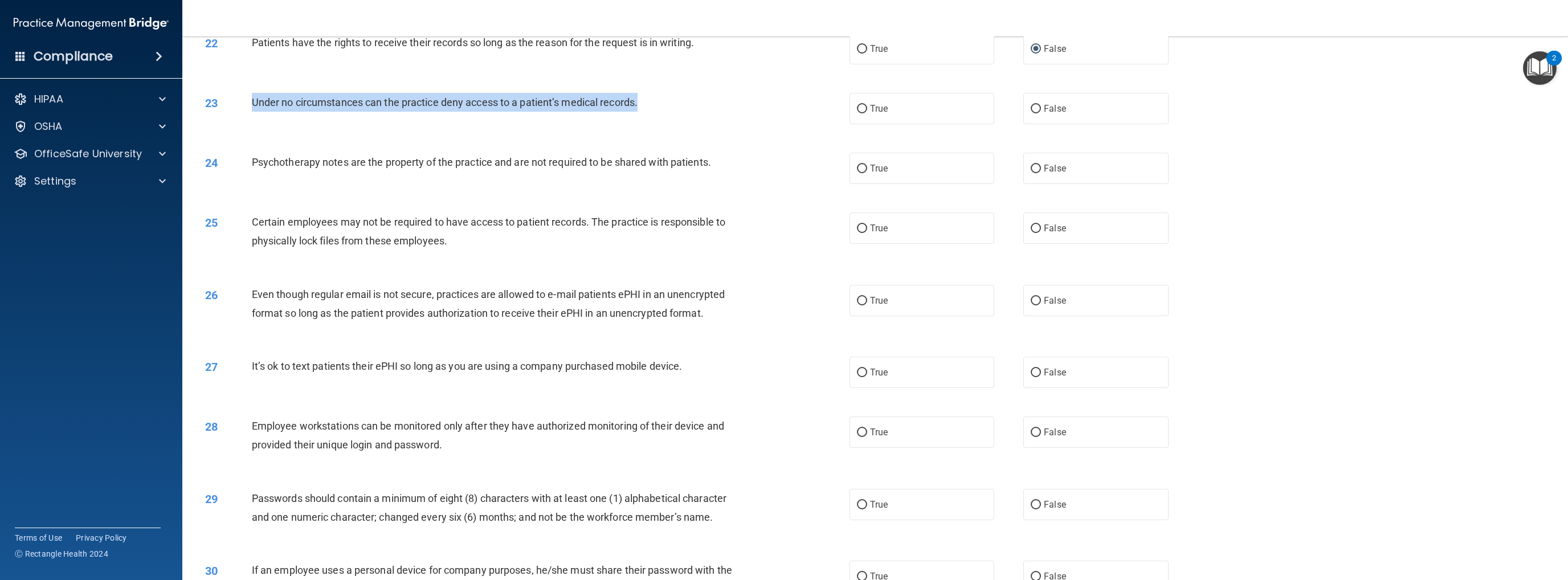
drag, startPoint x: 250, startPoint y: 102, endPoint x: 646, endPoint y: 101, distance: 396.0
click at [646, 101] on div "23 Under no circumstances can the practice deny access to a patient’s medical r…" at bounding box center [528, 105] width 679 height 24
click at [813, 109] on input "False" at bounding box center [1036, 109] width 11 height 9
radio input "true"
click at [813, 169] on input "True" at bounding box center [862, 169] width 11 height 9
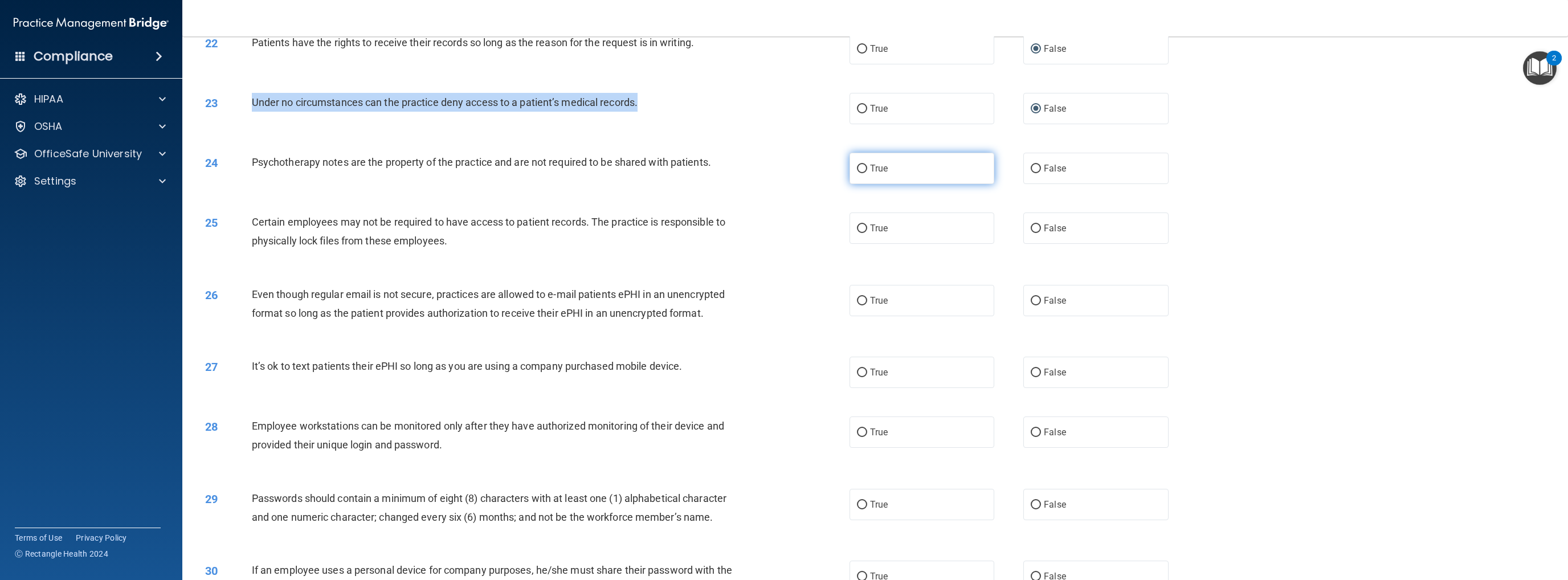
radio input "true"
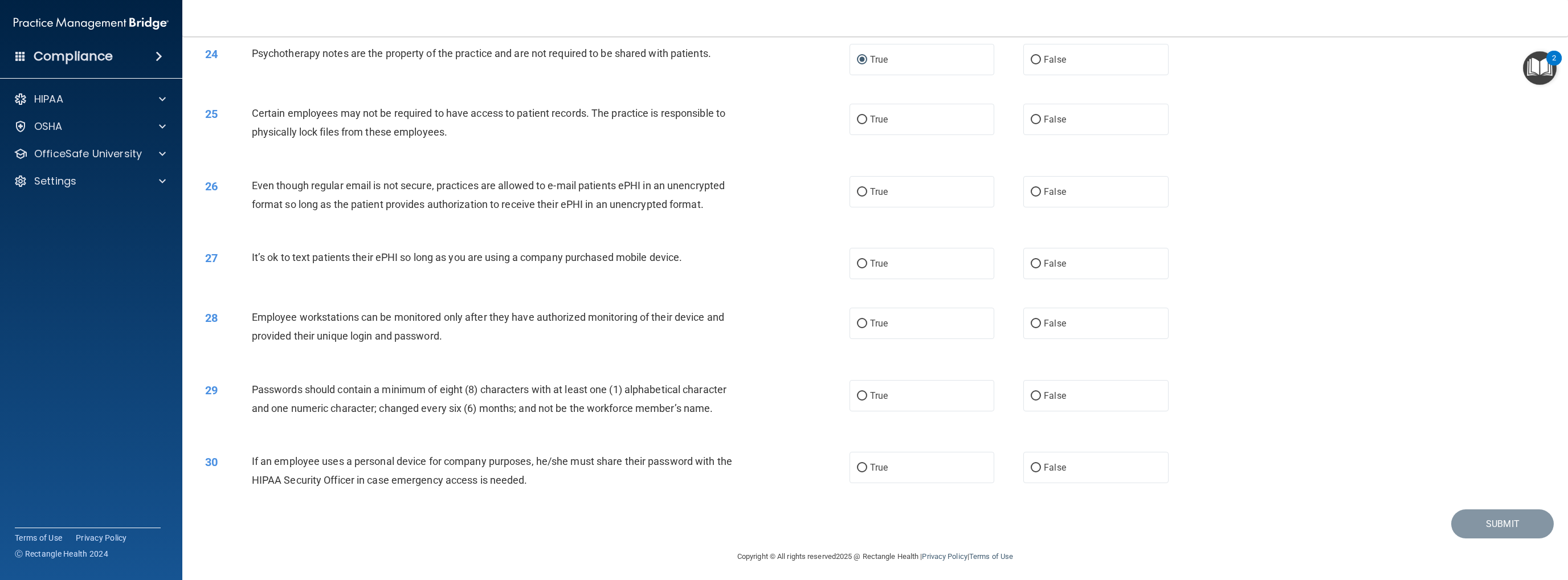
scroll to position [1765, 0]
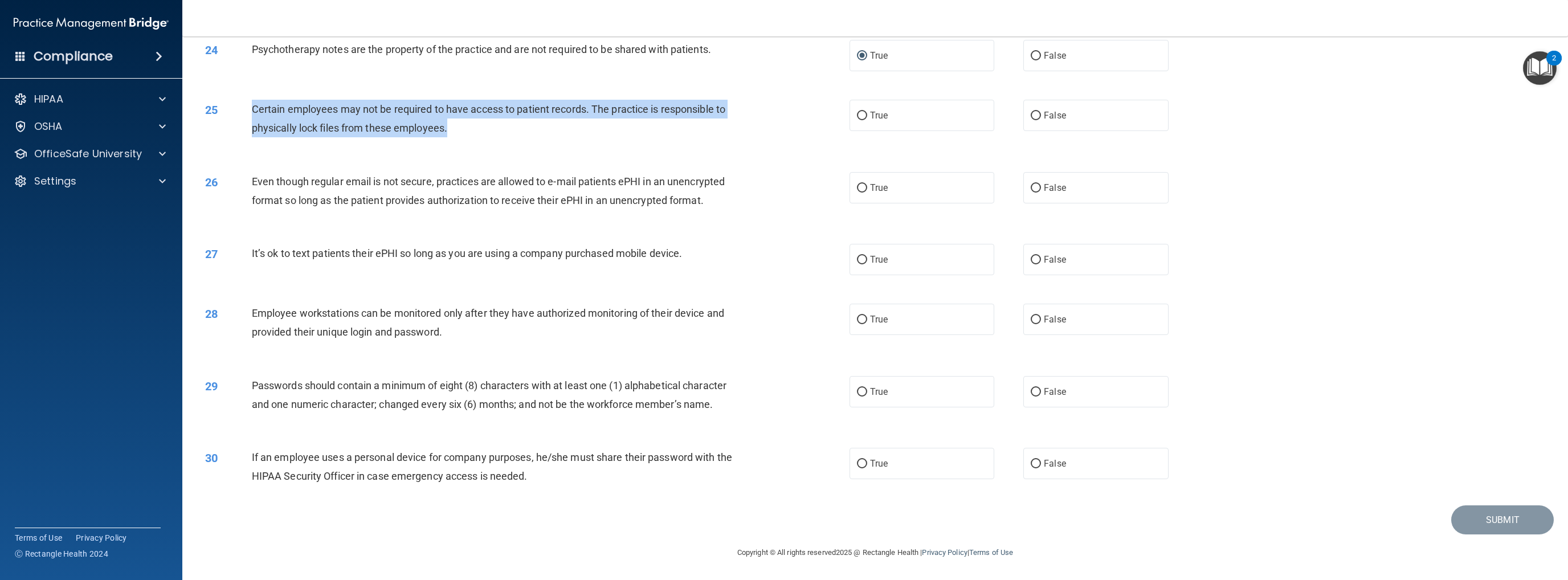
drag, startPoint x: 252, startPoint y: 107, endPoint x: 494, endPoint y: 125, distance: 242.7
click at [494, 125] on div "Certain employees may not be required to have access to patient records. The pr…" at bounding box center [500, 118] width 496 height 38
drag, startPoint x: 864, startPoint y: 107, endPoint x: 859, endPoint y: 111, distance: 6.4
click at [813, 107] on label "True" at bounding box center [921, 115] width 145 height 32
click at [813, 111] on input "True" at bounding box center [862, 116] width 11 height 9
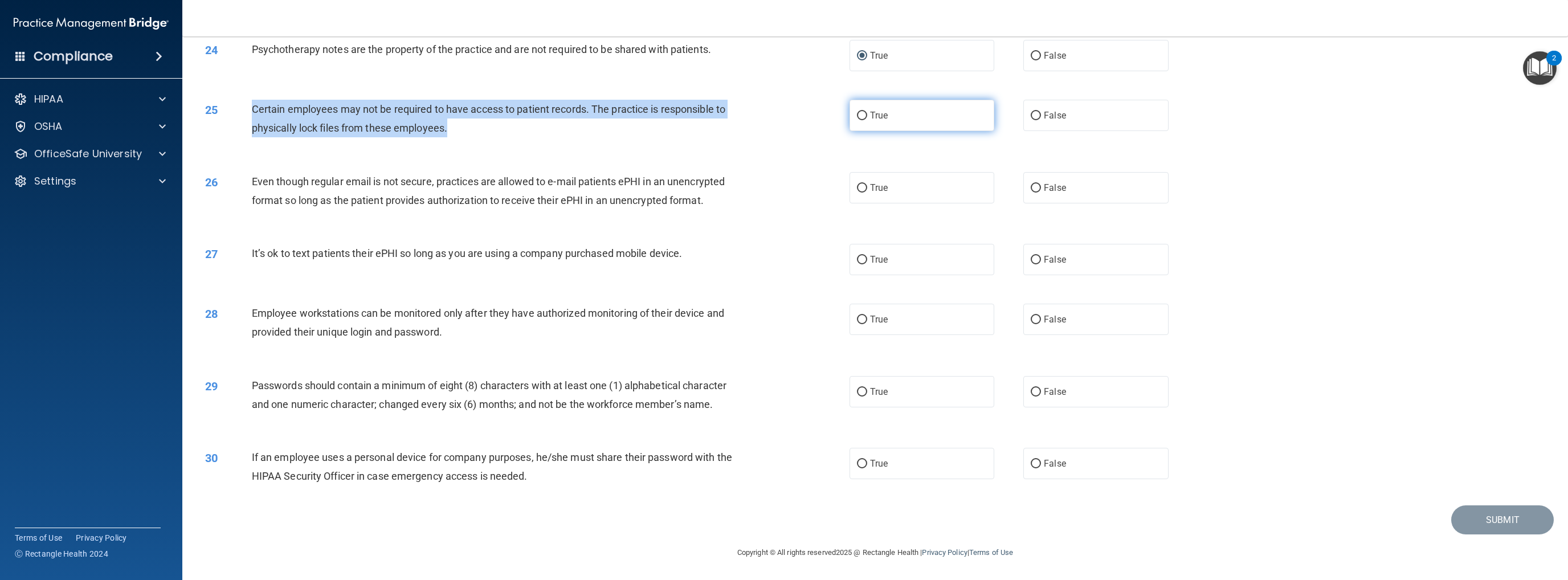
radio input "true"
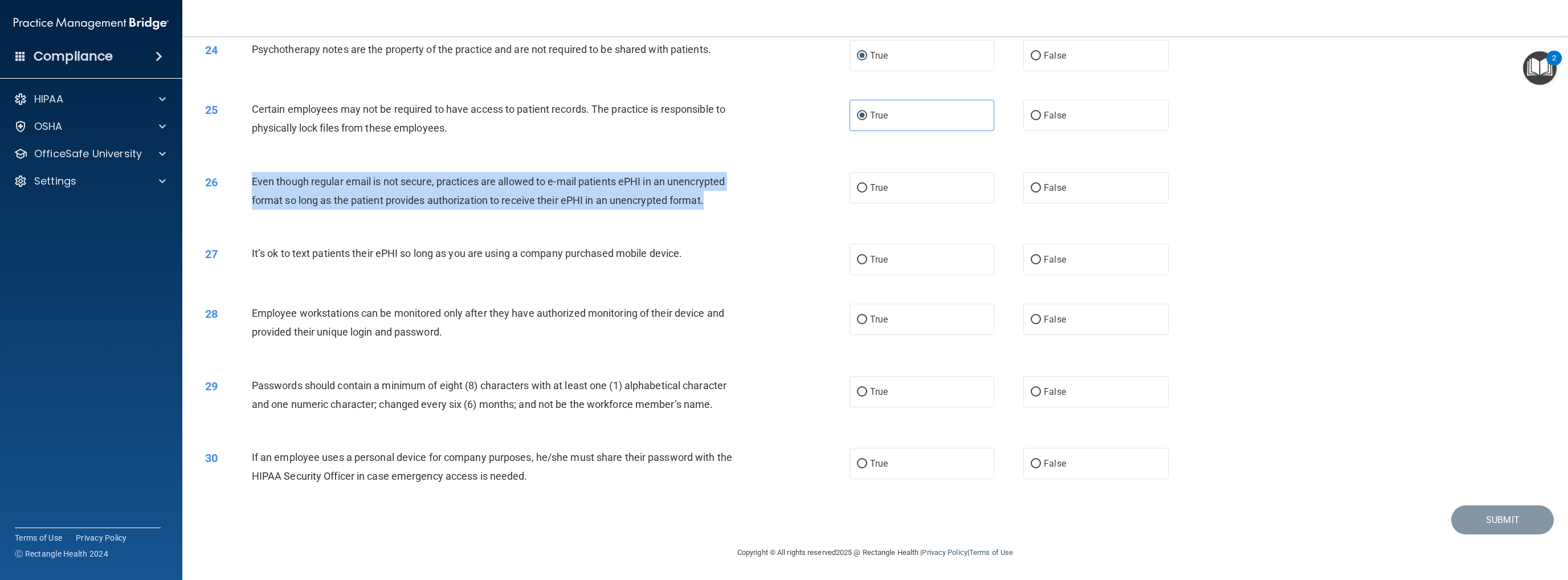
drag, startPoint x: 250, startPoint y: 177, endPoint x: 735, endPoint y: 200, distance: 485.5
click at [735, 200] on div "Even though regular email is not secure, practices are allowed to e-mail patien…" at bounding box center [500, 191] width 496 height 38
click at [813, 187] on input "True" at bounding box center [862, 188] width 11 height 9
radio input "true"
drag, startPoint x: 250, startPoint y: 253, endPoint x: 722, endPoint y: 247, distance: 472.0
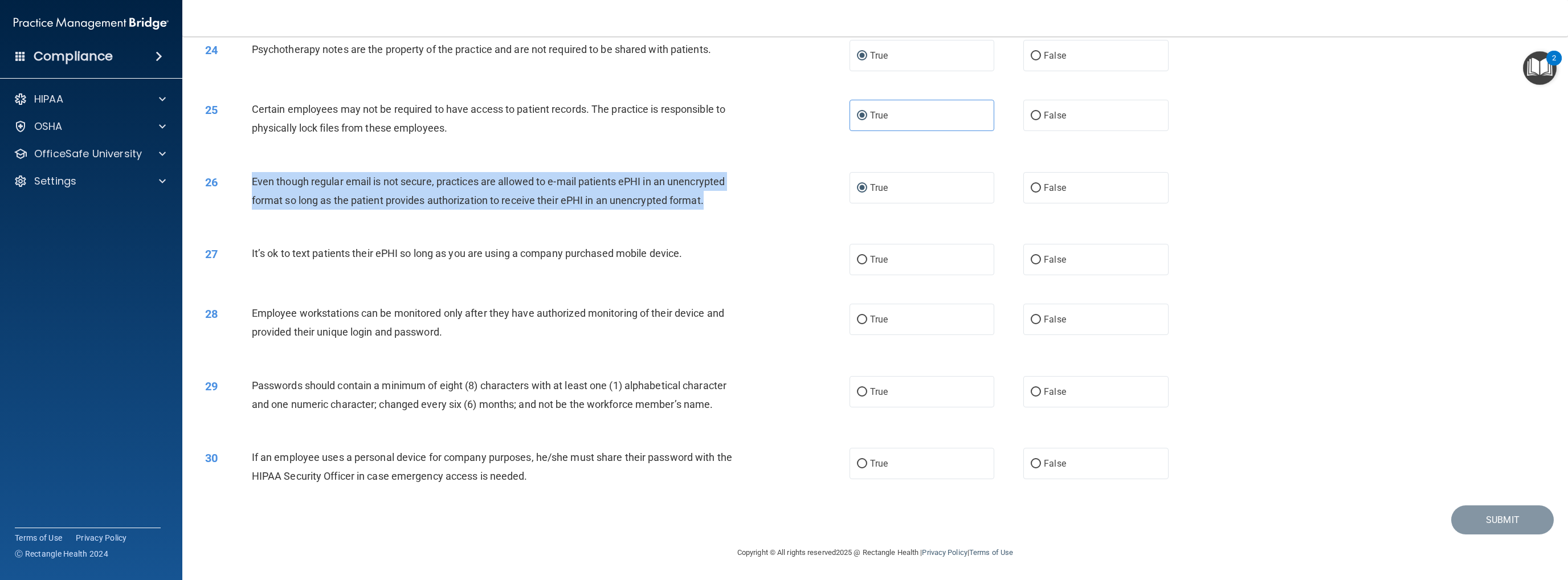
click at [722, 247] on div "27 It’s ok to text patients their ePHI so long as you are using a company purch…" at bounding box center [528, 256] width 679 height 24
click at [813, 263] on input "False" at bounding box center [1036, 260] width 11 height 9
radio input "true"
click at [813, 318] on input "False" at bounding box center [1036, 320] width 11 height 9
radio input "true"
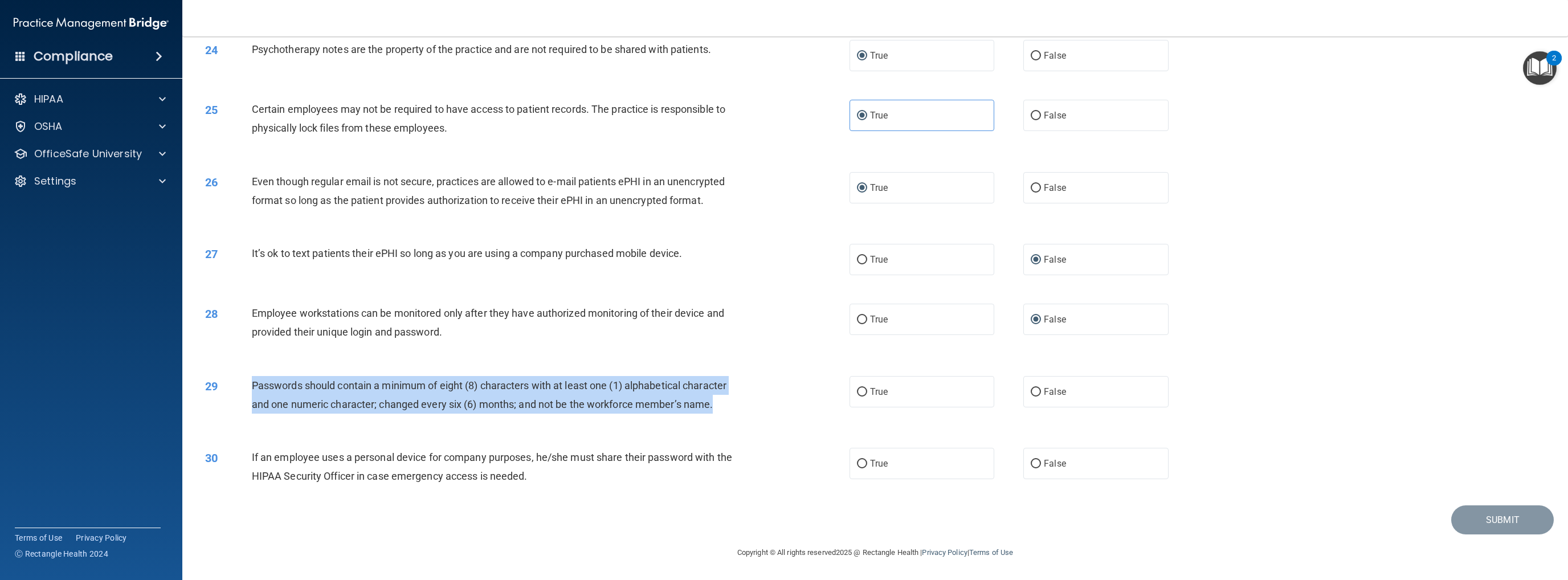
drag, startPoint x: 250, startPoint y: 381, endPoint x: 765, endPoint y: 414, distance: 516.1
click at [765, 414] on div "29 Passwords should contain a minimum of eight (8) characters with at least one…" at bounding box center [528, 397] width 679 height 44
click at [813, 391] on input "True" at bounding box center [862, 392] width 11 height 9
radio input "true"
click at [807, 413] on div "29 Passwords should contain a minimum of eight (8) characters with at least one…" at bounding box center [528, 397] width 679 height 44
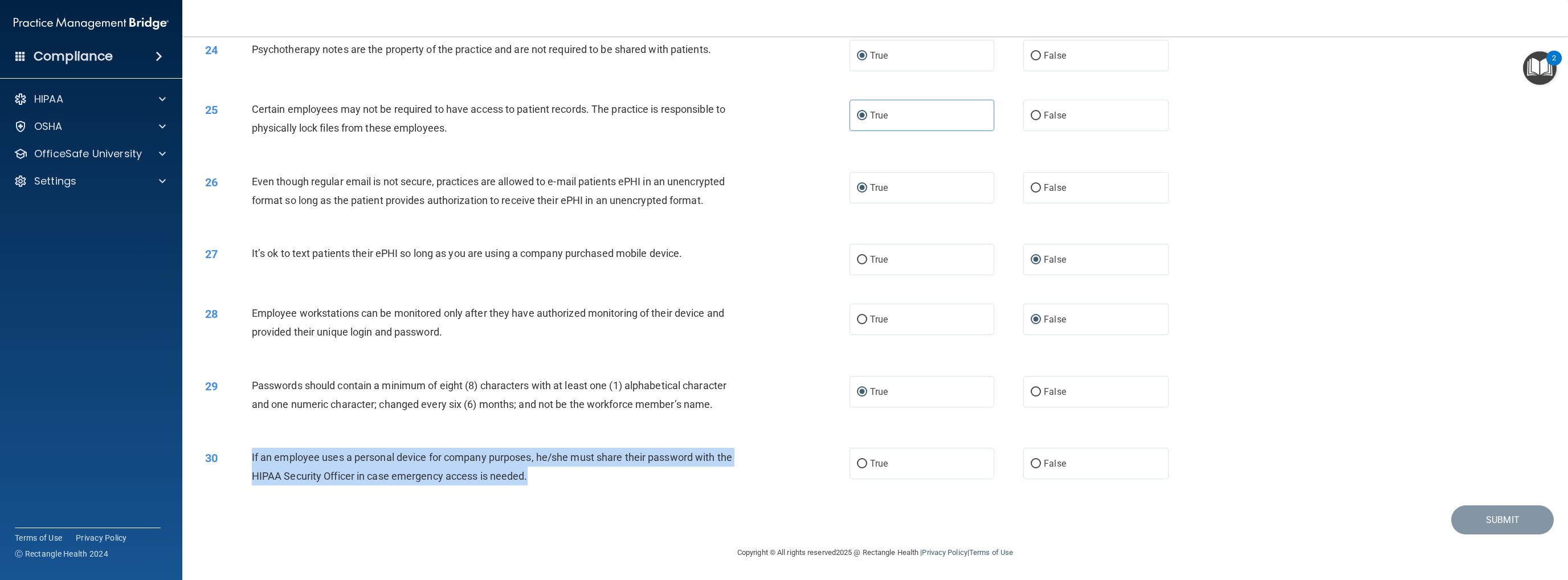
drag, startPoint x: 250, startPoint y: 457, endPoint x: 561, endPoint y: 484, distance: 312.2
click at [561, 464] on div "30 If an employee uses a personal device for company purposes, he/she must shar…" at bounding box center [528, 469] width 679 height 44
click at [813, 464] on input "False" at bounding box center [1036, 464] width 11 height 9
radio input "true"
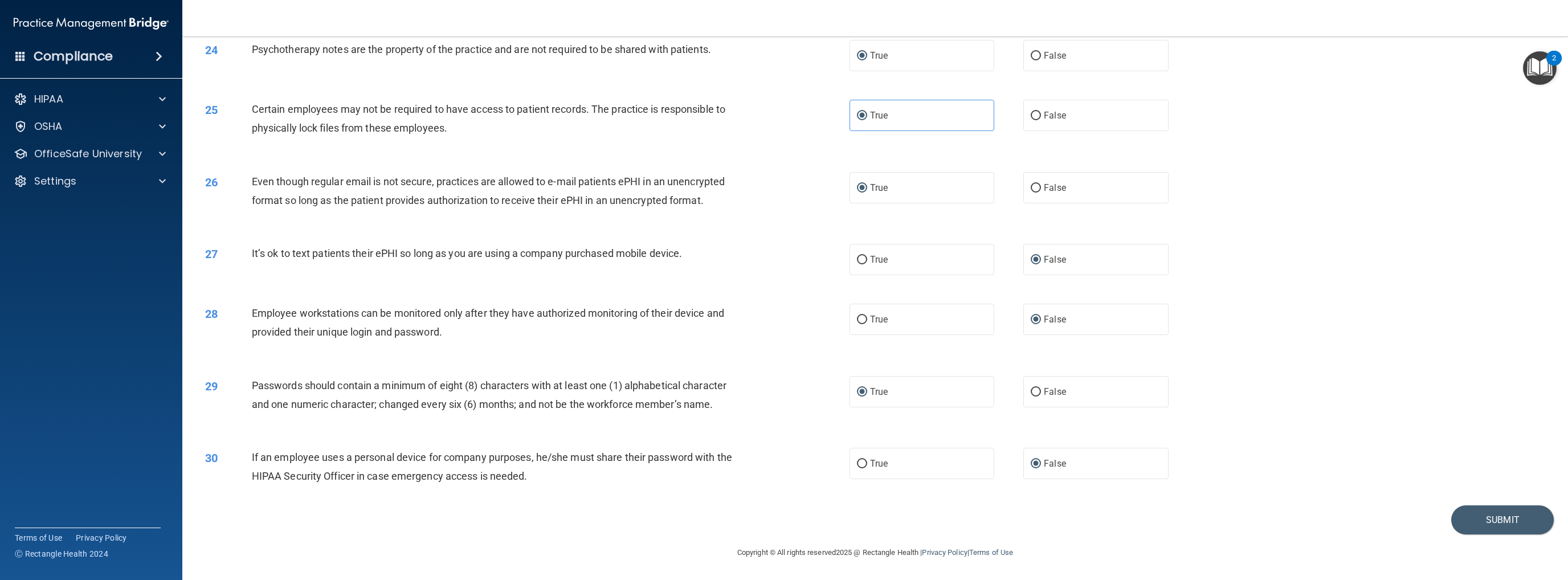
click at [813, 449] on div "30 If an employee uses a personal device for company purposes, he/she must shar…" at bounding box center [875, 469] width 1357 height 72
click at [813, 464] on button "Submit" at bounding box center [1502, 520] width 103 height 29
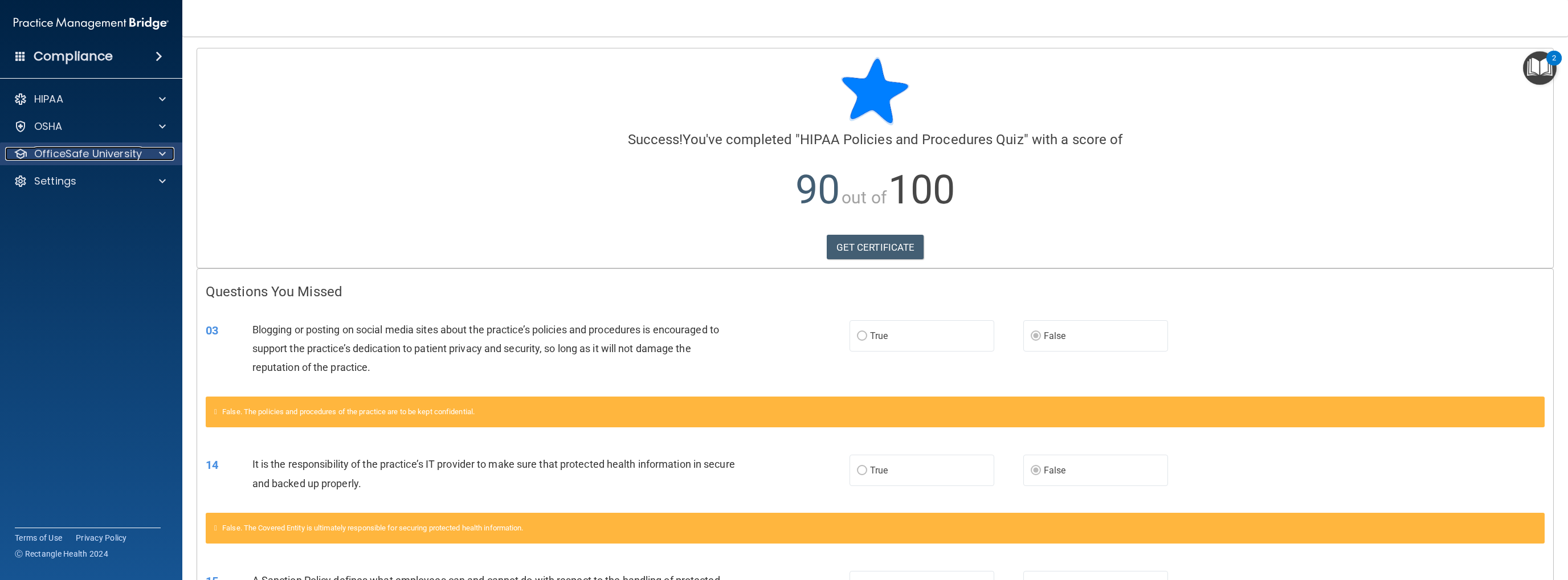
click at [107, 158] on p "OfficeSafe University" at bounding box center [87, 153] width 107 height 14
click at [95, 186] on p "HIPAA Training" at bounding box center [54, 181] width 94 height 11
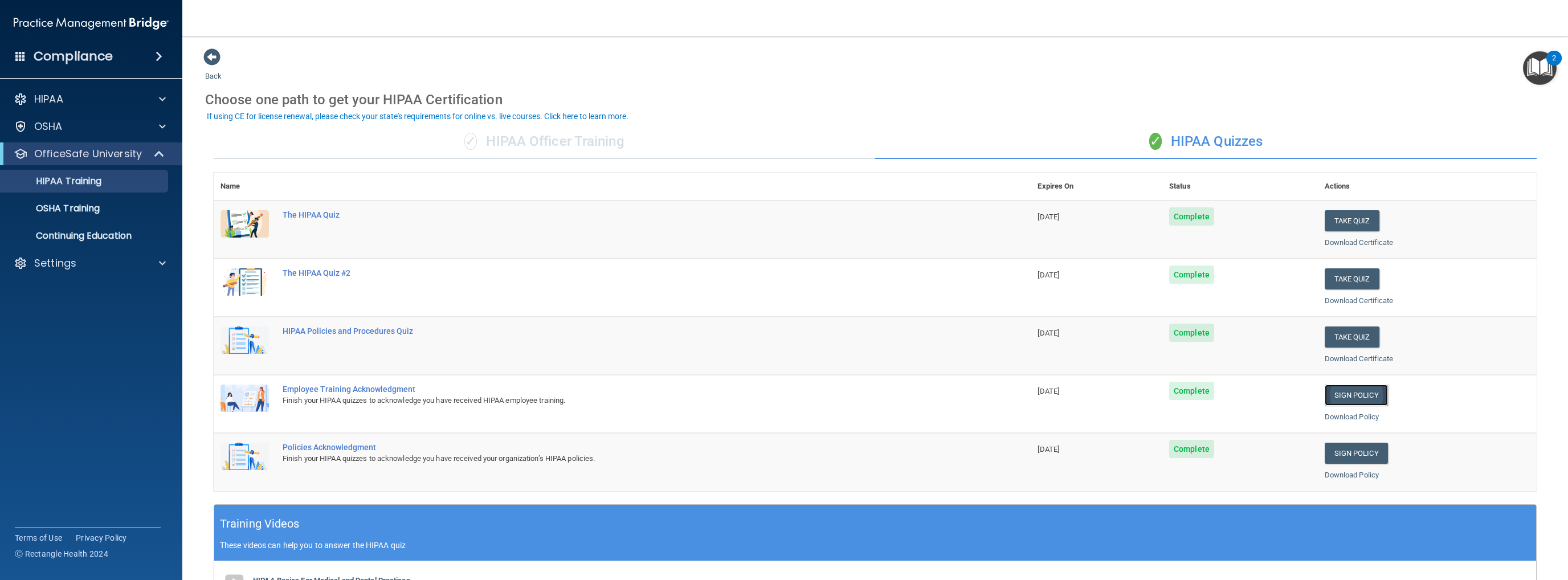
click at [813, 396] on link "Sign Policy" at bounding box center [1356, 395] width 63 height 21
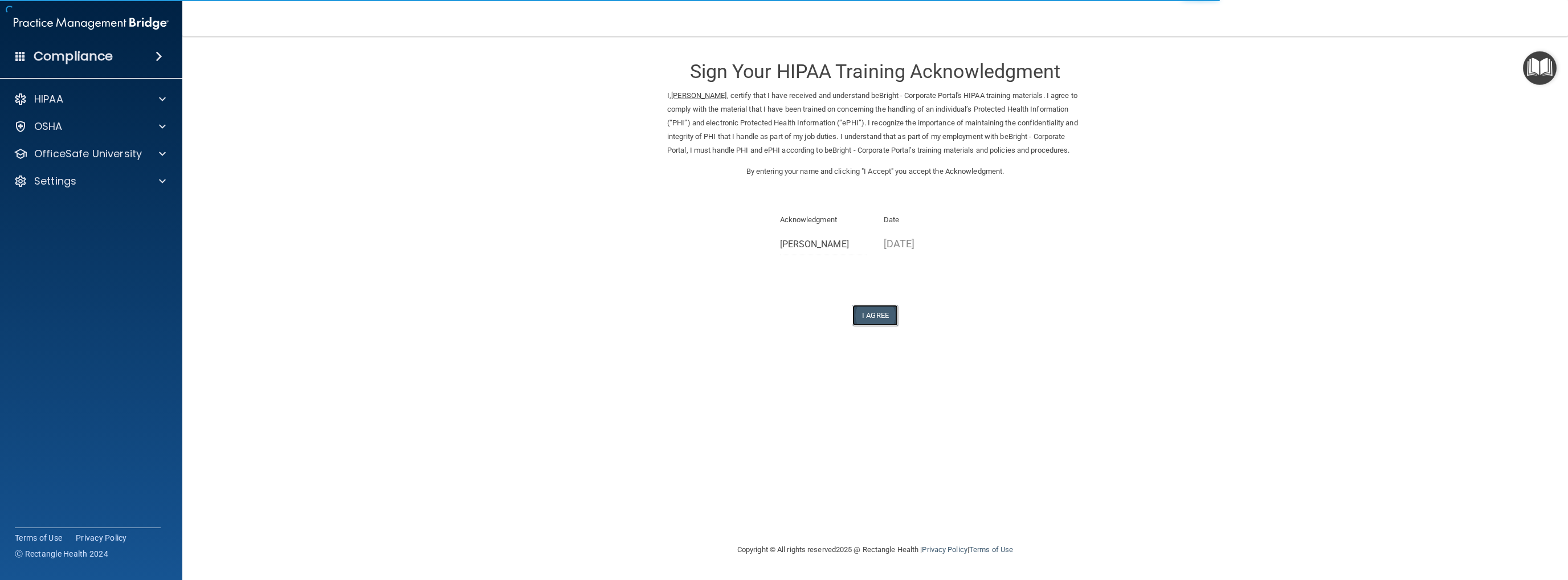
click at [873, 326] on button "I Agree" at bounding box center [875, 315] width 45 height 21
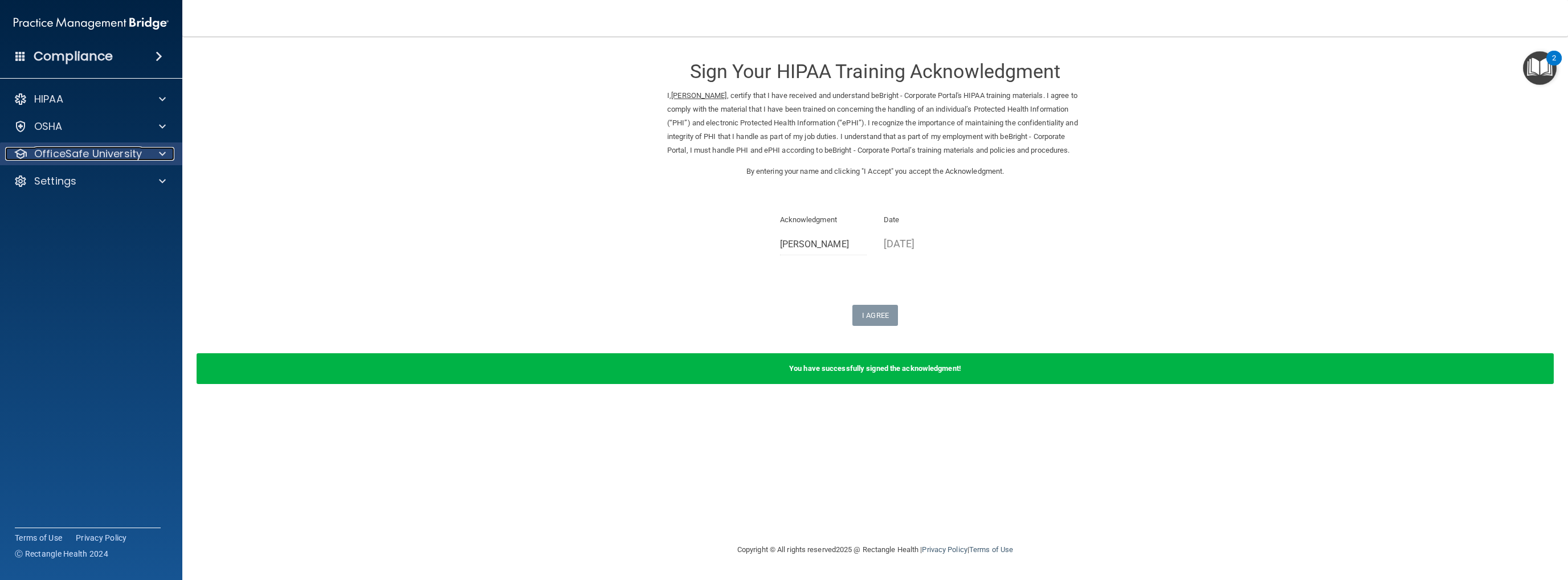
click at [94, 153] on p "OfficeSafe University" at bounding box center [87, 153] width 107 height 14
click at [78, 185] on p "HIPAA Training" at bounding box center [54, 181] width 94 height 11
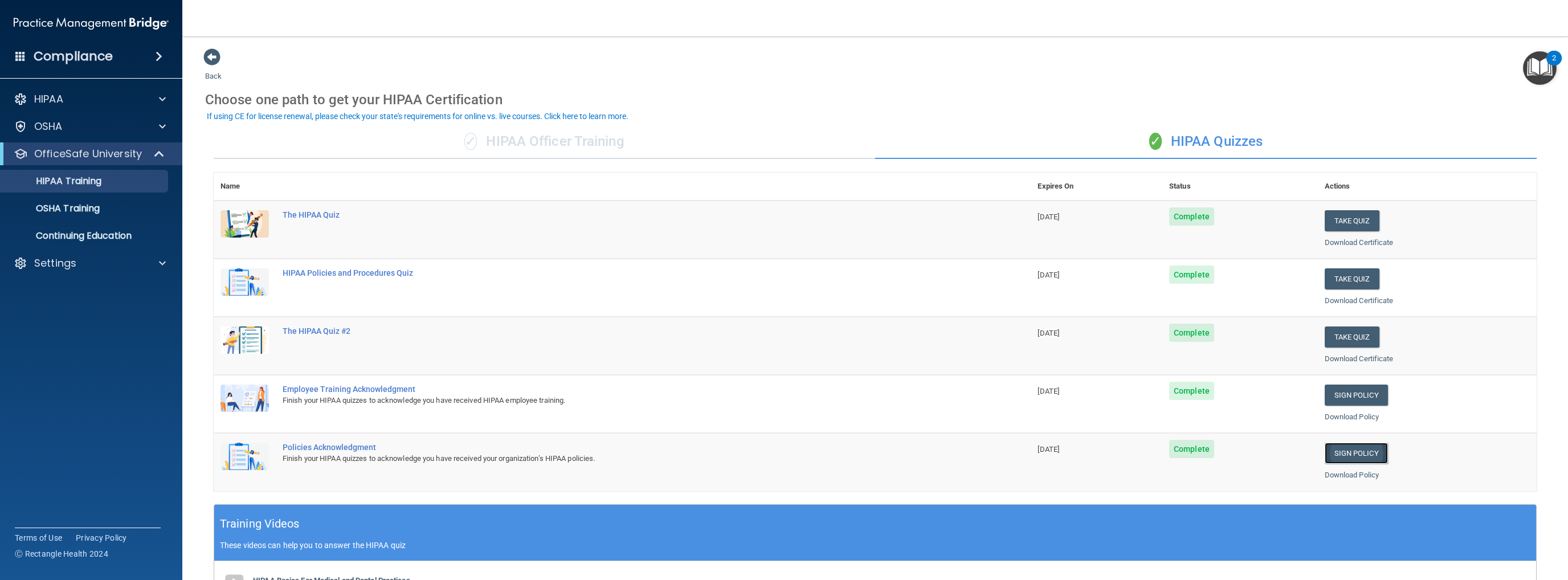
click at [1355, 455] on link "Sign Policy" at bounding box center [1356, 453] width 63 height 21
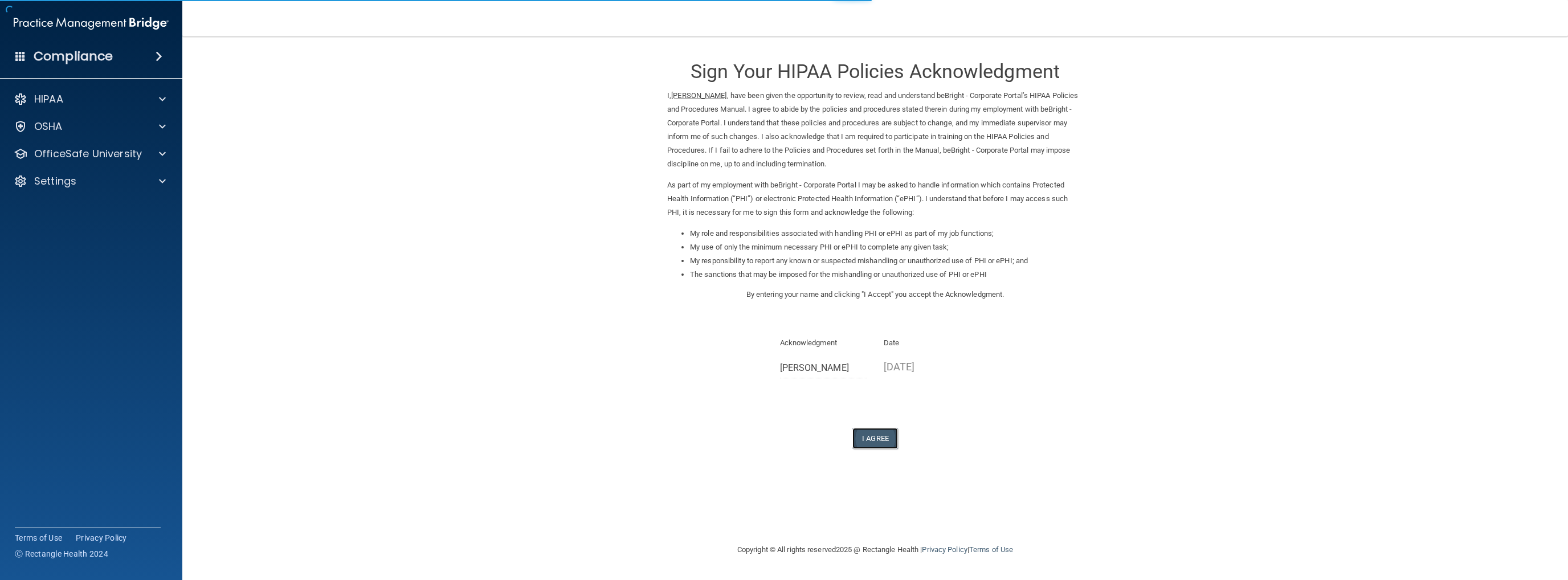
click at [876, 442] on button "I Agree" at bounding box center [875, 439] width 45 height 21
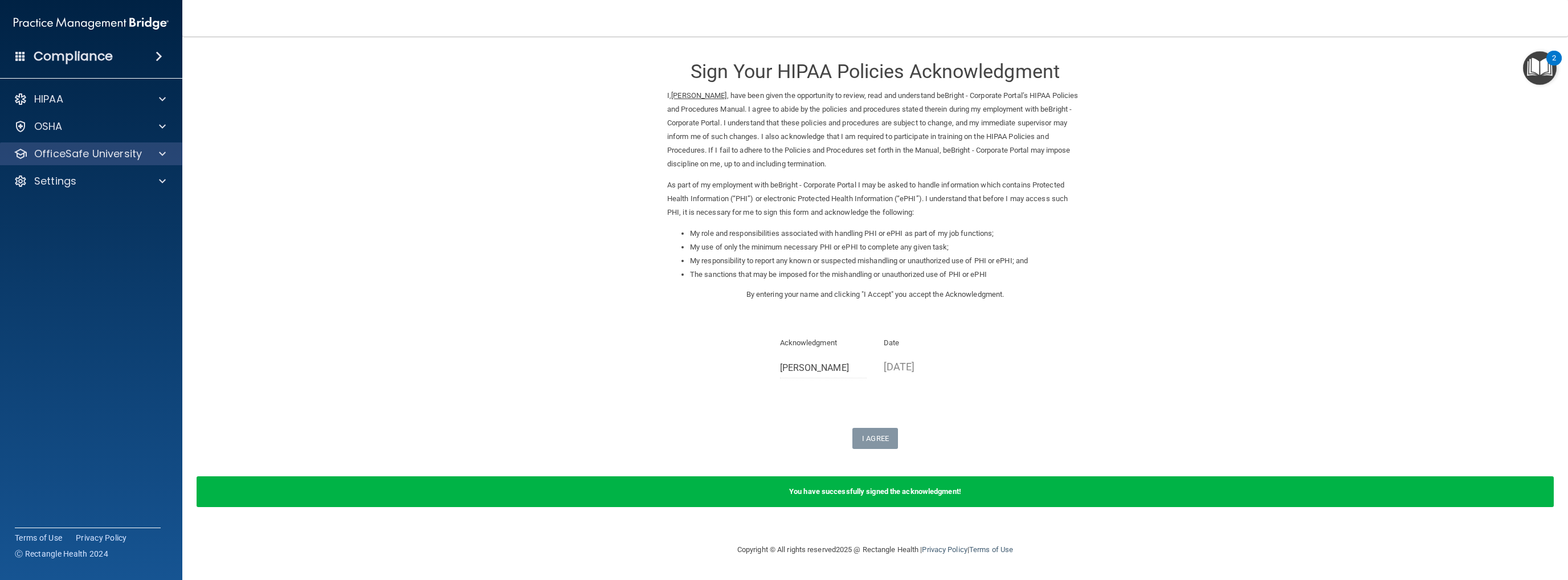
click at [76, 142] on div "OfficeSafe University" at bounding box center [91, 153] width 183 height 23
click at [80, 158] on p "OfficeSafe University" at bounding box center [87, 153] width 107 height 14
click at [69, 184] on p "HIPAA Training" at bounding box center [54, 181] width 94 height 11
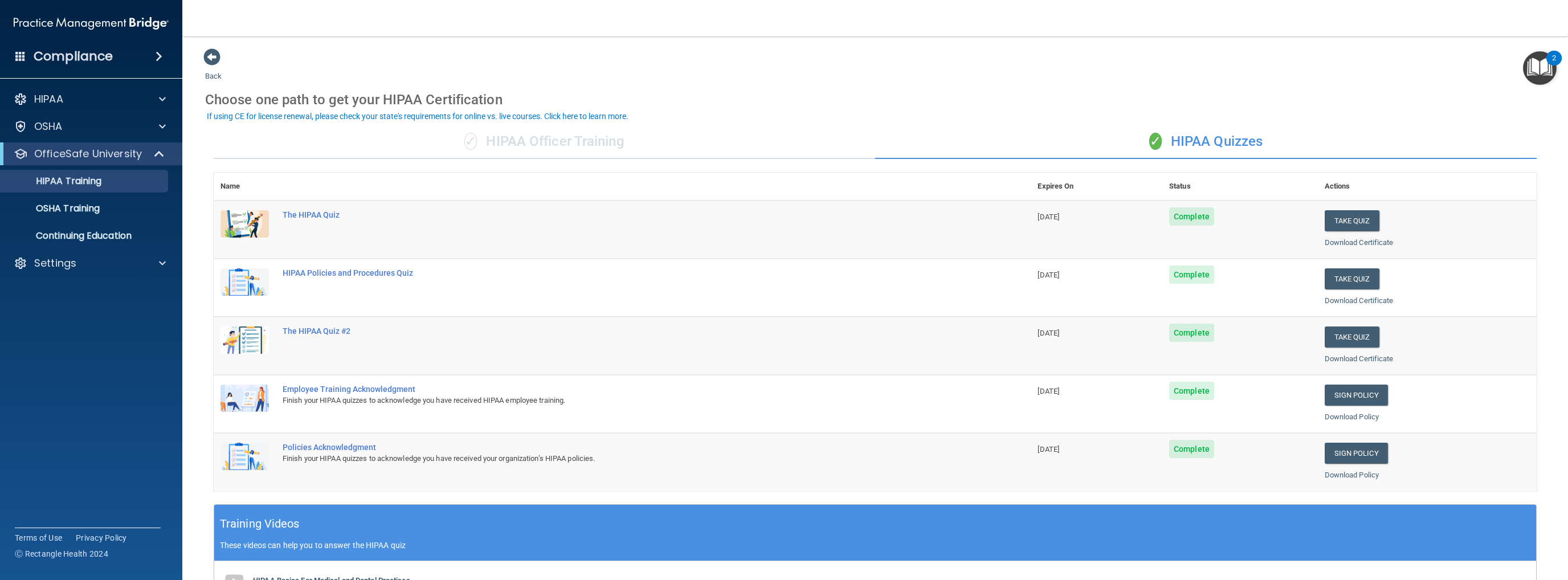
click at [519, 132] on div "✓ HIPAA Officer Training" at bounding box center [544, 141] width 662 height 34
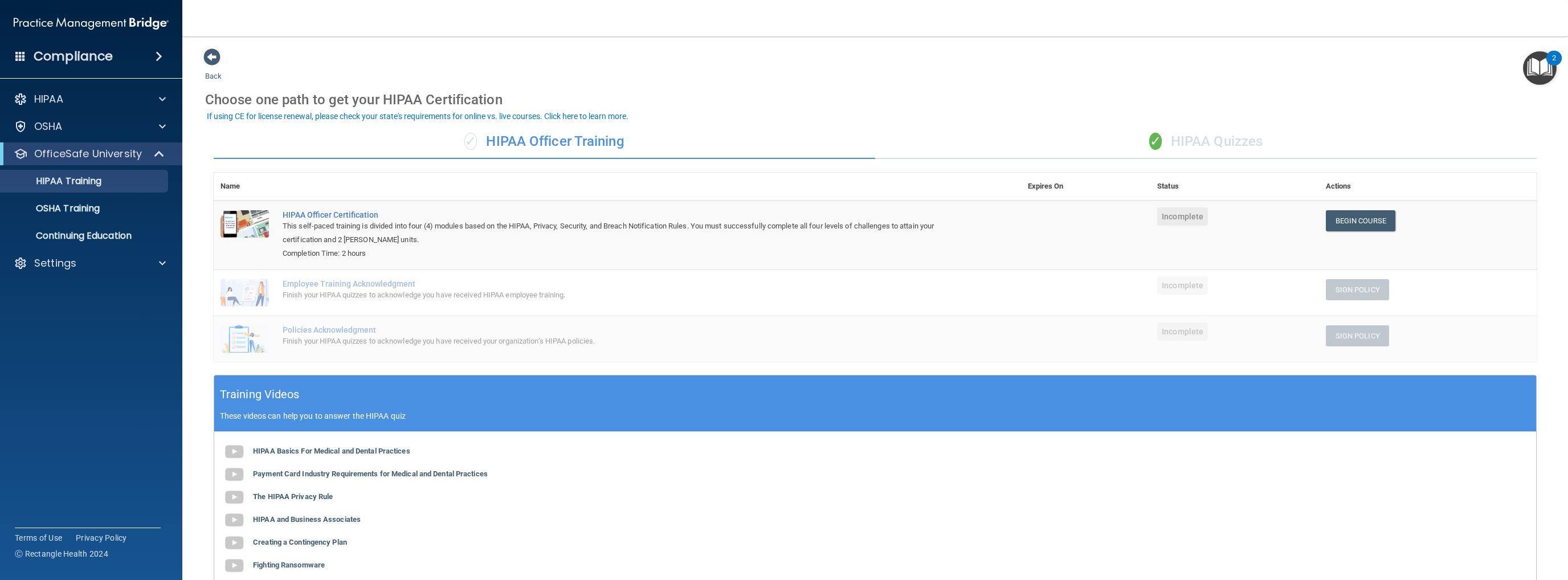
drag, startPoint x: 1188, startPoint y: 290, endPoint x: 1259, endPoint y: 290, distance: 71.0
click at [1188, 290] on span "Incomplete" at bounding box center [1182, 285] width 51 height 19
click at [1212, 141] on div "✓ HIPAA Quizzes" at bounding box center [1205, 141] width 662 height 34
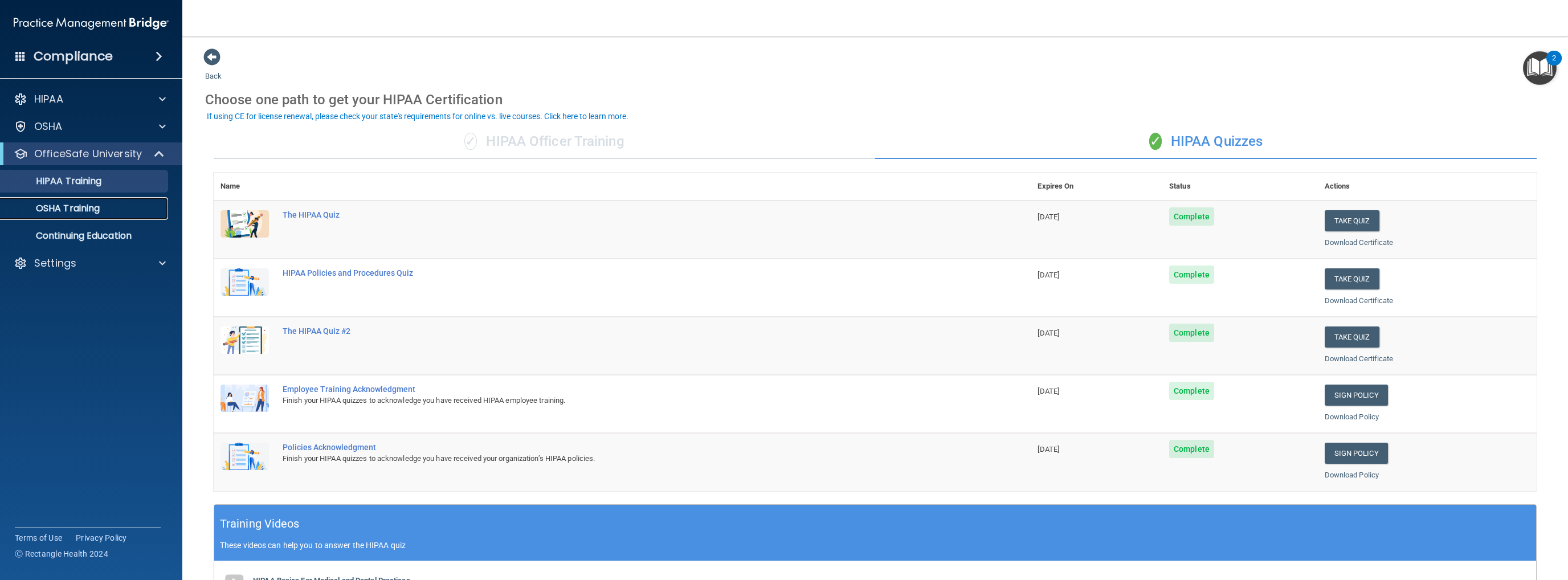
click at [78, 211] on p "OSHA Training" at bounding box center [53, 208] width 92 height 11
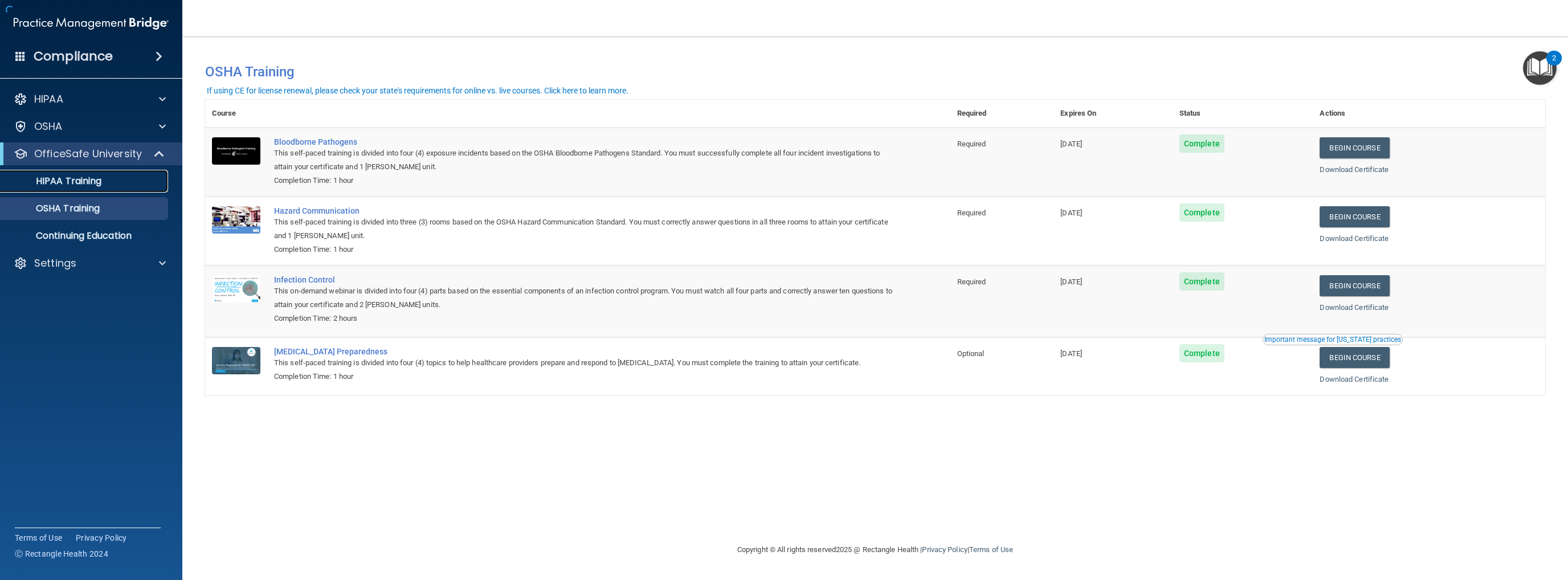
click at [82, 181] on p "HIPAA Training" at bounding box center [54, 181] width 94 height 11
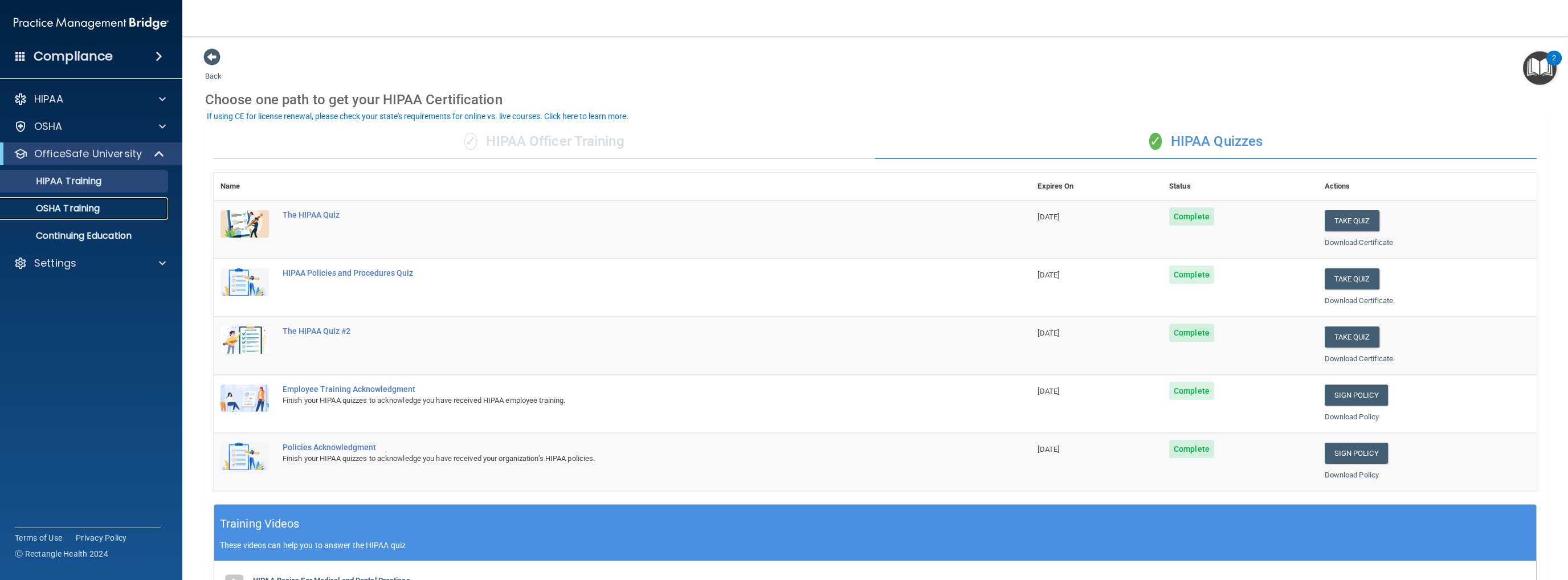
click at [95, 210] on p "OSHA Training" at bounding box center [53, 208] width 92 height 11
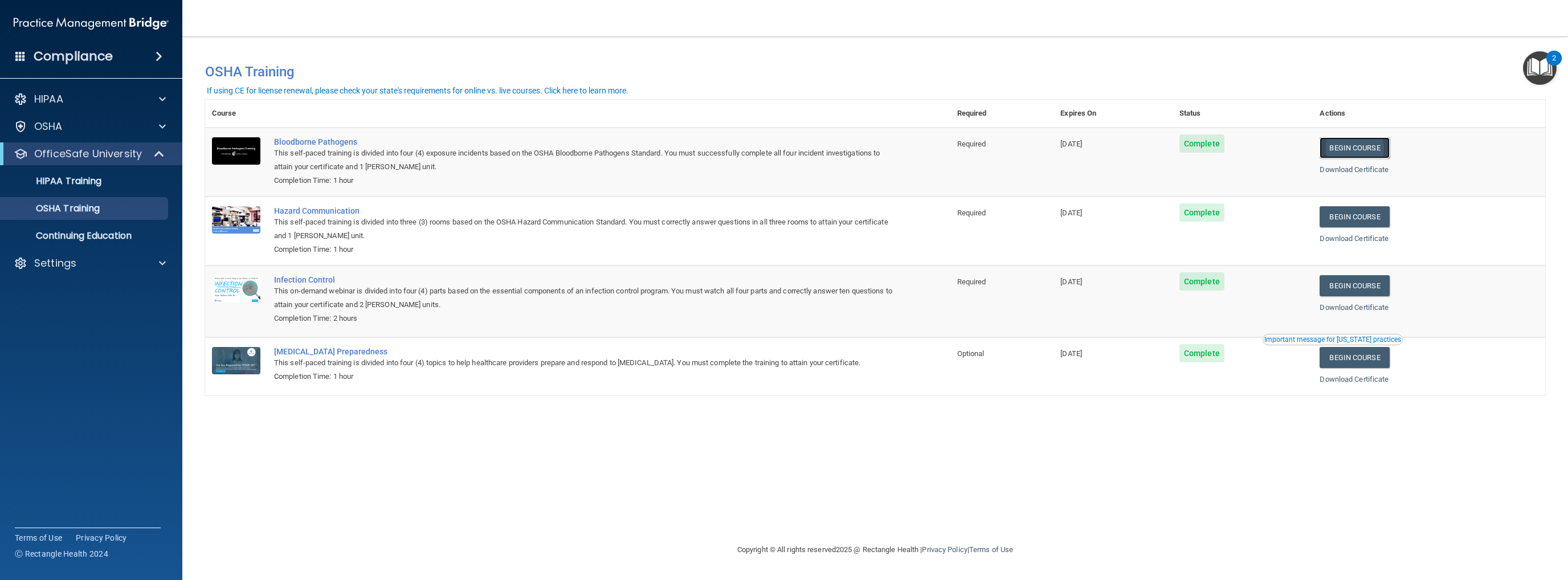
click at [1369, 147] on link "Begin Course" at bounding box center [1354, 148] width 69 height 21
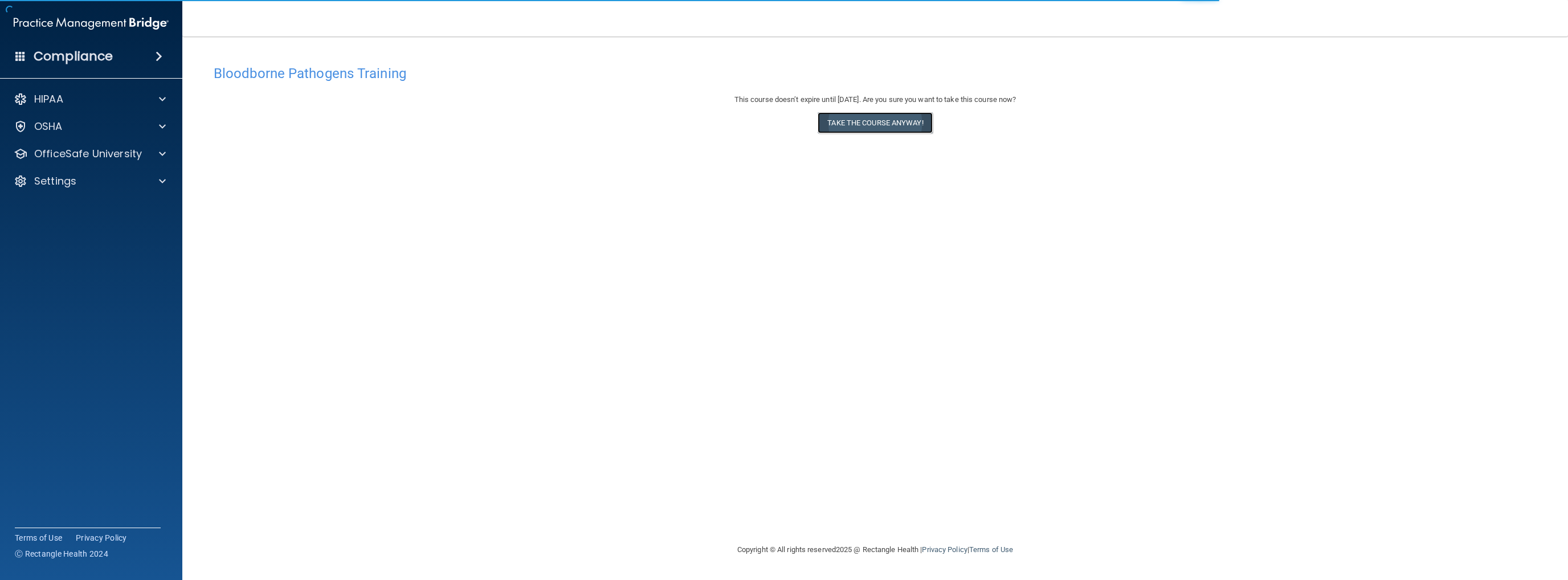
click at [907, 119] on button "Take the course anyway!" at bounding box center [875, 123] width 115 height 21
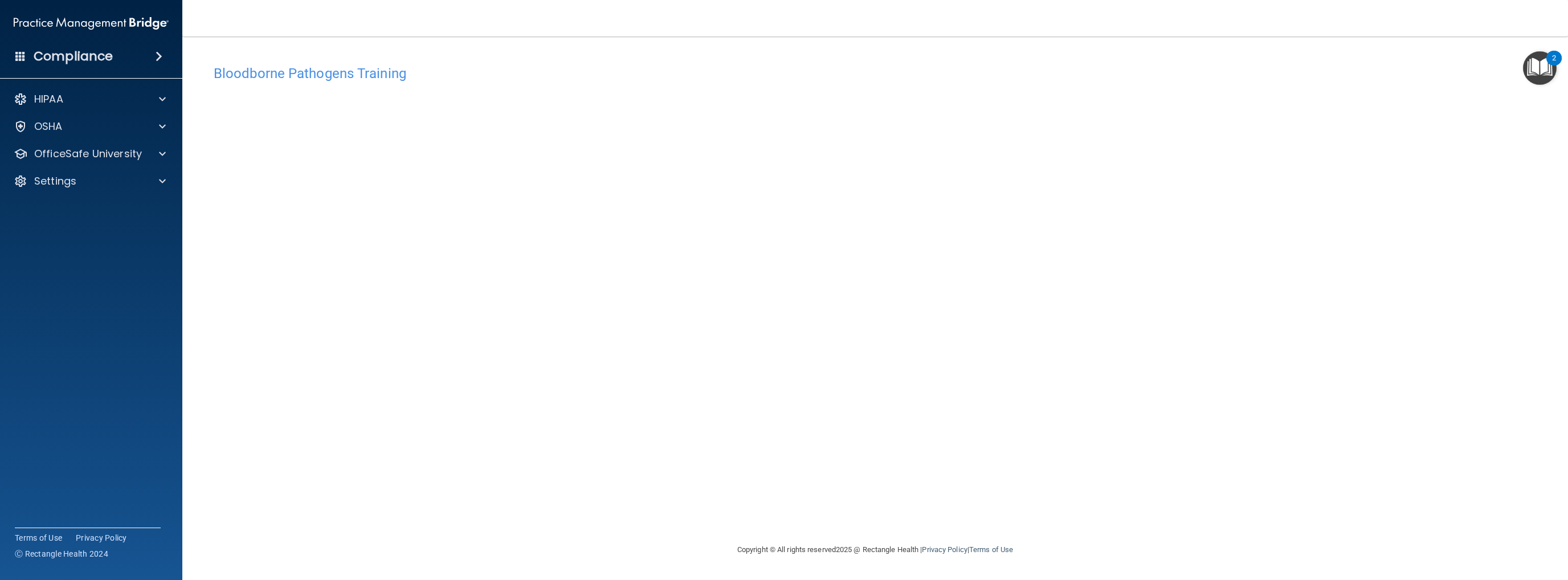
drag, startPoint x: 1121, startPoint y: 463, endPoint x: 949, endPoint y: 503, distance: 176.6
click at [949, 503] on div "Bloodborne Pathogens Training This course doesn’t expire until [DATE]. Are you …" at bounding box center [875, 301] width 1340 height 484
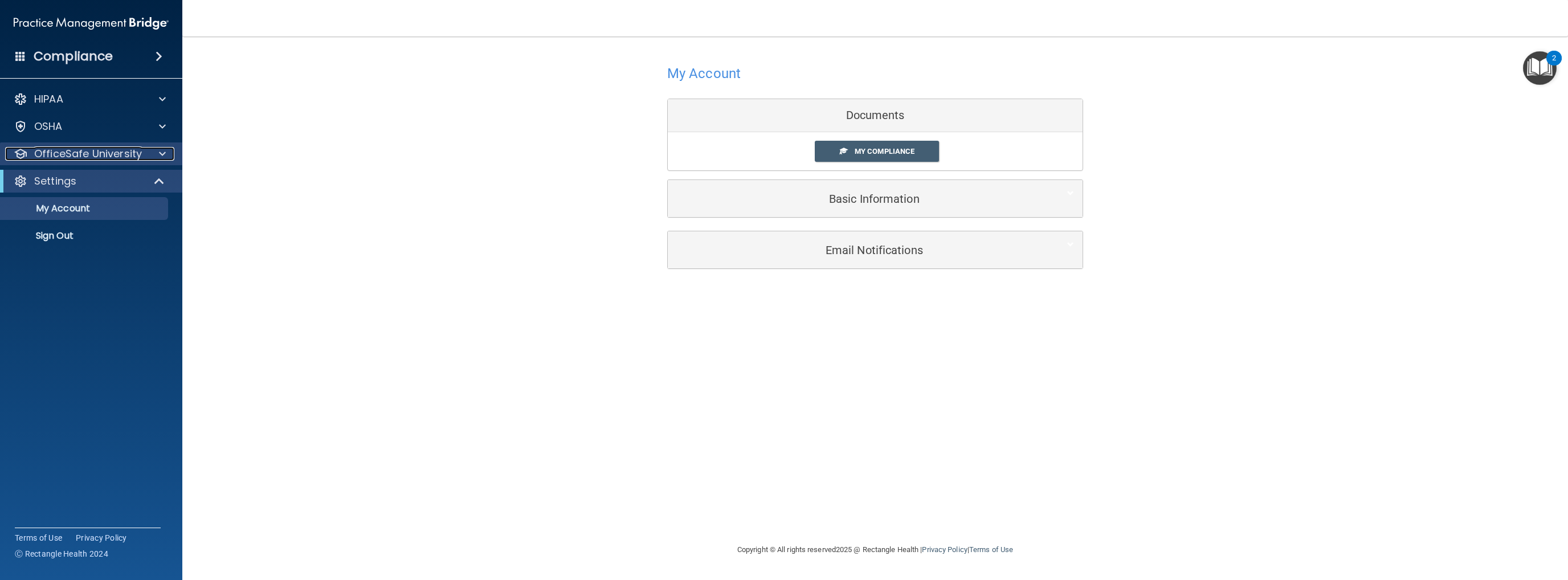
click at [139, 152] on p "OfficeSafe University" at bounding box center [87, 153] width 107 height 14
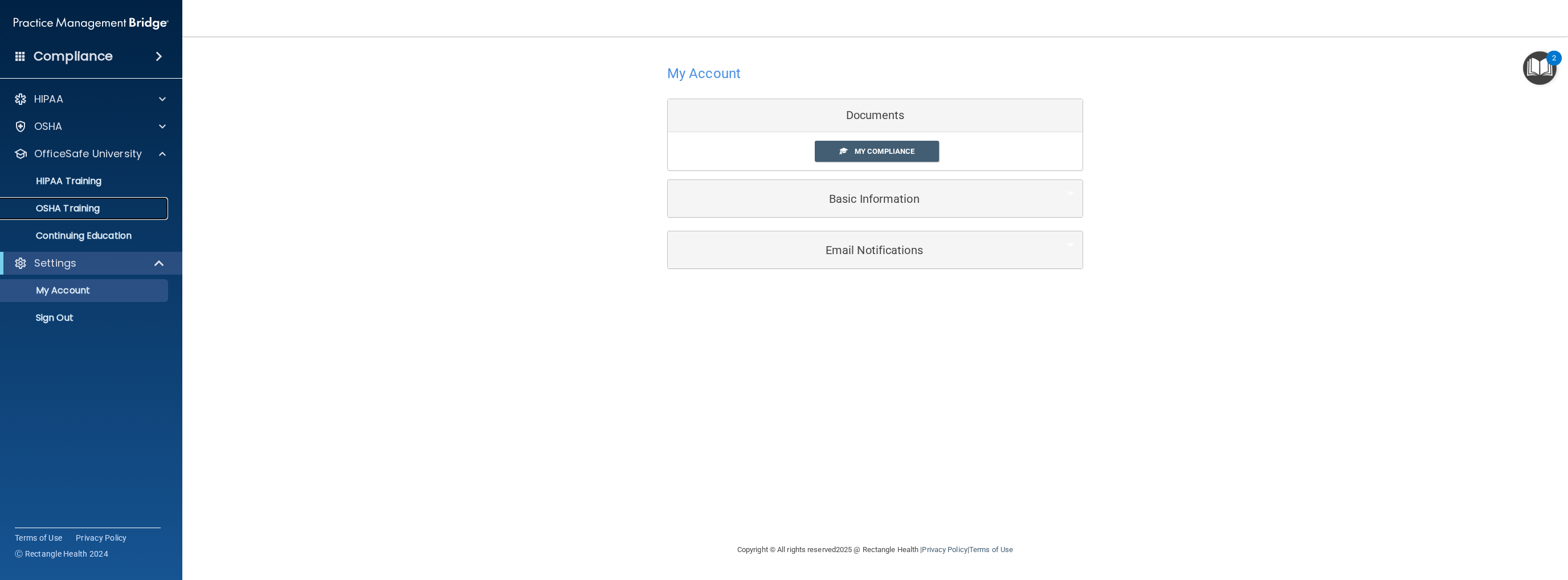
click at [109, 207] on div "OSHA Training" at bounding box center [85, 208] width 156 height 11
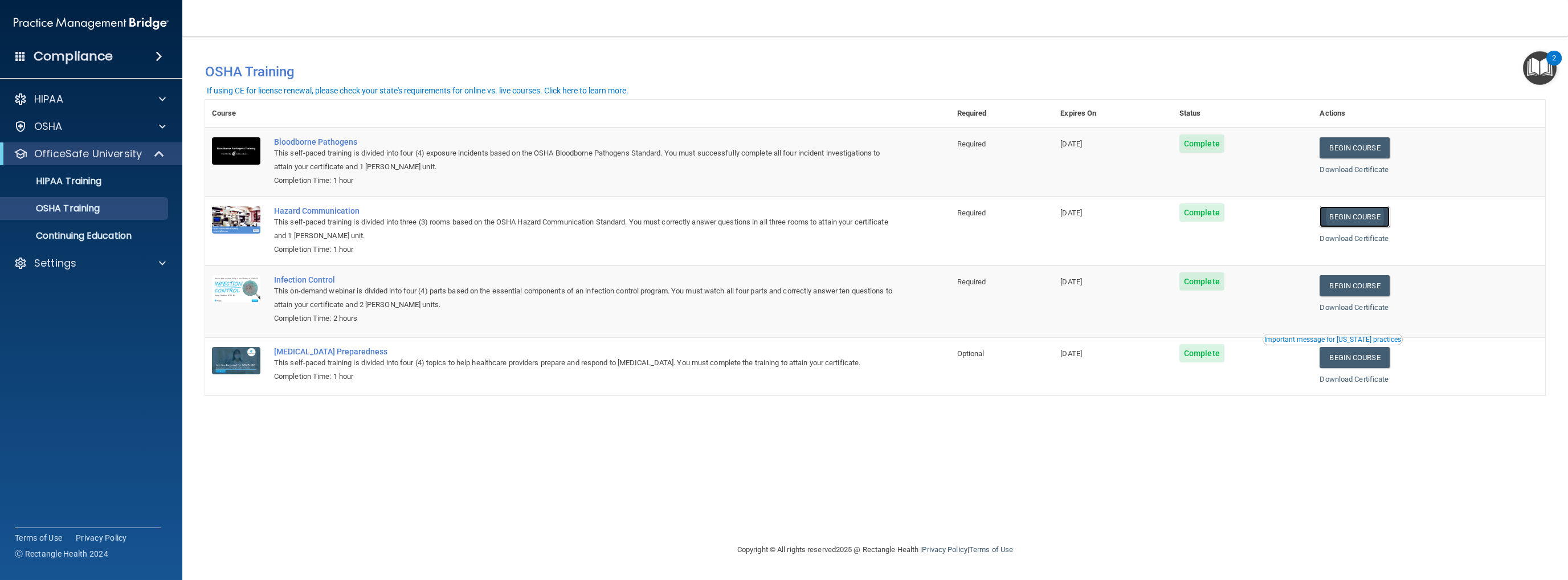
click at [1368, 217] on link "Begin Course" at bounding box center [1354, 216] width 69 height 21
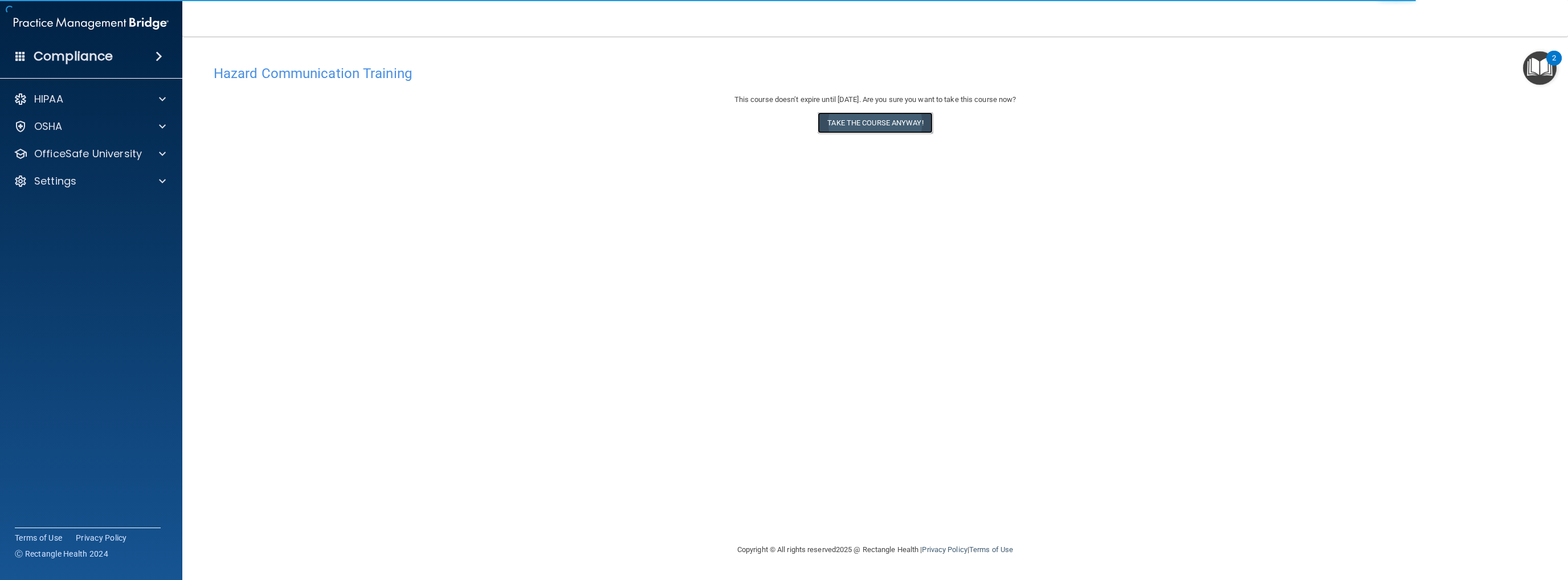
click at [884, 124] on button "Take the course anyway!" at bounding box center [875, 123] width 115 height 21
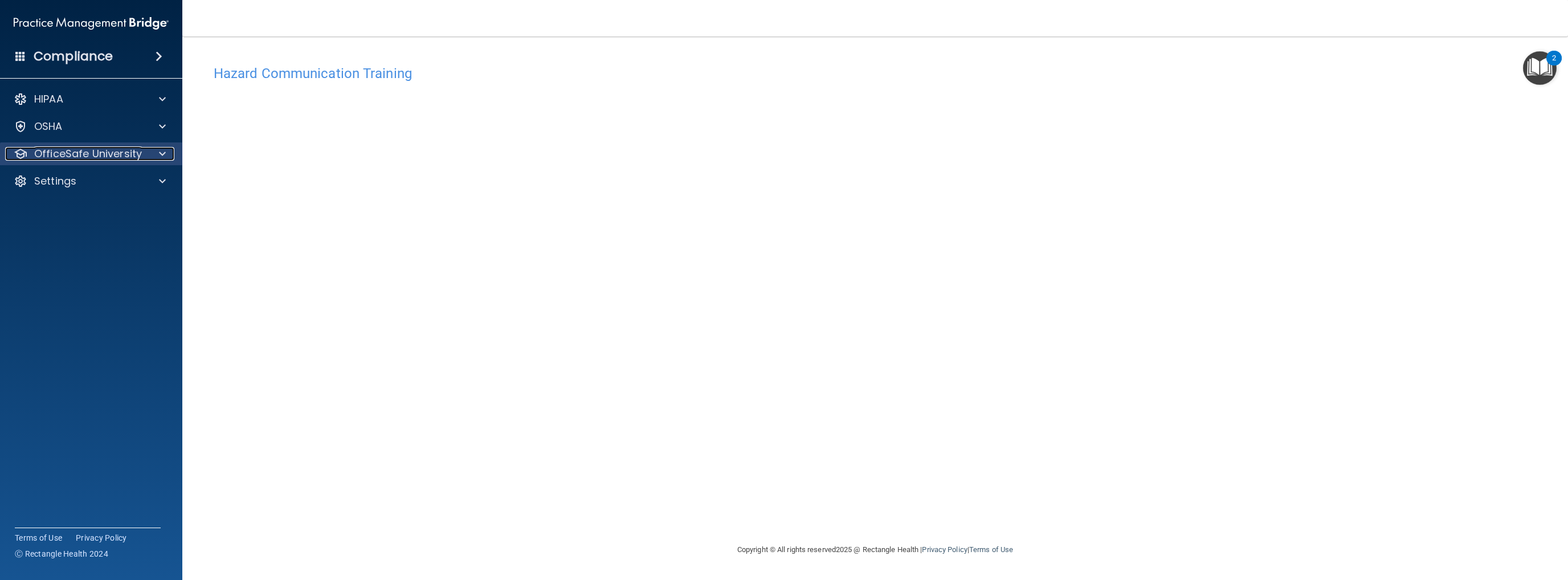
click at [127, 159] on p "OfficeSafe University" at bounding box center [87, 153] width 107 height 14
click at [113, 178] on div "HIPAA Training" at bounding box center [85, 181] width 156 height 11
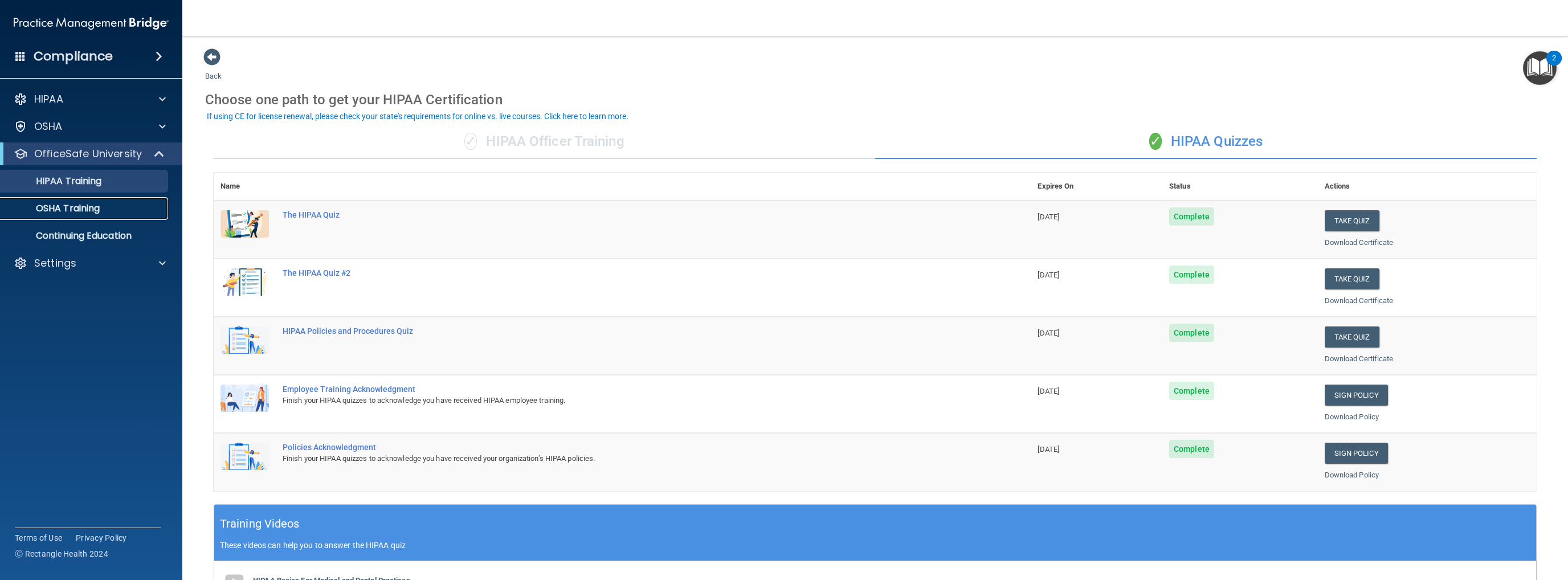
click at [92, 214] on p "OSHA Training" at bounding box center [53, 208] width 92 height 11
